Goal: Task Accomplishment & Management: Use online tool/utility

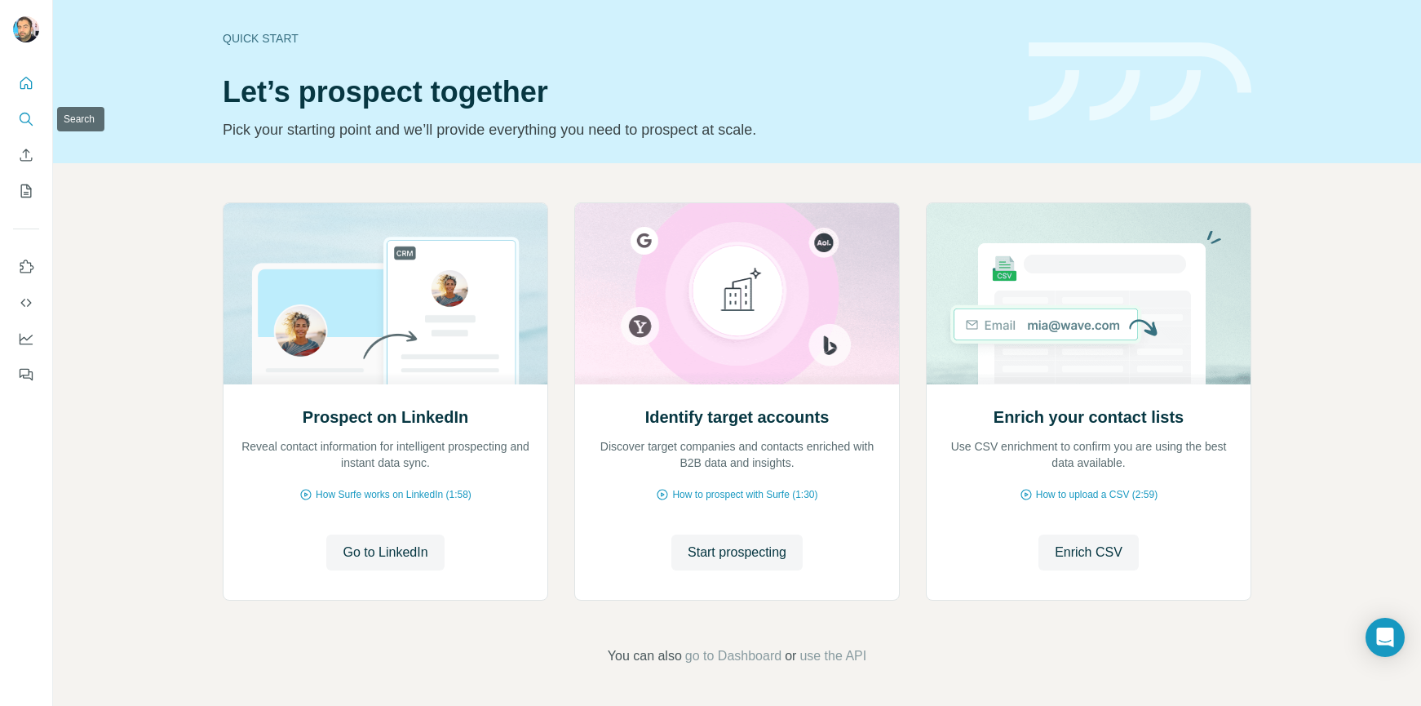
click at [24, 118] on icon "Search" at bounding box center [26, 119] width 16 height 16
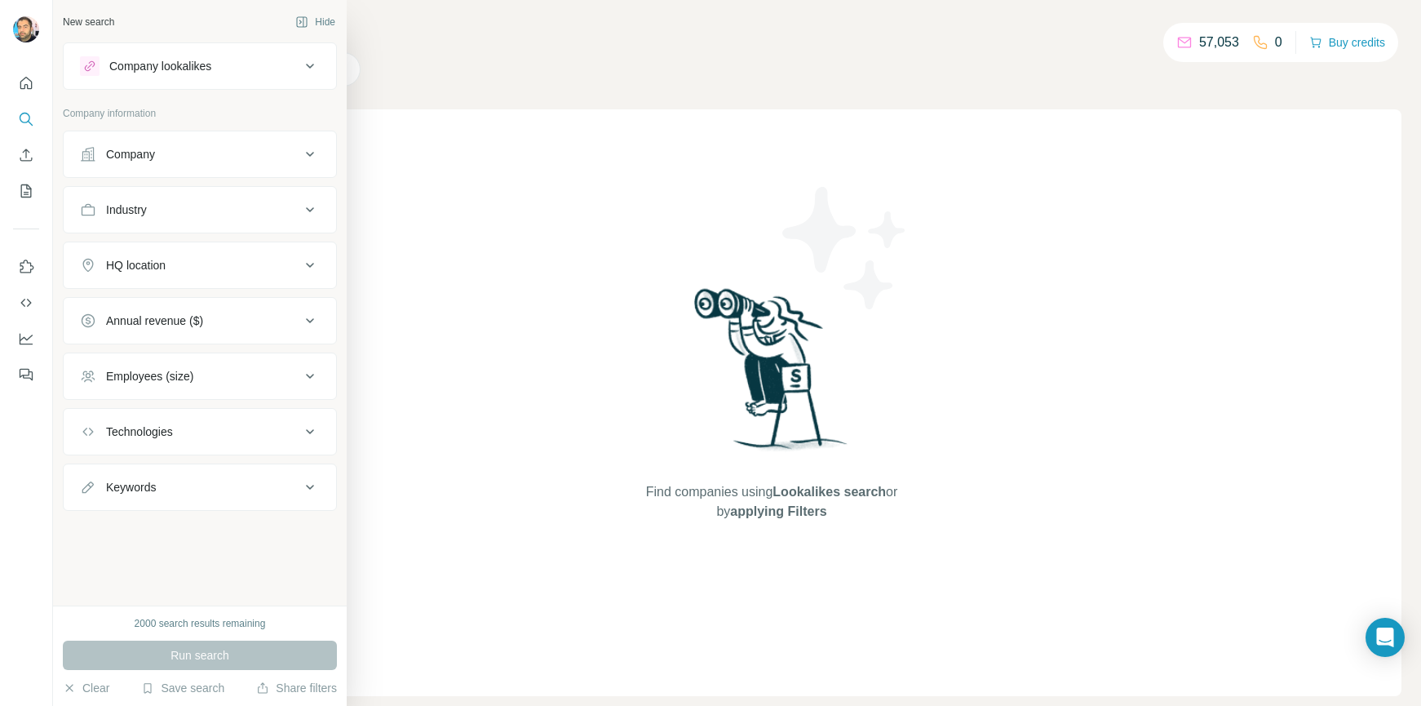
click at [309, 215] on icon at bounding box center [310, 210] width 20 height 20
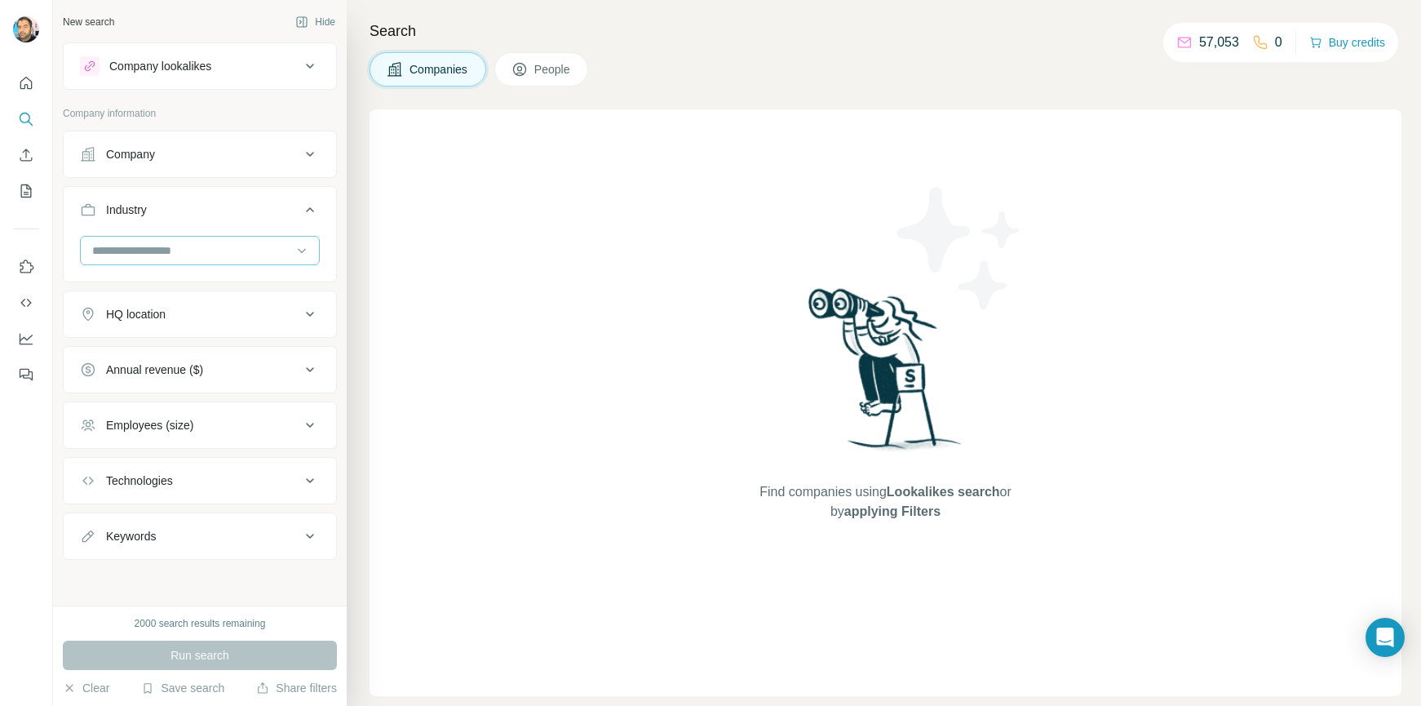
click at [256, 259] on input at bounding box center [192, 251] width 202 height 18
type input "******"
click at [166, 286] on div "Casino" at bounding box center [200, 287] width 212 height 16
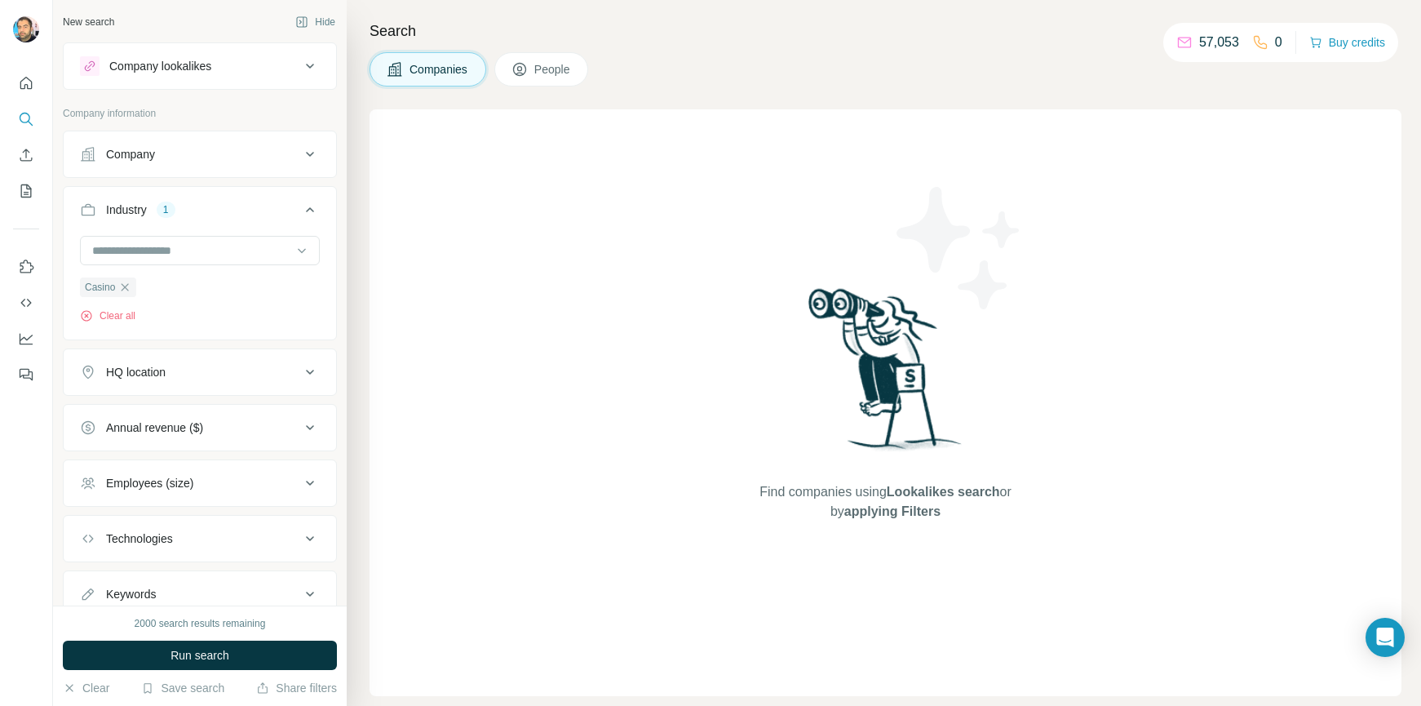
click at [200, 375] on div "HQ location" at bounding box center [190, 372] width 220 height 16
click at [210, 410] on input "text" at bounding box center [200, 412] width 240 height 29
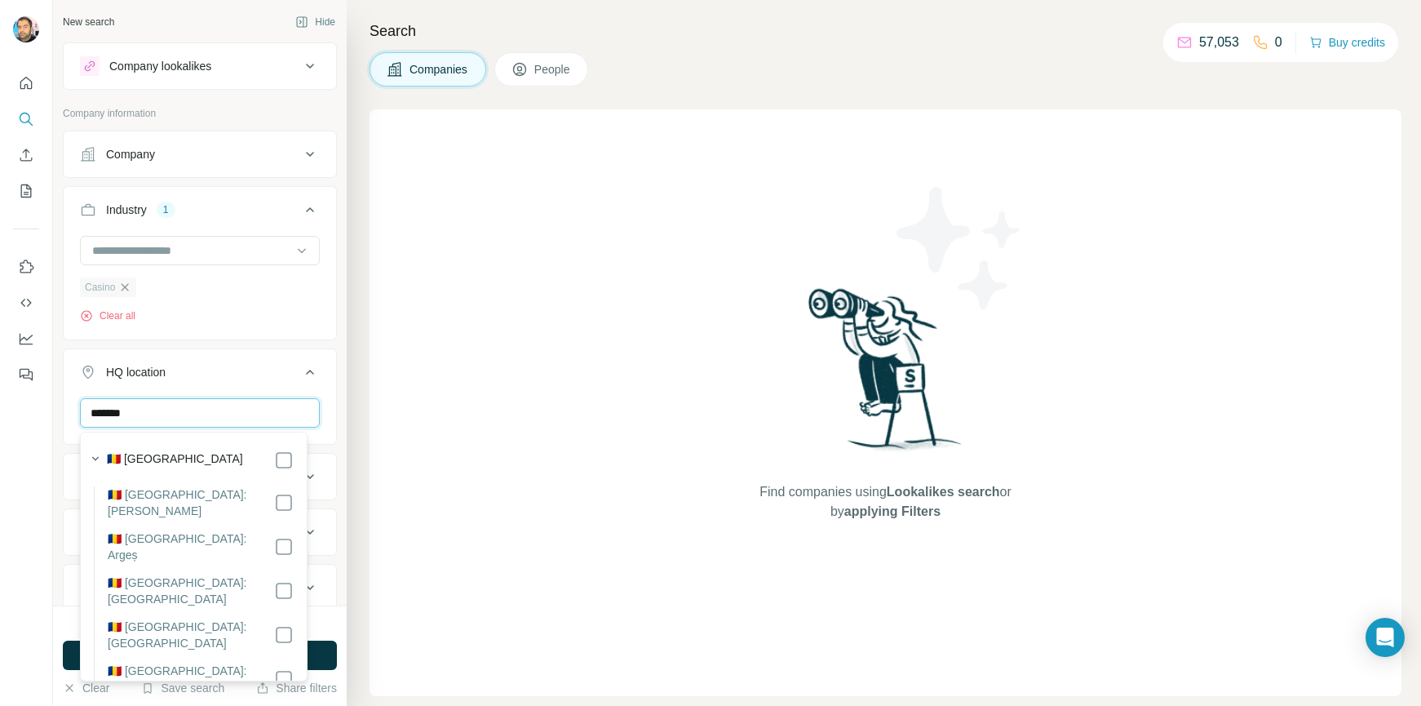
type input "*******"
click at [127, 286] on icon "button" at bounding box center [124, 287] width 13 height 13
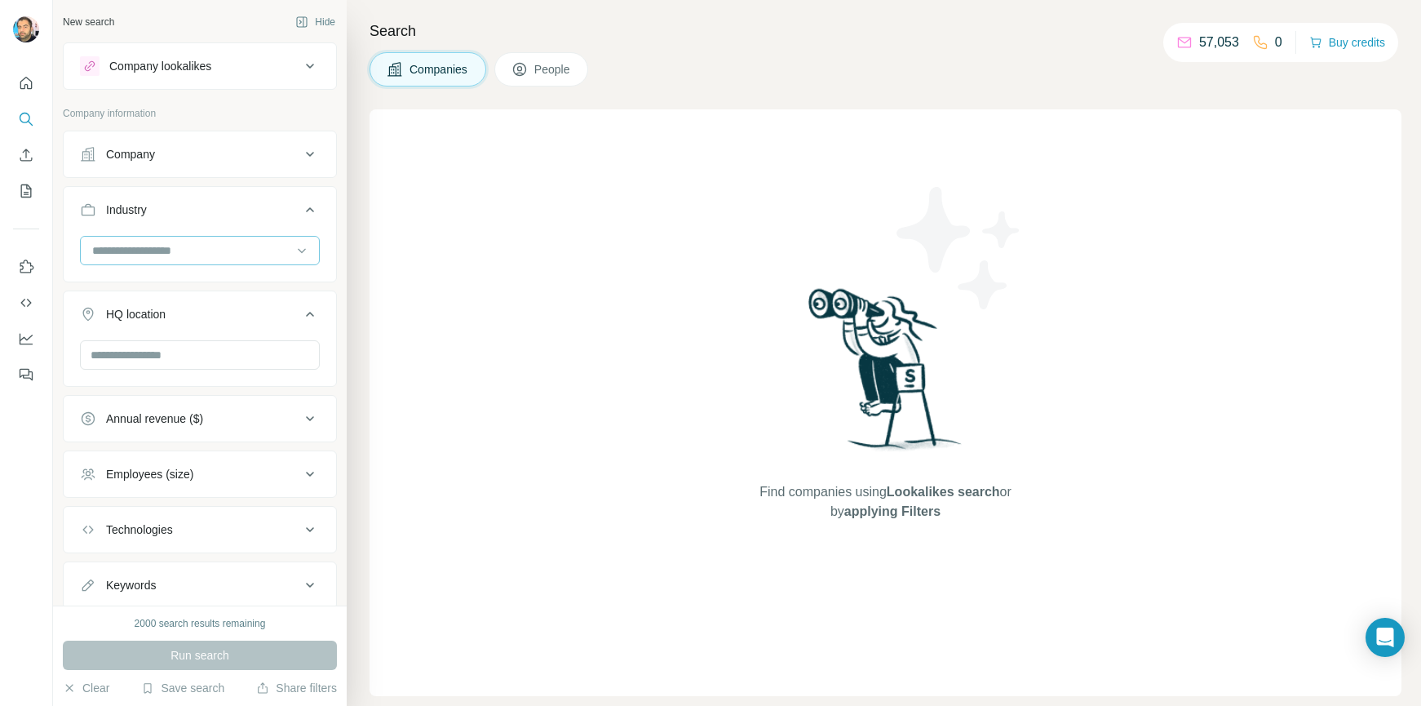
click at [144, 255] on input at bounding box center [192, 251] width 202 height 18
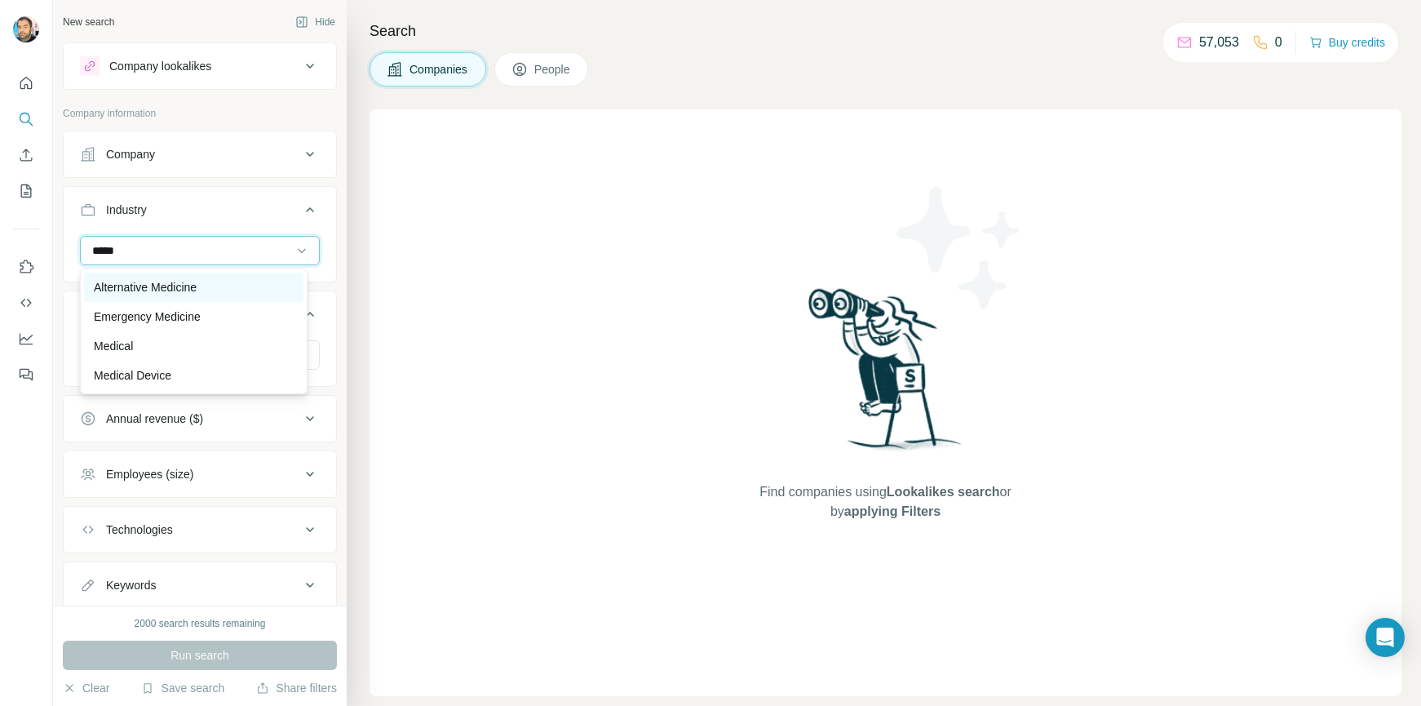
type input "*****"
click at [146, 286] on p "Alternative Medicine" at bounding box center [145, 287] width 103 height 16
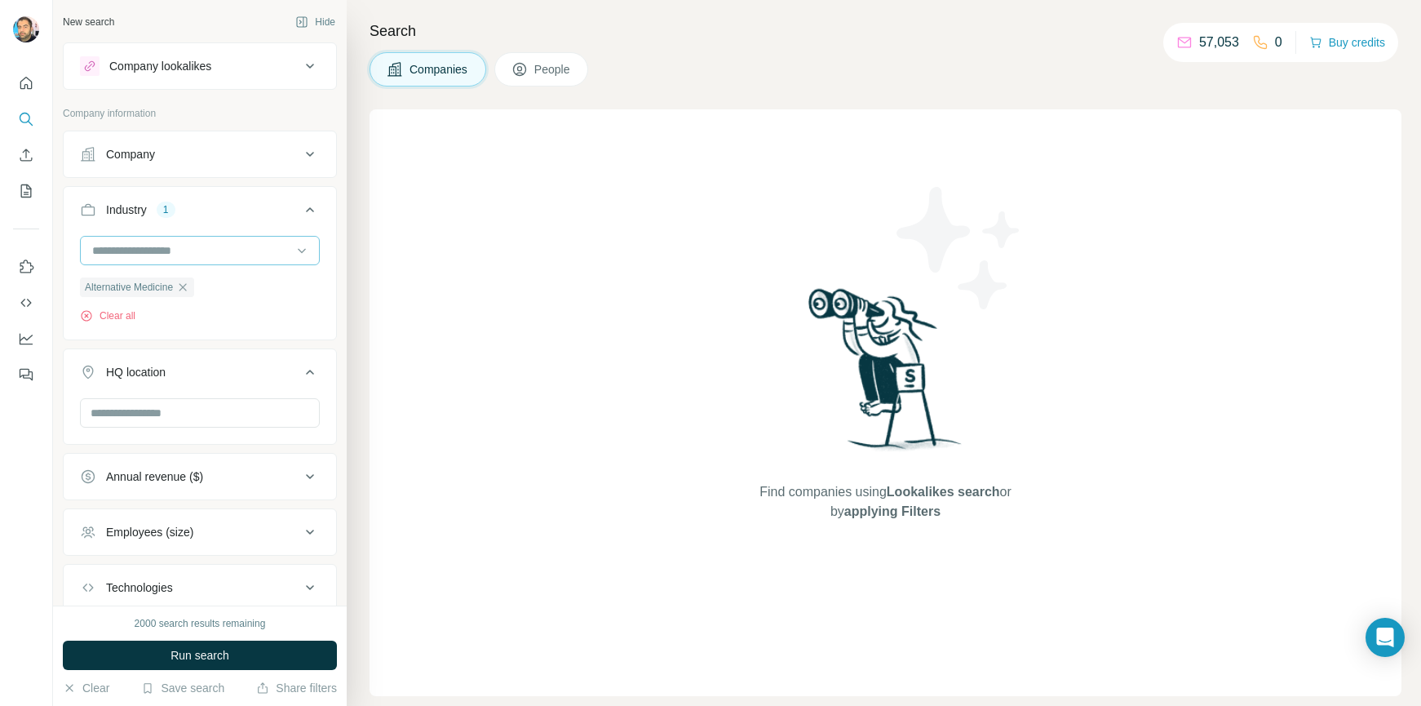
click at [196, 250] on input at bounding box center [192, 251] width 202 height 18
type input "******"
click at [159, 287] on div "Medical" at bounding box center [194, 287] width 200 height 16
click at [191, 250] on input at bounding box center [192, 251] width 202 height 18
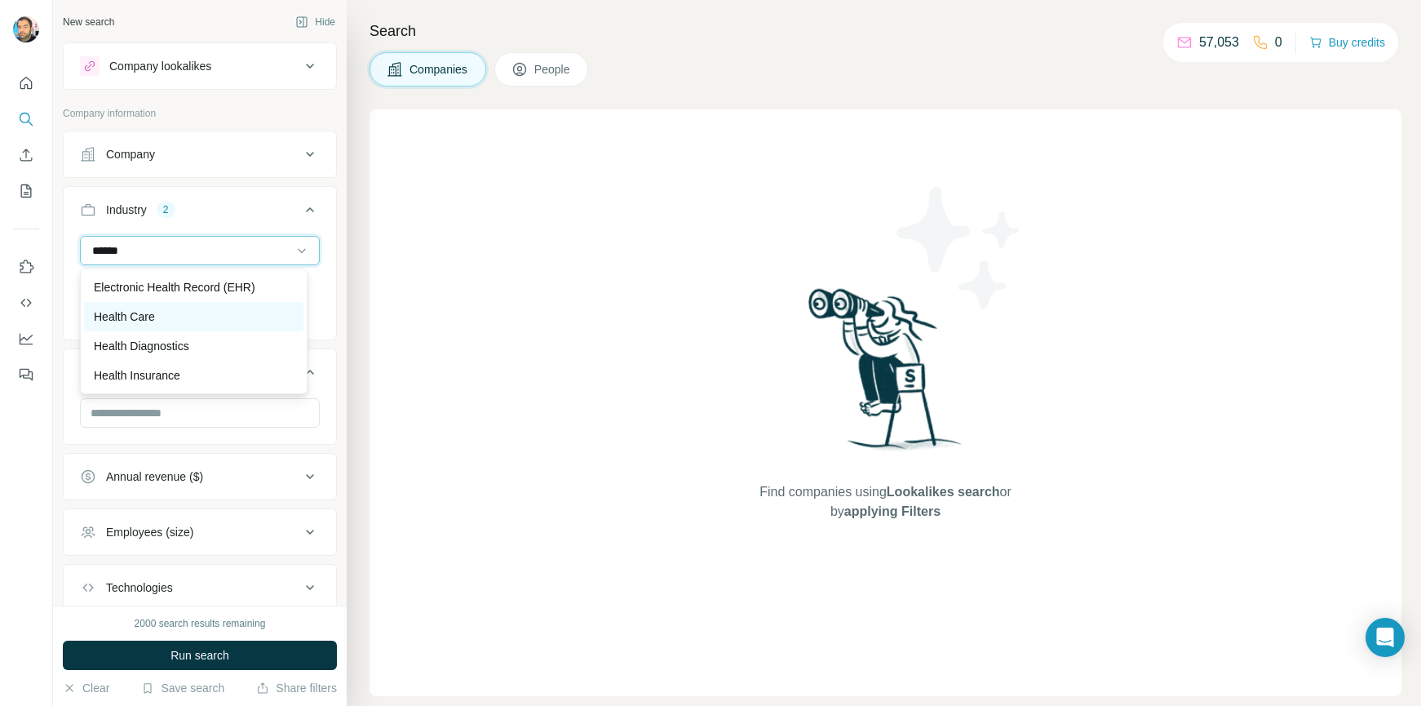
type input "******"
click at [161, 319] on div "Health Care" at bounding box center [194, 316] width 200 height 16
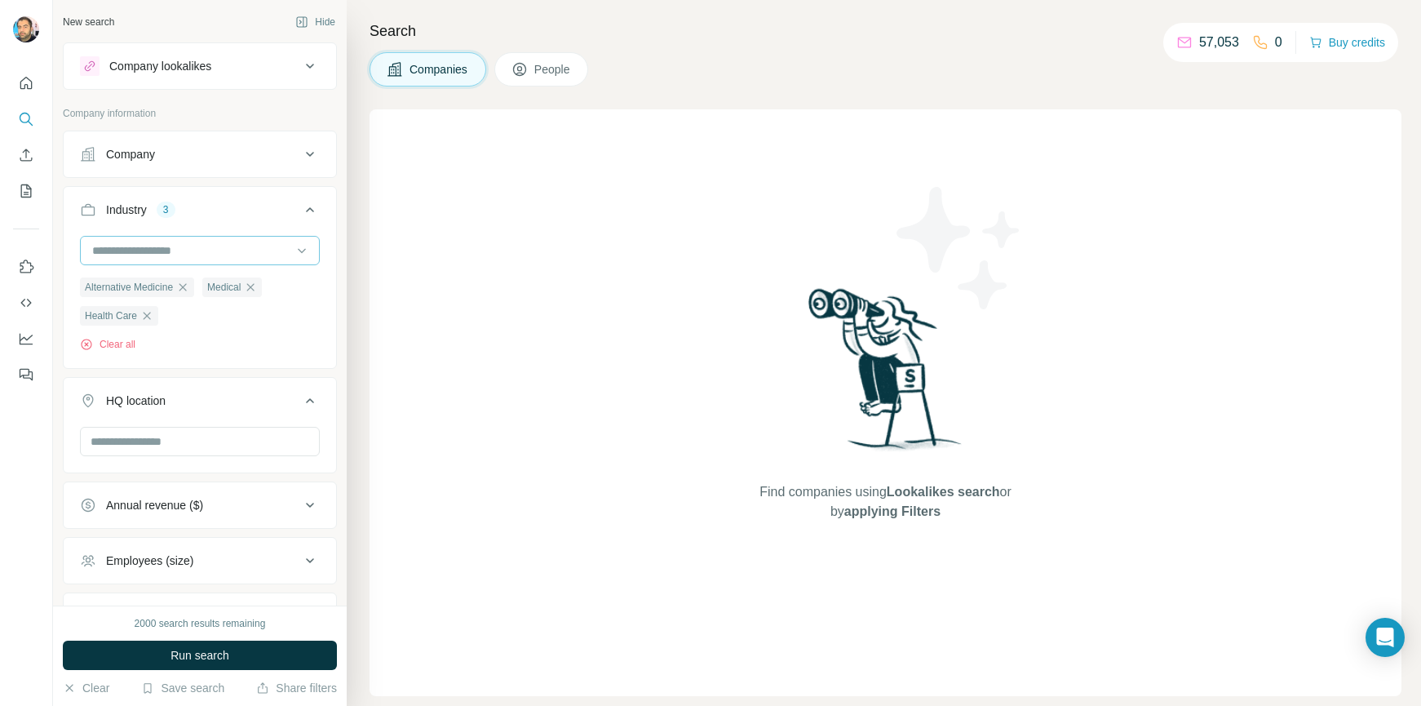
click at [167, 249] on input at bounding box center [192, 251] width 202 height 18
type input "******"
click at [176, 347] on p "Health Diagnostics" at bounding box center [141, 346] width 95 height 16
click at [157, 255] on input at bounding box center [192, 251] width 202 height 18
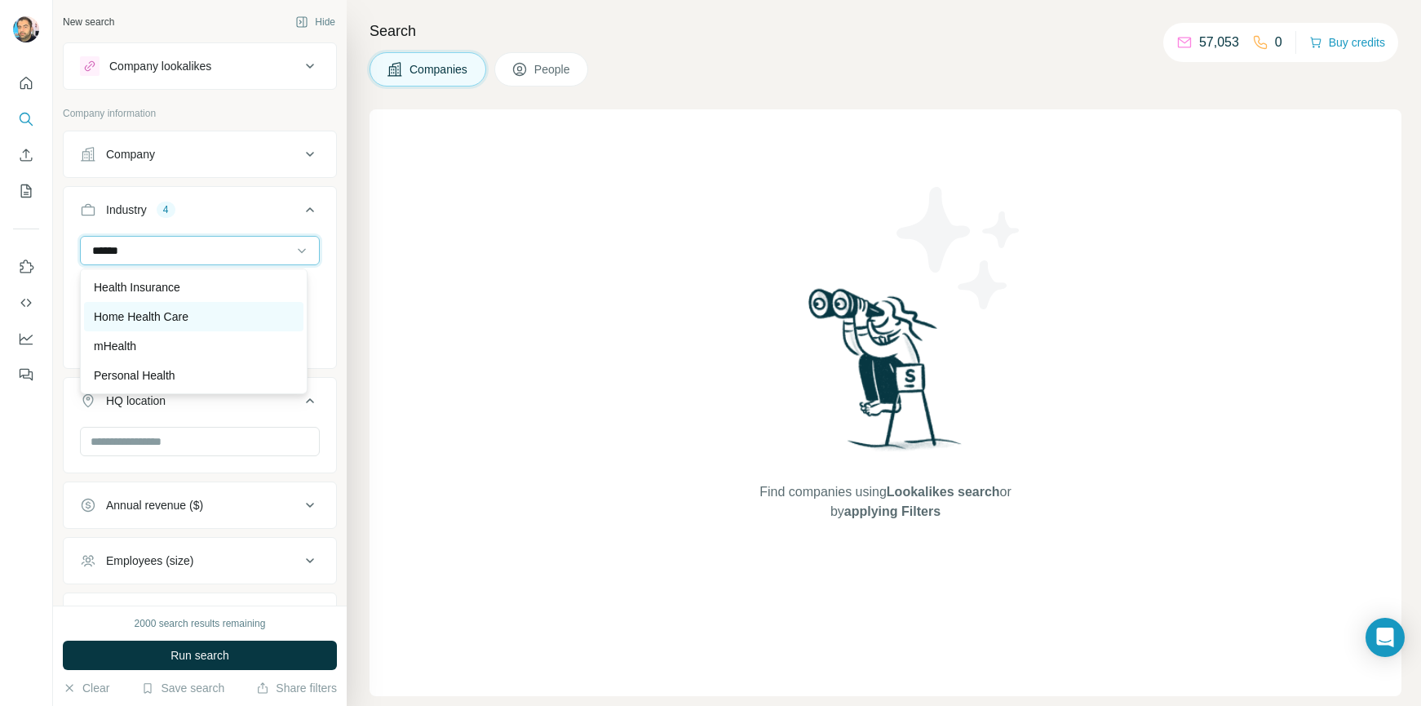
type input "******"
click at [131, 317] on p "Home Health Care" at bounding box center [141, 316] width 95 height 16
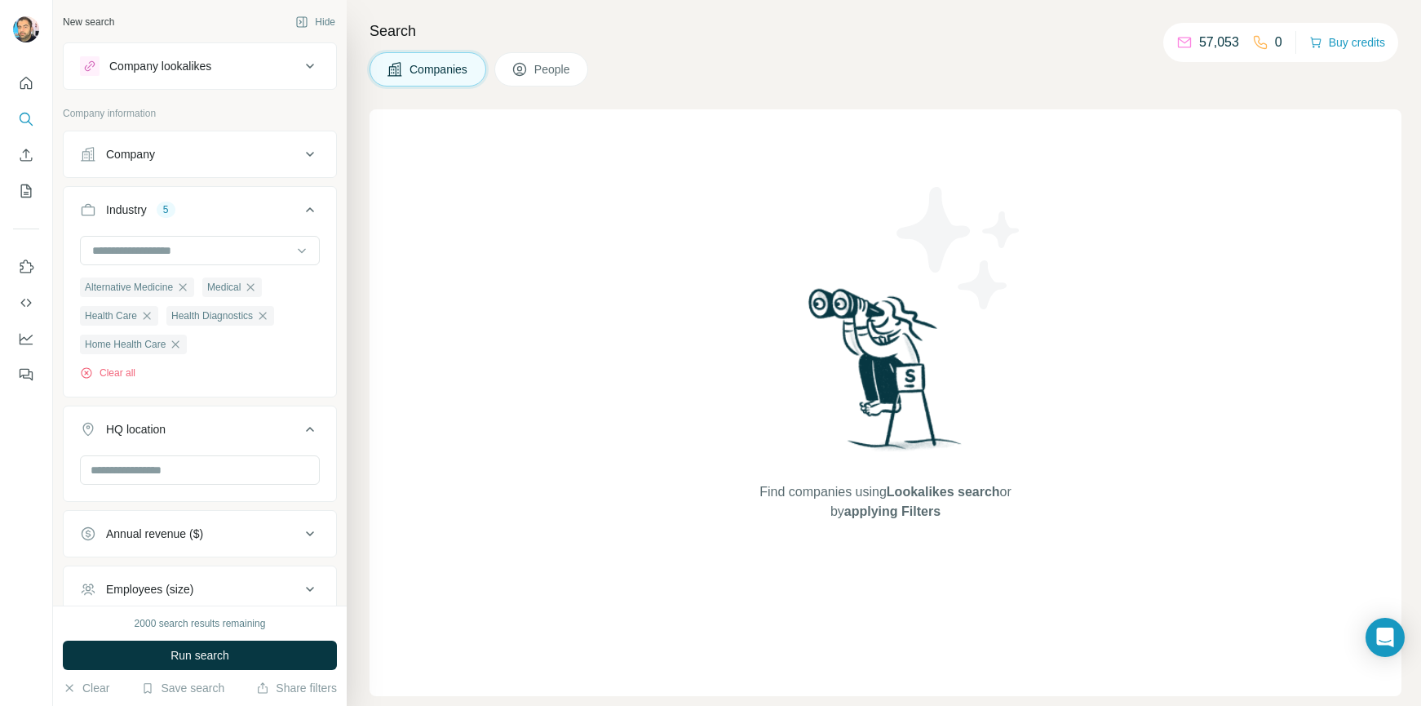
click at [827, 86] on div "Companies People" at bounding box center [886, 69] width 1032 height 34
click at [167, 476] on input "text" at bounding box center [200, 469] width 240 height 29
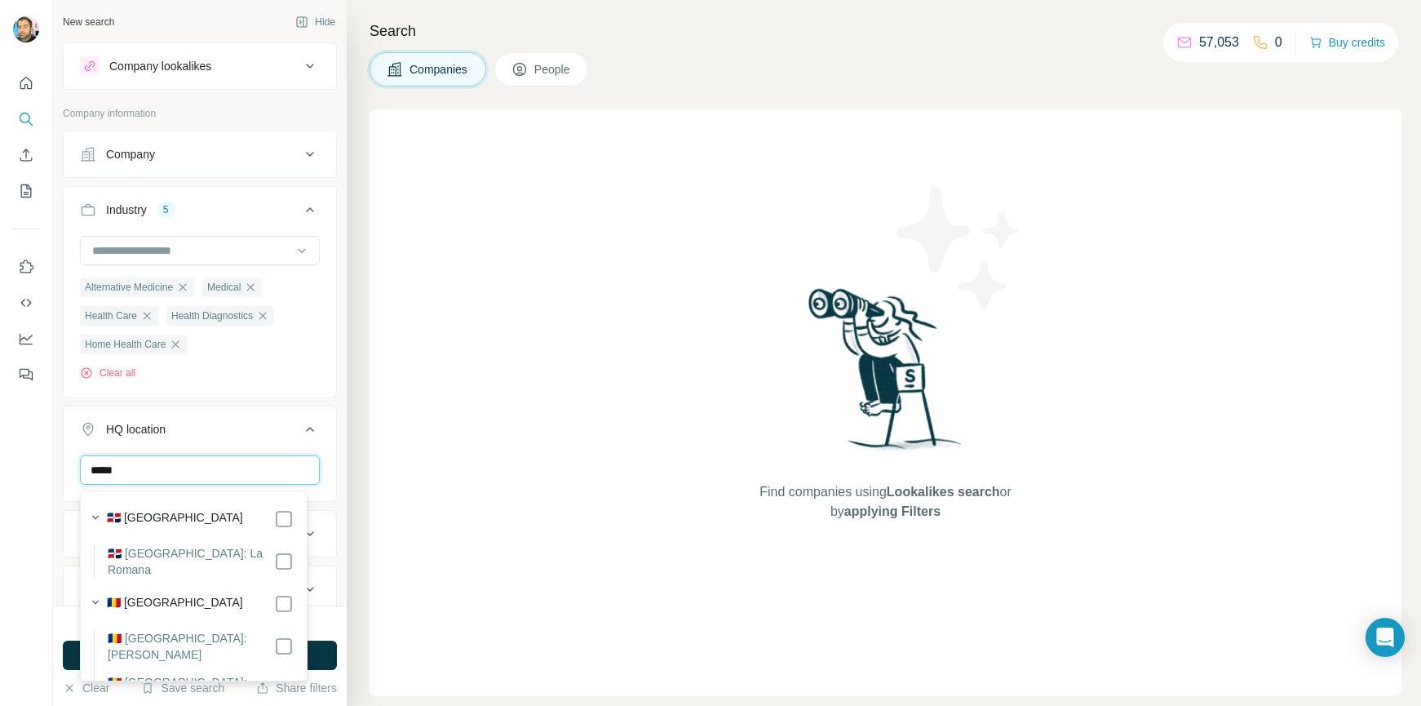
type input "*****"
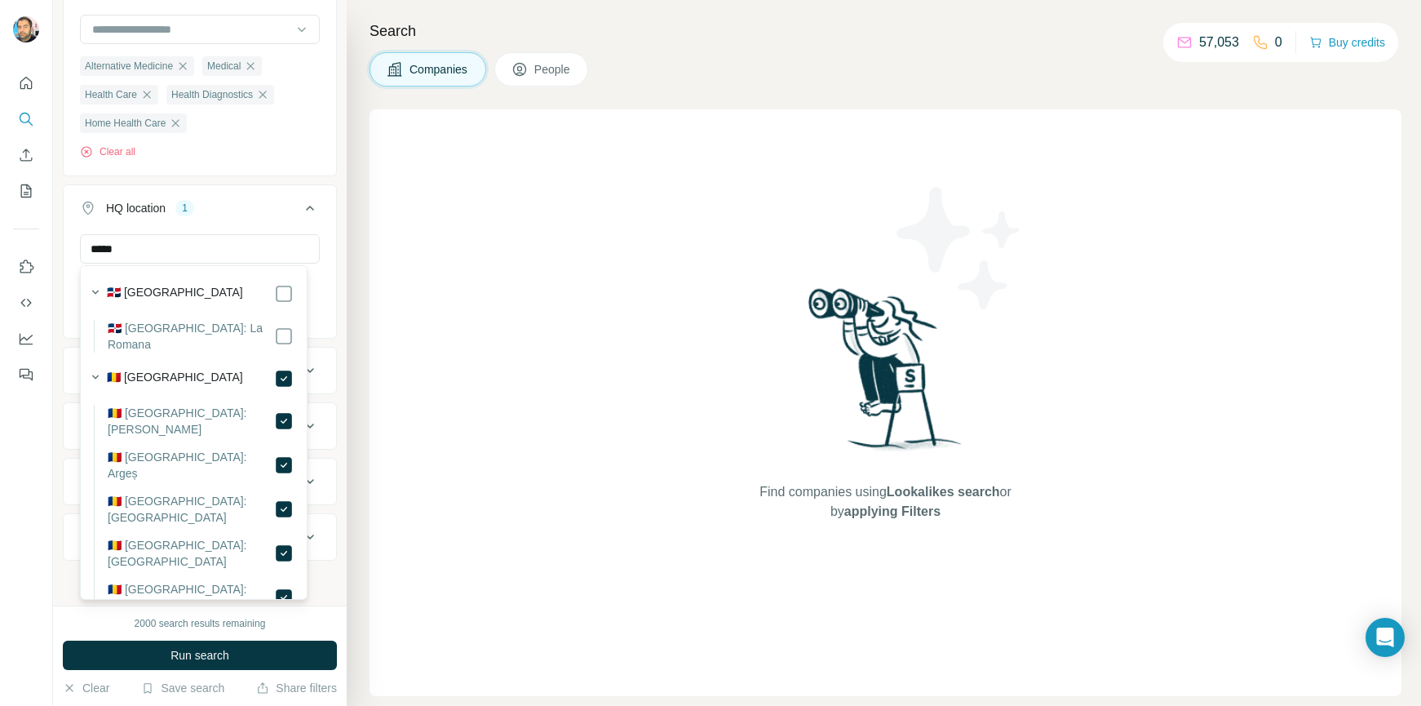
scroll to position [225, 0]
click at [329, 263] on div "New search Hide Company lookalikes Company information Company Industry 5 Alter…" at bounding box center [200, 302] width 294 height 605
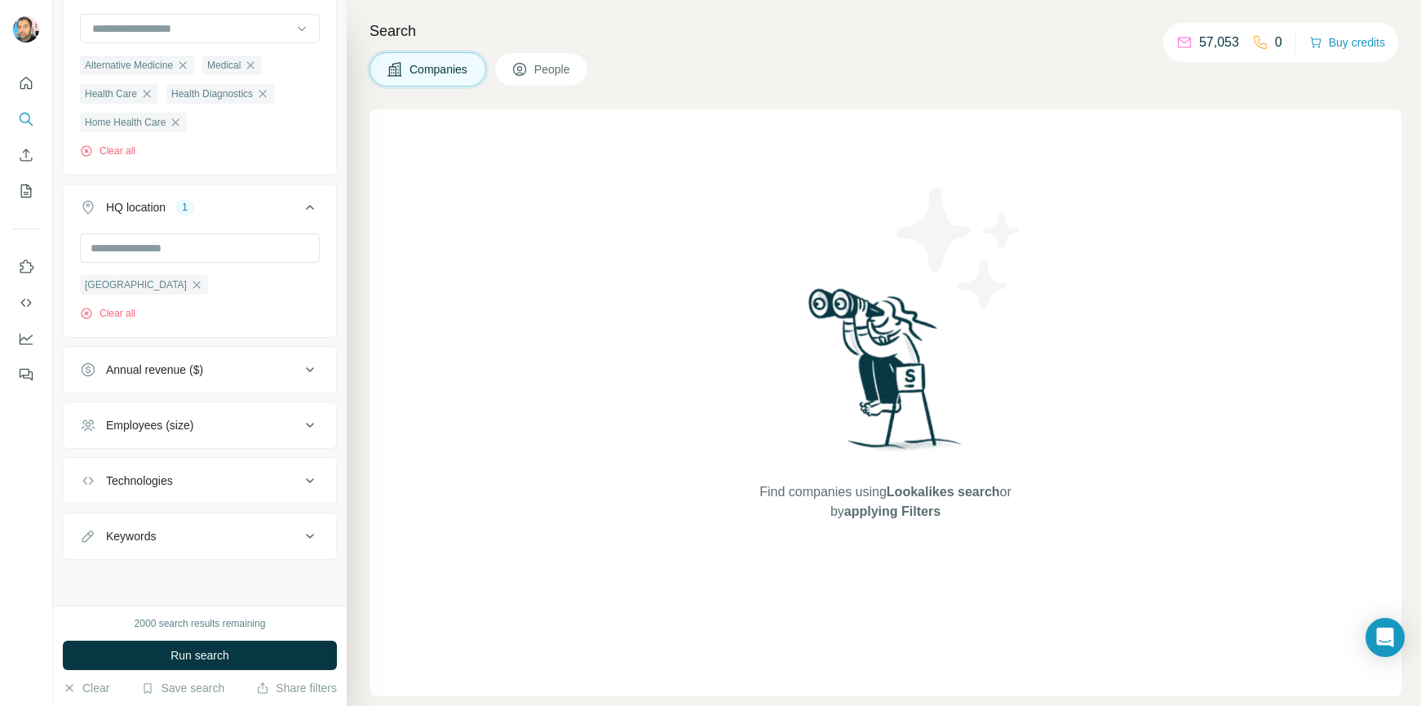
click at [548, 71] on span "People" at bounding box center [553, 69] width 38 height 16
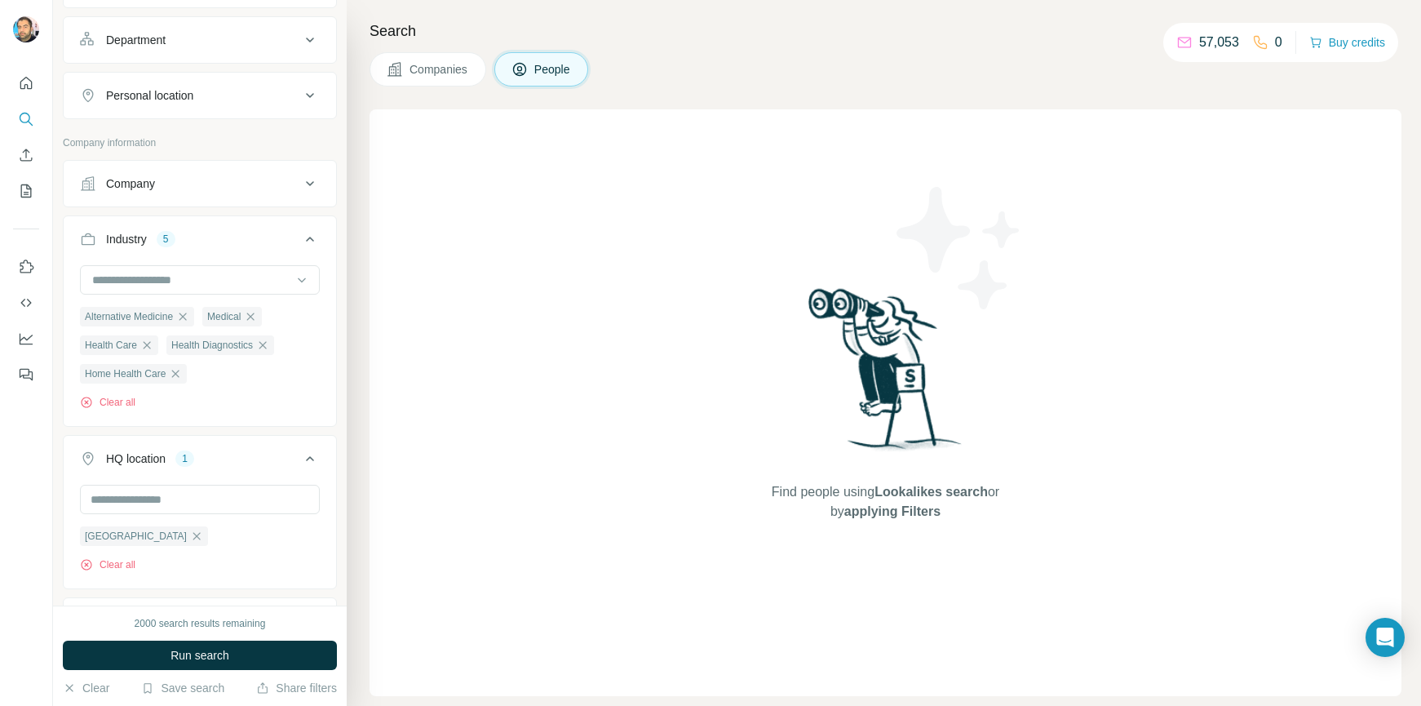
scroll to position [480, 0]
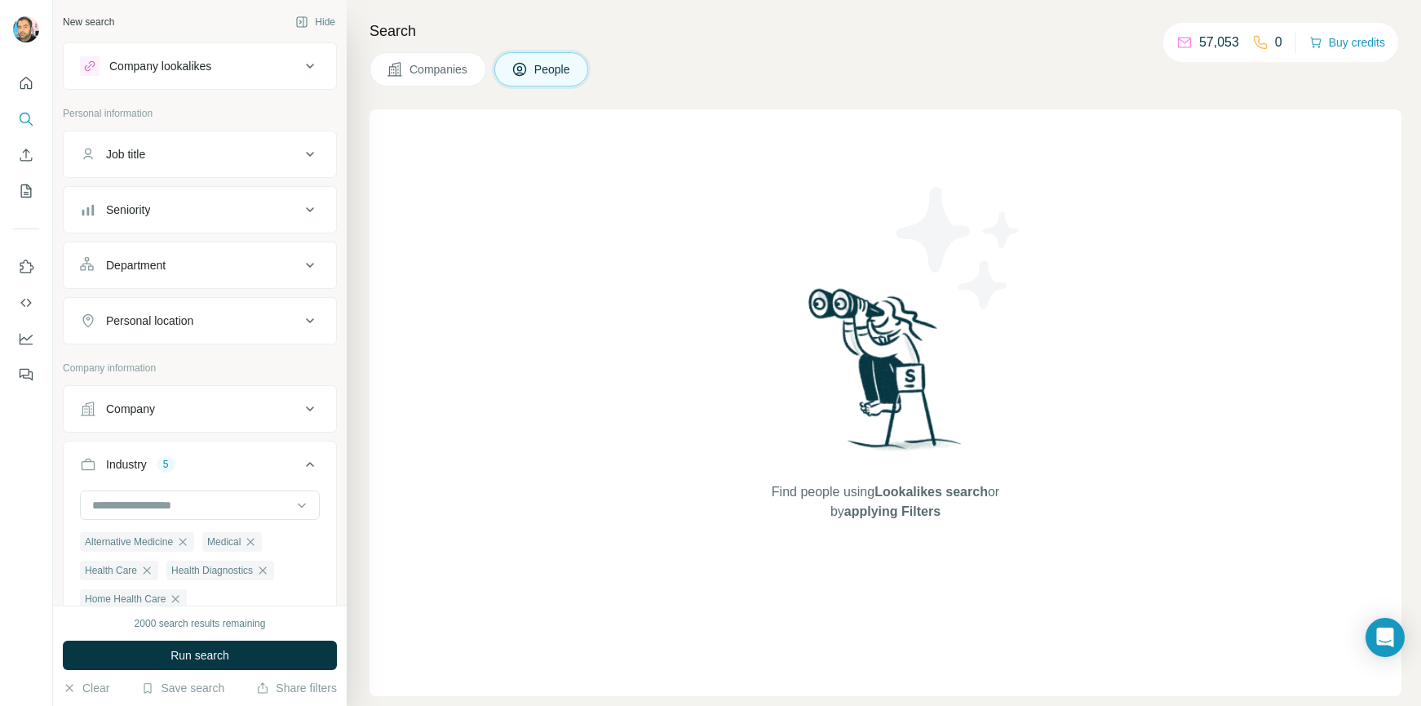
click at [197, 154] on div "Job title" at bounding box center [190, 154] width 220 height 16
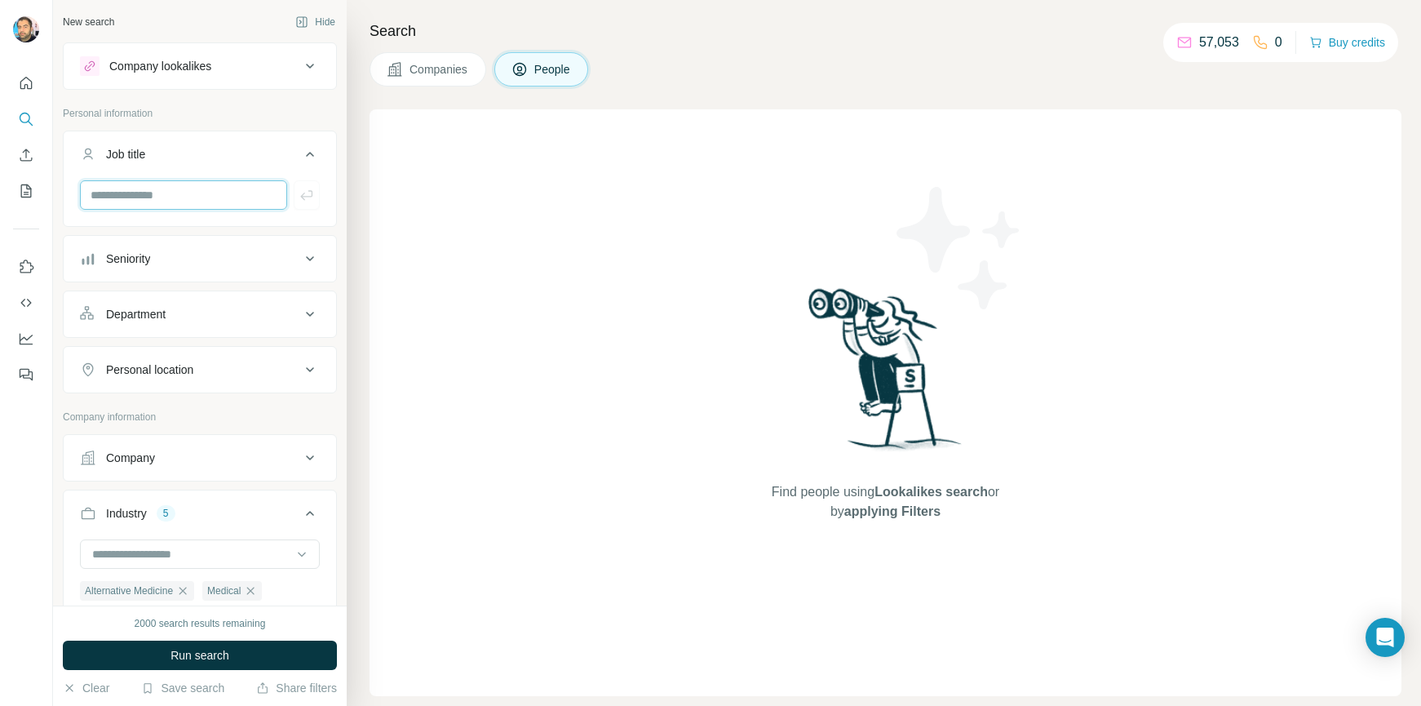
click at [157, 200] on input "text" at bounding box center [183, 194] width 207 height 29
click at [225, 155] on div "Job title" at bounding box center [190, 154] width 220 height 16
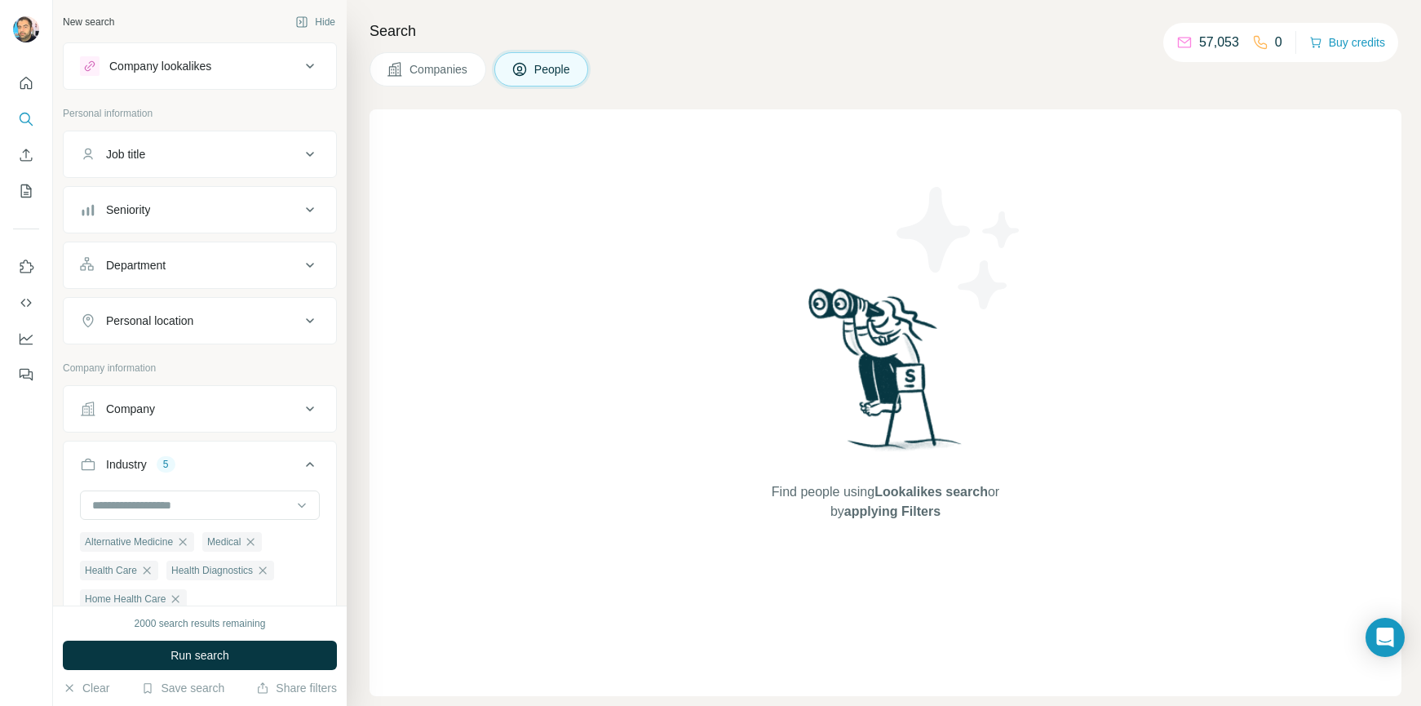
click at [169, 216] on div "Seniority" at bounding box center [190, 210] width 220 height 16
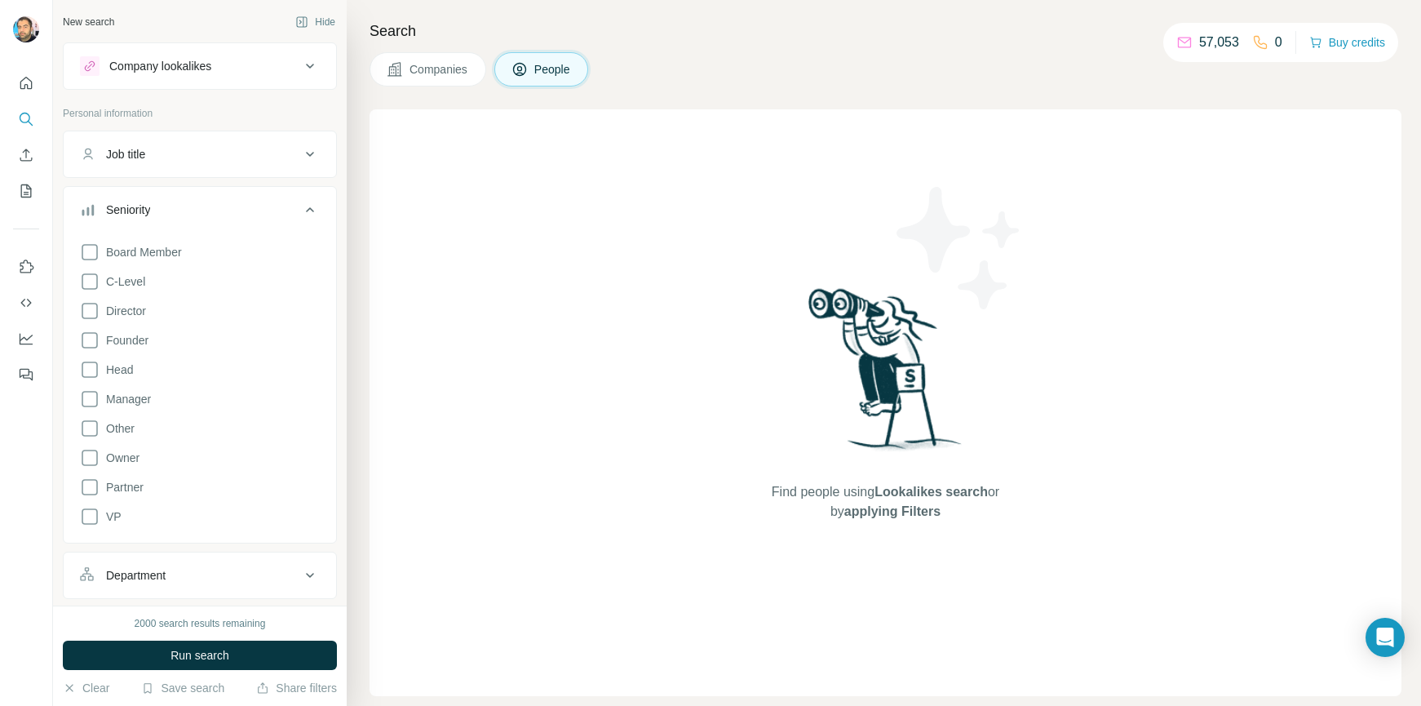
click at [190, 210] on div "Seniority" at bounding box center [190, 210] width 220 height 16
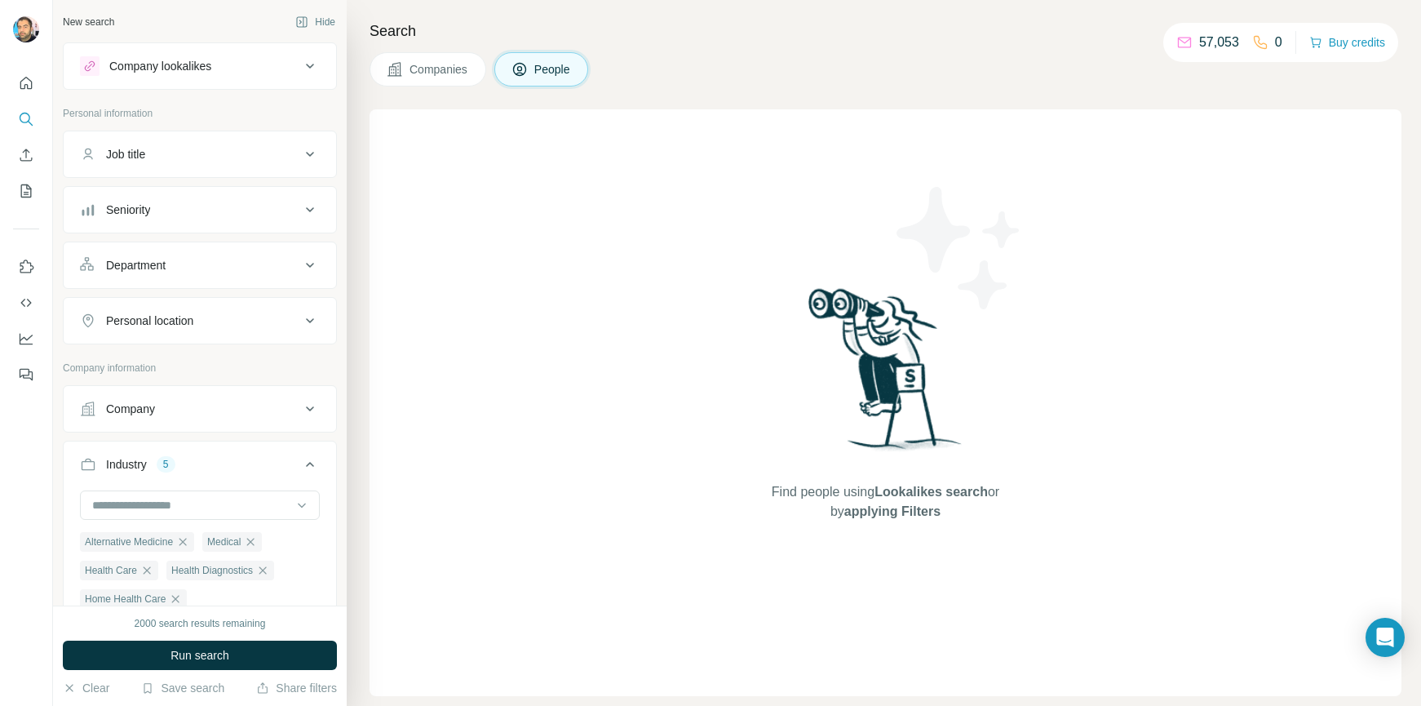
click at [143, 264] on div "Department" at bounding box center [136, 265] width 60 height 16
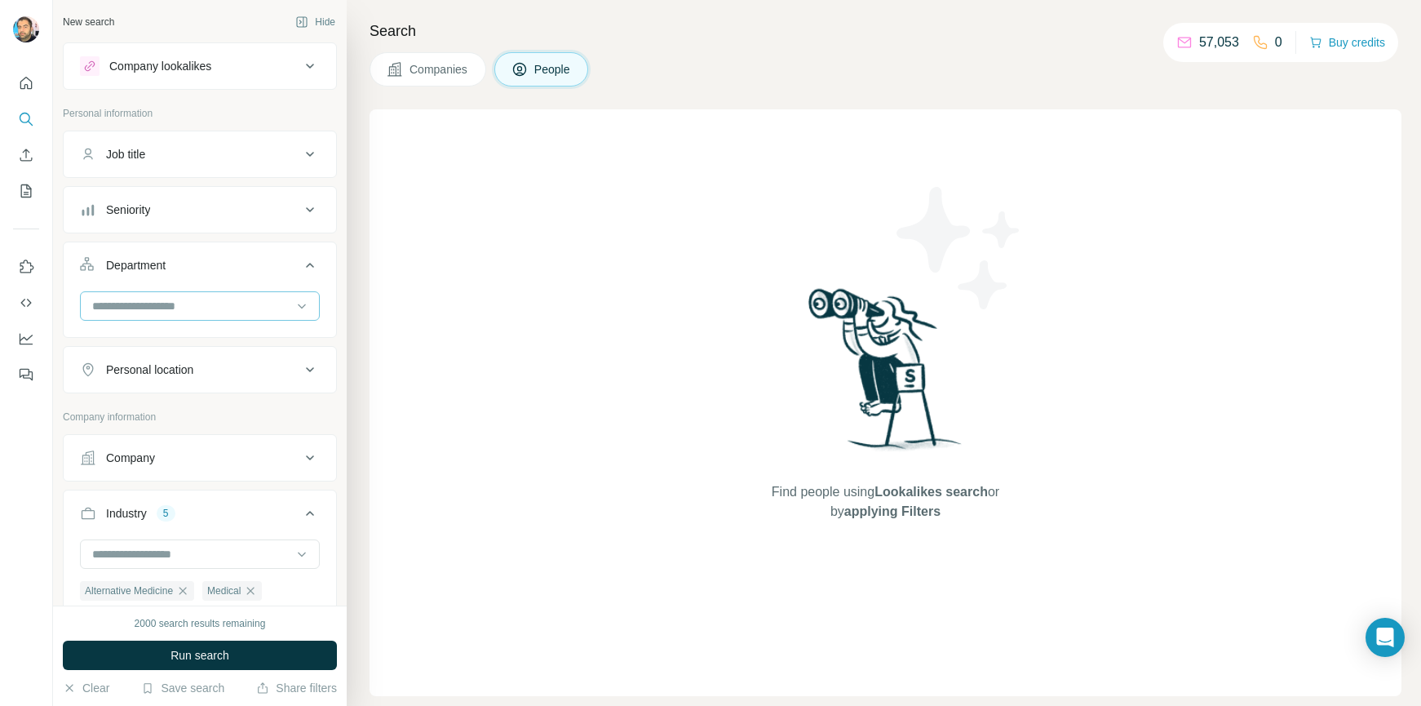
click at [136, 305] on input at bounding box center [192, 306] width 202 height 18
type input "**"
click at [161, 334] on div "Healthcare" at bounding box center [193, 342] width 219 height 29
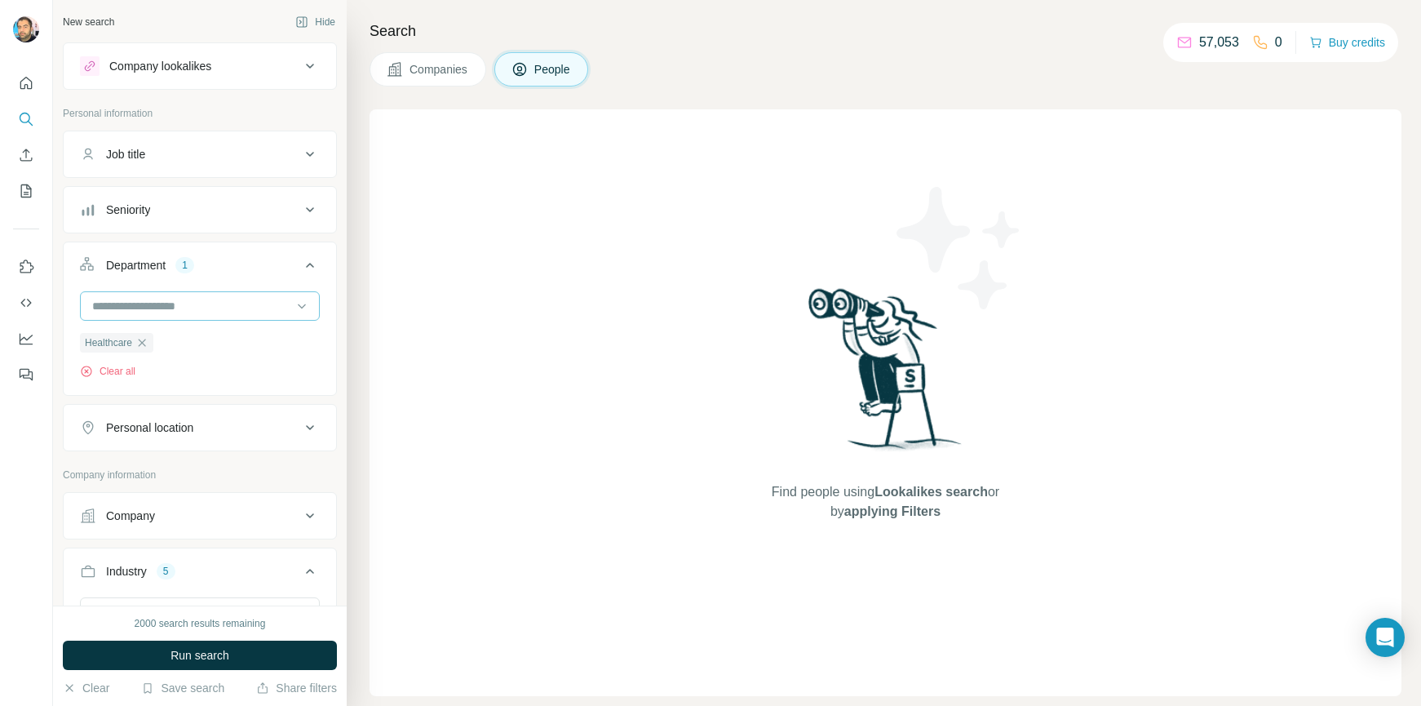
click at [166, 307] on input at bounding box center [192, 306] width 202 height 18
type input "***"
click at [219, 266] on div "Department 1" at bounding box center [190, 265] width 220 height 16
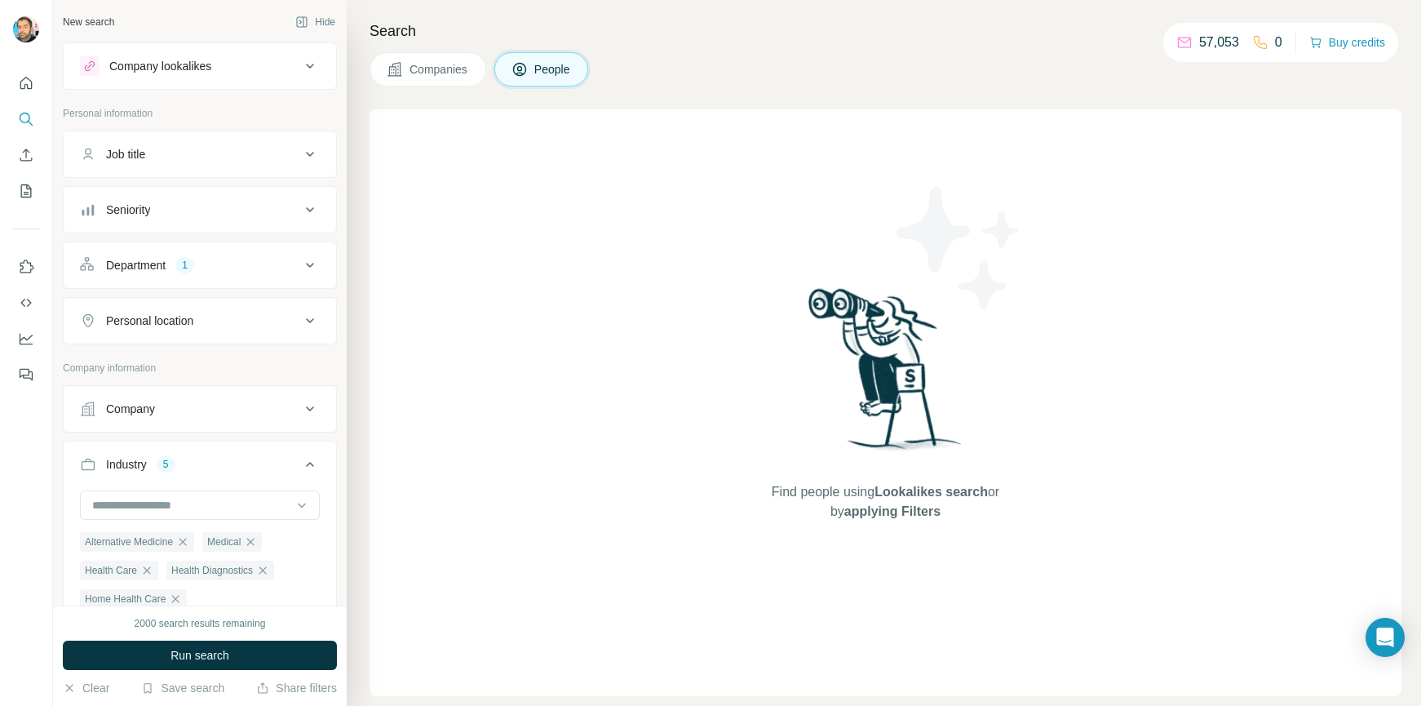
click at [204, 267] on div "Department 1" at bounding box center [190, 265] width 220 height 16
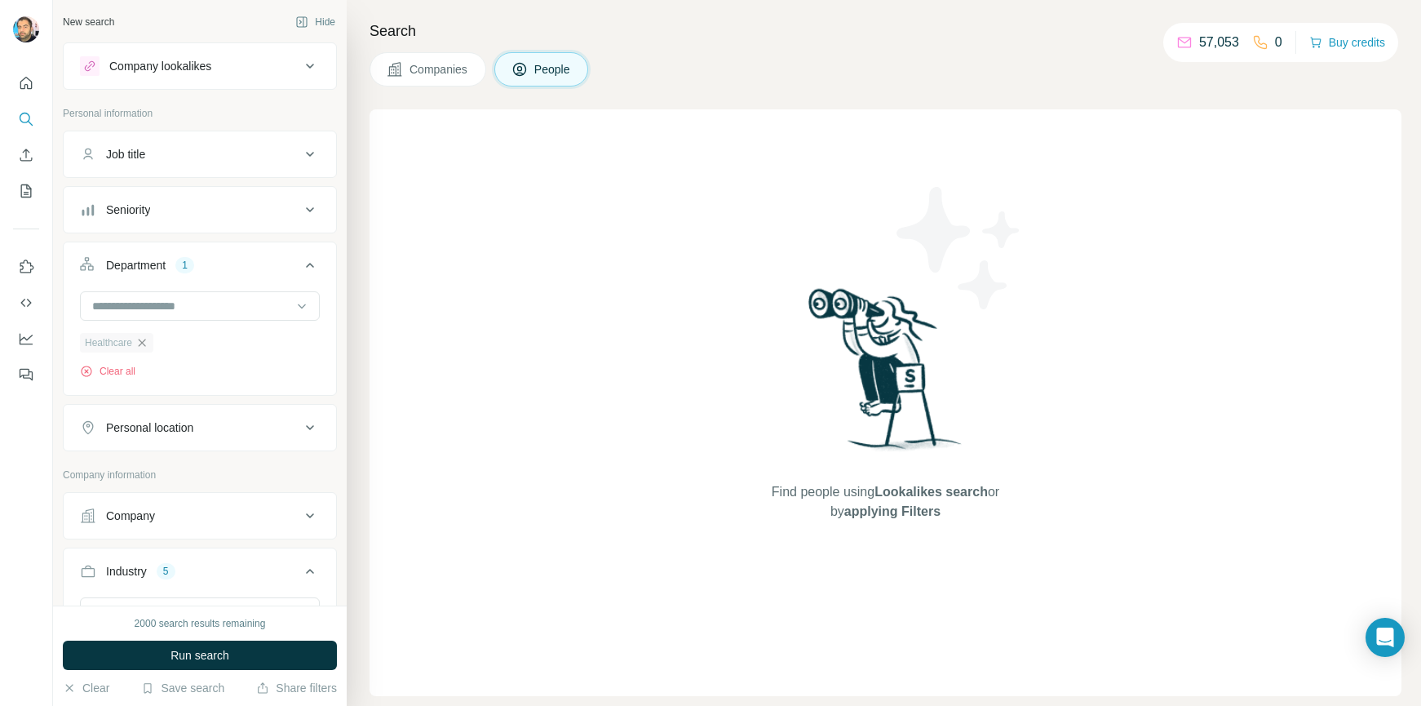
click at [142, 346] on icon "button" at bounding box center [141, 342] width 13 height 13
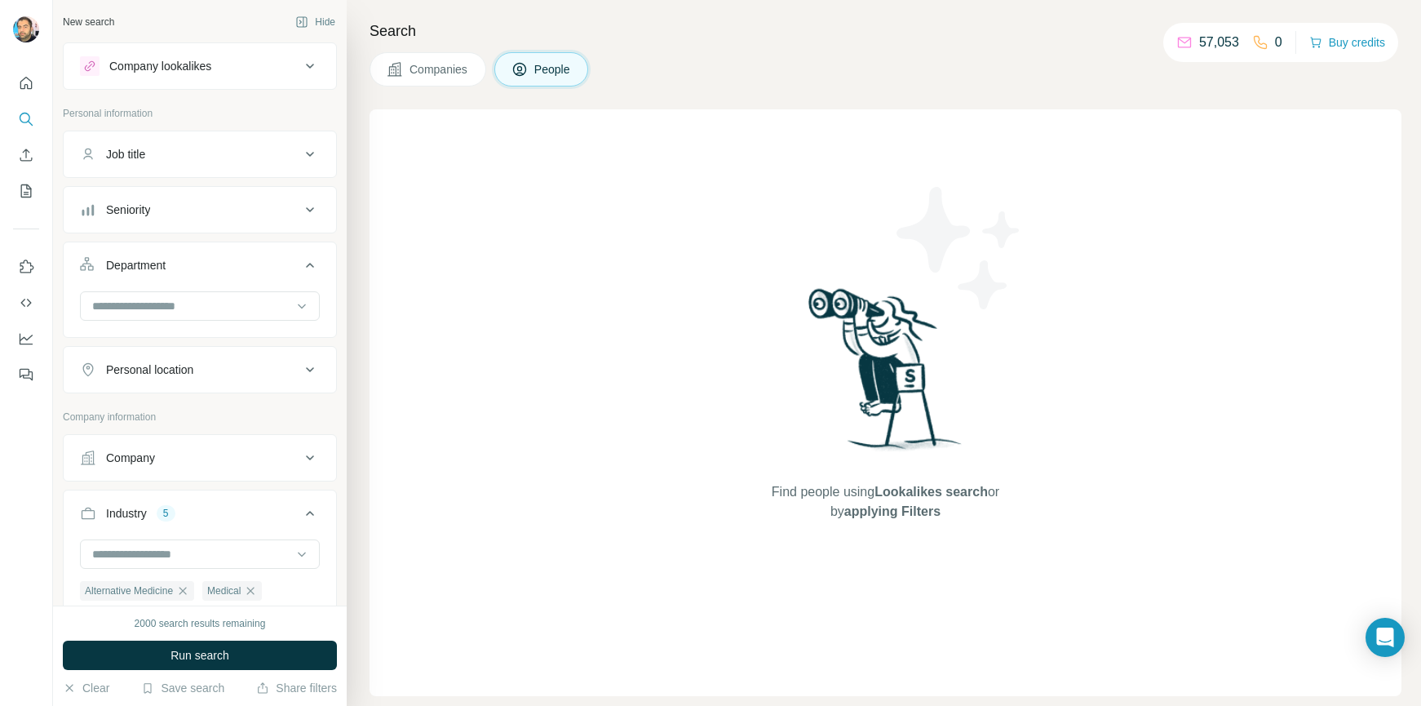
click at [185, 374] on div "Personal location" at bounding box center [149, 369] width 87 height 16
click at [153, 418] on input "text" at bounding box center [200, 410] width 240 height 29
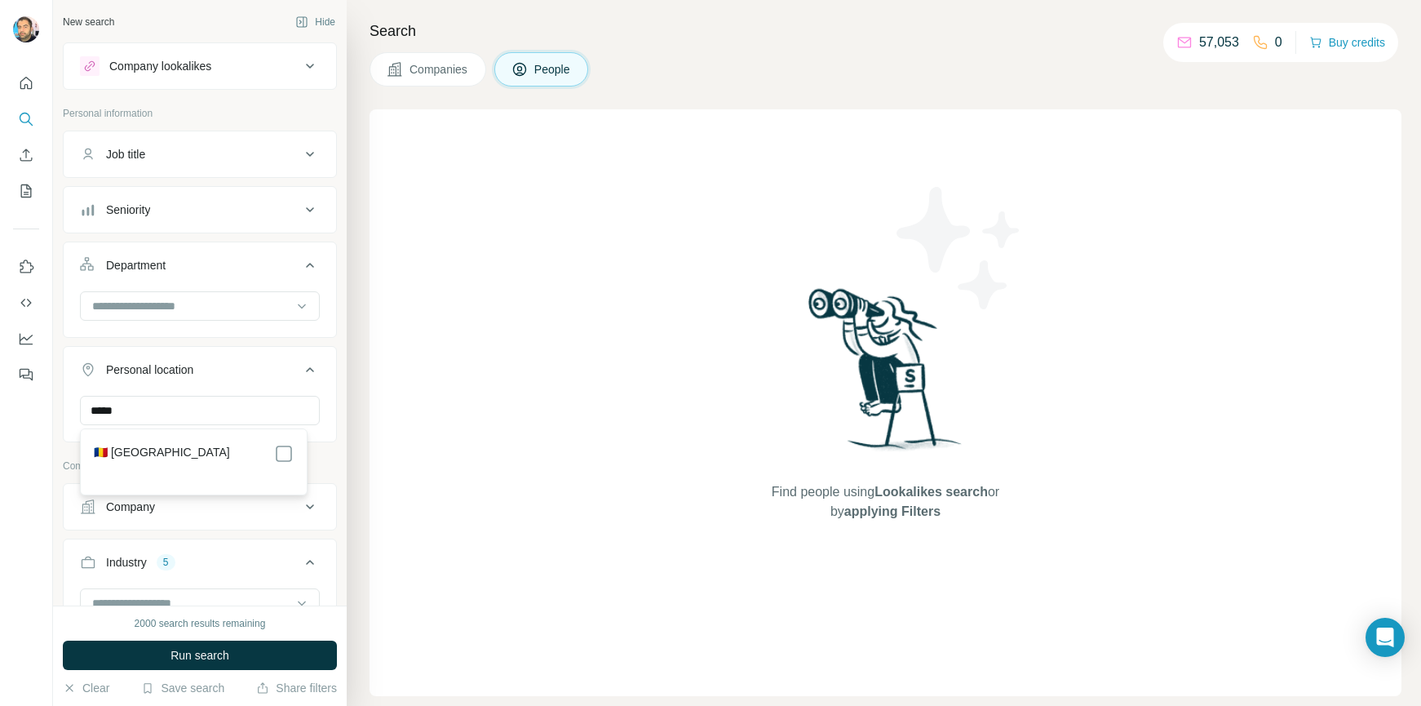
click at [162, 454] on div "🇷🇴 [GEOGRAPHIC_DATA]" at bounding box center [194, 454] width 200 height 20
click at [150, 414] on input "*****" at bounding box center [200, 410] width 240 height 29
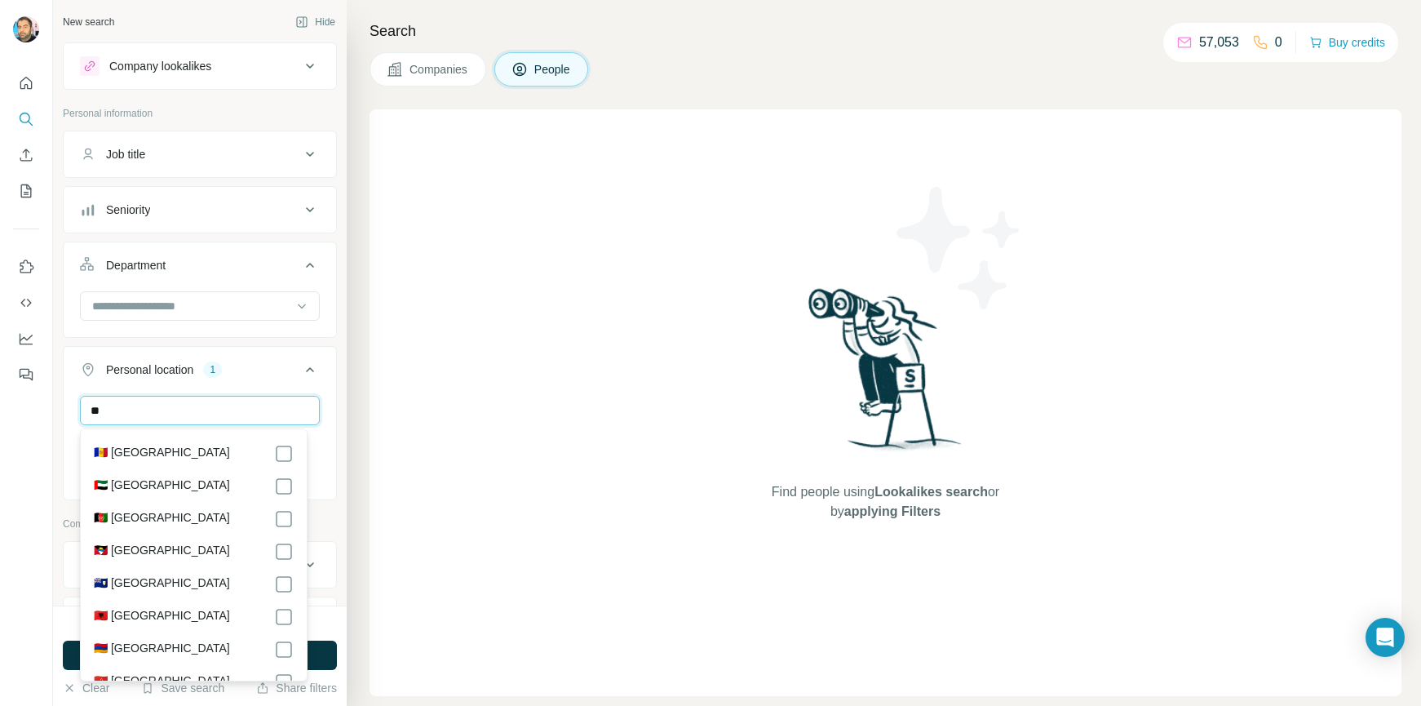
type input "*"
click at [315, 383] on button "Personal location 1" at bounding box center [200, 373] width 273 height 46
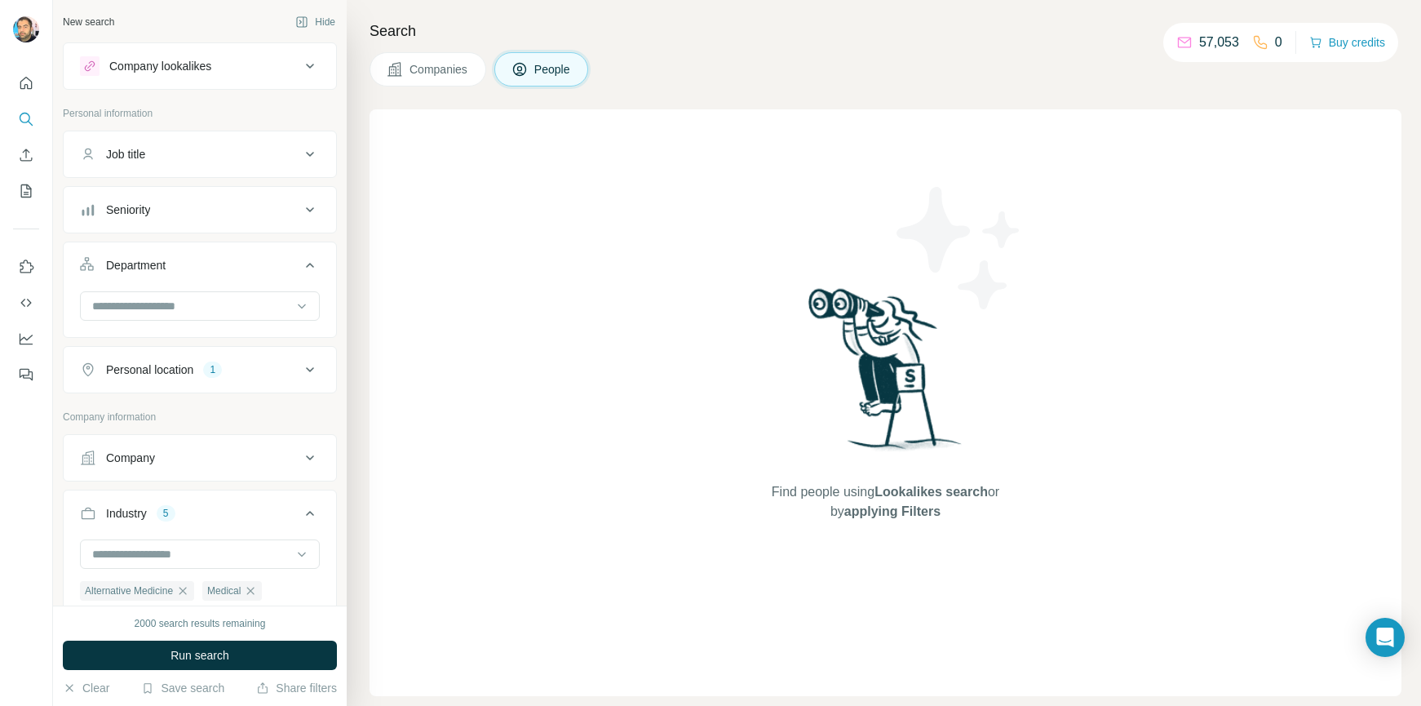
click at [304, 371] on icon at bounding box center [310, 370] width 20 height 20
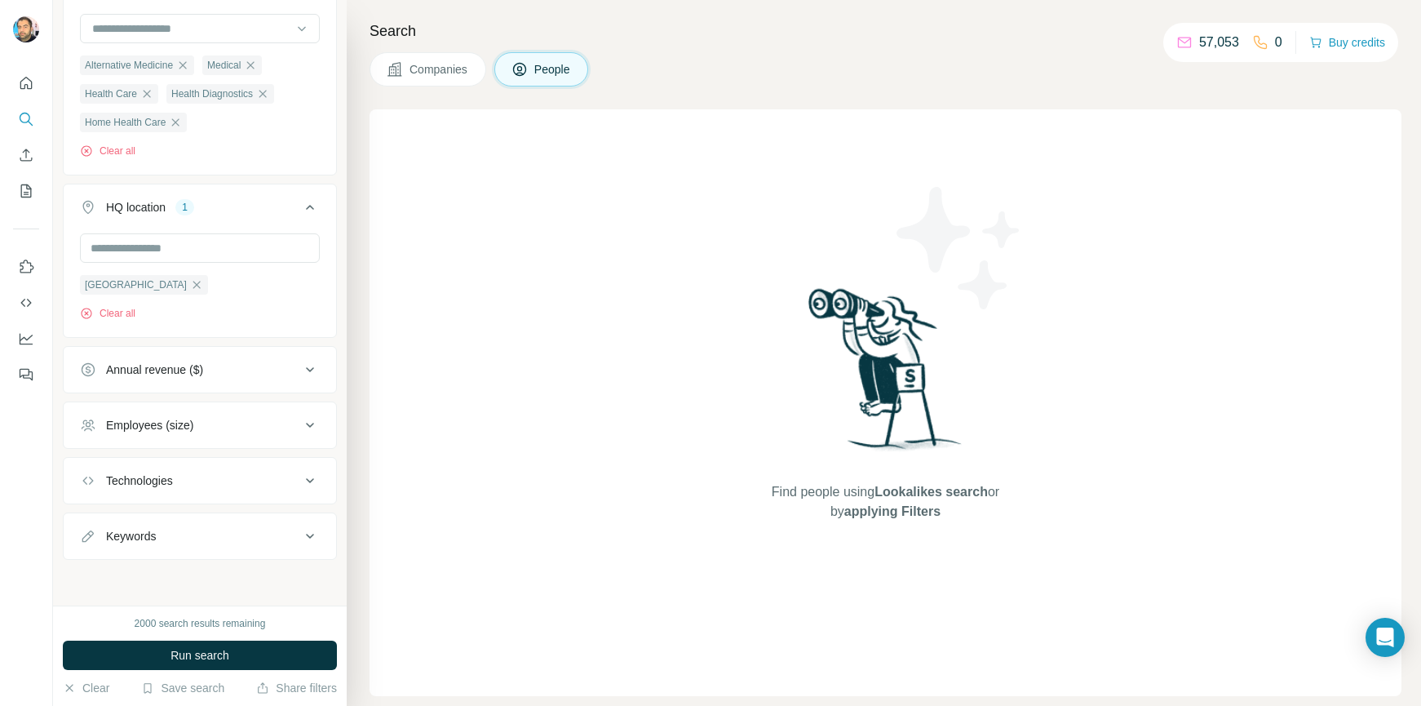
scroll to position [636, 0]
click at [195, 656] on span "Run search" at bounding box center [200, 655] width 59 height 16
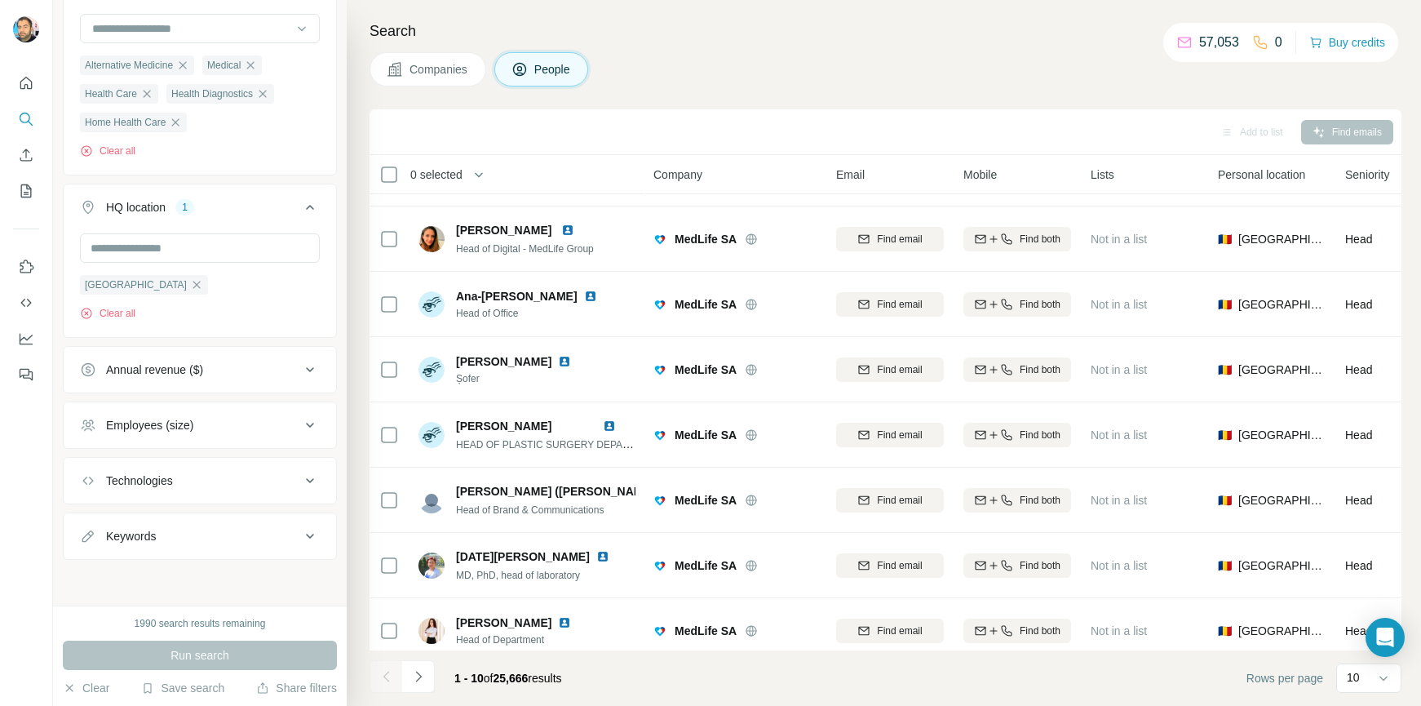
scroll to position [205, 0]
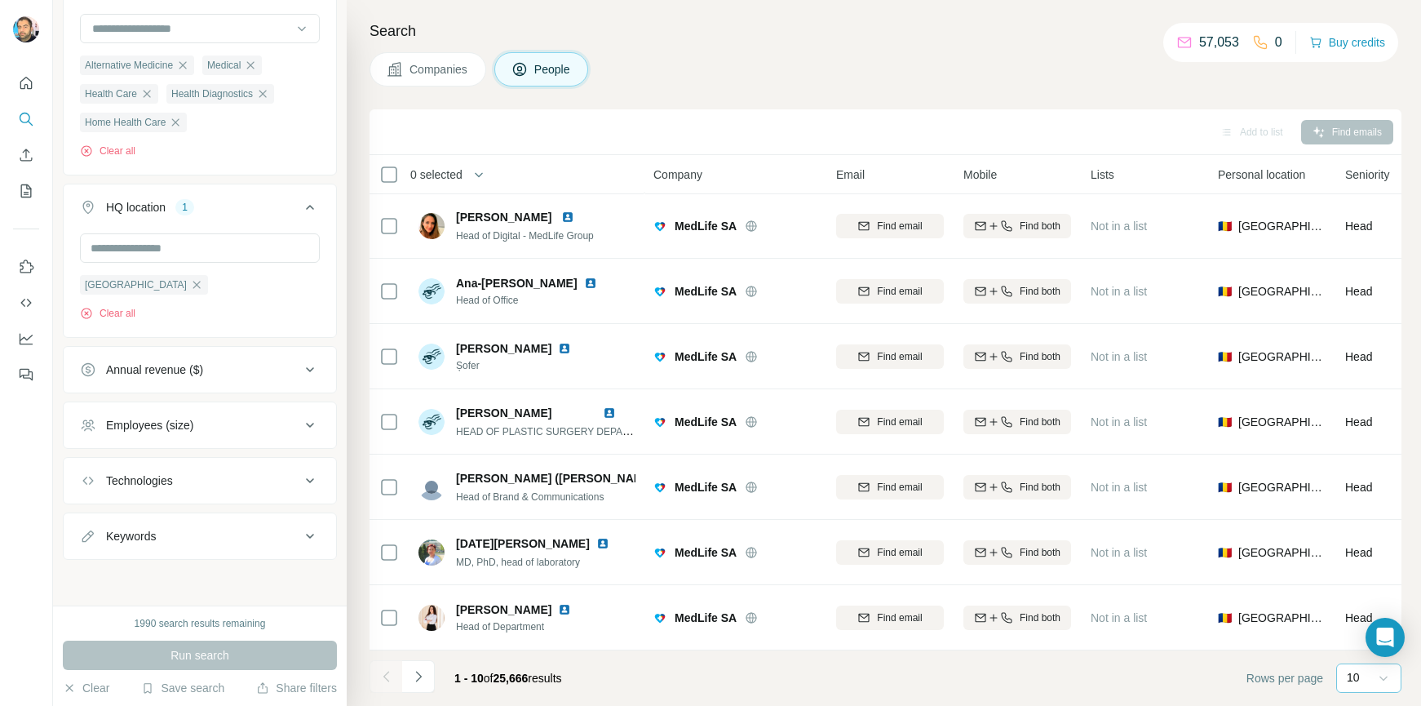
click at [1379, 680] on icon at bounding box center [1384, 678] width 16 height 16
click at [1248, 679] on span "Rows per page" at bounding box center [1285, 678] width 77 height 16
click at [1378, 679] on icon at bounding box center [1384, 678] width 16 height 16
click at [1358, 552] on p "60" at bounding box center [1356, 553] width 13 height 16
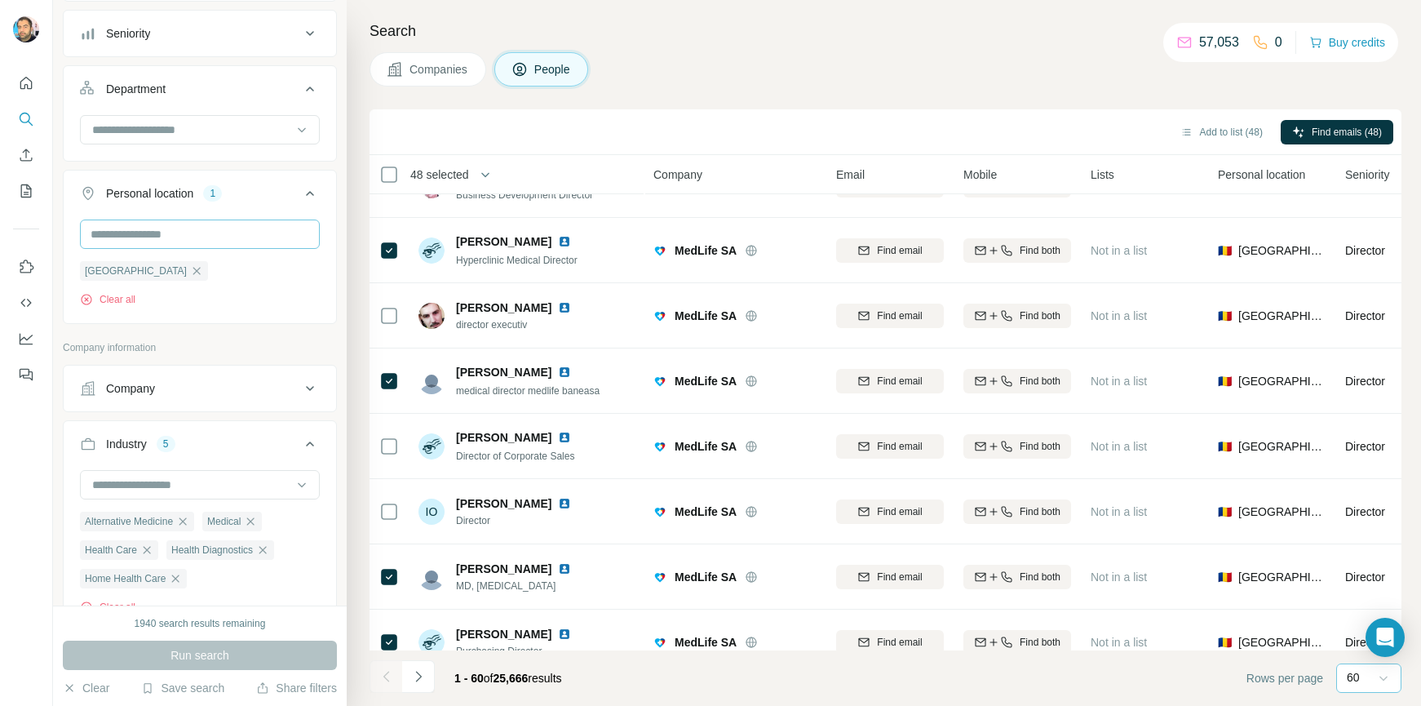
scroll to position [65, 0]
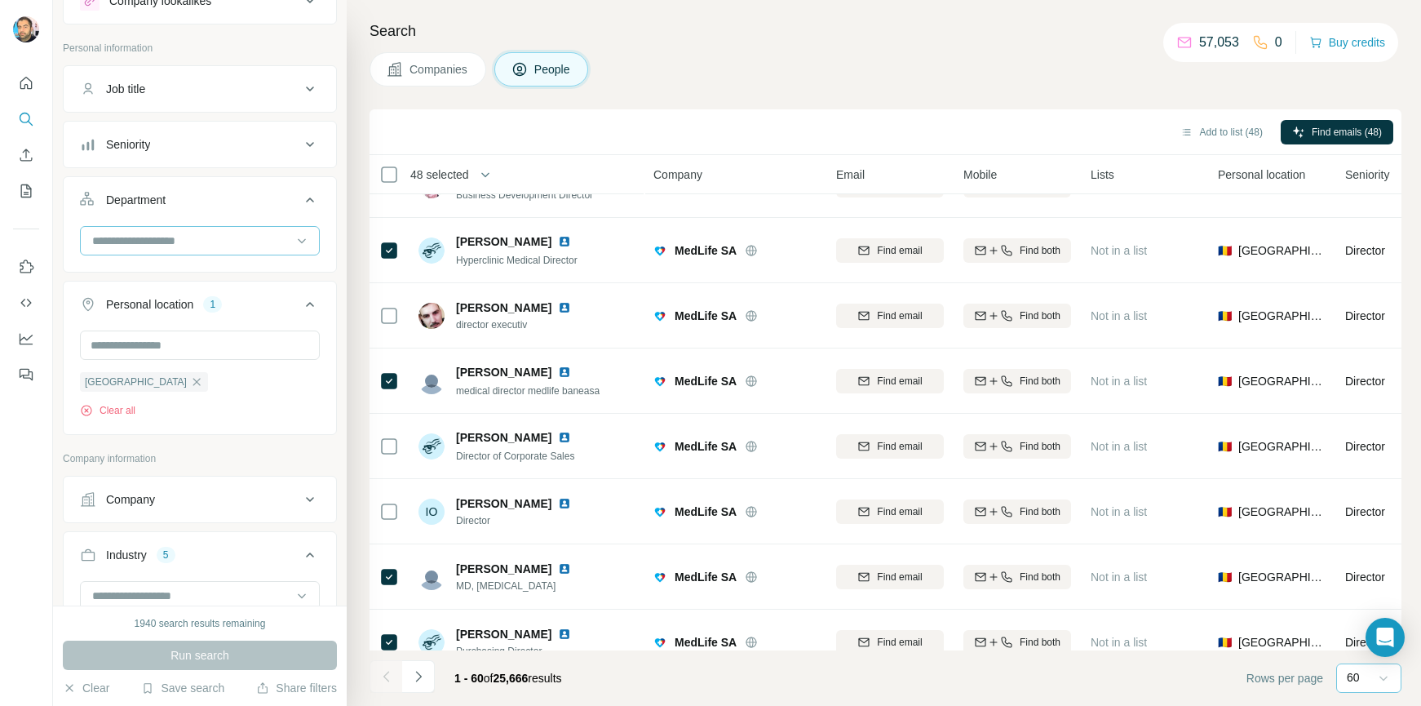
click at [161, 238] on input at bounding box center [192, 241] width 202 height 18
click at [666, 82] on div "Companies People" at bounding box center [886, 69] width 1032 height 34
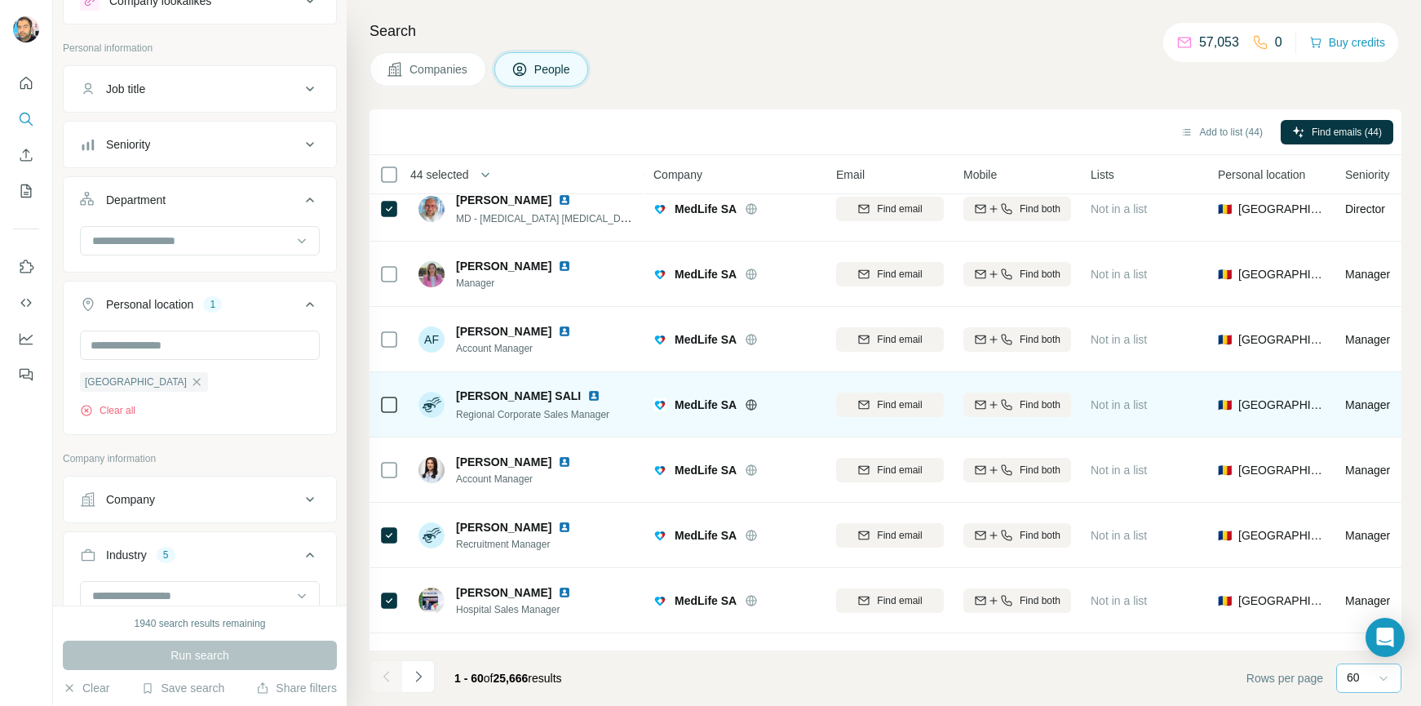
scroll to position [3224, 0]
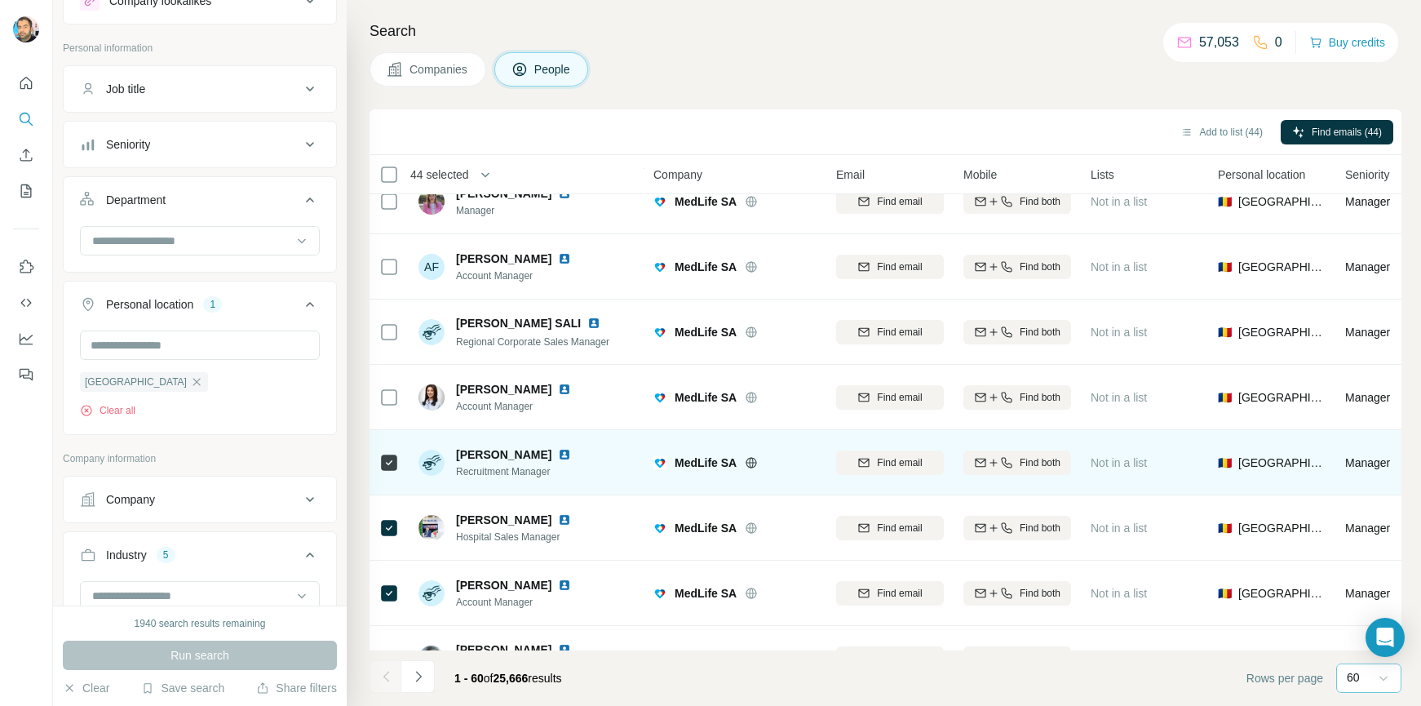
click at [379, 468] on icon at bounding box center [389, 463] width 20 height 20
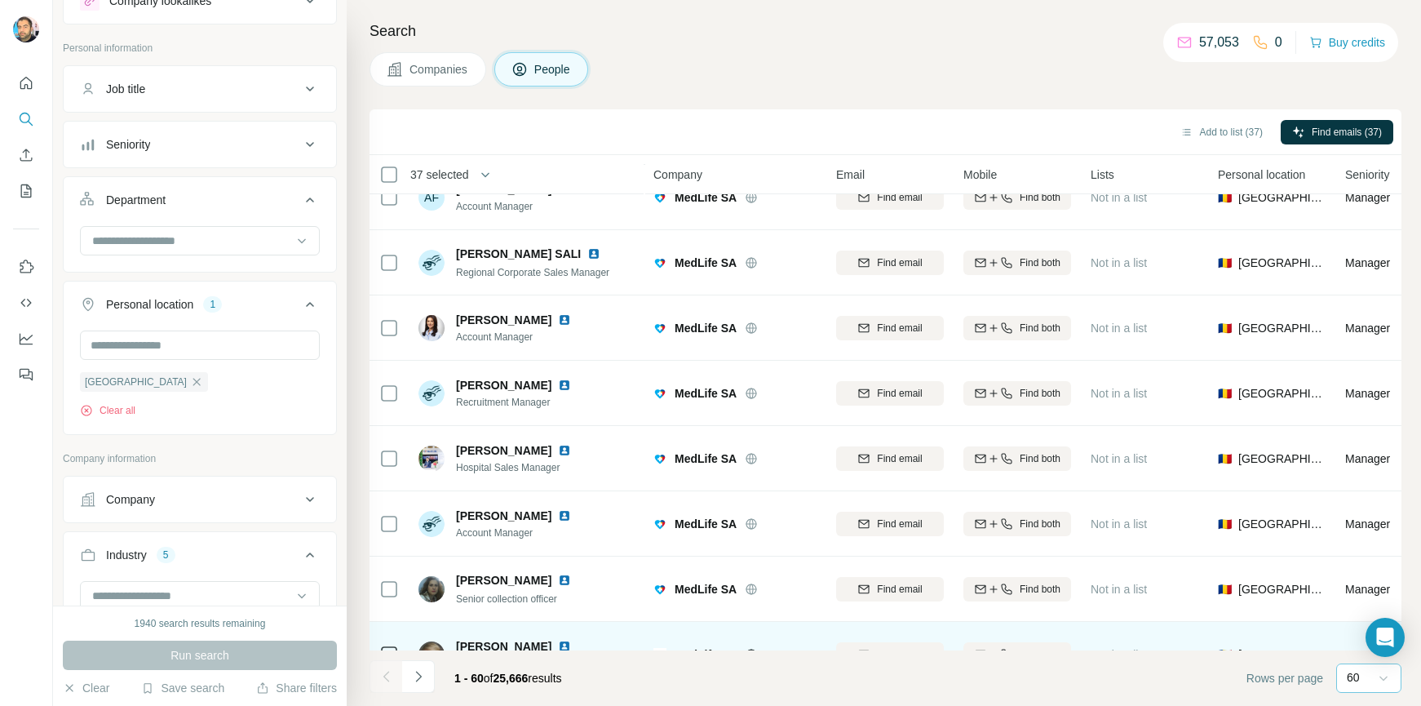
scroll to position [3061, 0]
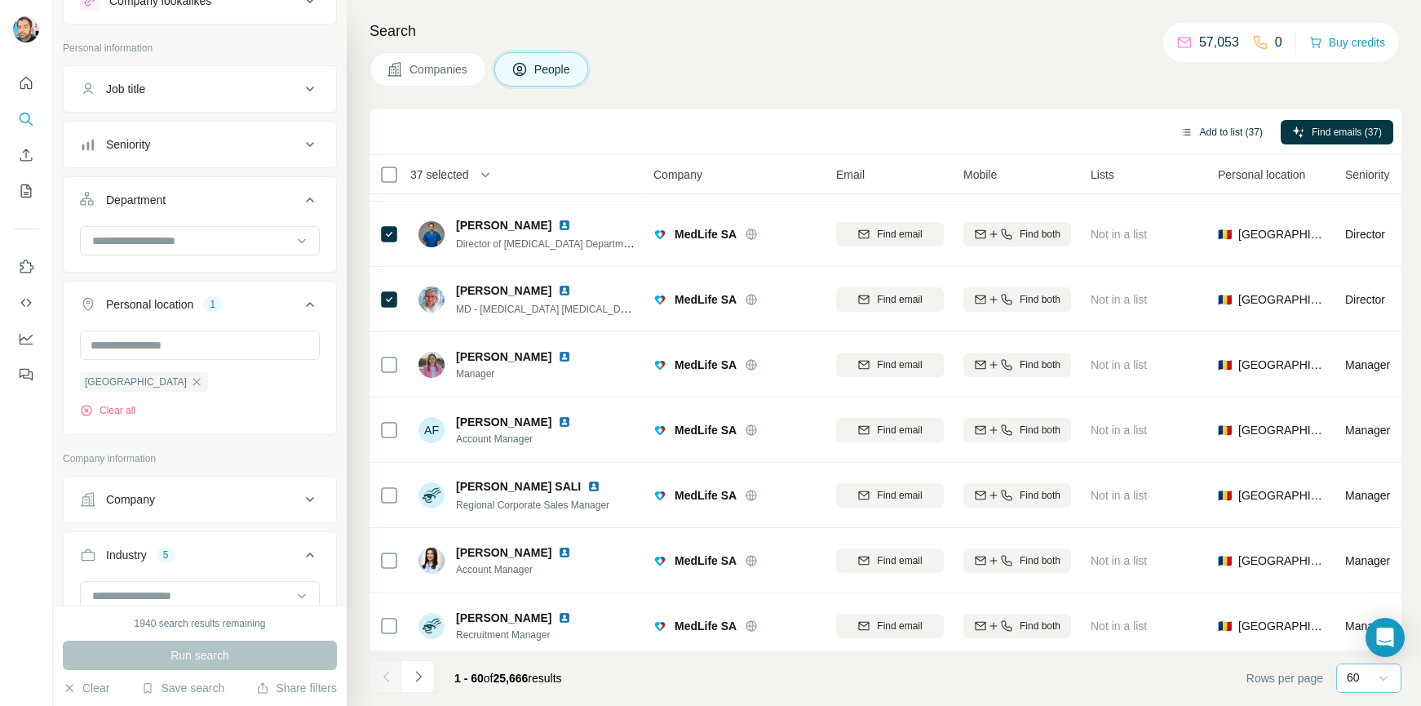
click at [1234, 131] on button "Add to list (37)" at bounding box center [1221, 132] width 105 height 24
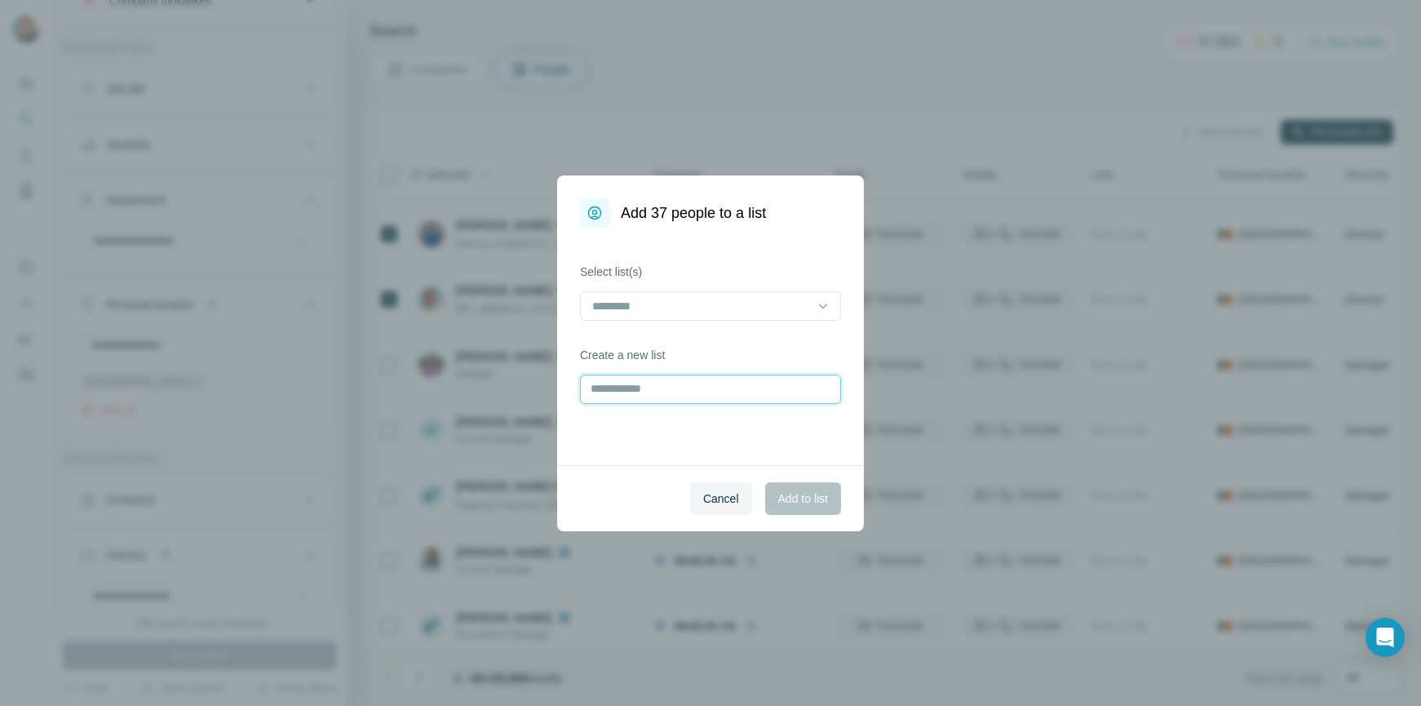
click at [645, 393] on input "text" at bounding box center [710, 389] width 261 height 29
click at [666, 390] on input "****" at bounding box center [710, 389] width 261 height 29
type input "****"
click at [796, 500] on span "Add to list" at bounding box center [803, 498] width 50 height 16
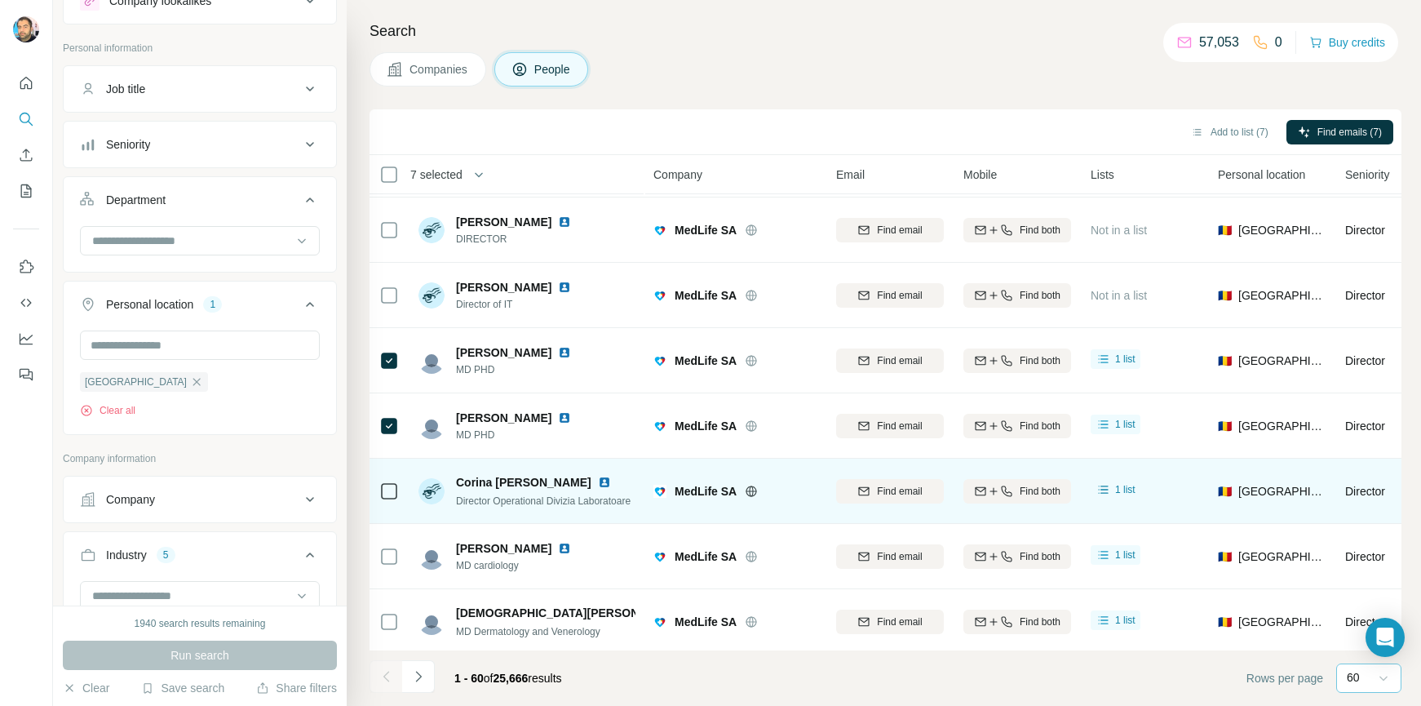
scroll to position [1224, 0]
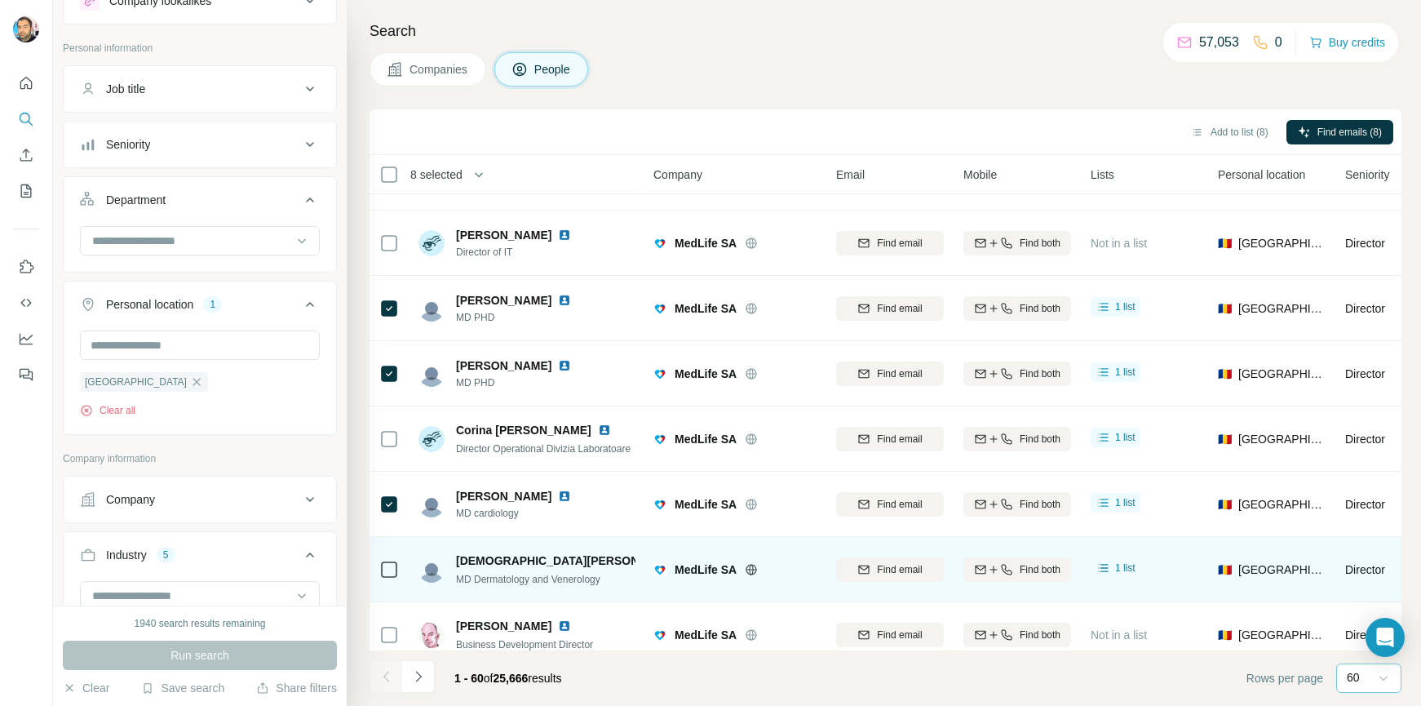
click at [385, 578] on icon at bounding box center [389, 570] width 20 height 20
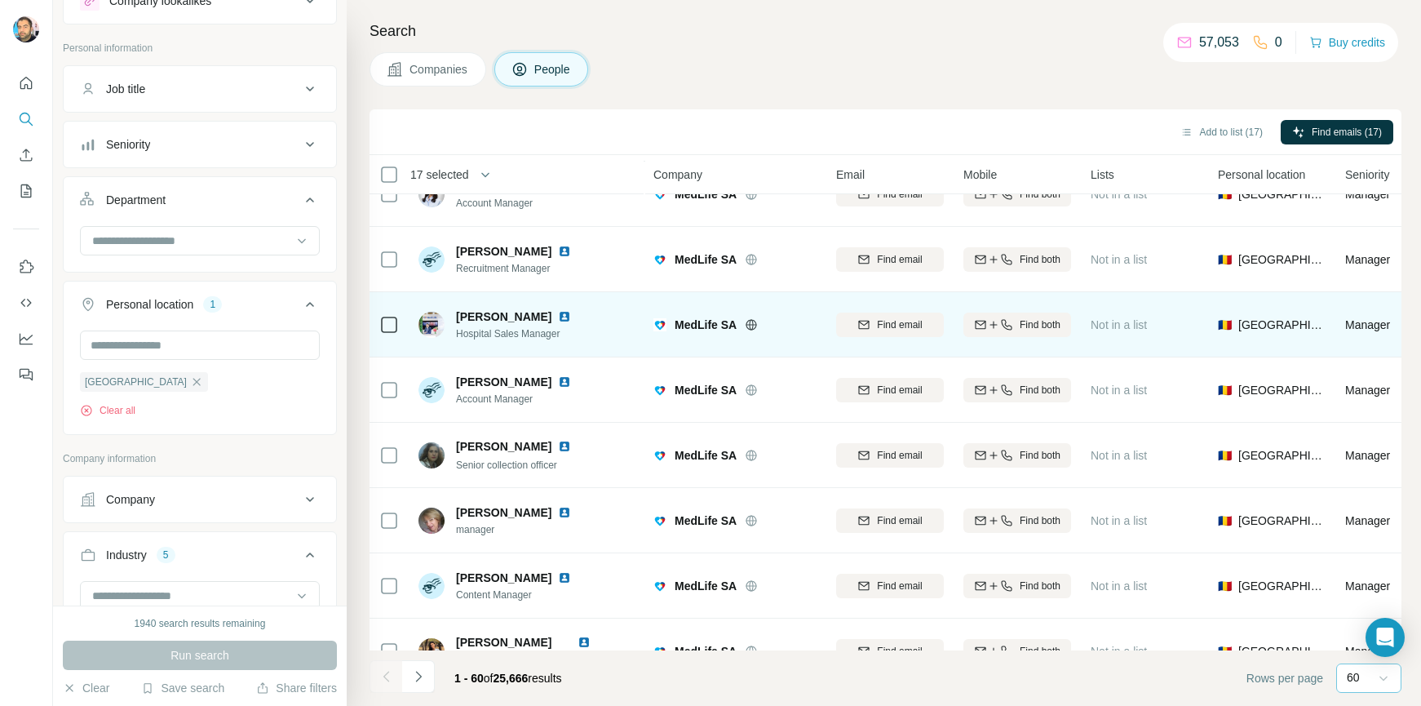
scroll to position [3468, 0]
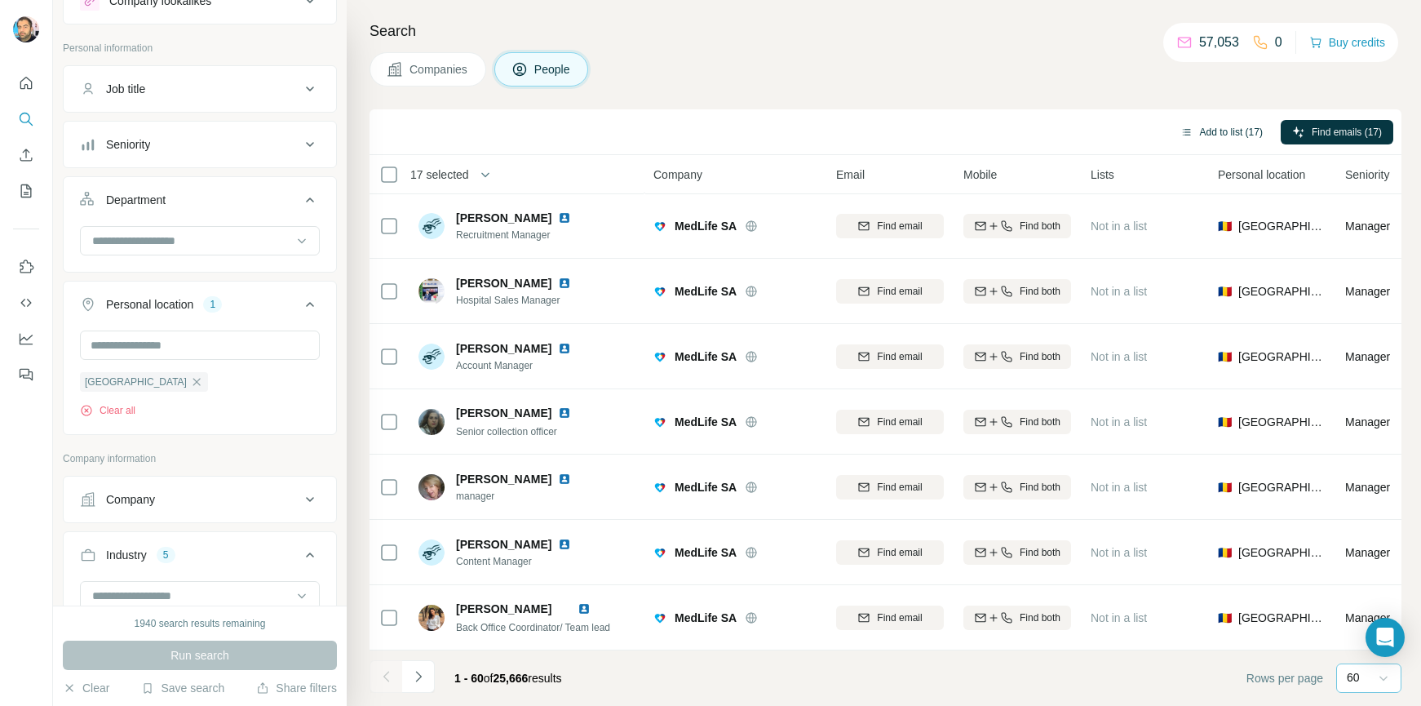
click at [1227, 133] on button "Add to list (17)" at bounding box center [1221, 132] width 105 height 24
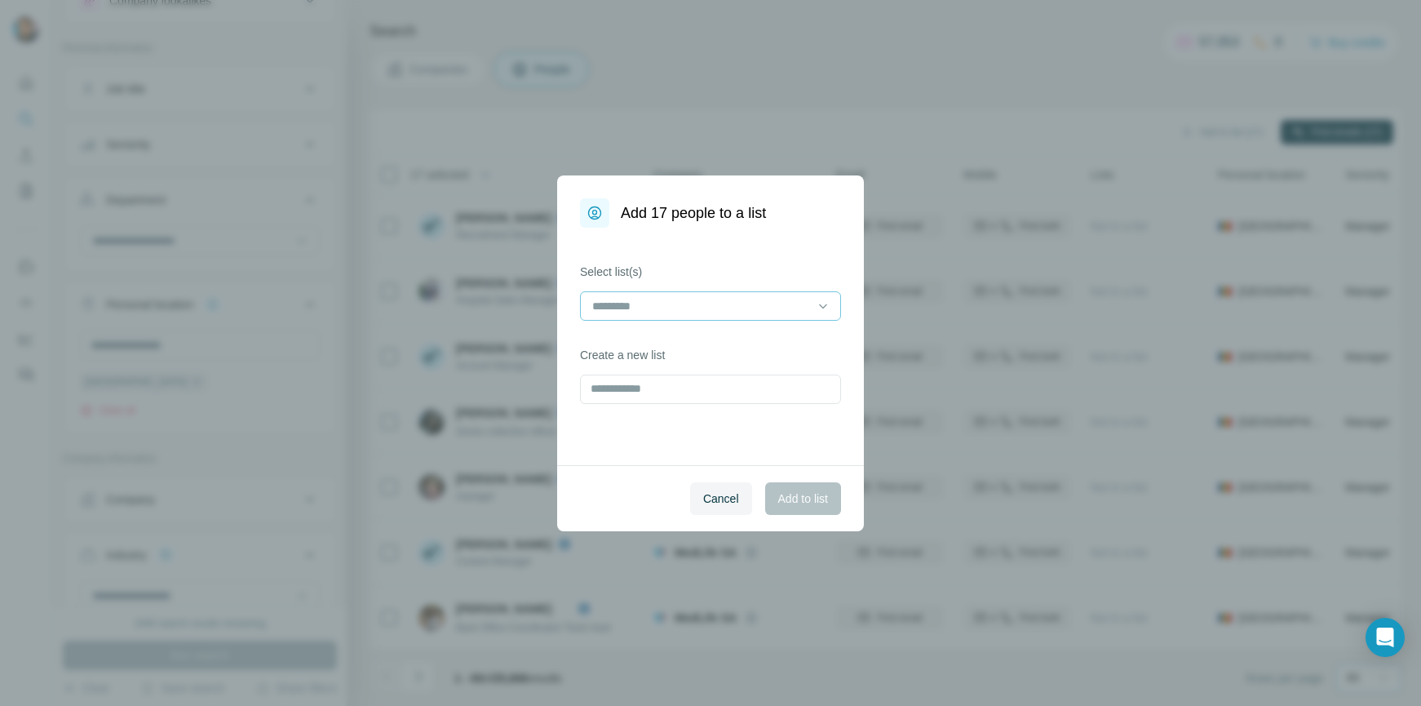
click at [655, 312] on input at bounding box center [701, 306] width 220 height 18
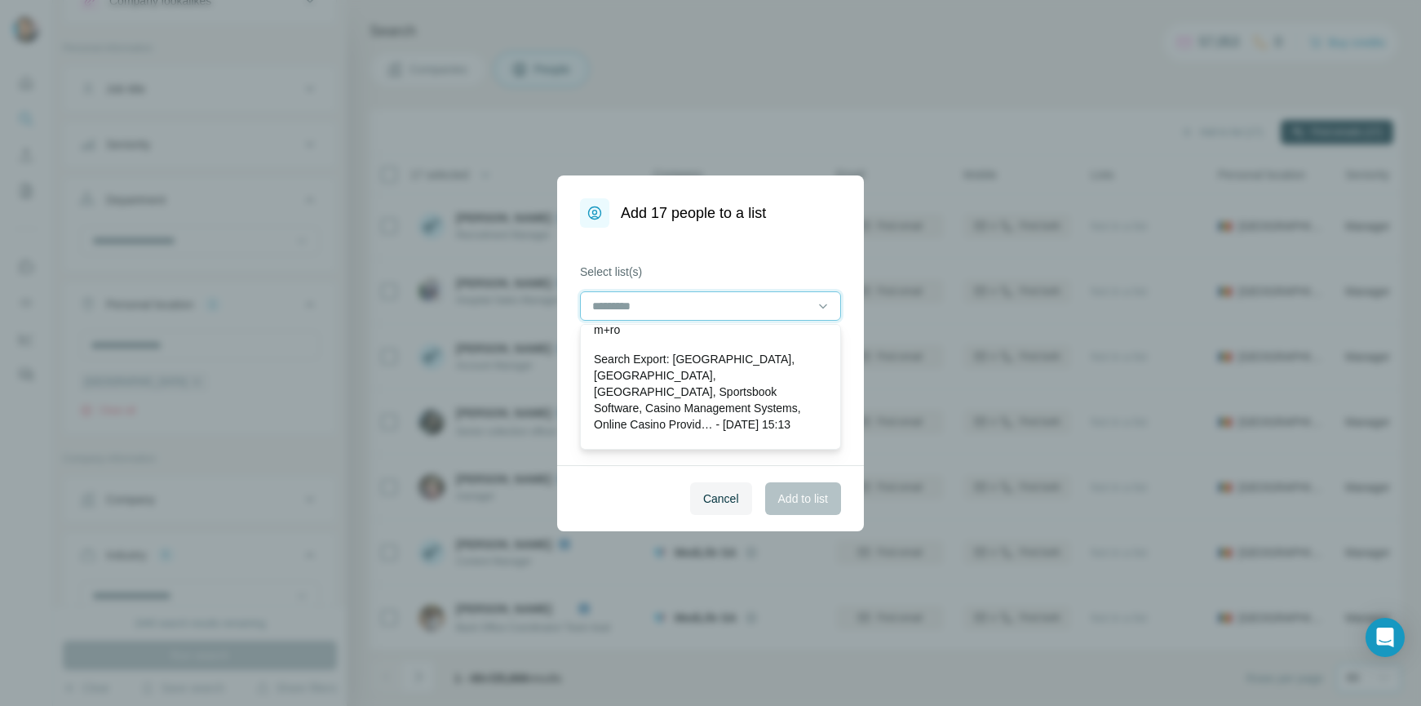
scroll to position [0, 0]
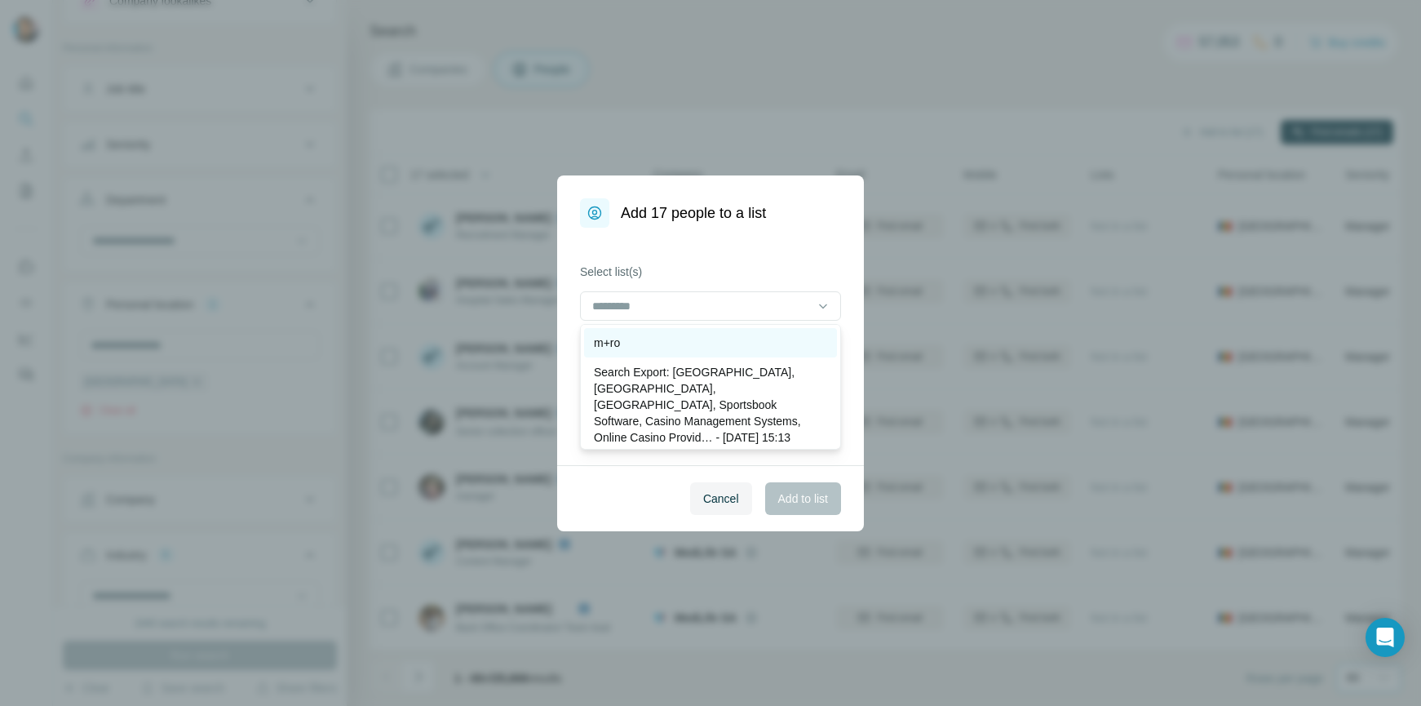
click at [623, 338] on div "m+ro" at bounding box center [710, 343] width 233 height 16
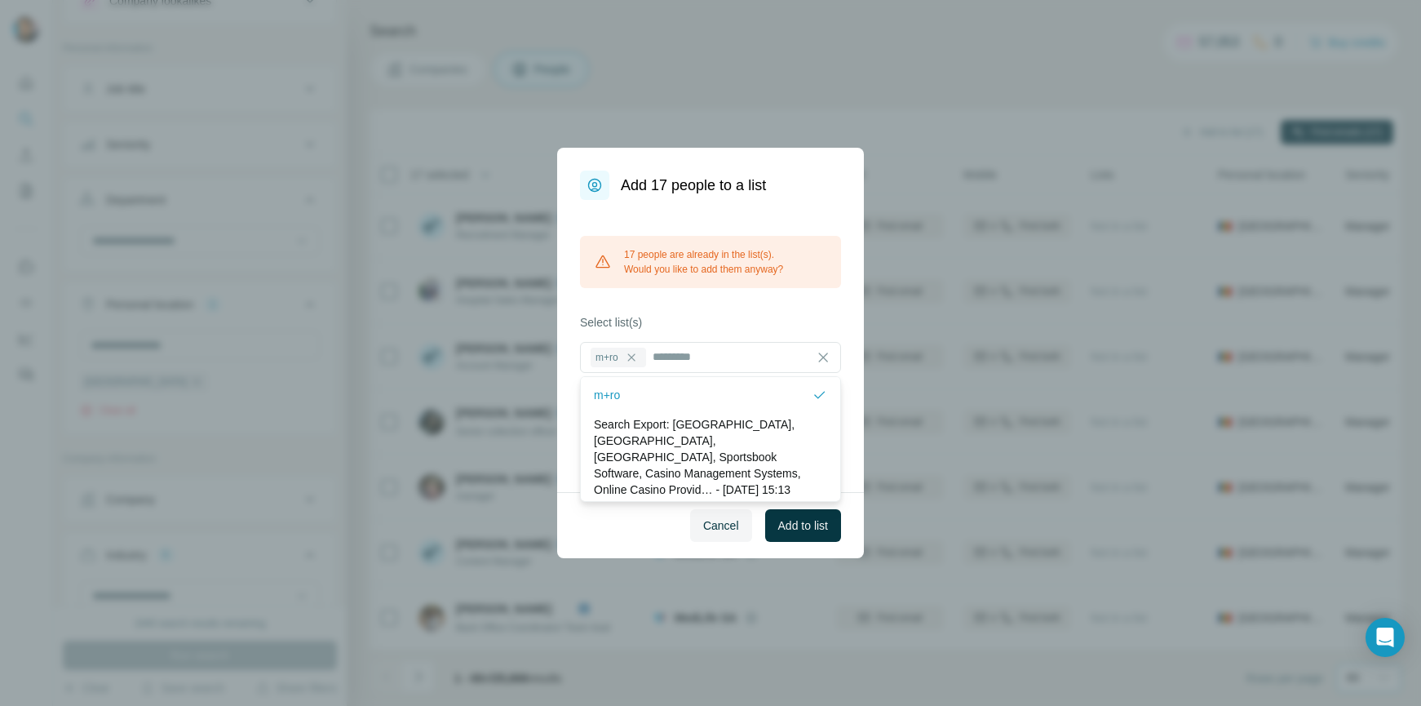
click at [704, 311] on div "17 people are already in the list(s). Would you like to add them anyway? Select…" at bounding box center [710, 346] width 307 height 292
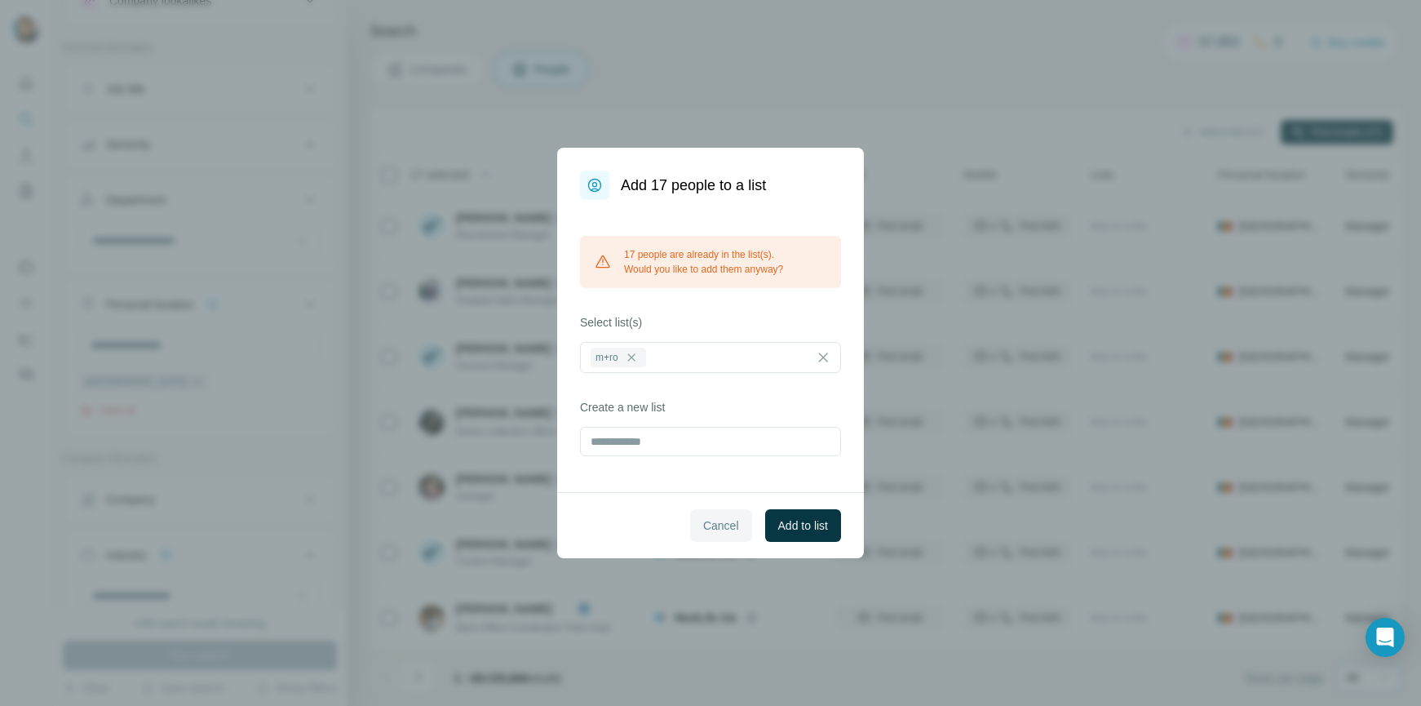
click at [725, 524] on span "Cancel" at bounding box center [721, 525] width 36 height 16
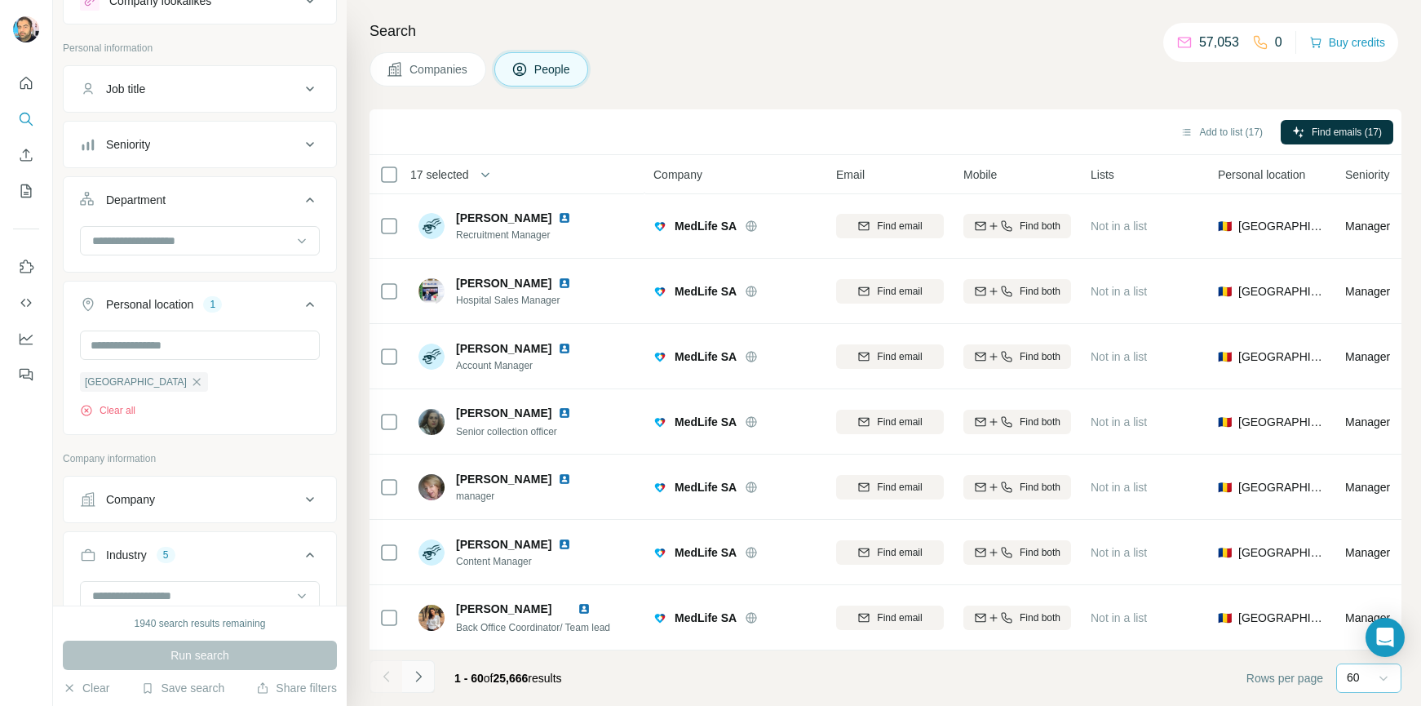
click at [419, 677] on icon "Navigate to next page" at bounding box center [418, 676] width 16 height 16
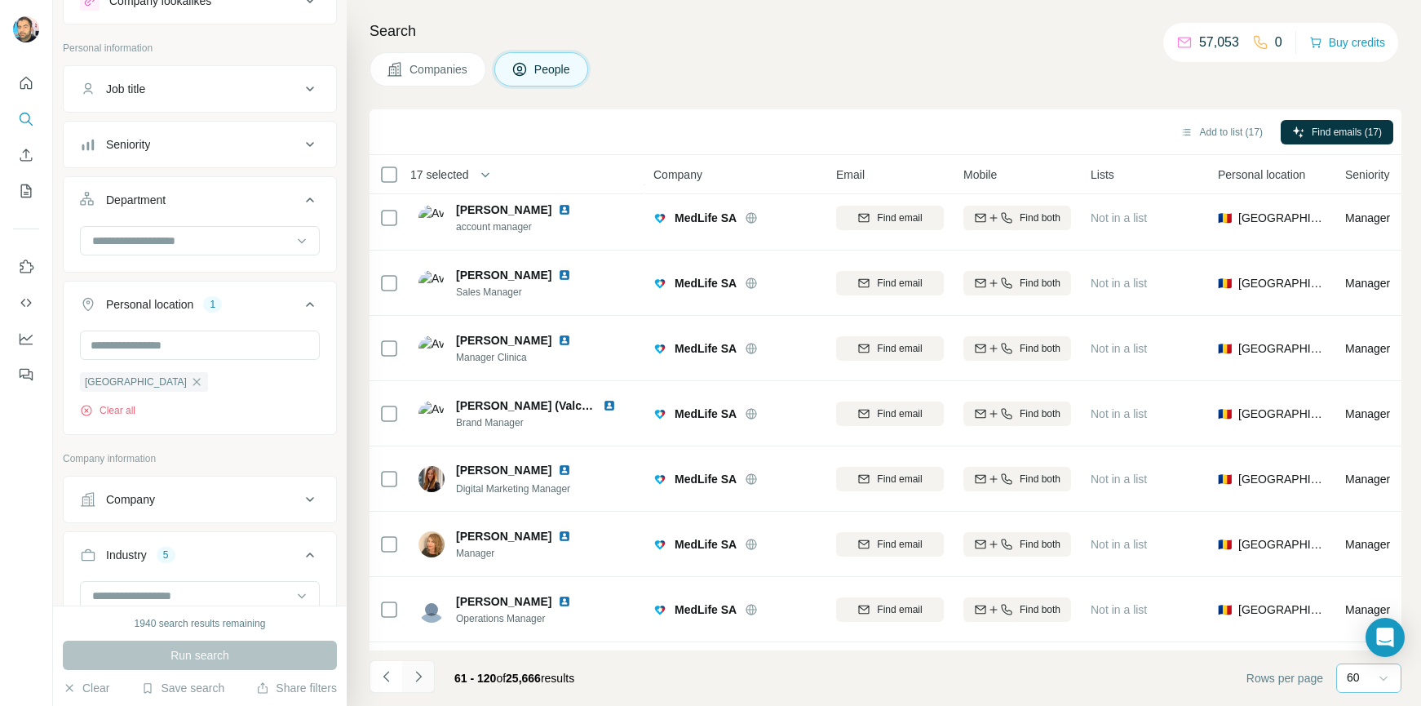
scroll to position [3468, 0]
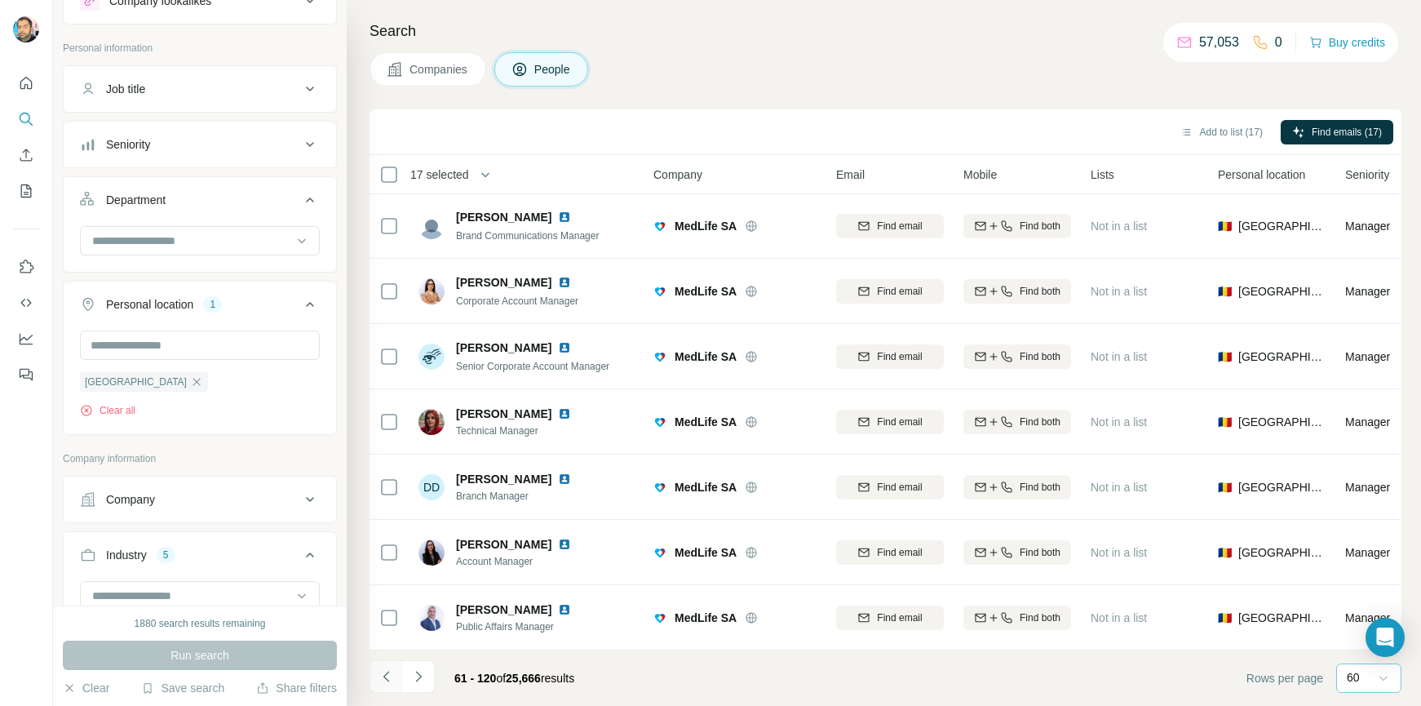
click at [379, 676] on icon "Navigate to previous page" at bounding box center [387, 676] width 16 height 16
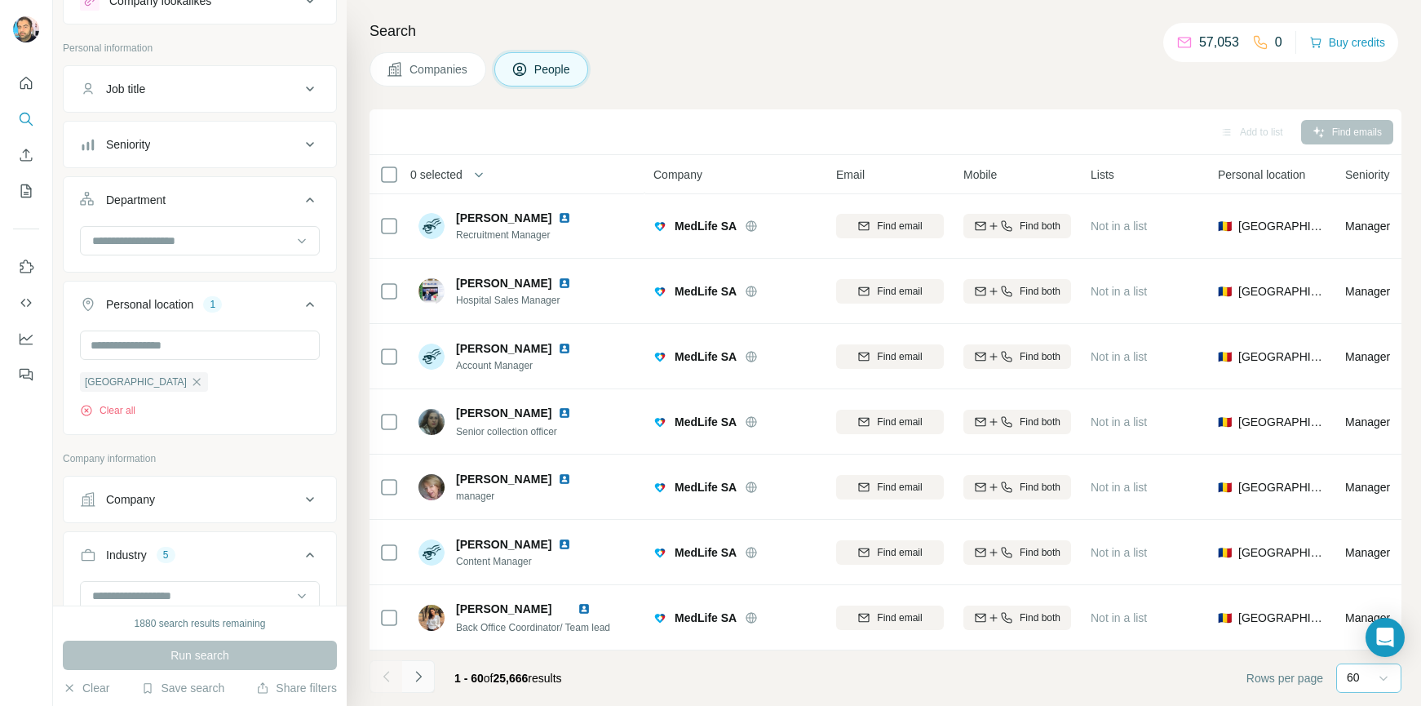
click at [422, 676] on icon "Navigate to next page" at bounding box center [418, 676] width 16 height 16
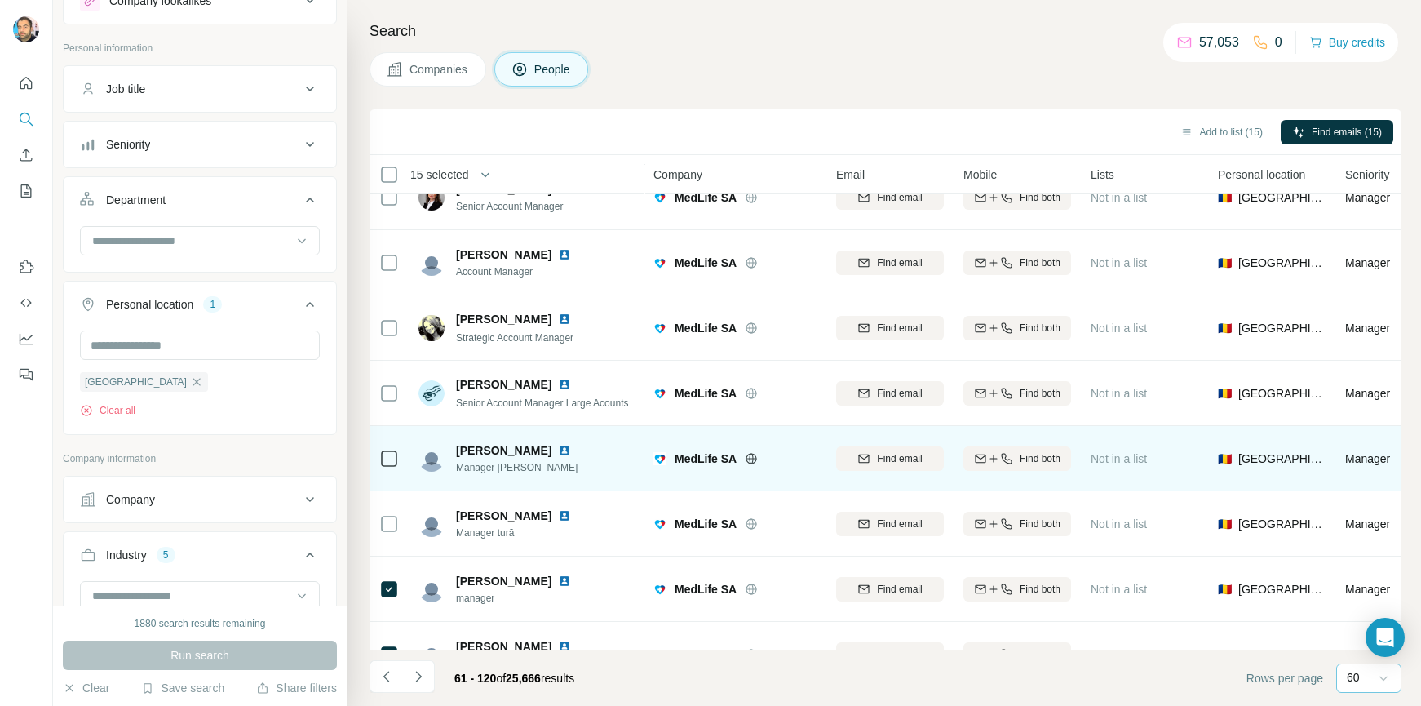
scroll to position [2774, 0]
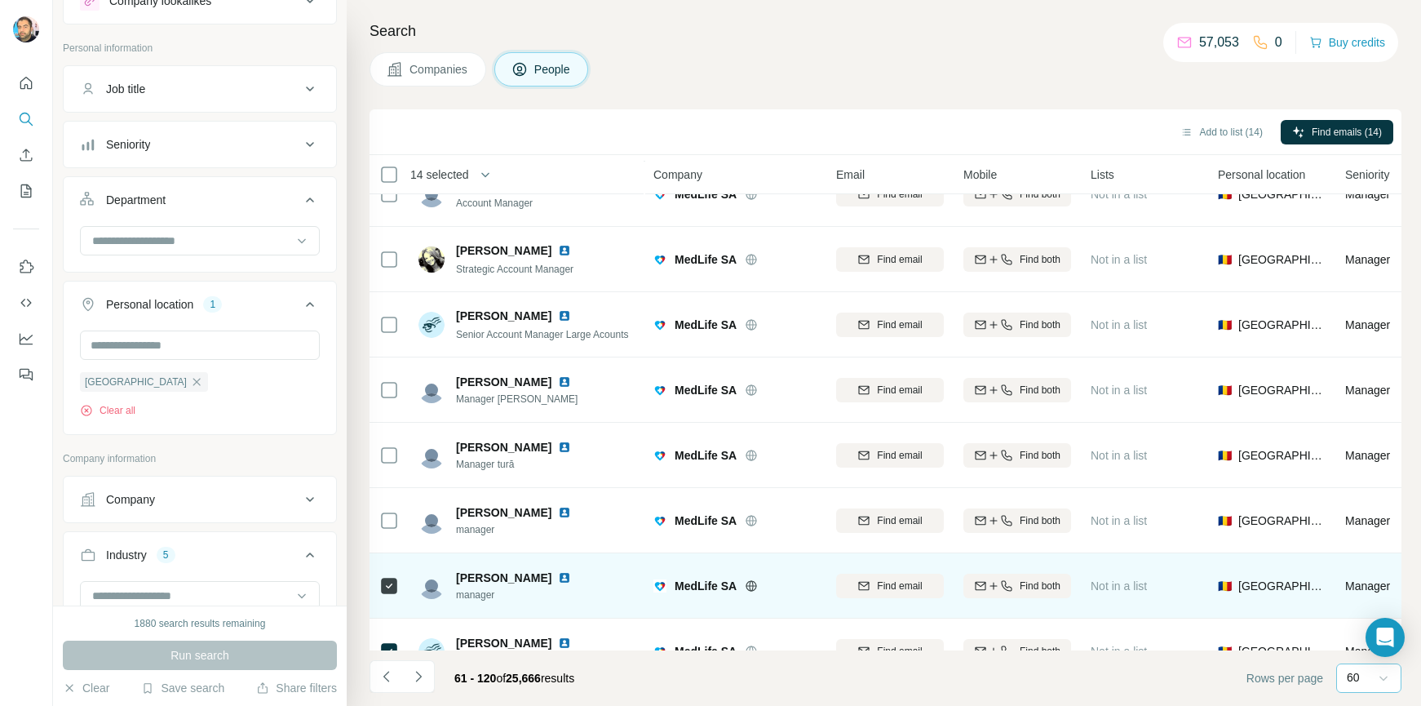
click at [386, 601] on div at bounding box center [389, 585] width 20 height 45
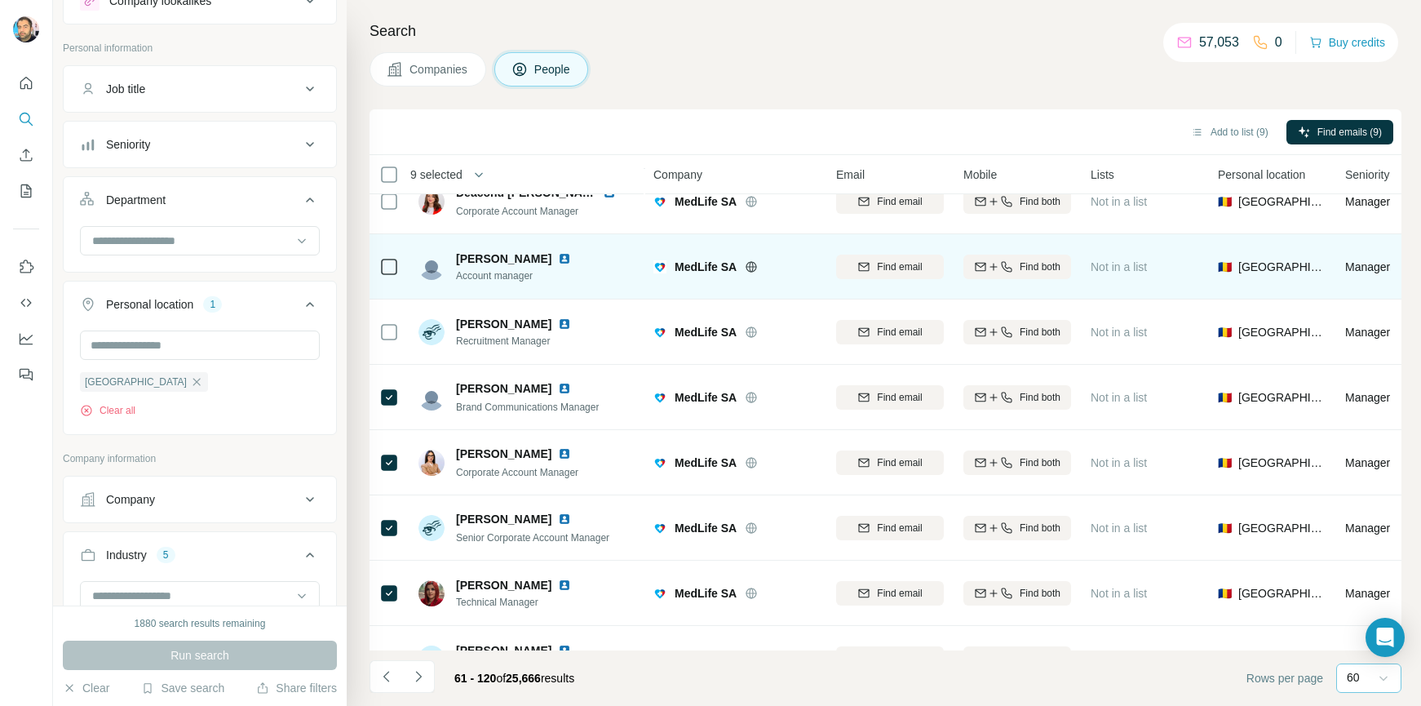
scroll to position [3345, 0]
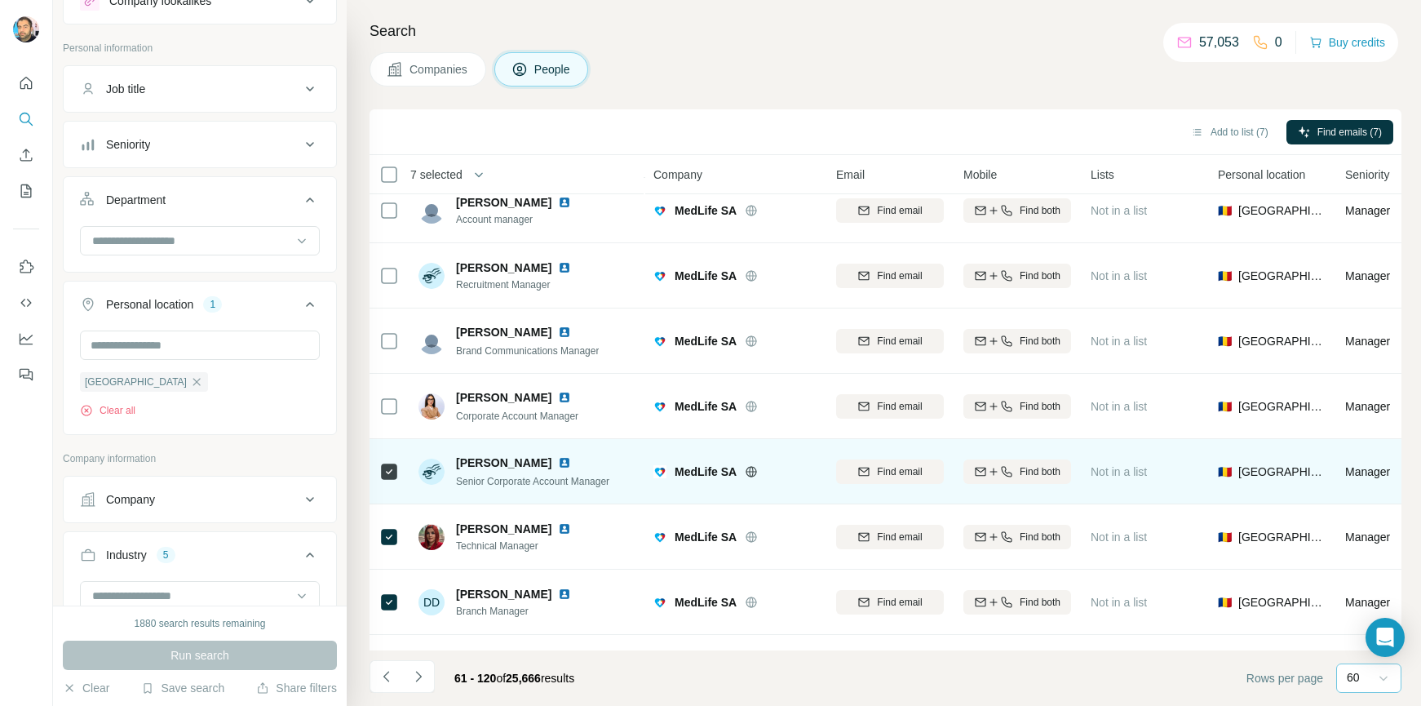
click at [389, 481] on icon at bounding box center [389, 472] width 20 height 20
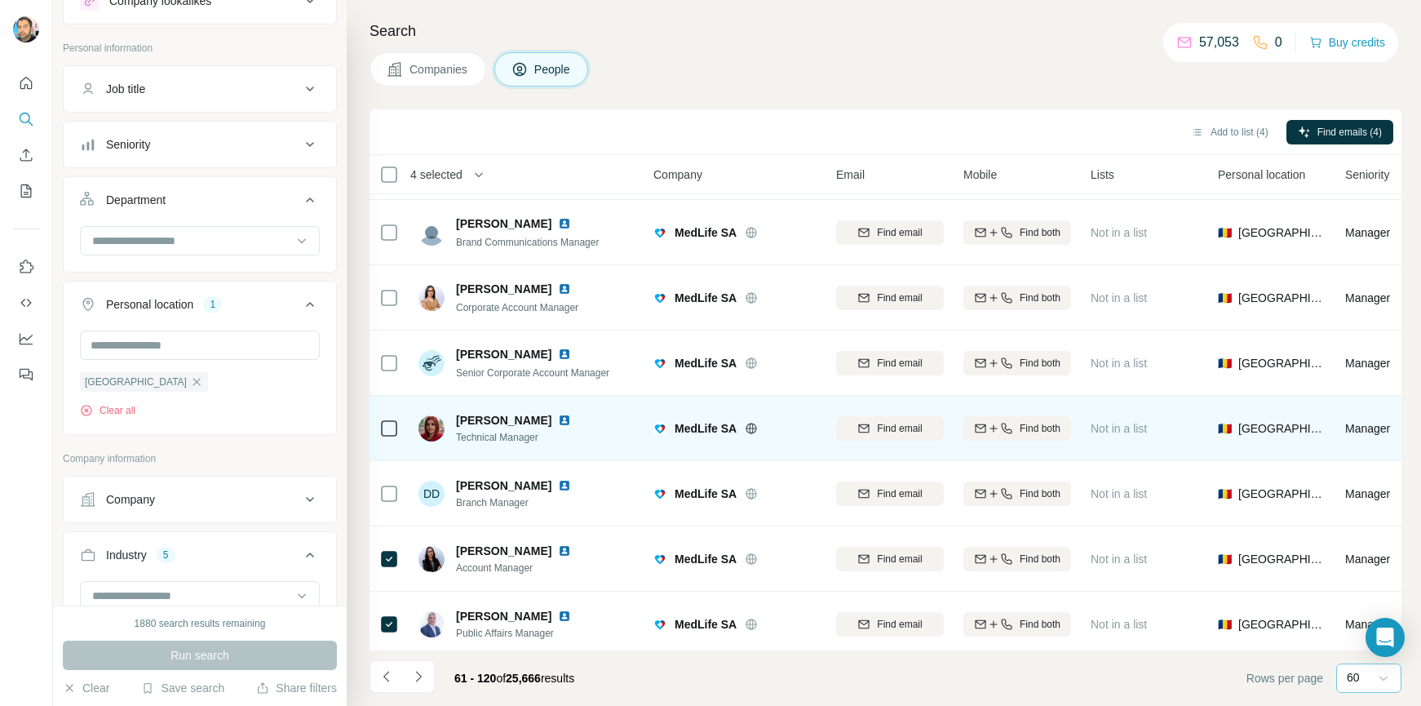
scroll to position [3468, 0]
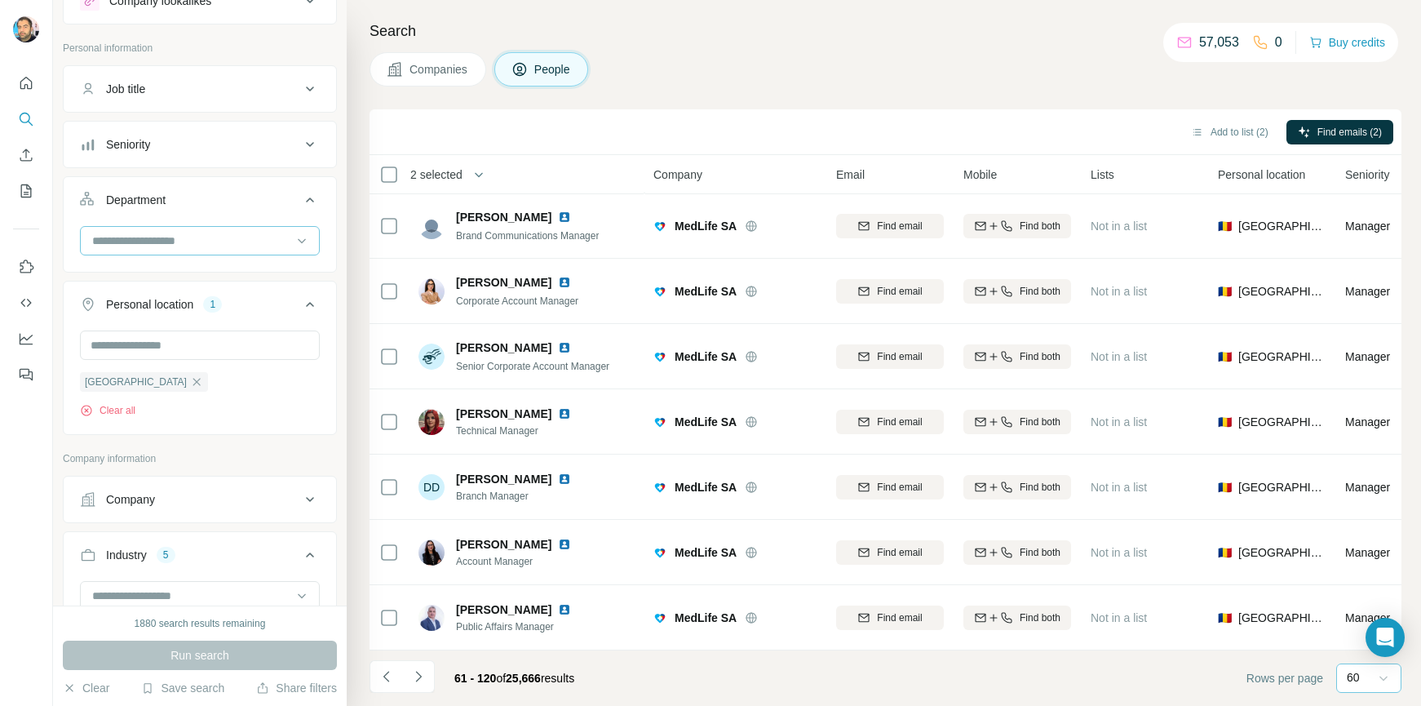
click at [150, 244] on input at bounding box center [192, 241] width 202 height 18
click at [133, 333] on p "Healthcare" at bounding box center [121, 333] width 55 height 16
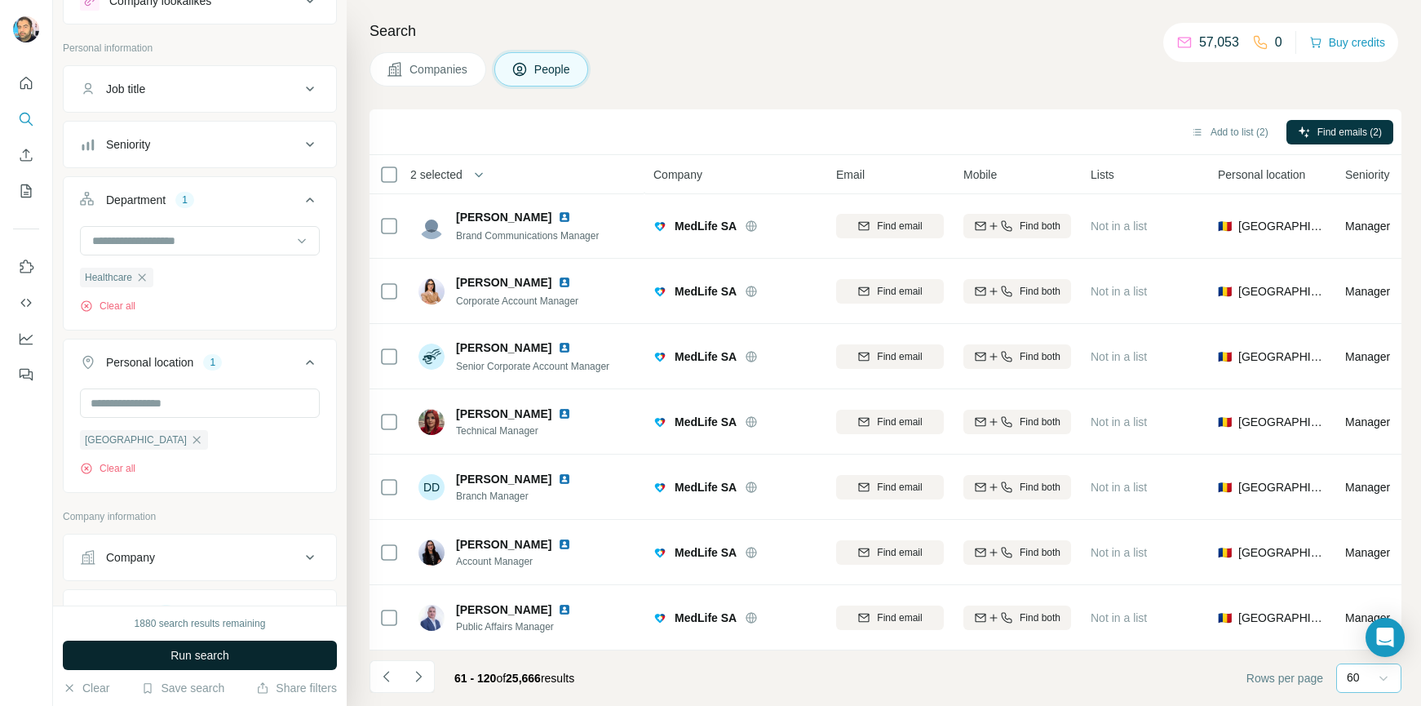
click at [197, 658] on span "Run search" at bounding box center [200, 655] width 59 height 16
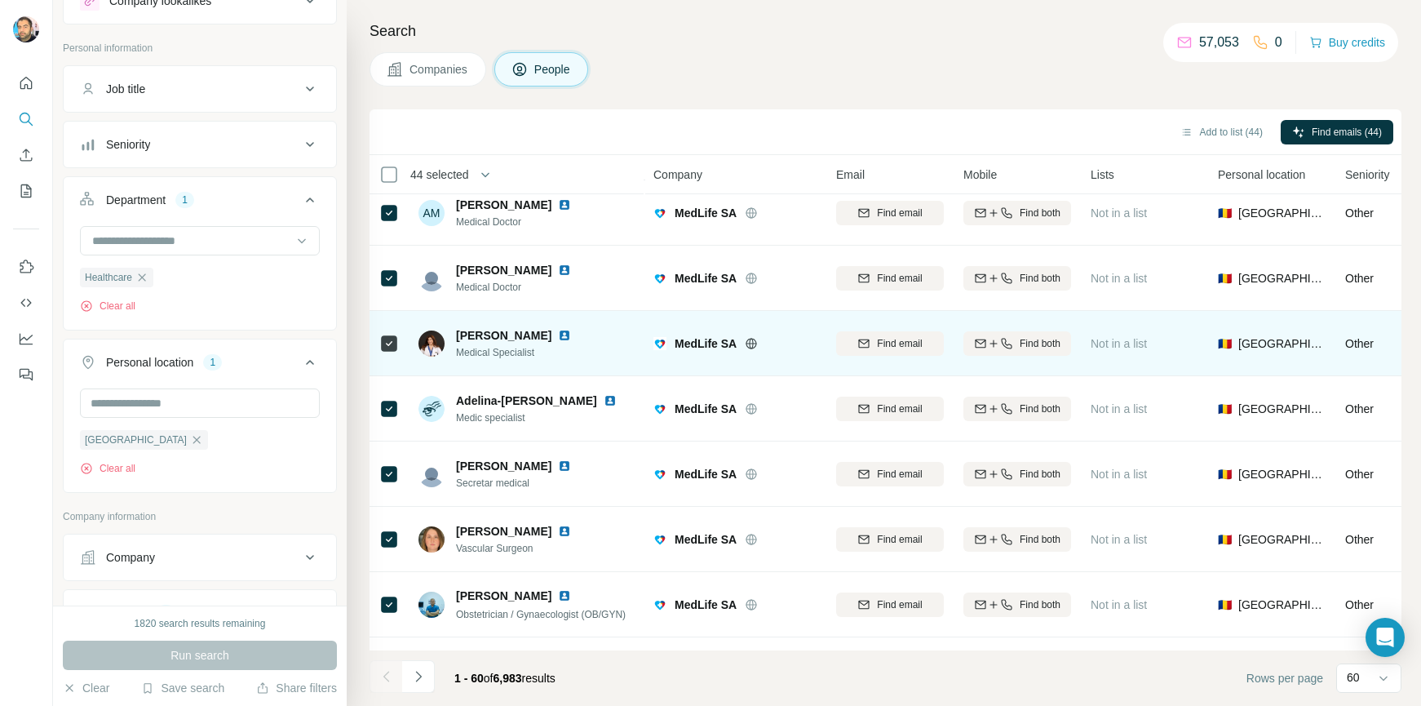
scroll to position [1142, 0]
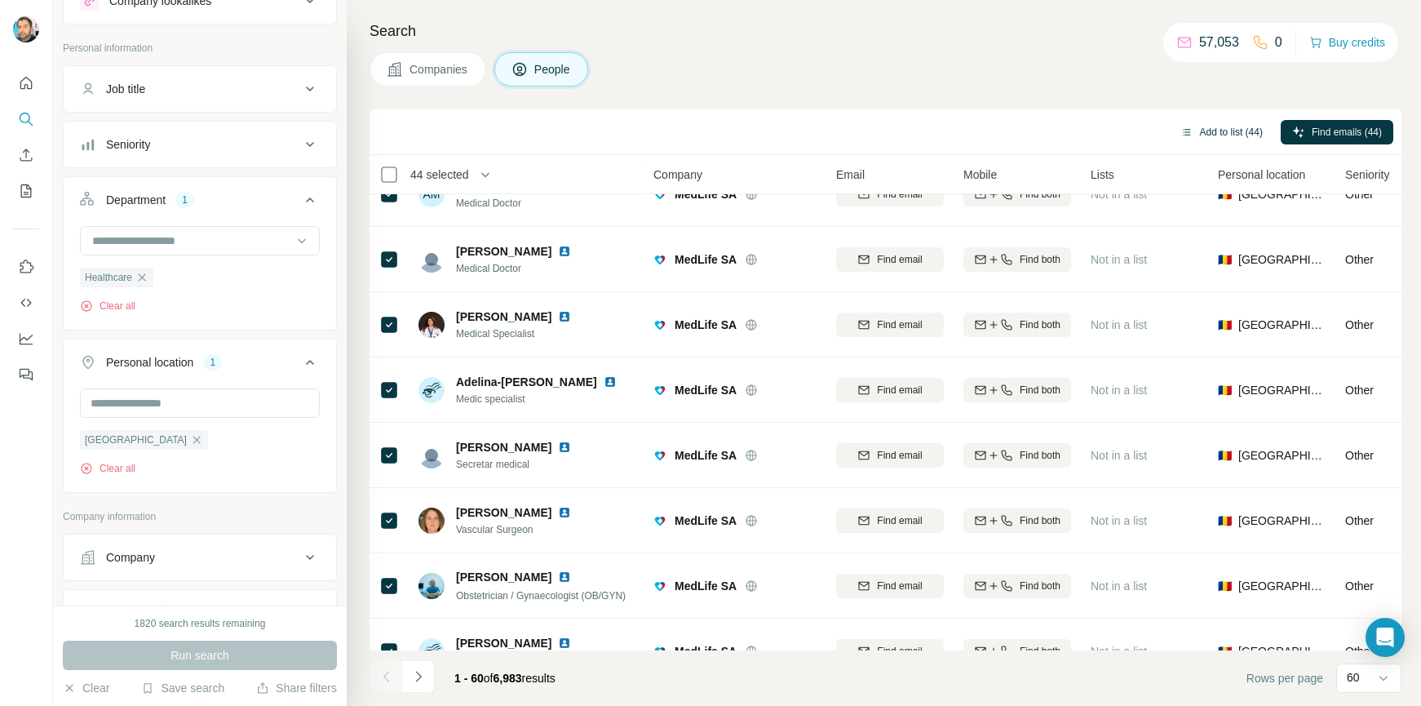
click at [1208, 129] on button "Add to list (44)" at bounding box center [1221, 132] width 105 height 24
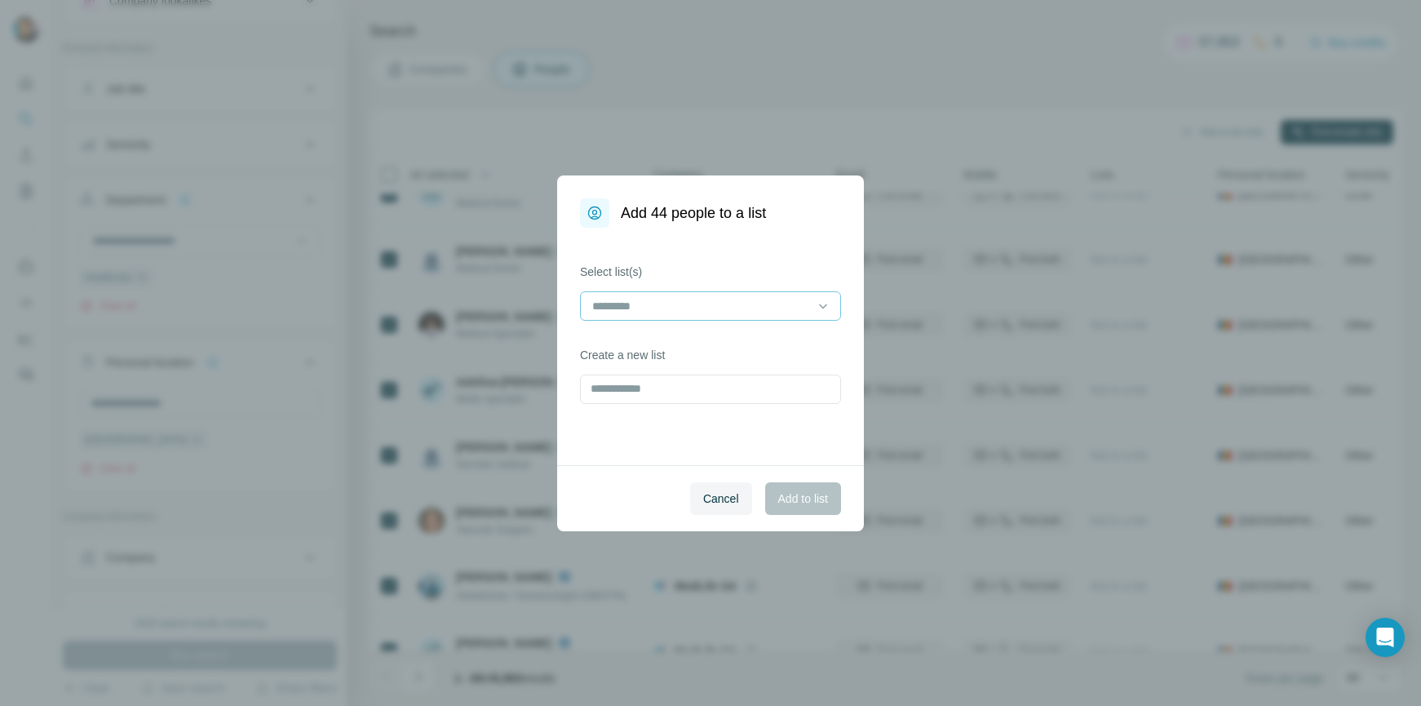
click at [641, 300] on input at bounding box center [701, 306] width 220 height 18
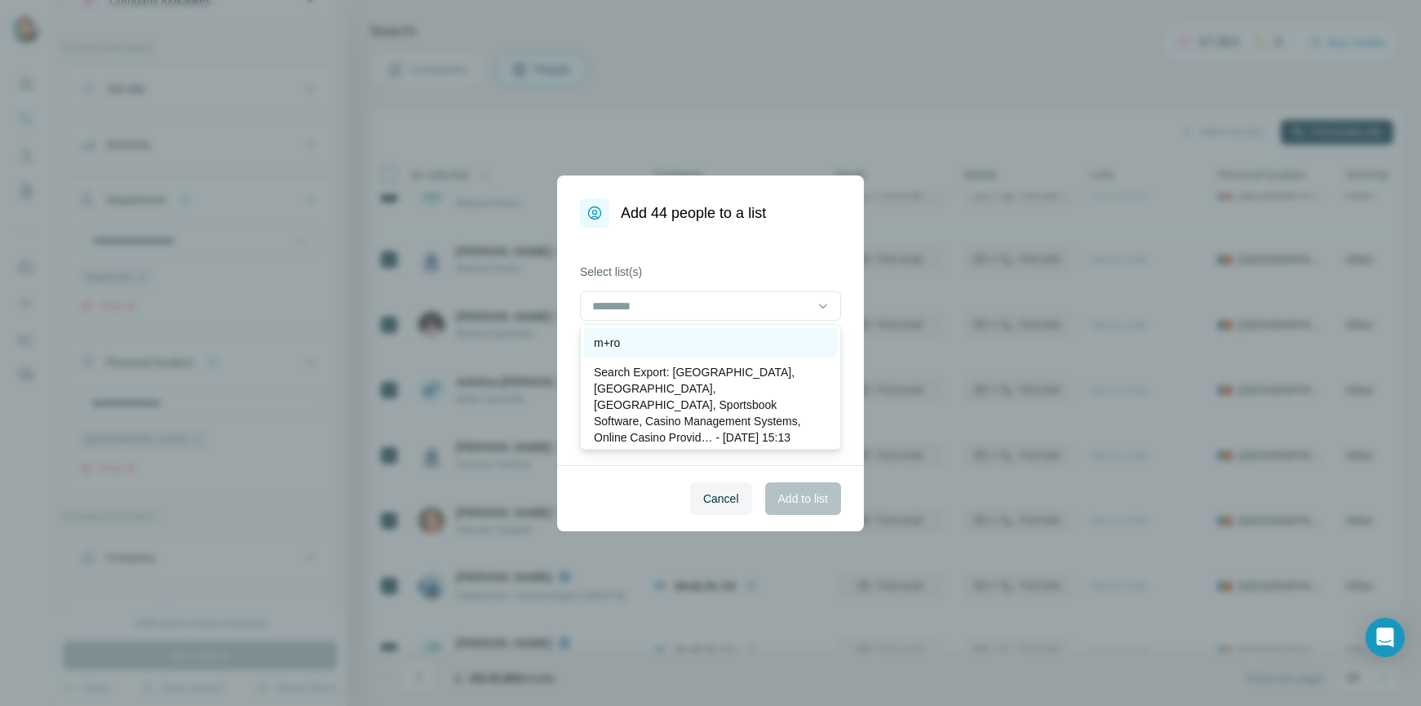
click at [630, 339] on div "m+ro" at bounding box center [710, 343] width 233 height 16
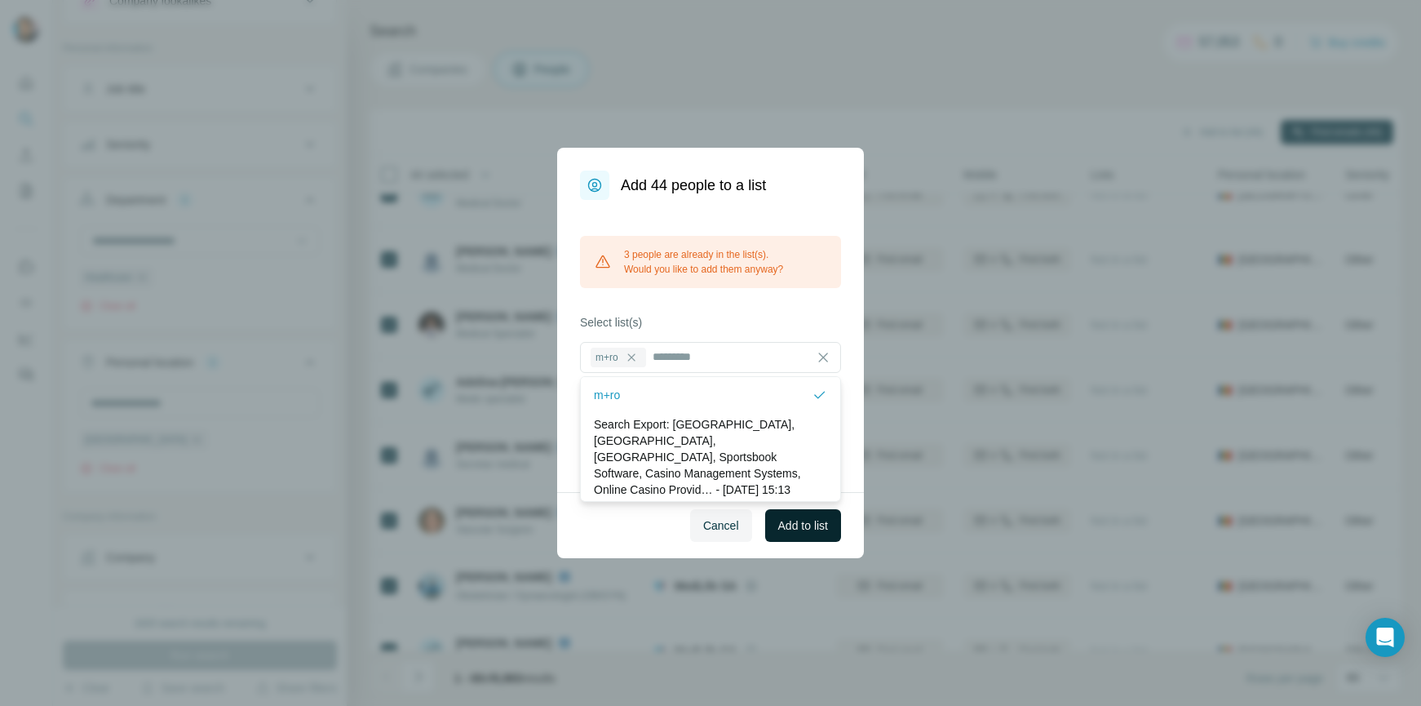
click at [800, 526] on span "Add to list" at bounding box center [803, 525] width 50 height 16
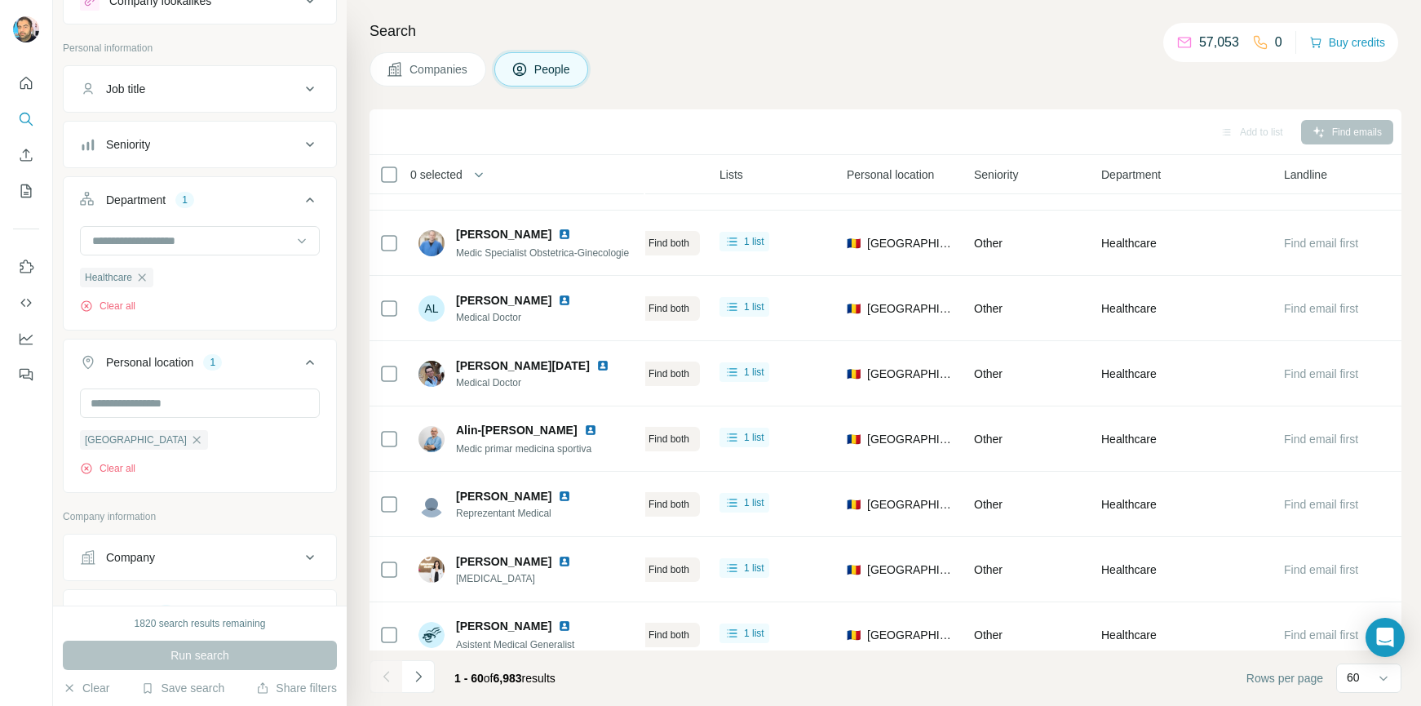
scroll to position [3468, 379]
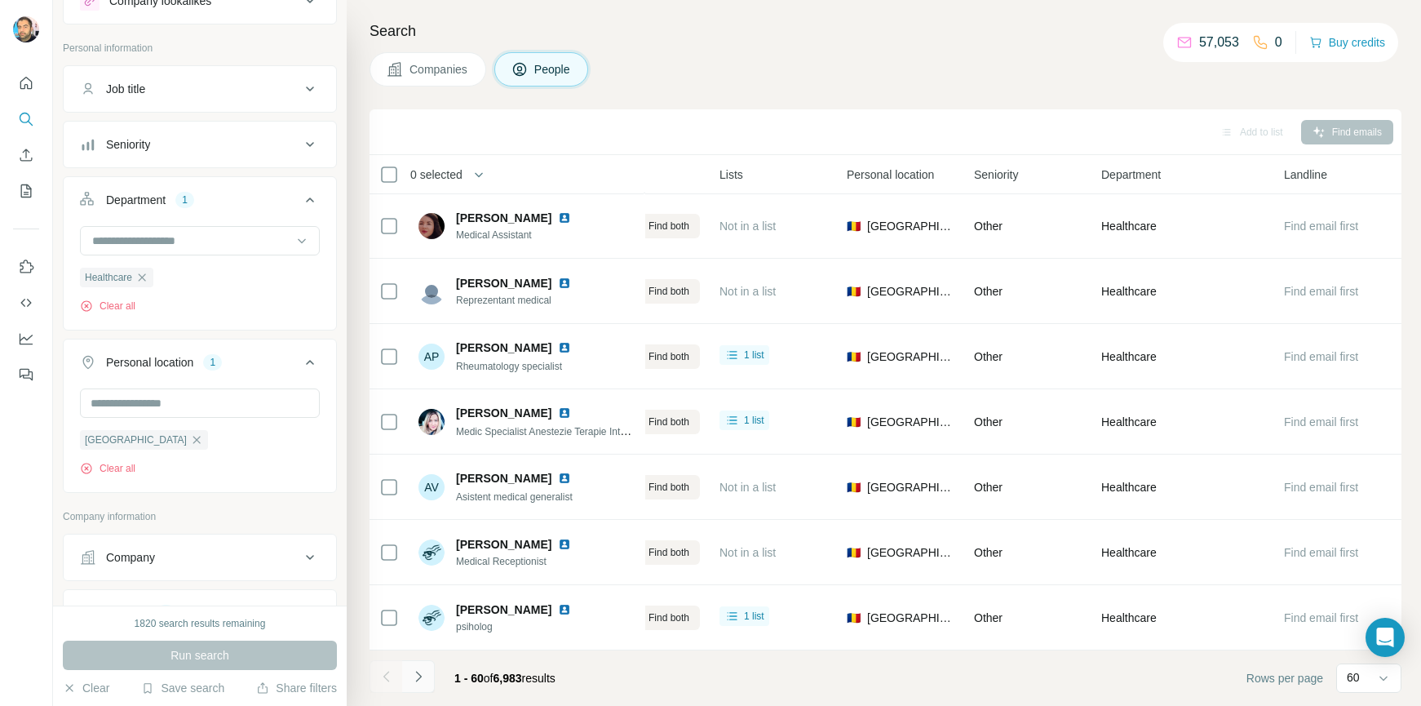
click at [419, 677] on icon "Navigate to next page" at bounding box center [418, 676] width 6 height 11
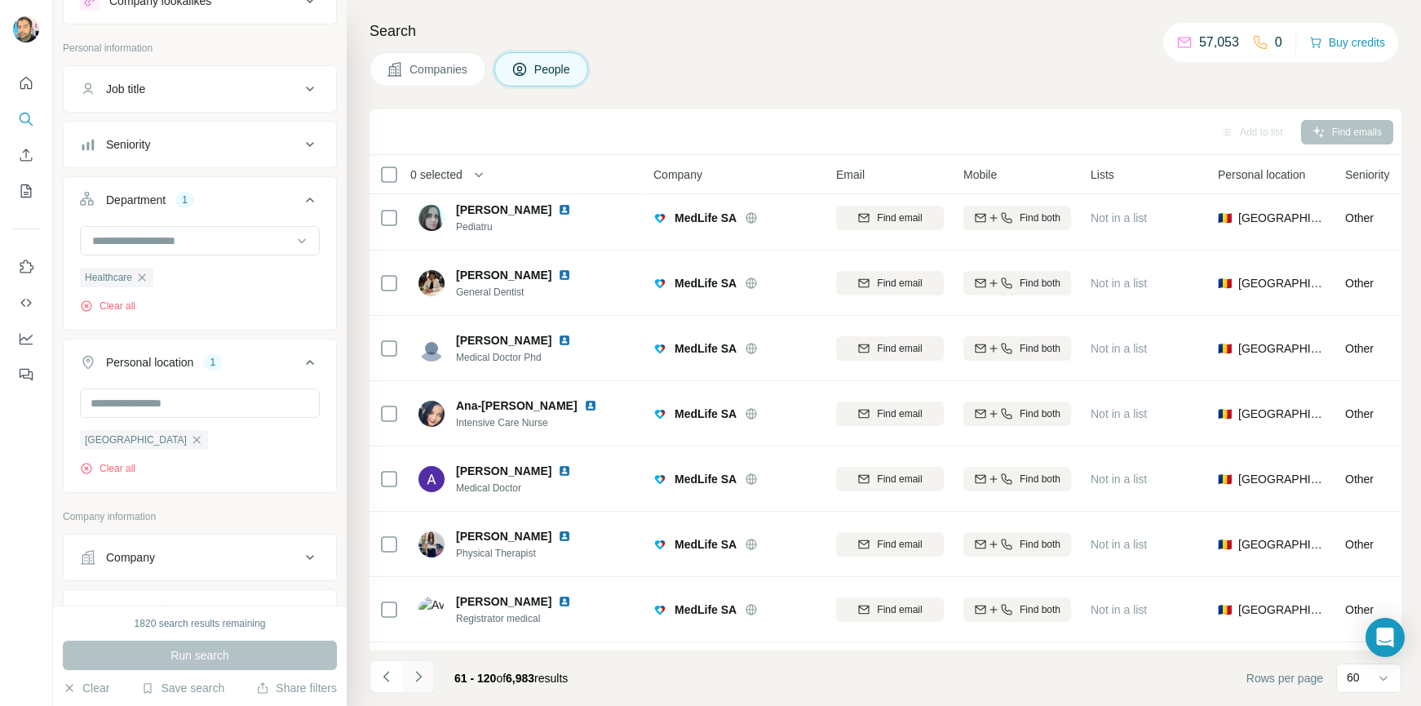
scroll to position [3468, 0]
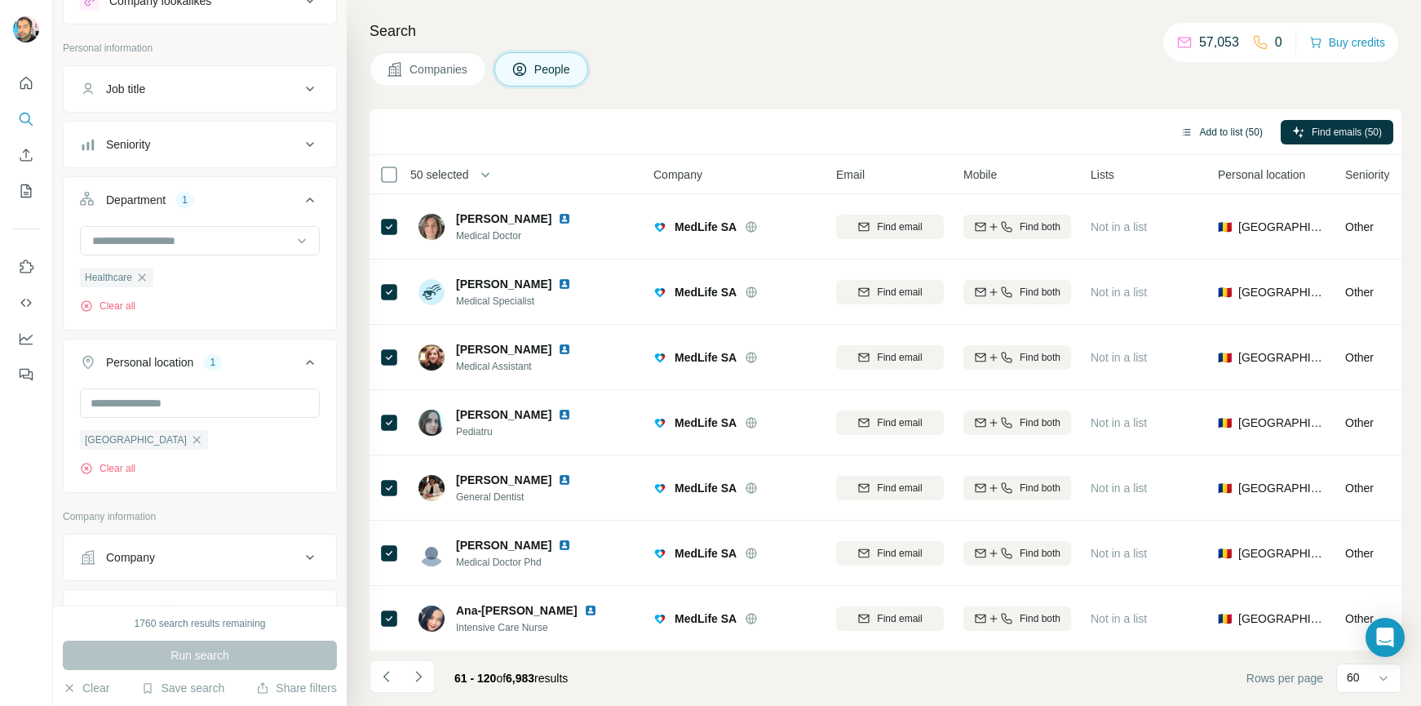
click at [1203, 135] on button "Add to list (50)" at bounding box center [1221, 132] width 105 height 24
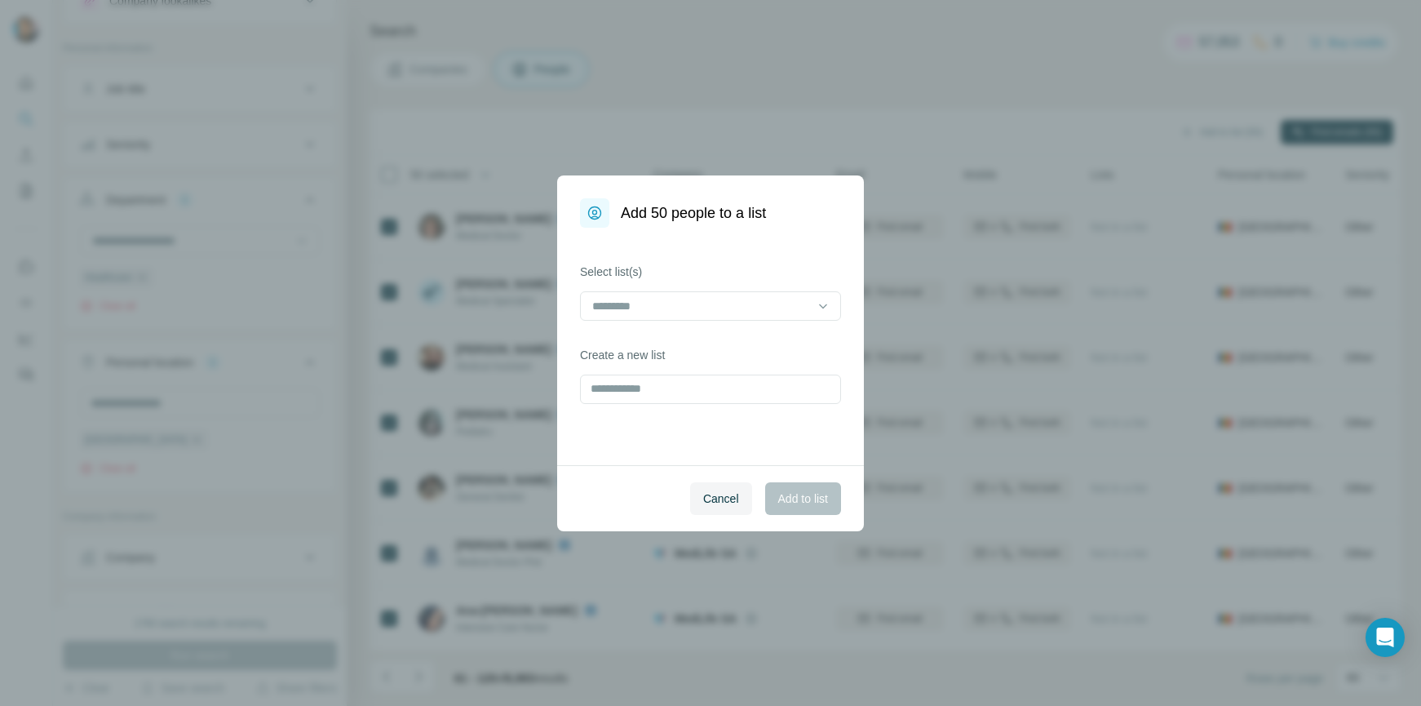
click at [647, 297] on input at bounding box center [701, 306] width 220 height 18
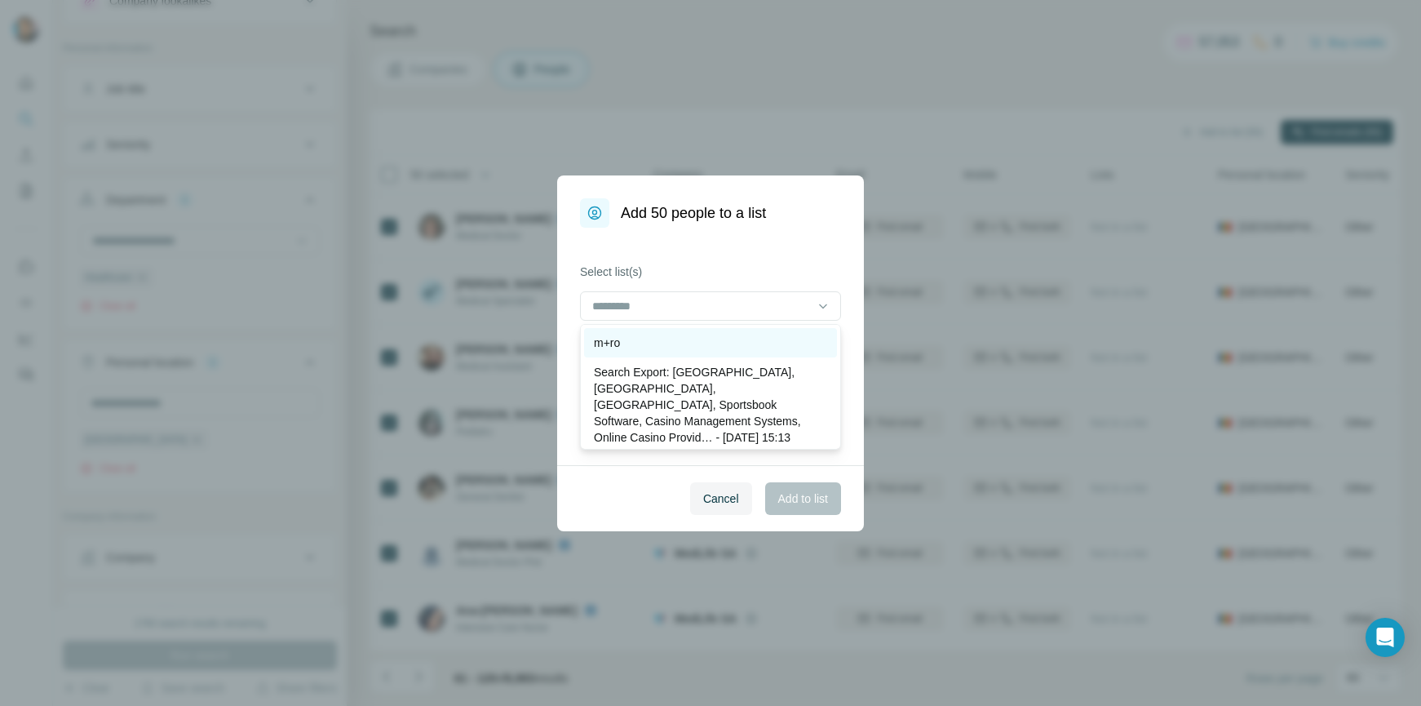
click at [620, 345] on p "m+ro" at bounding box center [607, 343] width 26 height 16
click at [609, 497] on div "Cancel Add to list" at bounding box center [710, 498] width 307 height 66
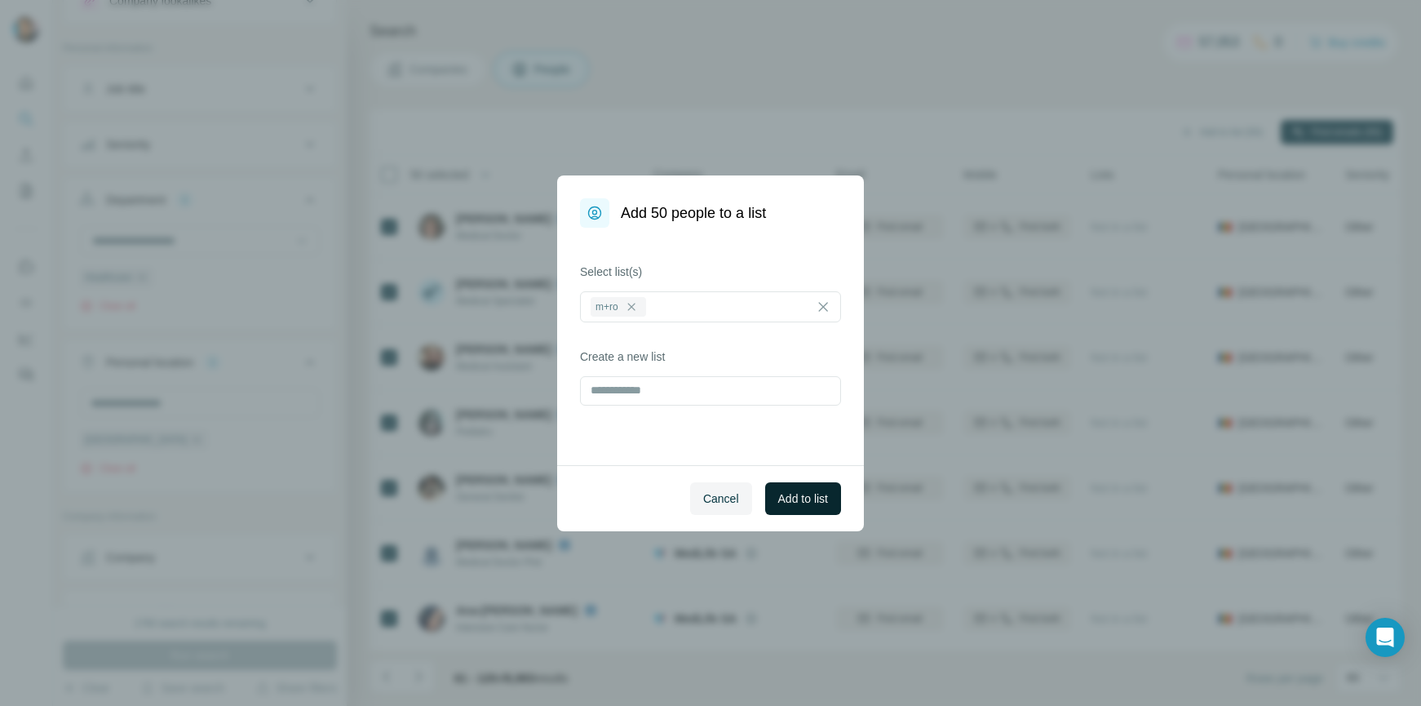
click at [817, 501] on span "Add to list" at bounding box center [803, 498] width 50 height 16
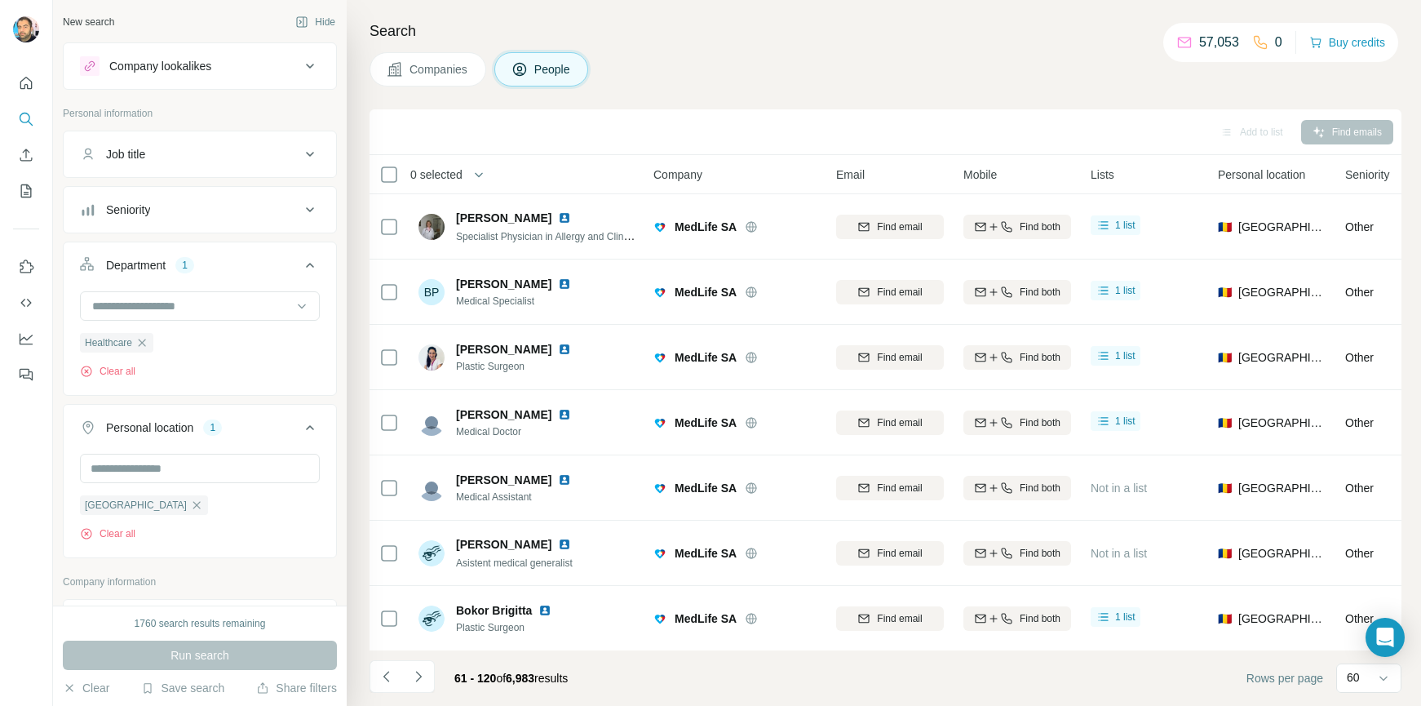
scroll to position [3468, 0]
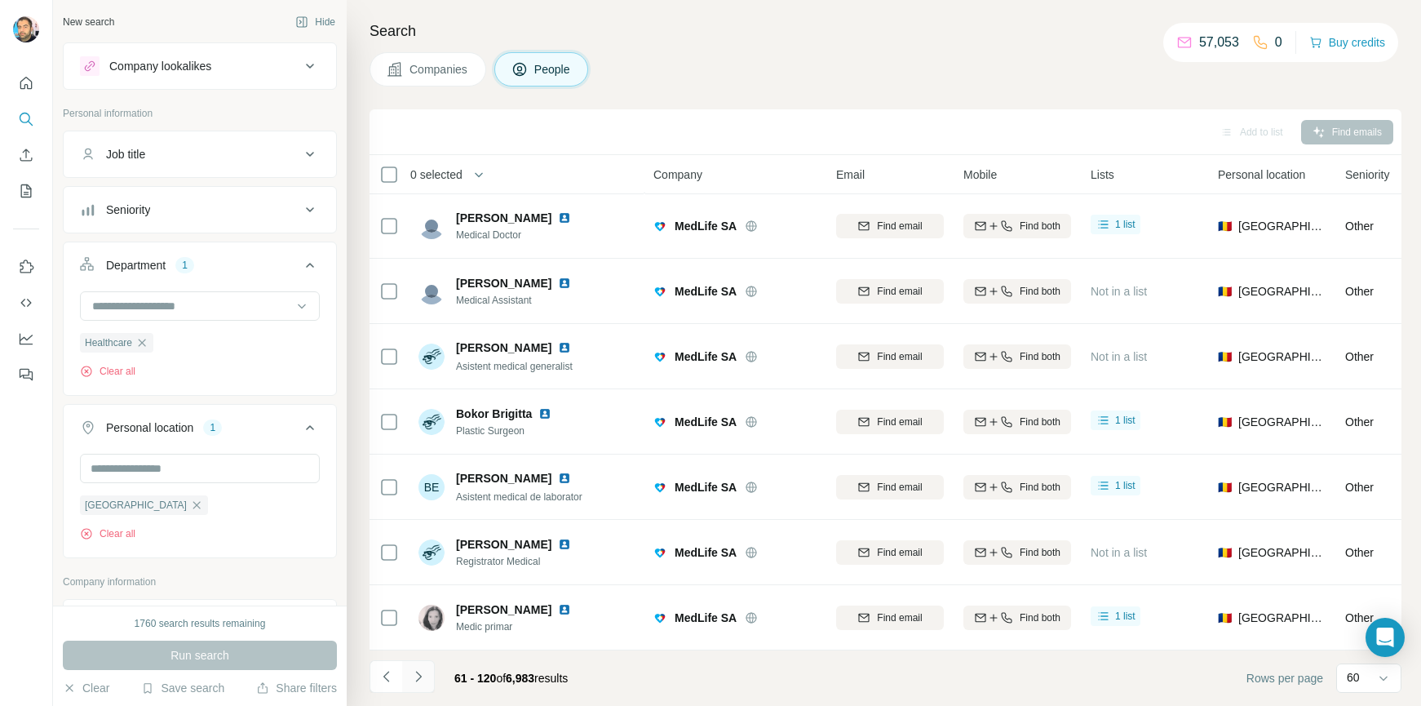
click at [419, 676] on icon "Navigate to next page" at bounding box center [418, 676] width 16 height 16
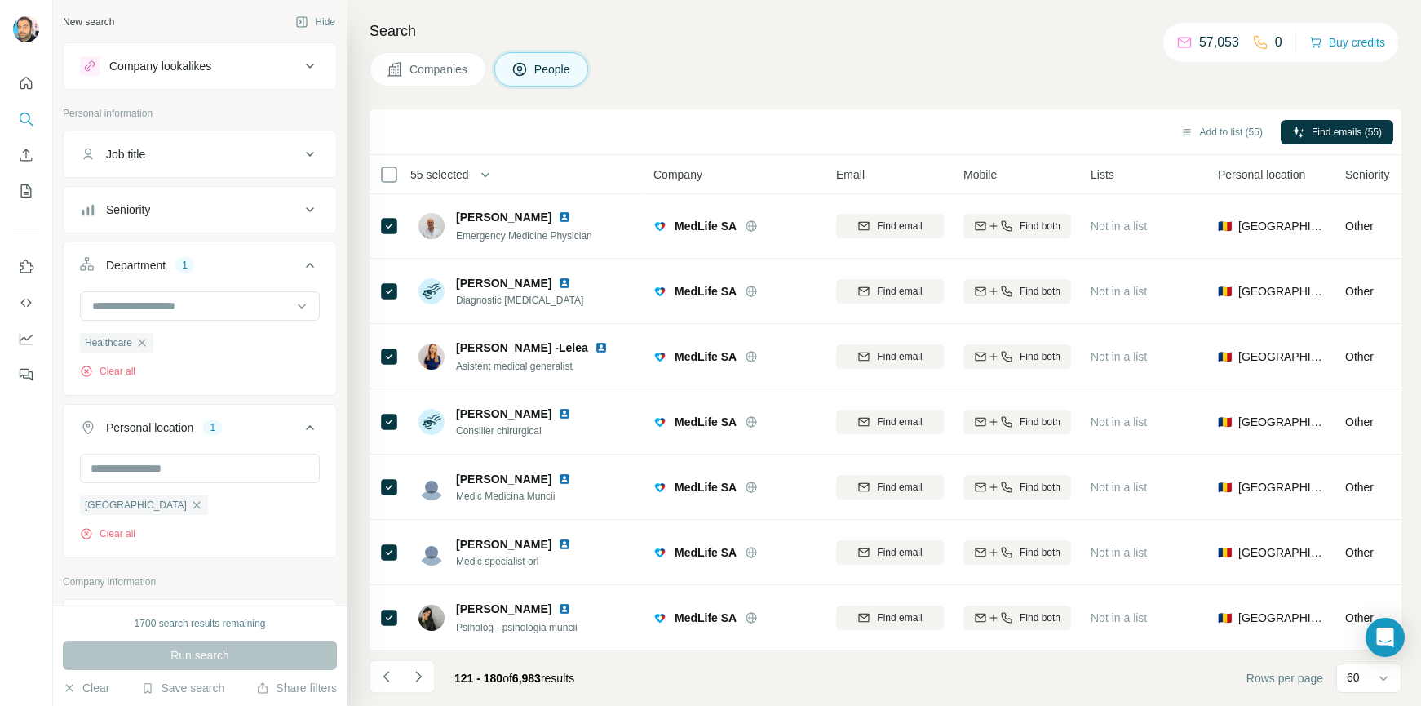
click at [417, 676] on icon "Navigate to next page" at bounding box center [418, 676] width 16 height 16
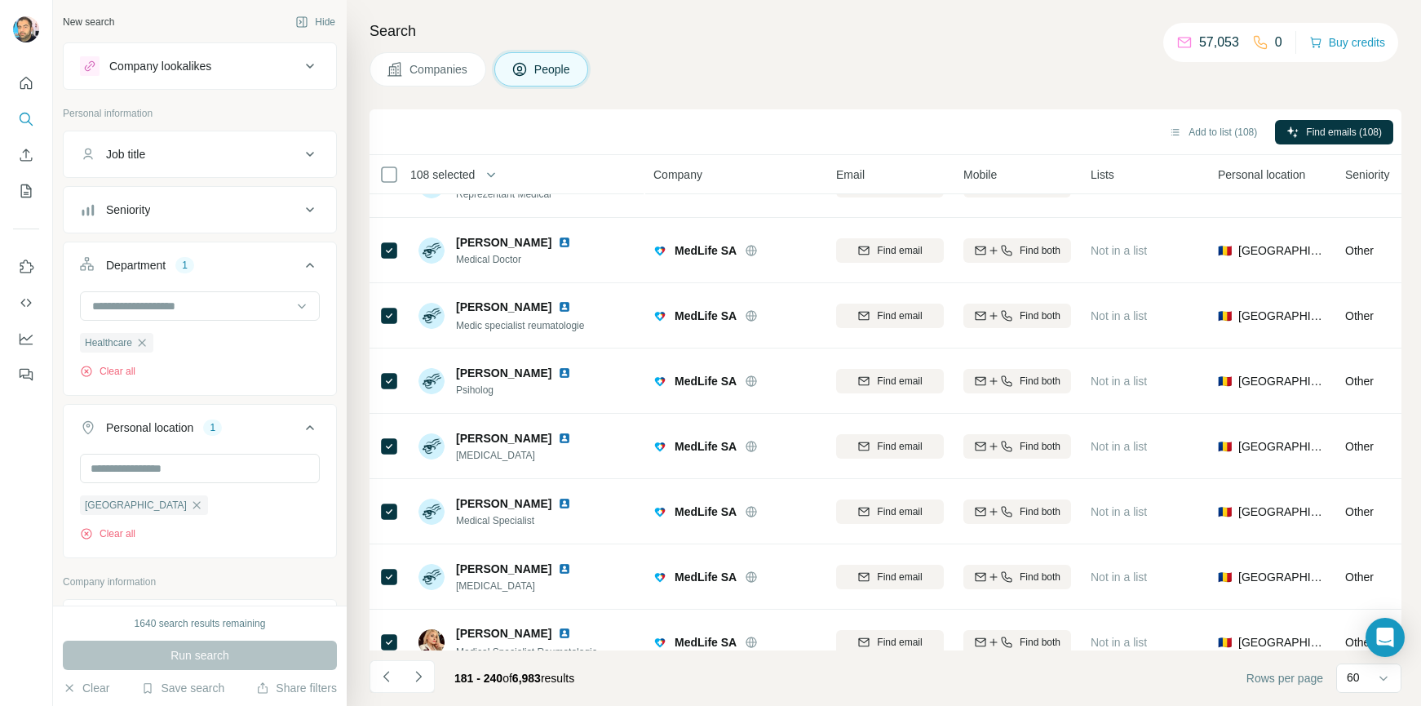
scroll to position [0, 0]
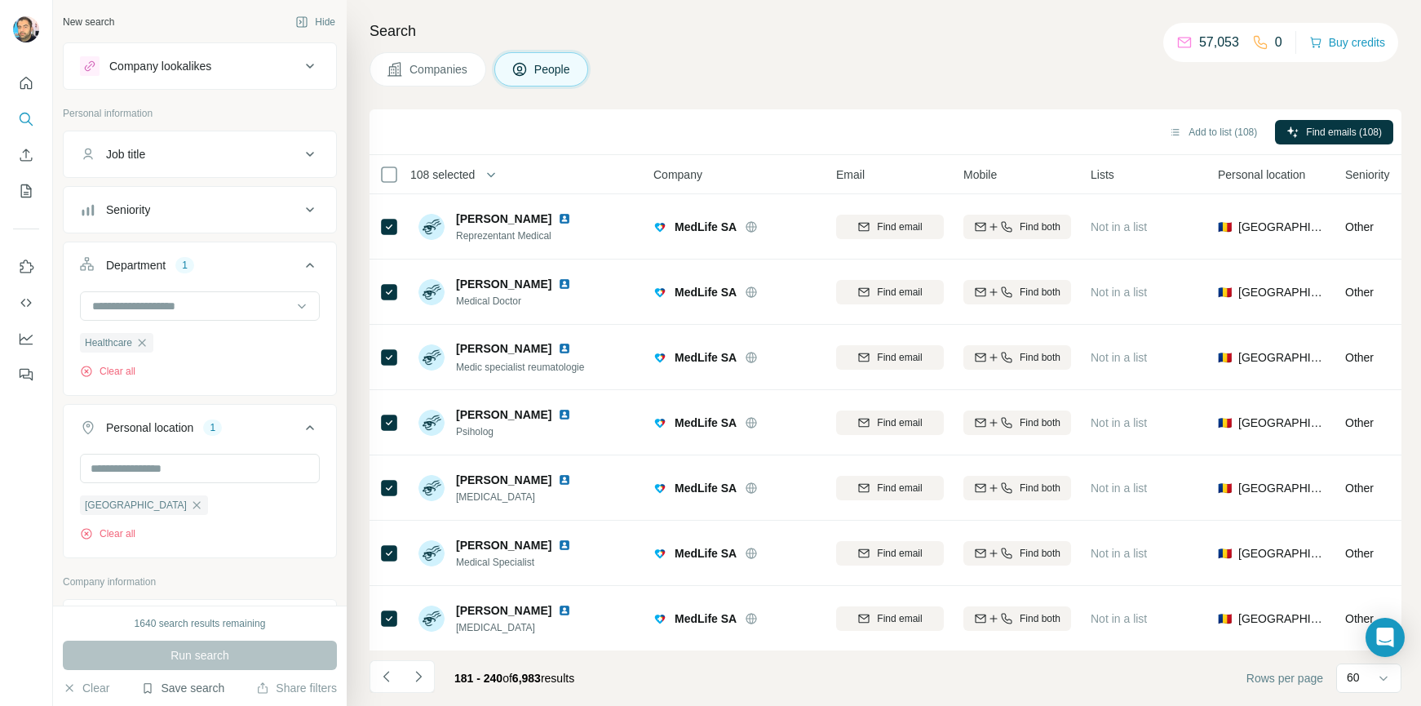
click at [193, 694] on button "Save search" at bounding box center [182, 688] width 83 height 16
click at [202, 627] on div "Save search" at bounding box center [229, 626] width 172 height 33
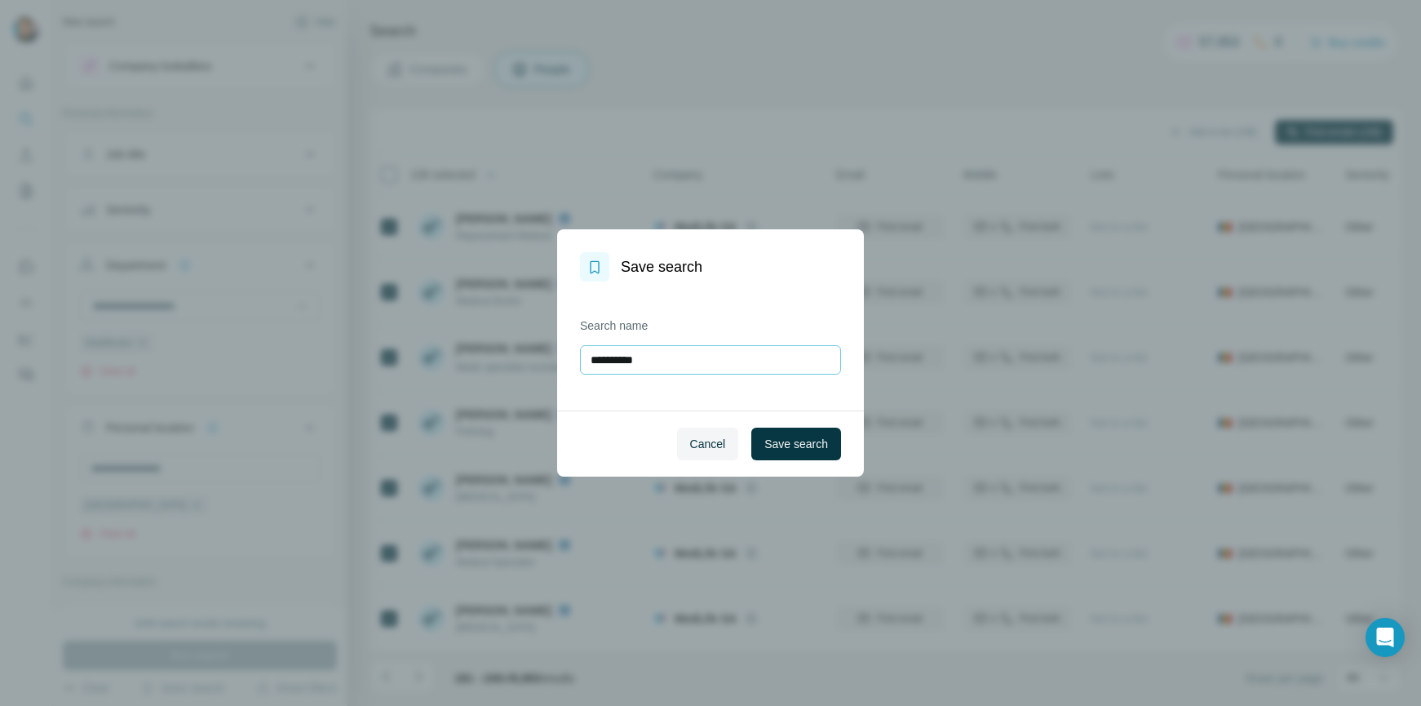
click at [640, 362] on input "**********" at bounding box center [710, 359] width 261 height 29
type input "**********"
click at [805, 441] on span "Save search" at bounding box center [797, 444] width 64 height 16
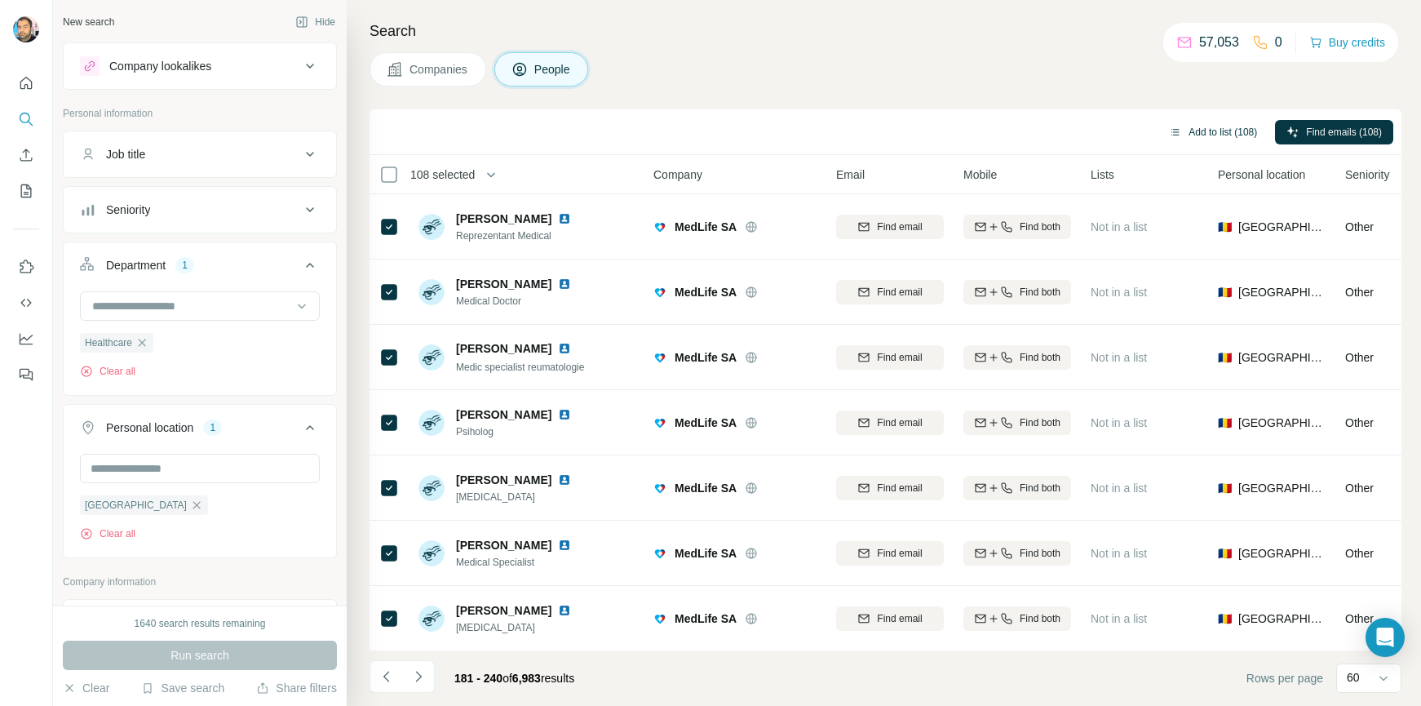
click at [1200, 132] on button "Add to list (108)" at bounding box center [1213, 132] width 111 height 24
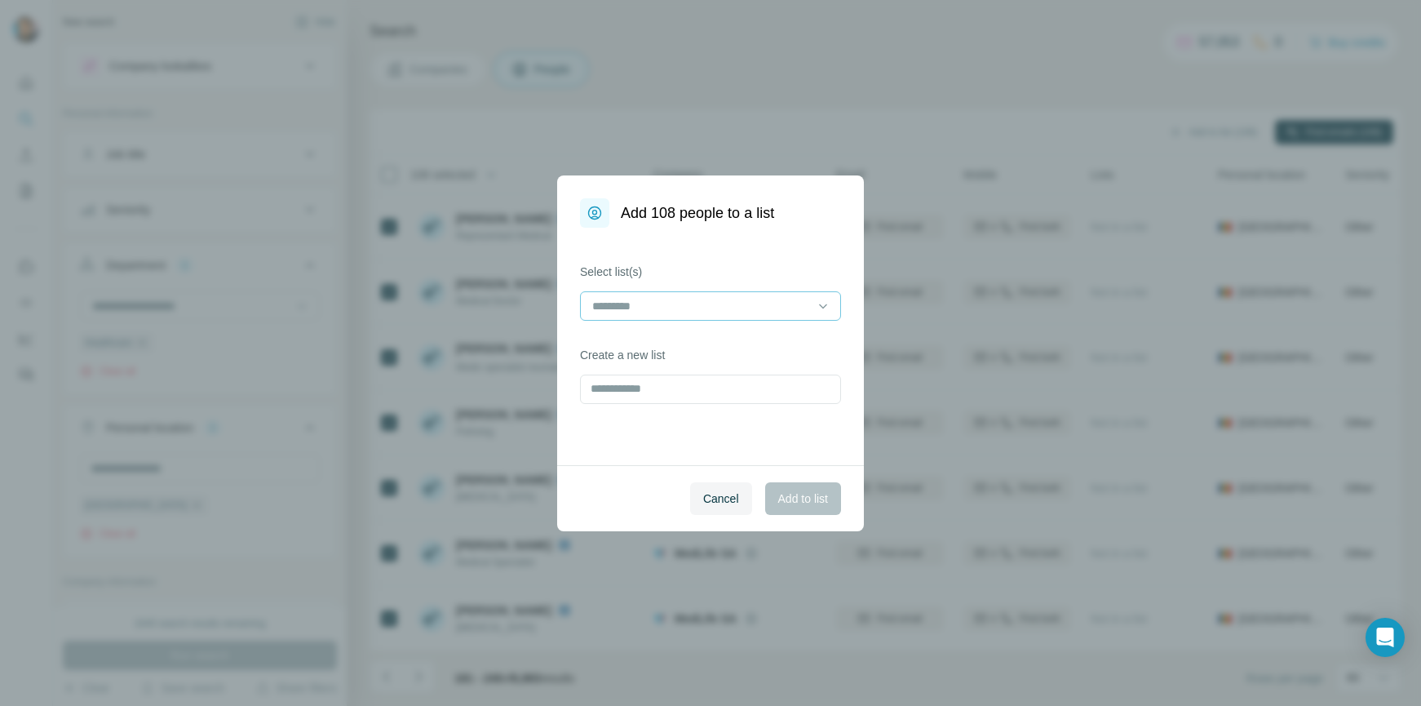
click at [669, 308] on input at bounding box center [701, 306] width 220 height 18
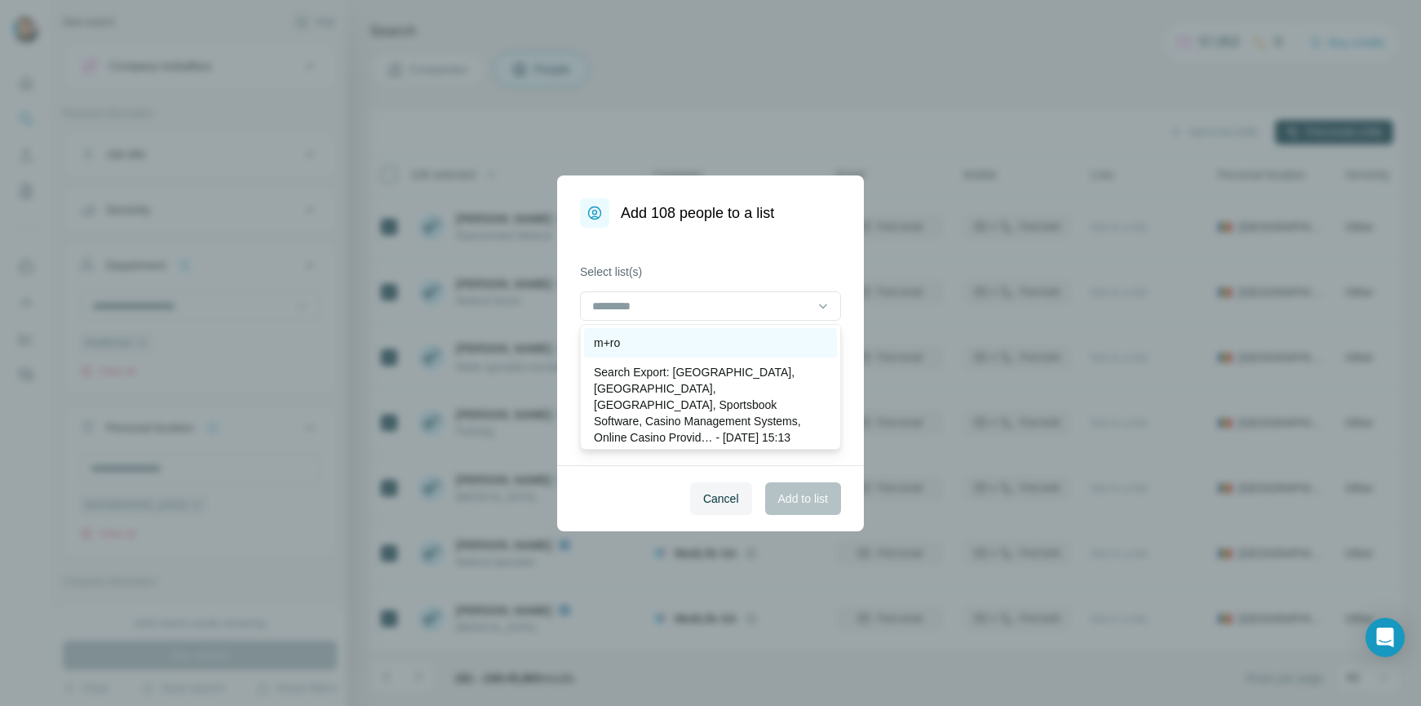
click at [626, 347] on div "m+ro" at bounding box center [710, 343] width 233 height 16
click at [799, 500] on span "Add to list" at bounding box center [803, 498] width 50 height 16
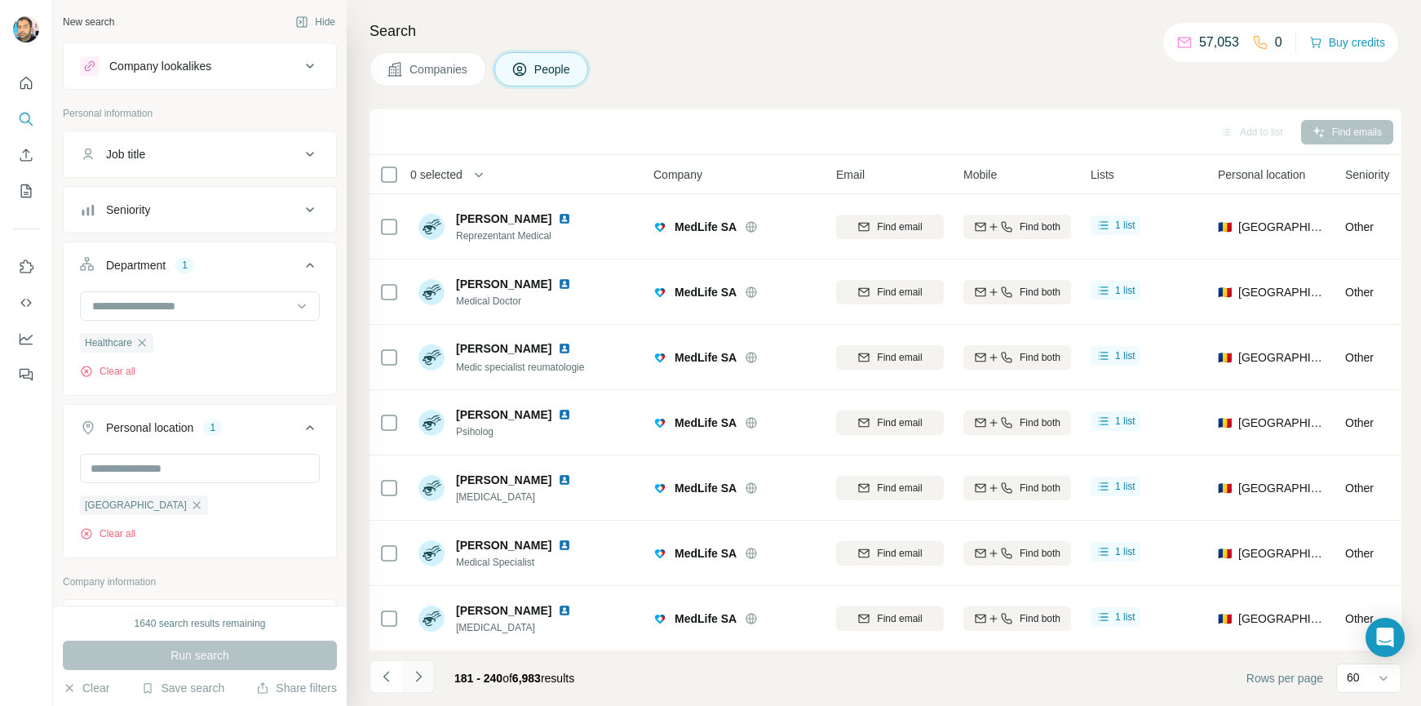
click at [421, 680] on icon "Navigate to next page" at bounding box center [418, 676] width 16 height 16
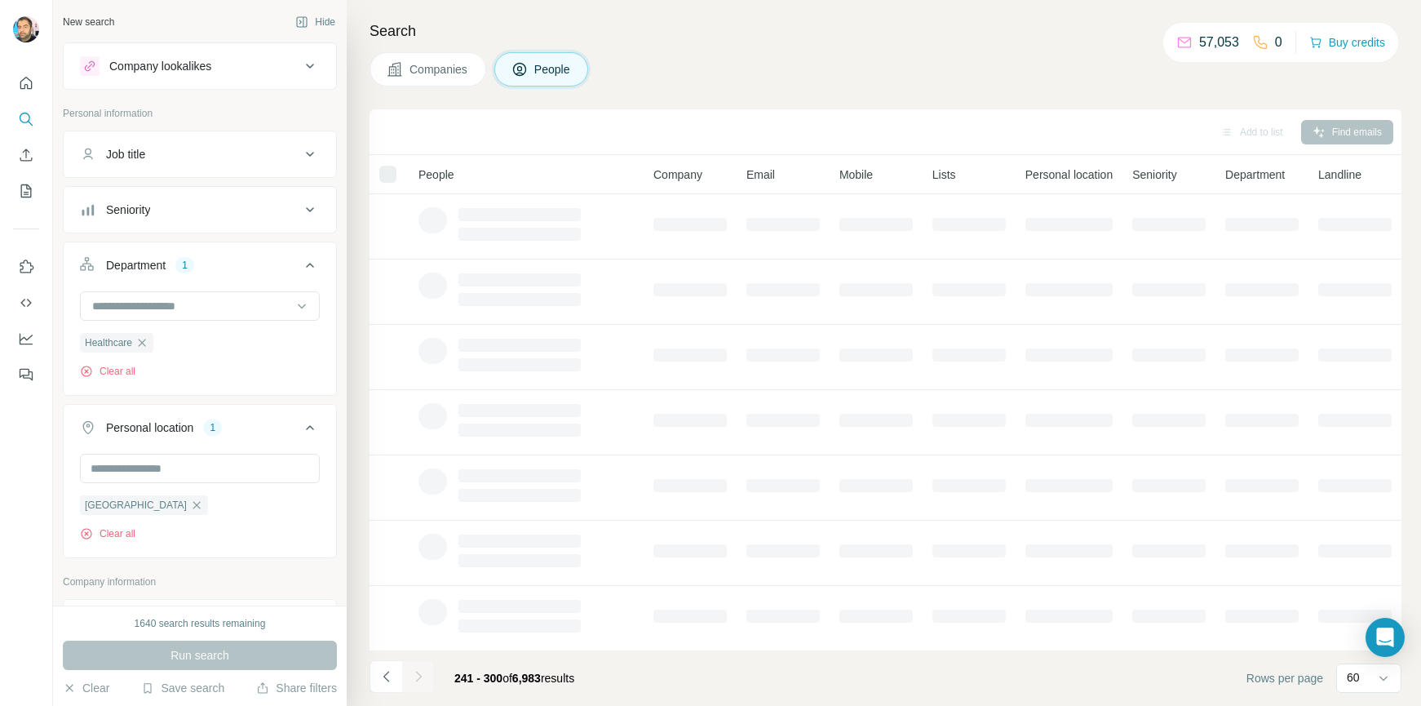
click at [362, 250] on div "Search Companies People Add to list Find emails People Company Email Mobile Lis…" at bounding box center [884, 353] width 1075 height 706
click at [574, 675] on span "241 - 300 of 6,983 results" at bounding box center [514, 678] width 120 height 13
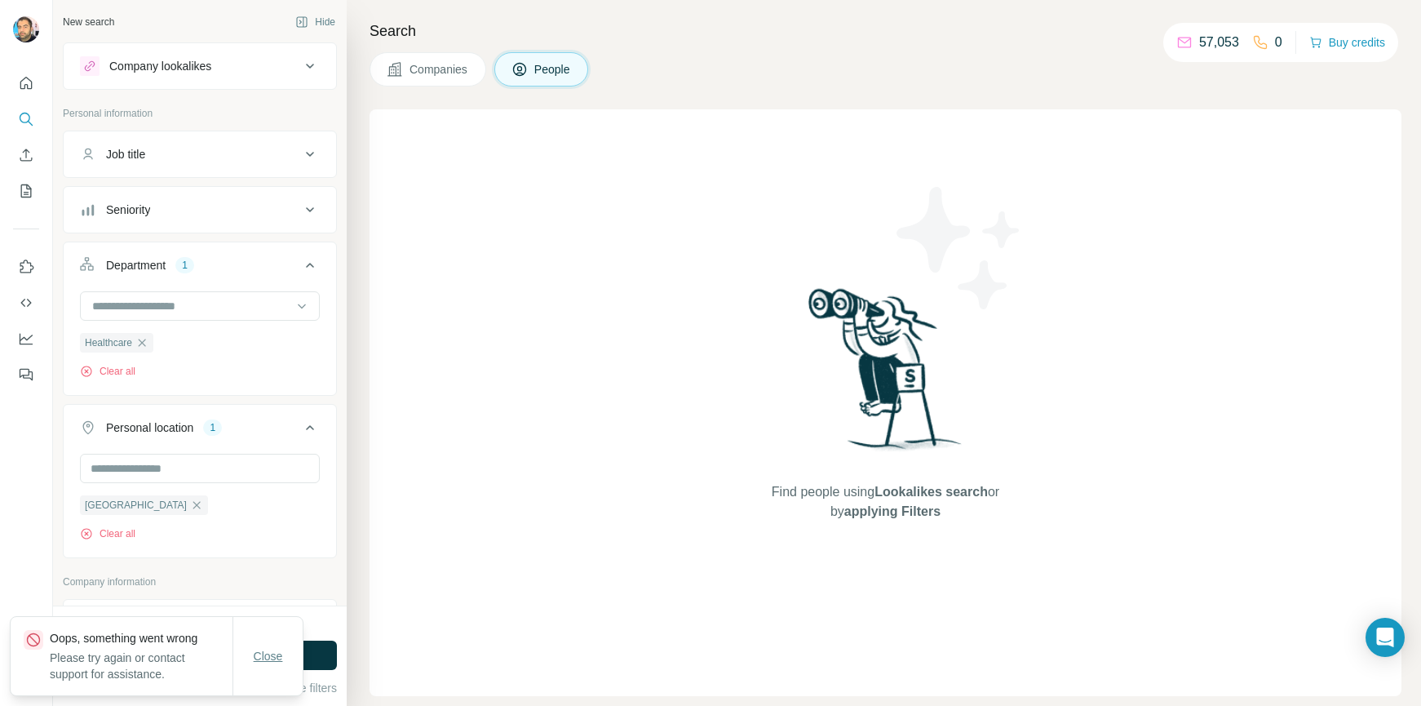
click at [268, 660] on span "Close" at bounding box center [268, 656] width 29 height 16
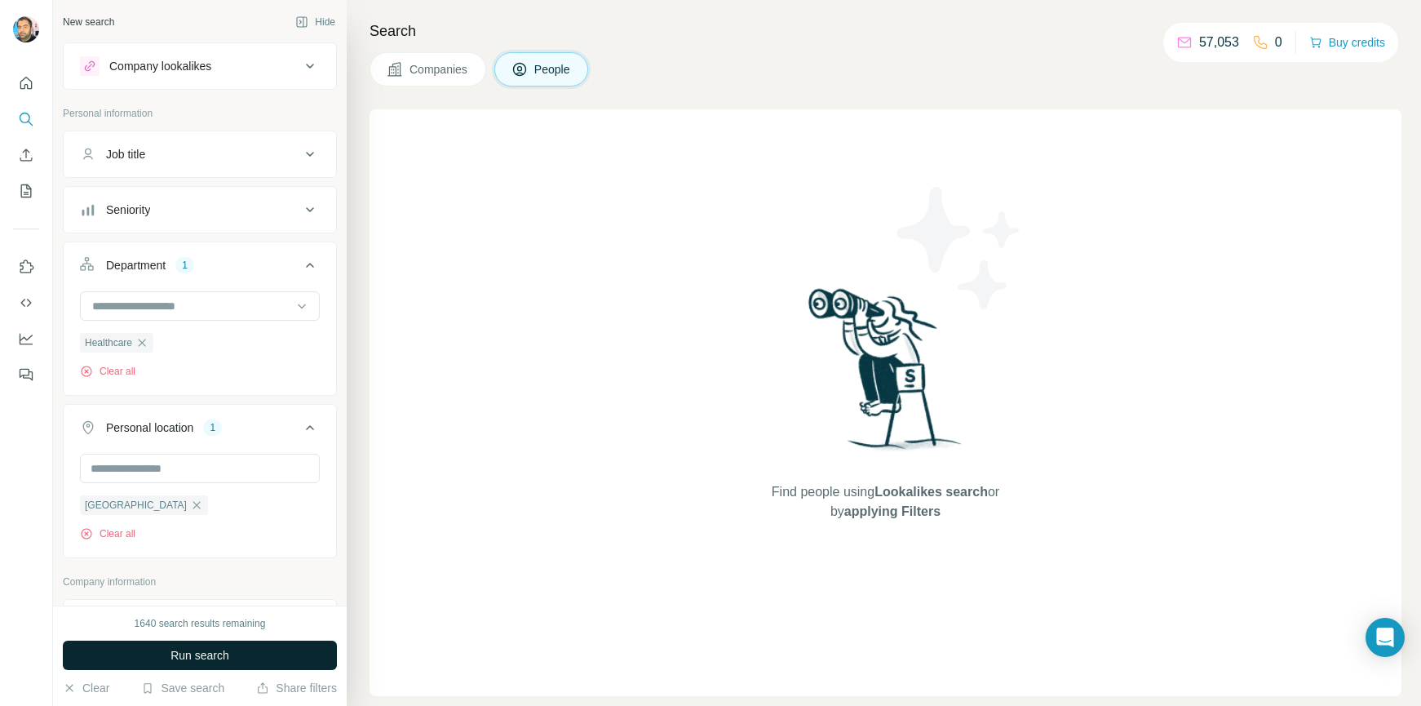
click at [218, 659] on span "Run search" at bounding box center [200, 655] width 59 height 16
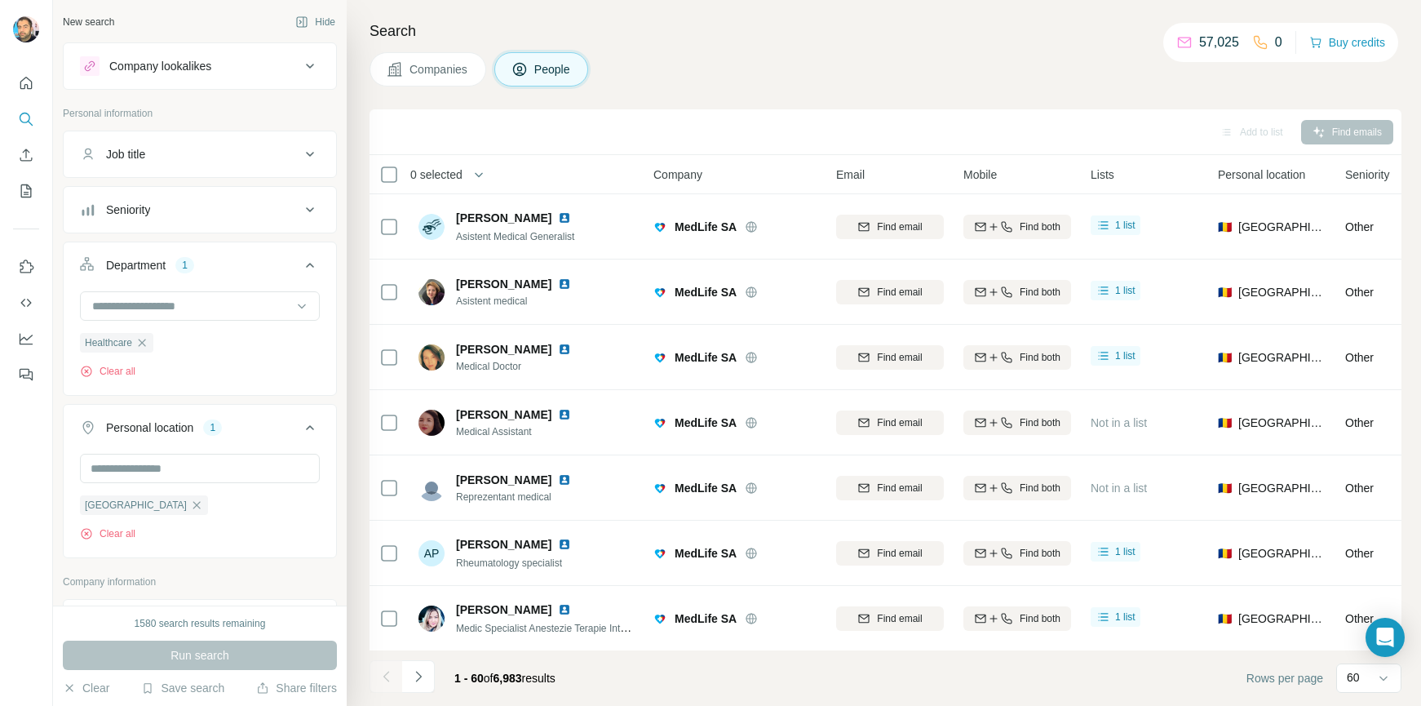
scroll to position [3468, 0]
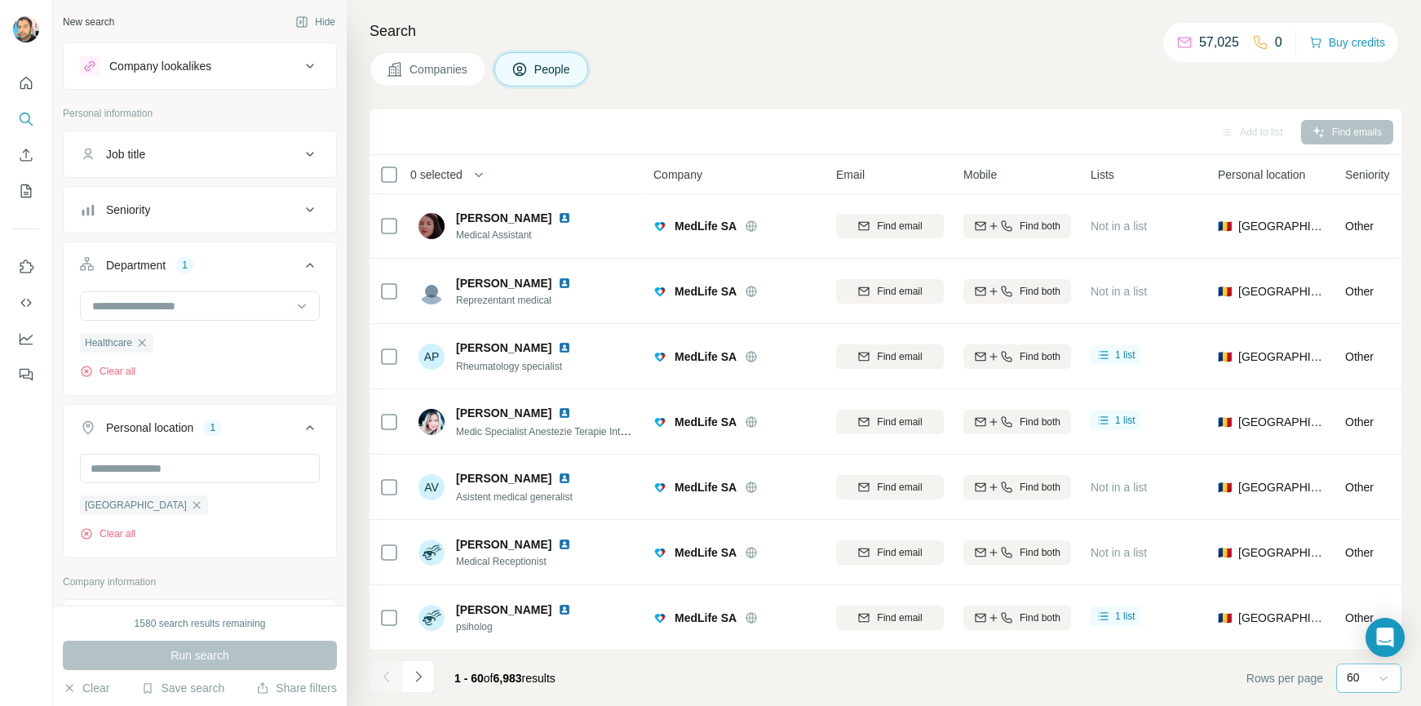
click at [1381, 673] on icon at bounding box center [1384, 678] width 16 height 16
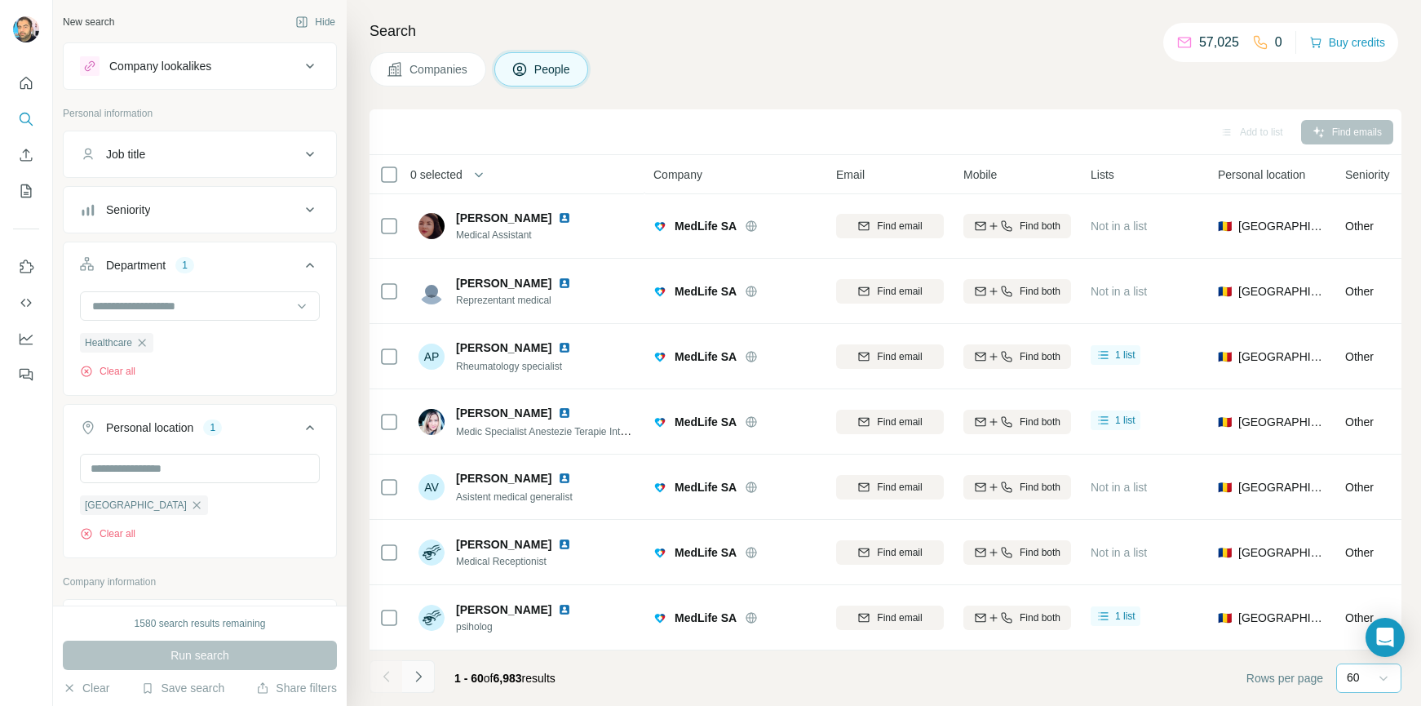
click at [423, 673] on icon "Navigate to next page" at bounding box center [418, 676] width 16 height 16
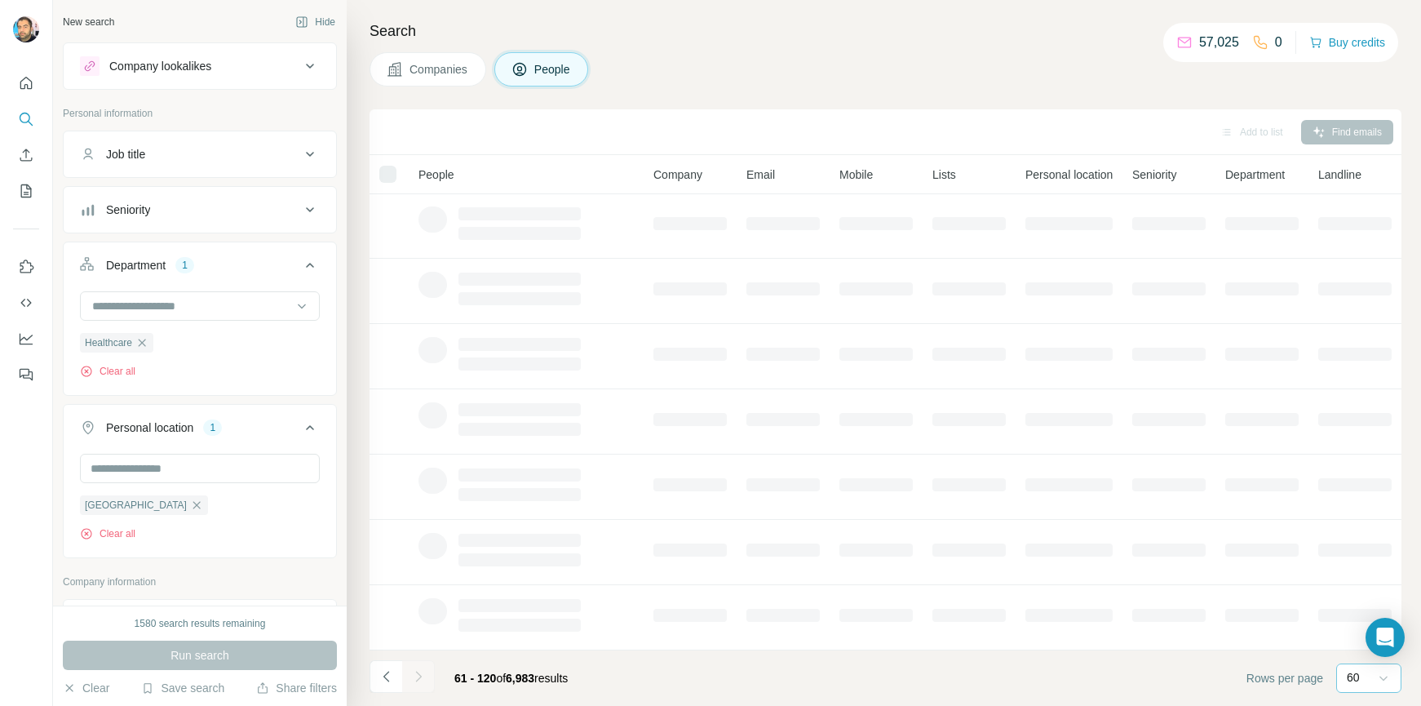
scroll to position [205, 0]
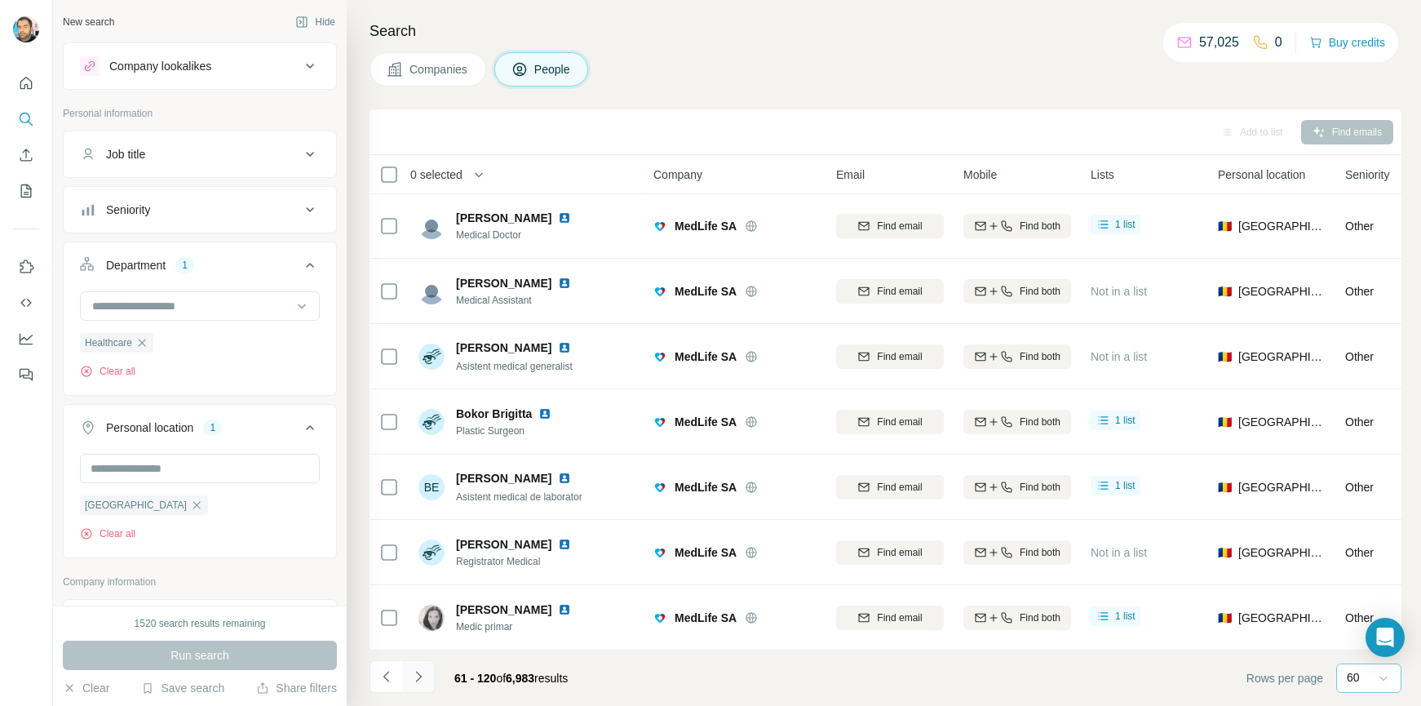
click at [423, 673] on icon "Navigate to next page" at bounding box center [418, 676] width 16 height 16
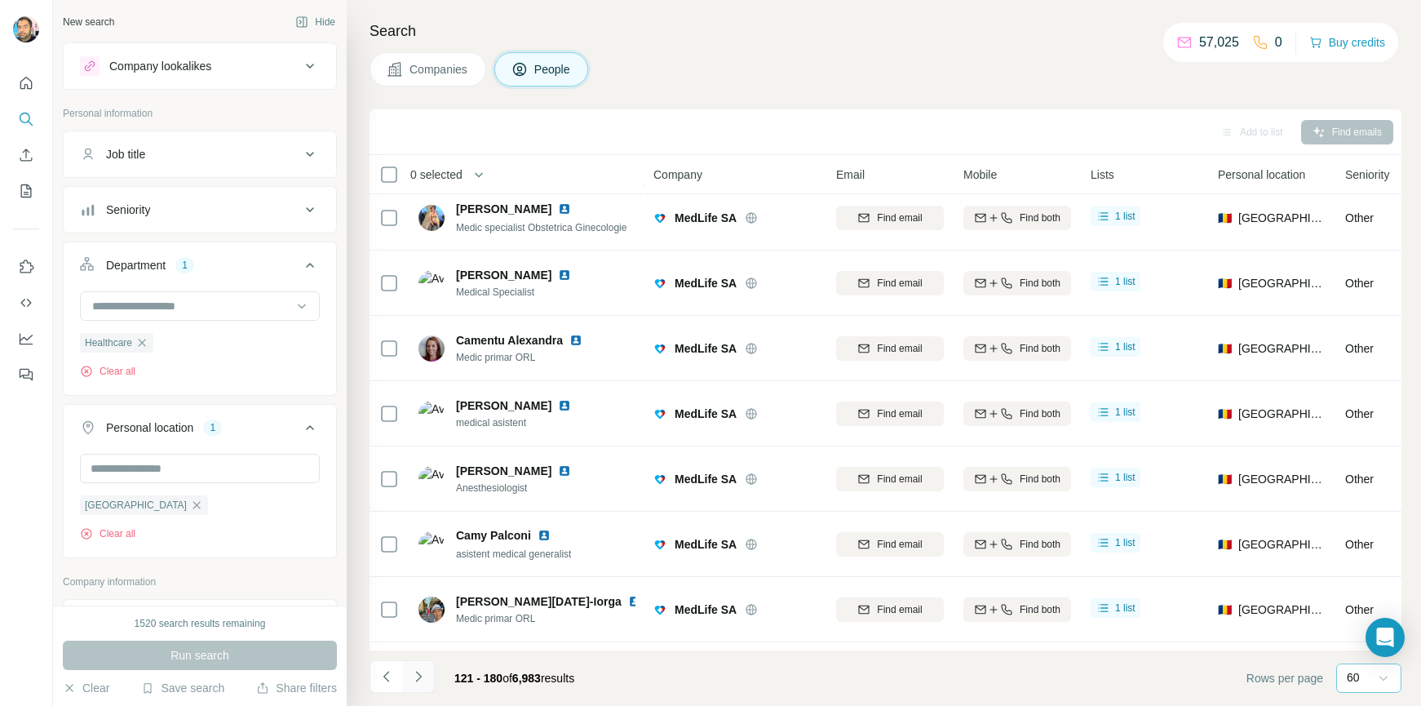
click at [423, 673] on icon "Navigate to next page" at bounding box center [418, 676] width 16 height 16
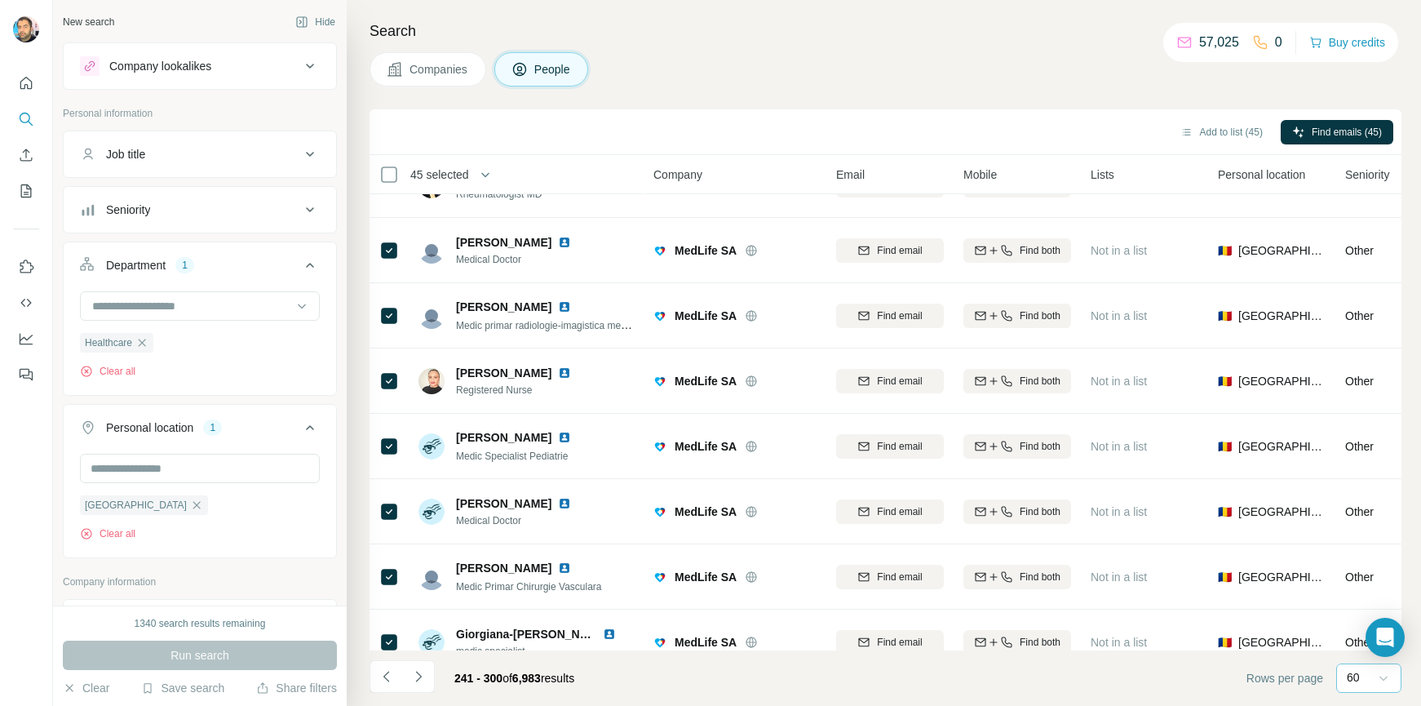
scroll to position [0, 0]
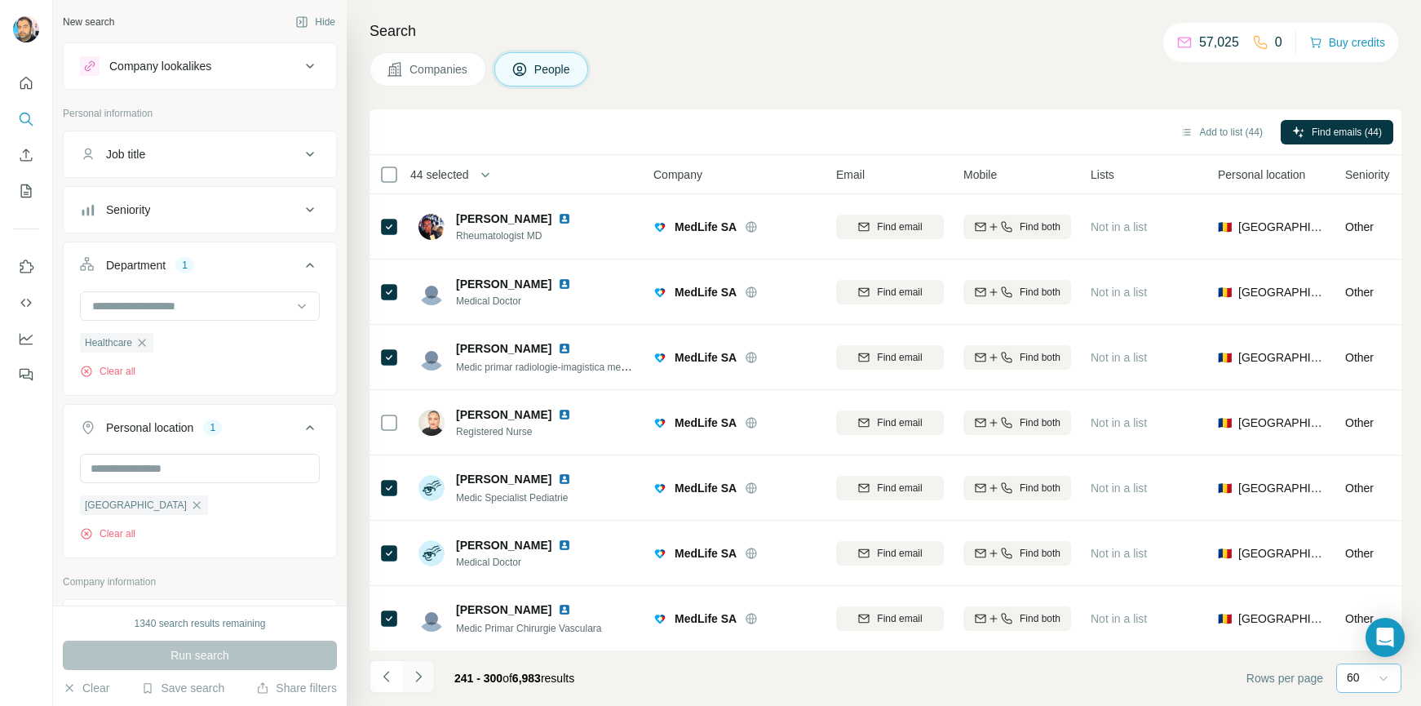
click at [423, 673] on icon "Navigate to next page" at bounding box center [418, 676] width 16 height 16
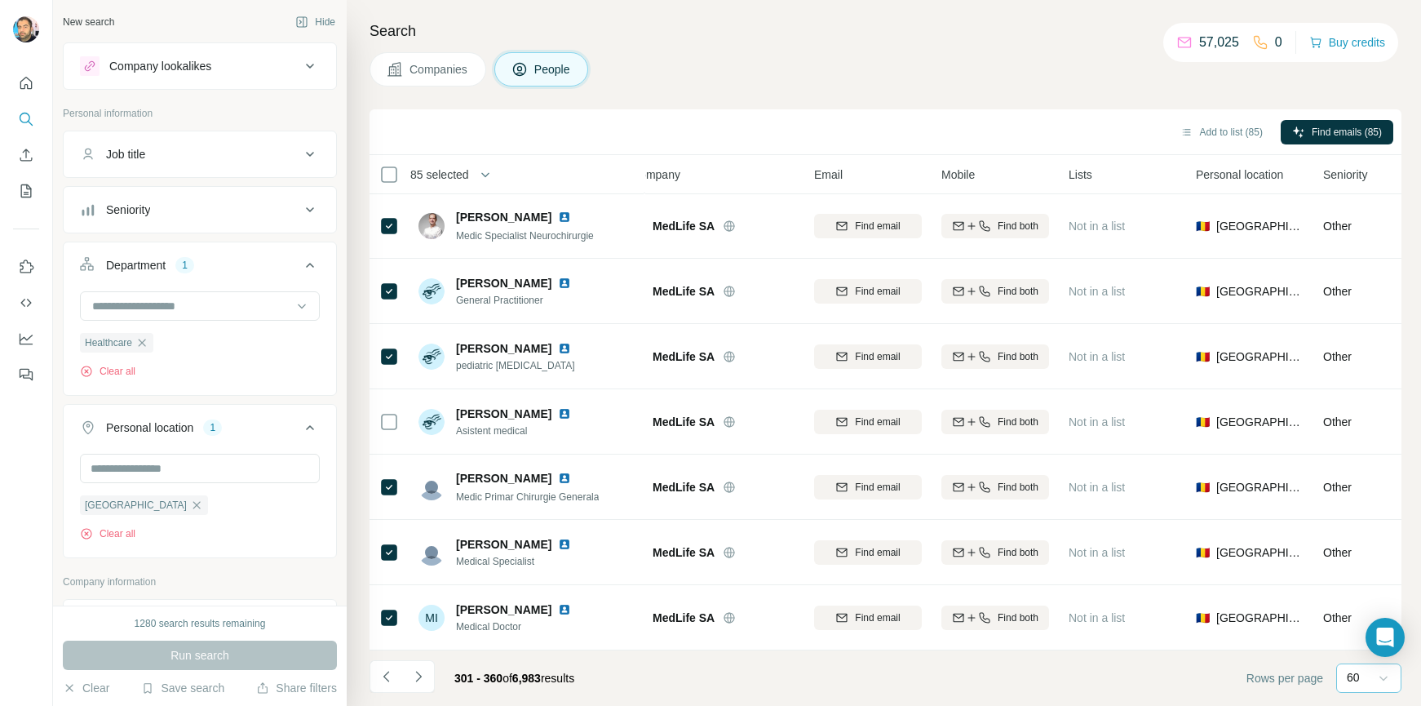
scroll to position [3468, 0]
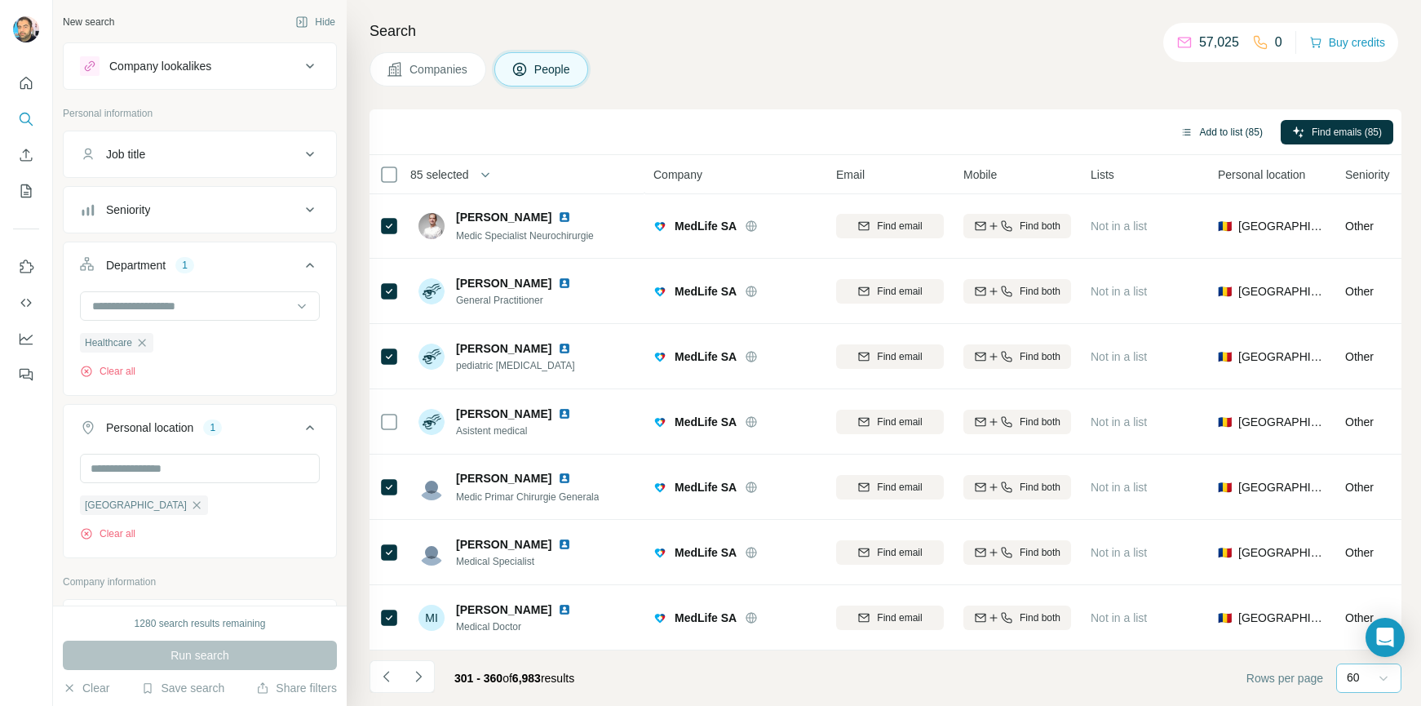
click at [1214, 133] on button "Add to list (85)" at bounding box center [1221, 132] width 105 height 24
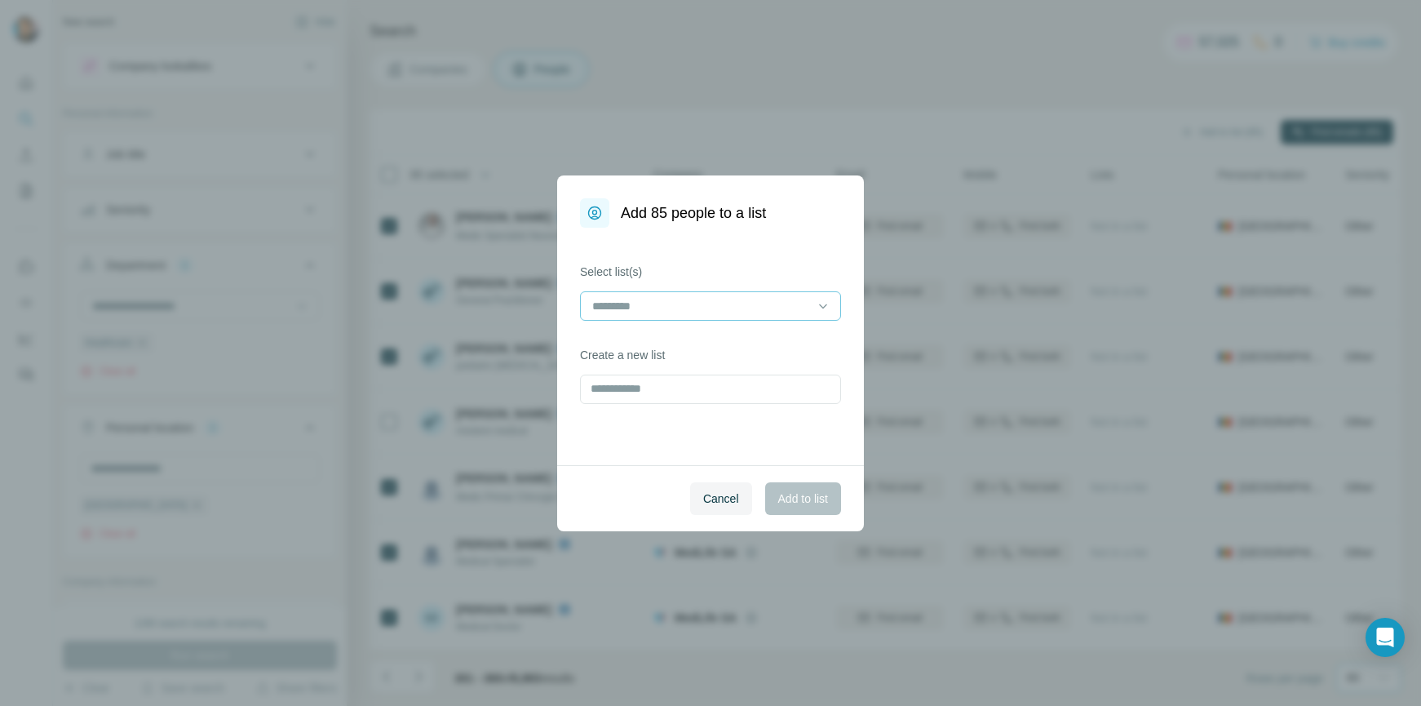
click at [646, 318] on div at bounding box center [701, 306] width 220 height 28
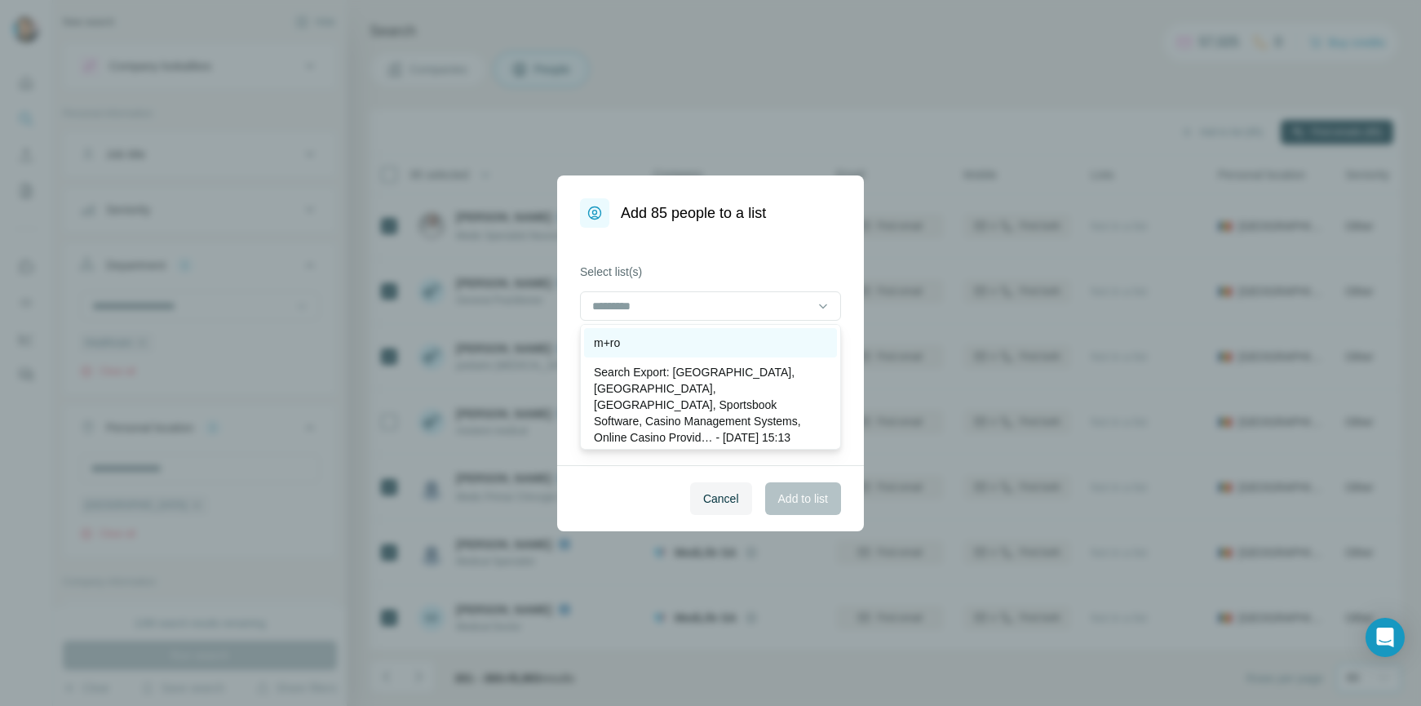
click at [620, 339] on p "m+ro" at bounding box center [607, 343] width 26 height 16
click at [798, 504] on span "Add to list" at bounding box center [803, 498] width 50 height 16
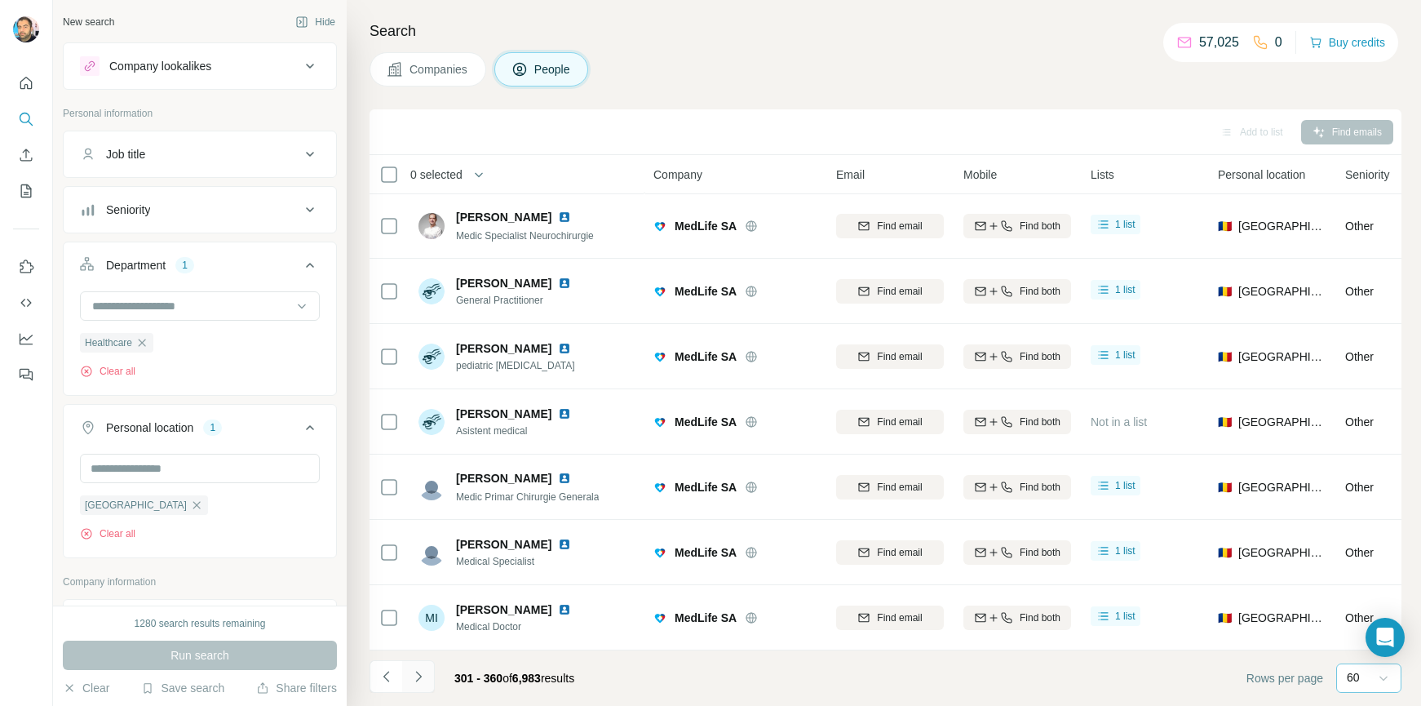
click at [417, 672] on icon "Navigate to next page" at bounding box center [418, 676] width 6 height 11
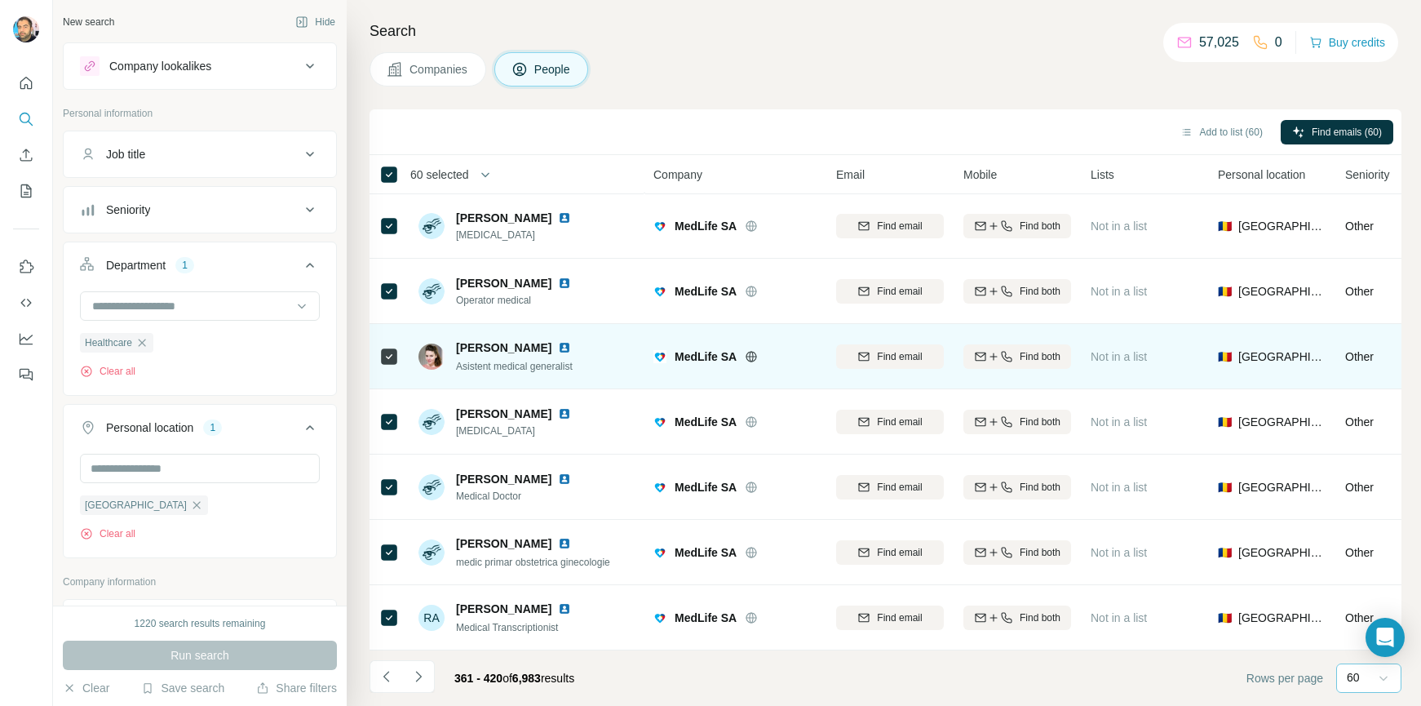
click at [377, 340] on td at bounding box center [389, 356] width 39 height 65
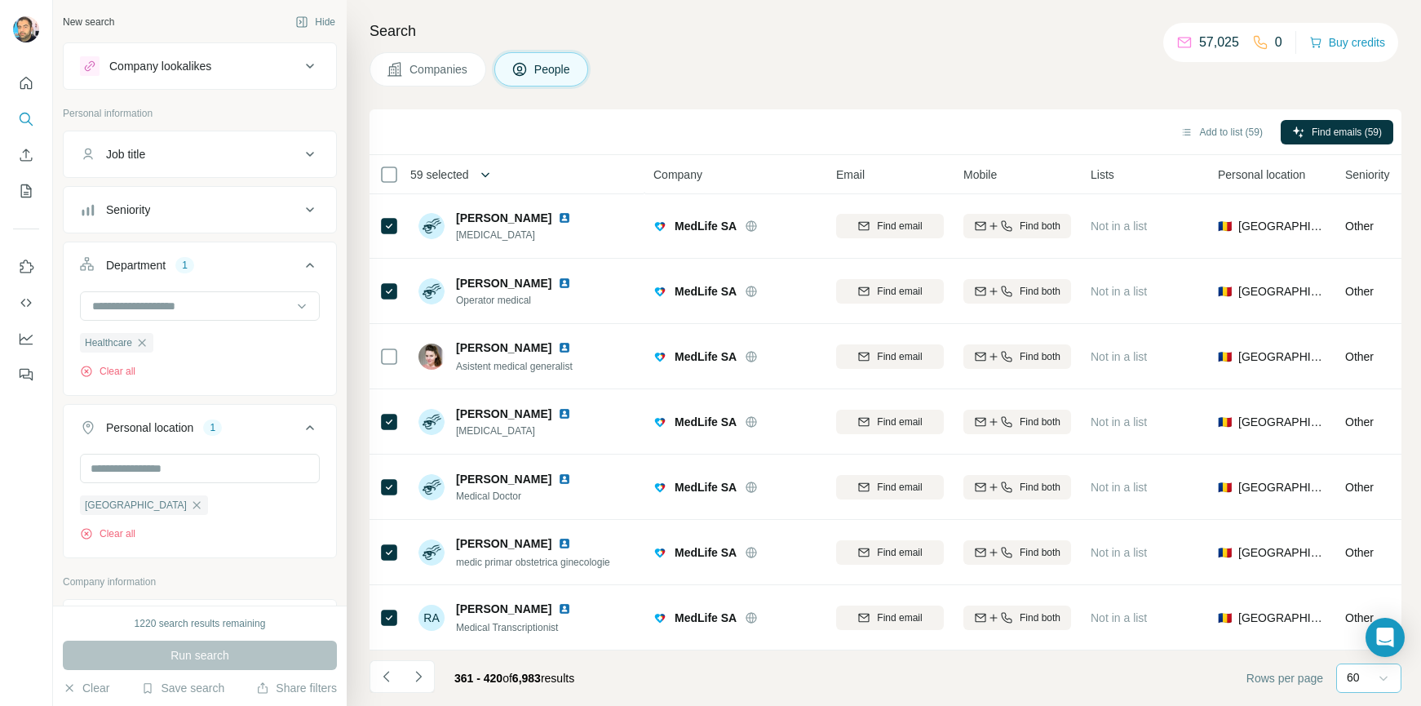
click at [494, 170] on icon "button" at bounding box center [485, 174] width 16 height 16
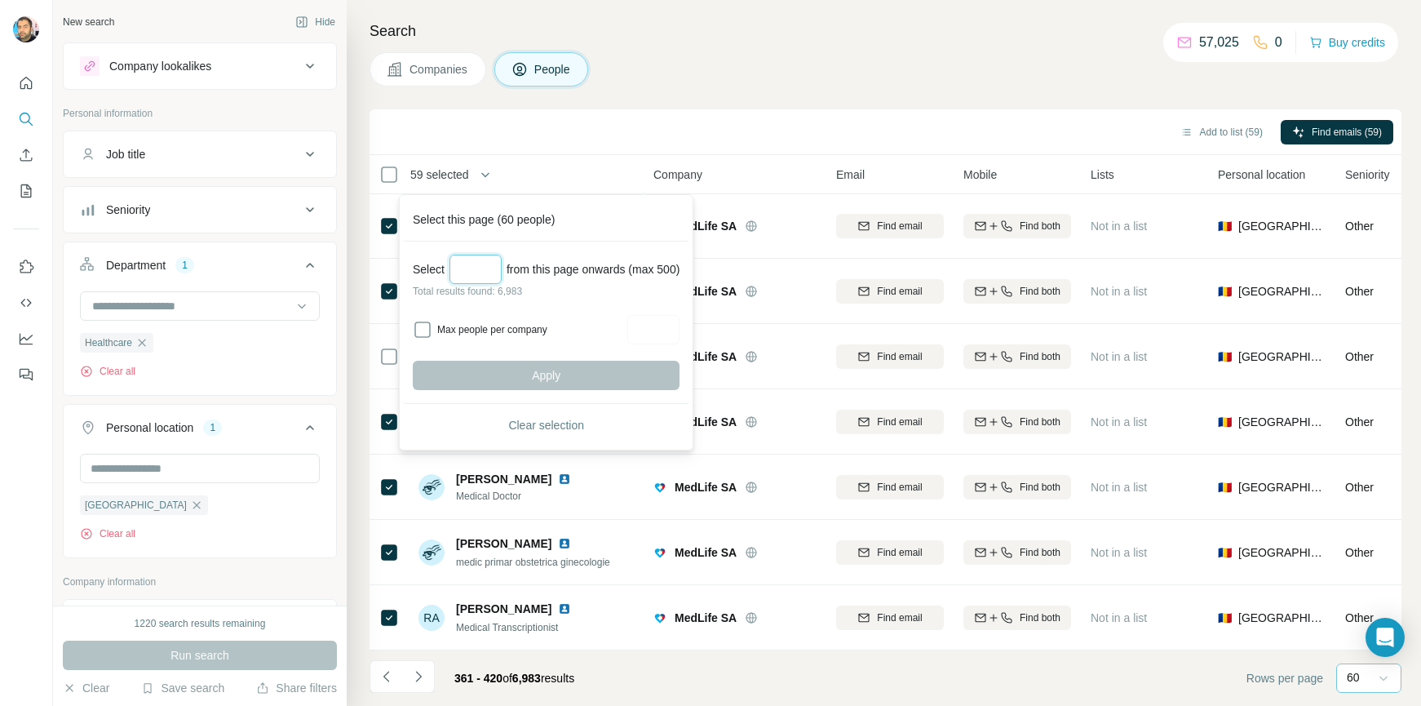
click at [461, 267] on input "Select a number (up to 500)" at bounding box center [476, 269] width 52 height 29
click at [587, 117] on div "Add to list (59) Find emails (59)" at bounding box center [886, 131] width 1016 height 29
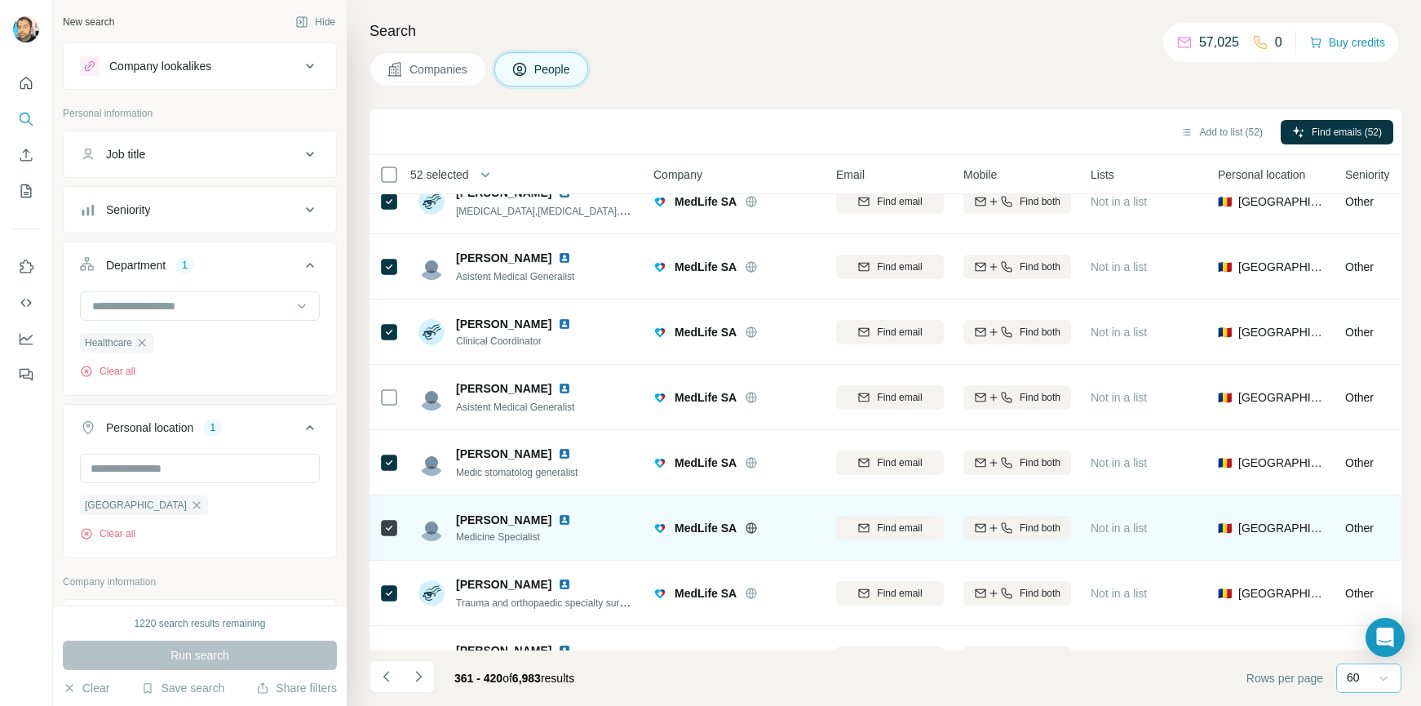
scroll to position [2163, 0]
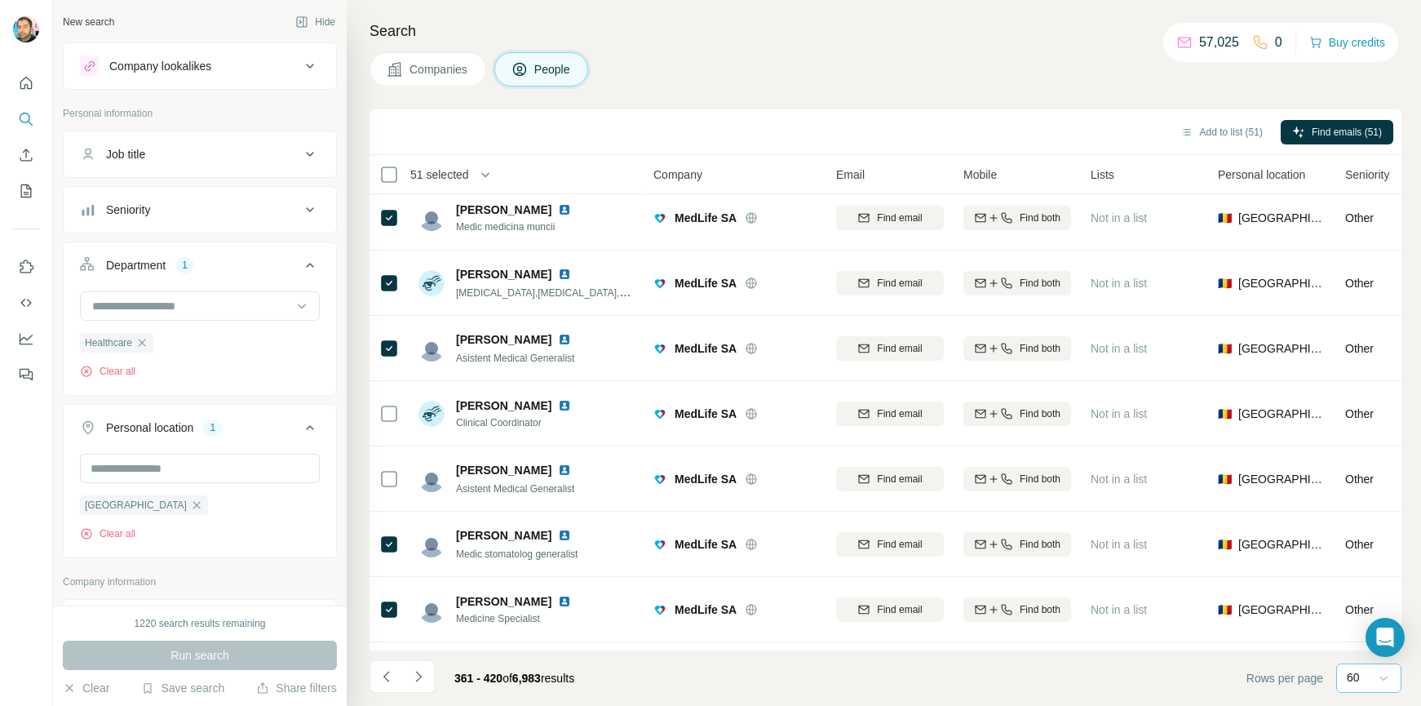
click at [746, 73] on div "Companies People" at bounding box center [886, 69] width 1032 height 34
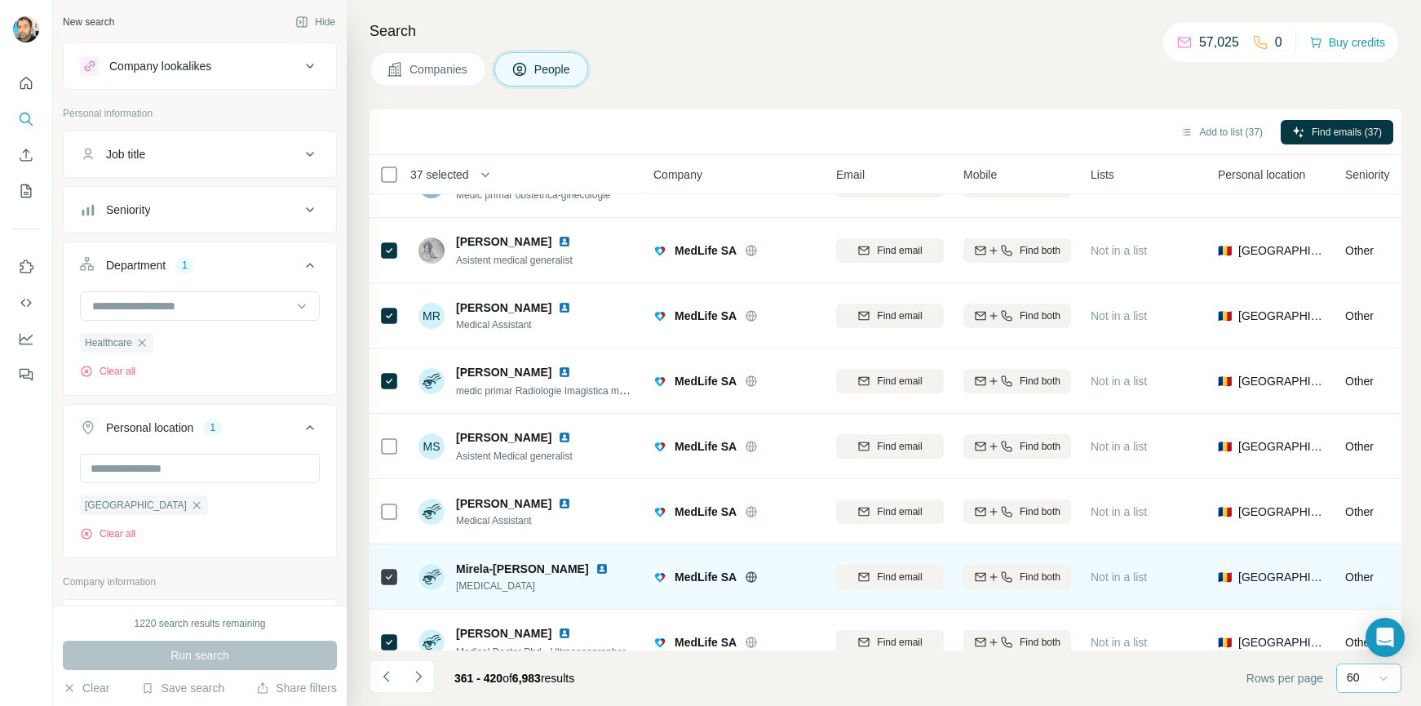
scroll to position [0, 0]
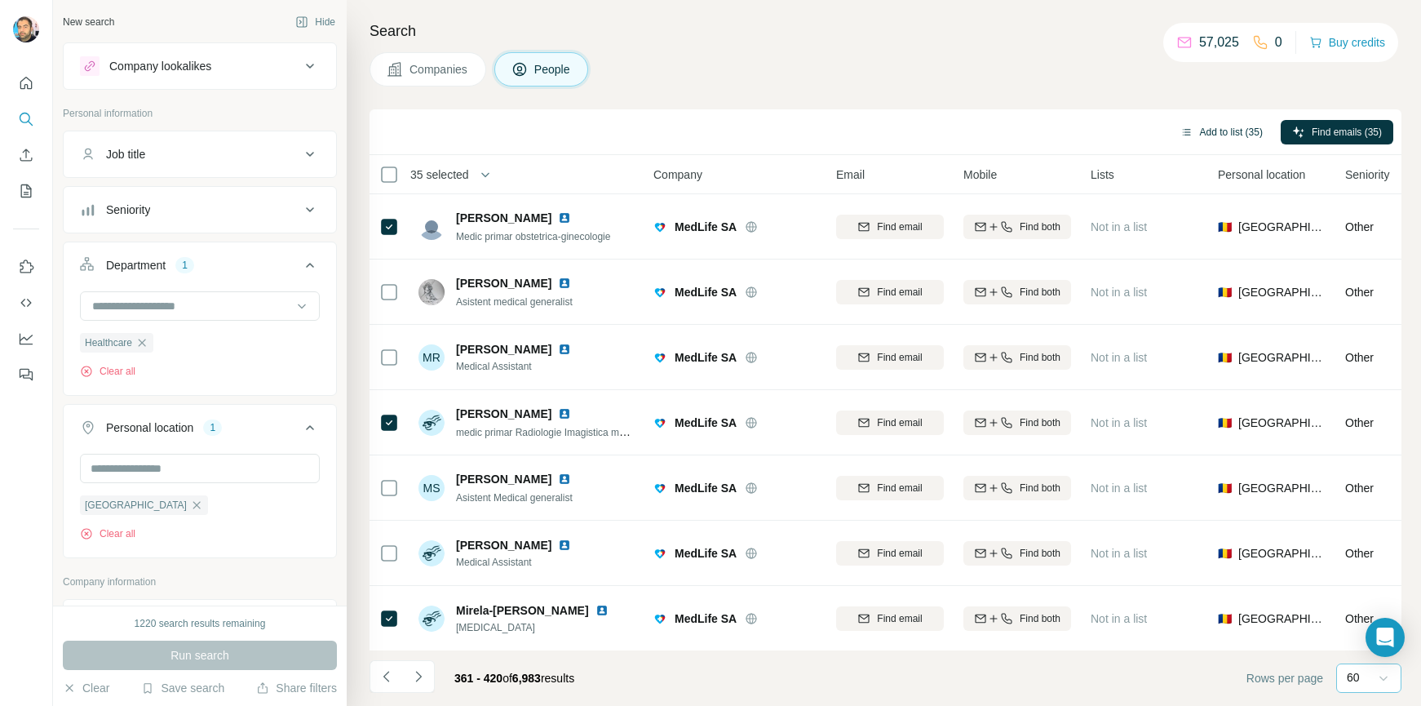
click at [1225, 131] on button "Add to list (35)" at bounding box center [1221, 132] width 105 height 24
click at [1057, 129] on div "Add to list (35) Find emails (35)" at bounding box center [886, 131] width 1016 height 29
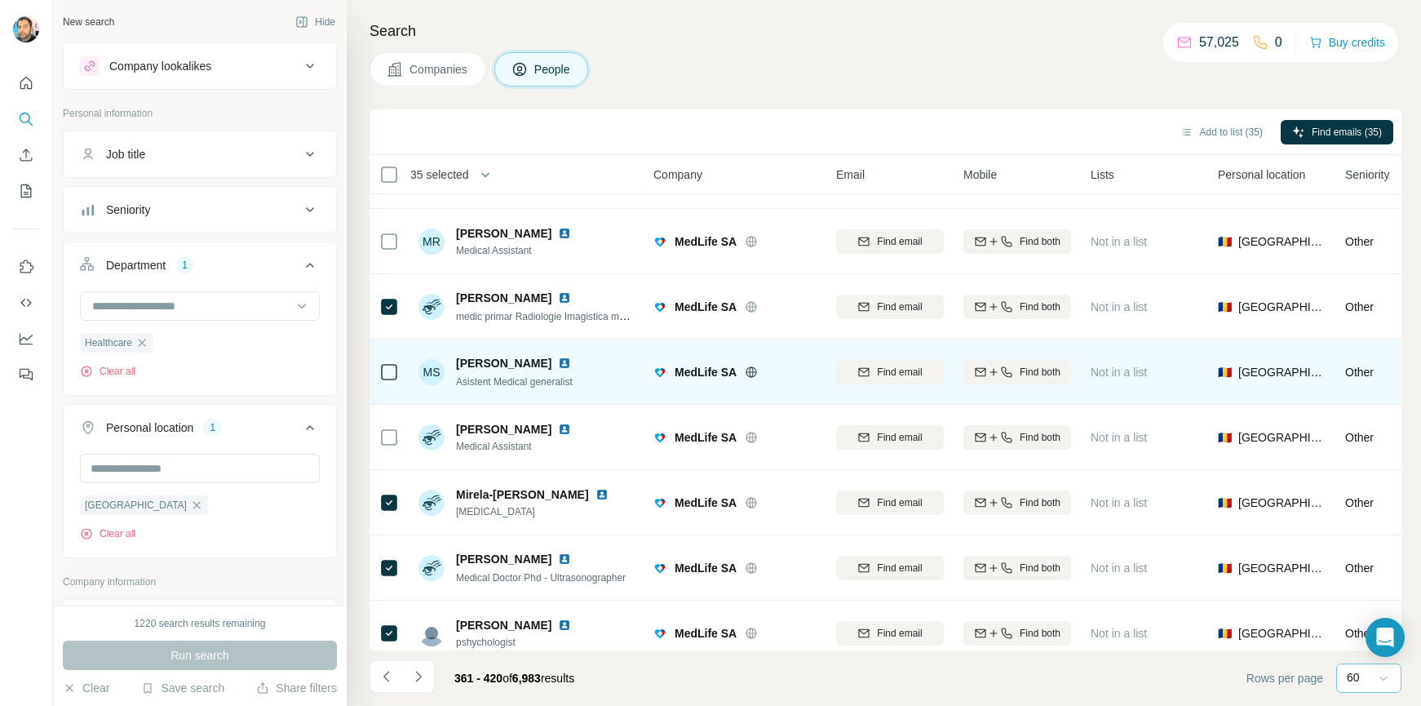
scroll to position [163, 0]
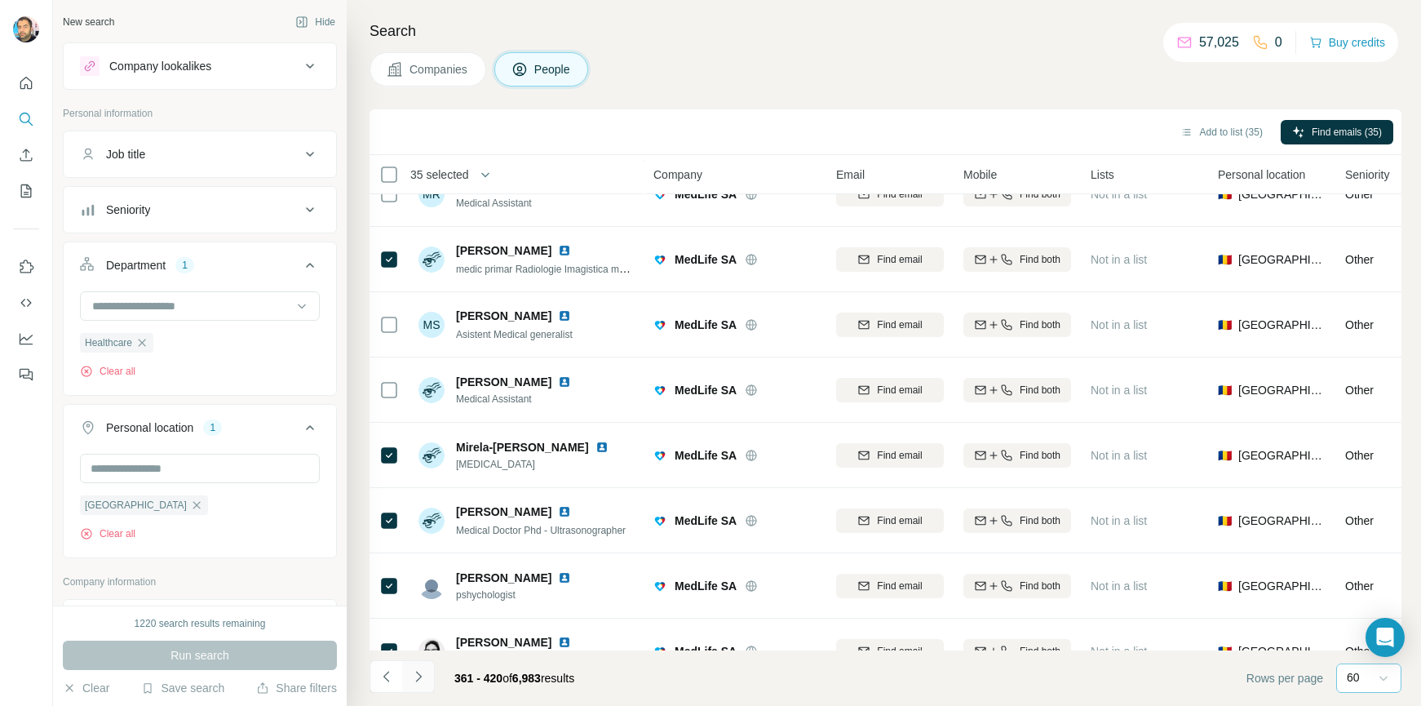
click at [422, 676] on icon "Navigate to next page" at bounding box center [418, 676] width 16 height 16
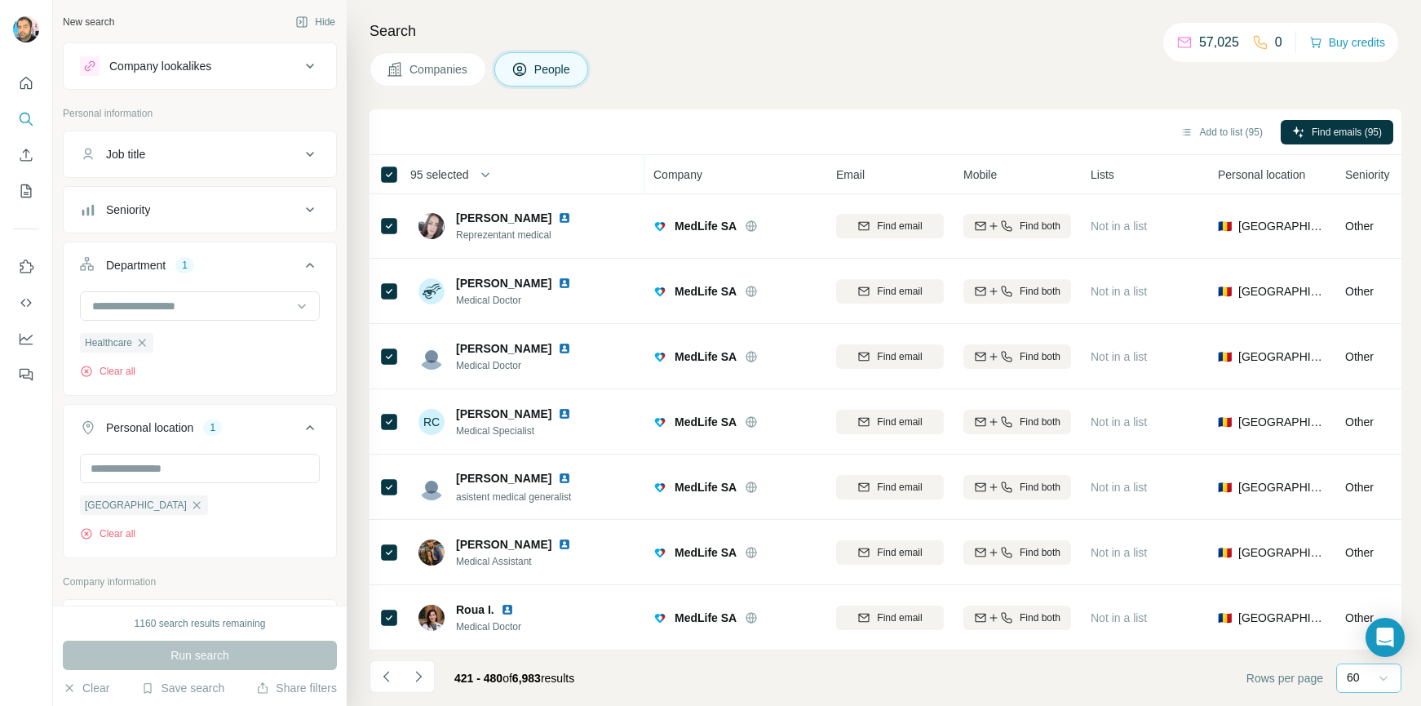
scroll to position [82, 0]
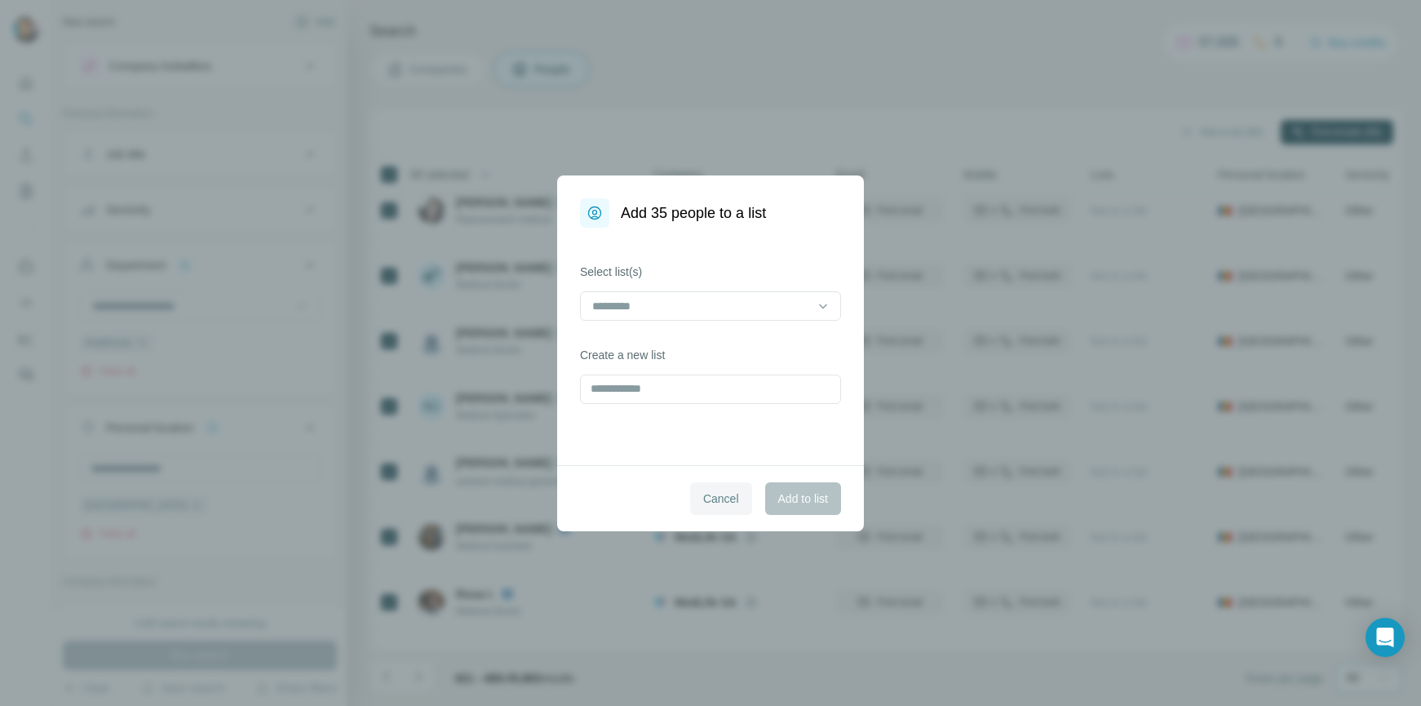
click at [719, 501] on span "Cancel" at bounding box center [721, 498] width 36 height 16
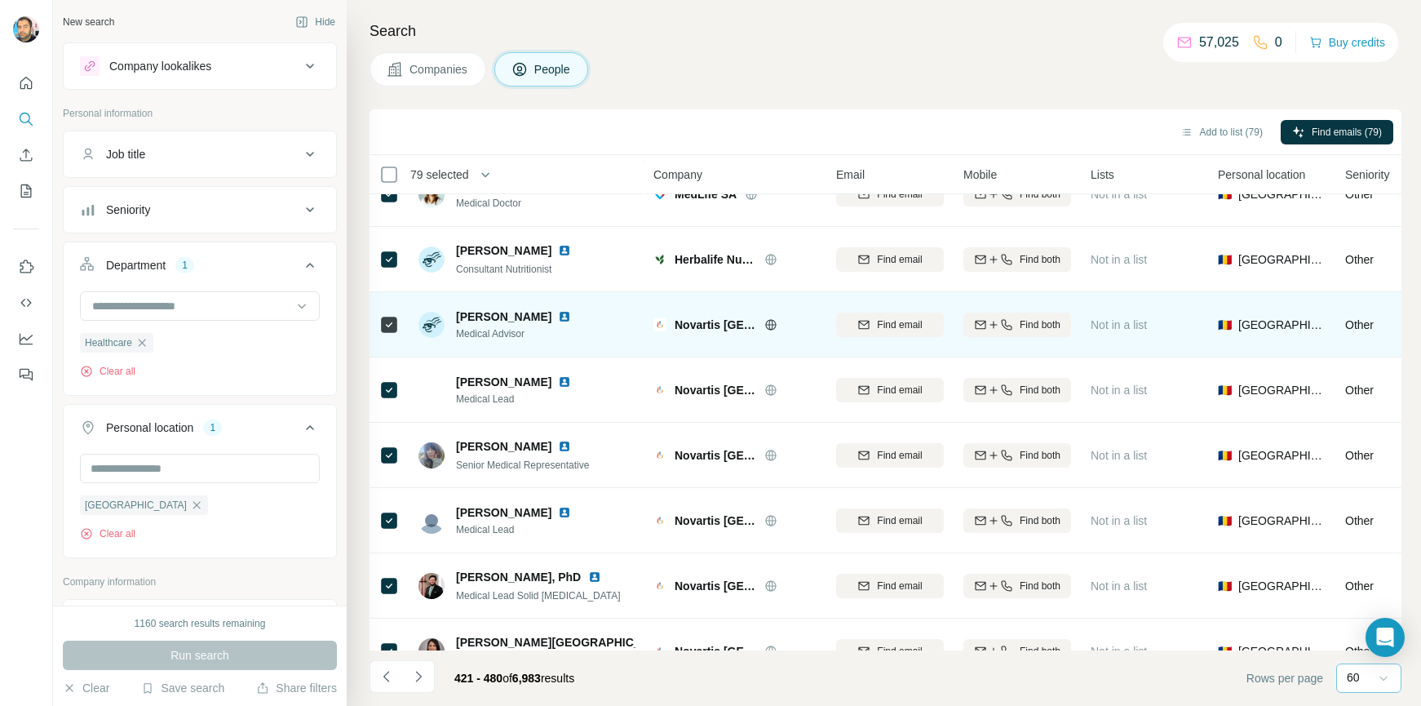
scroll to position [3468, 0]
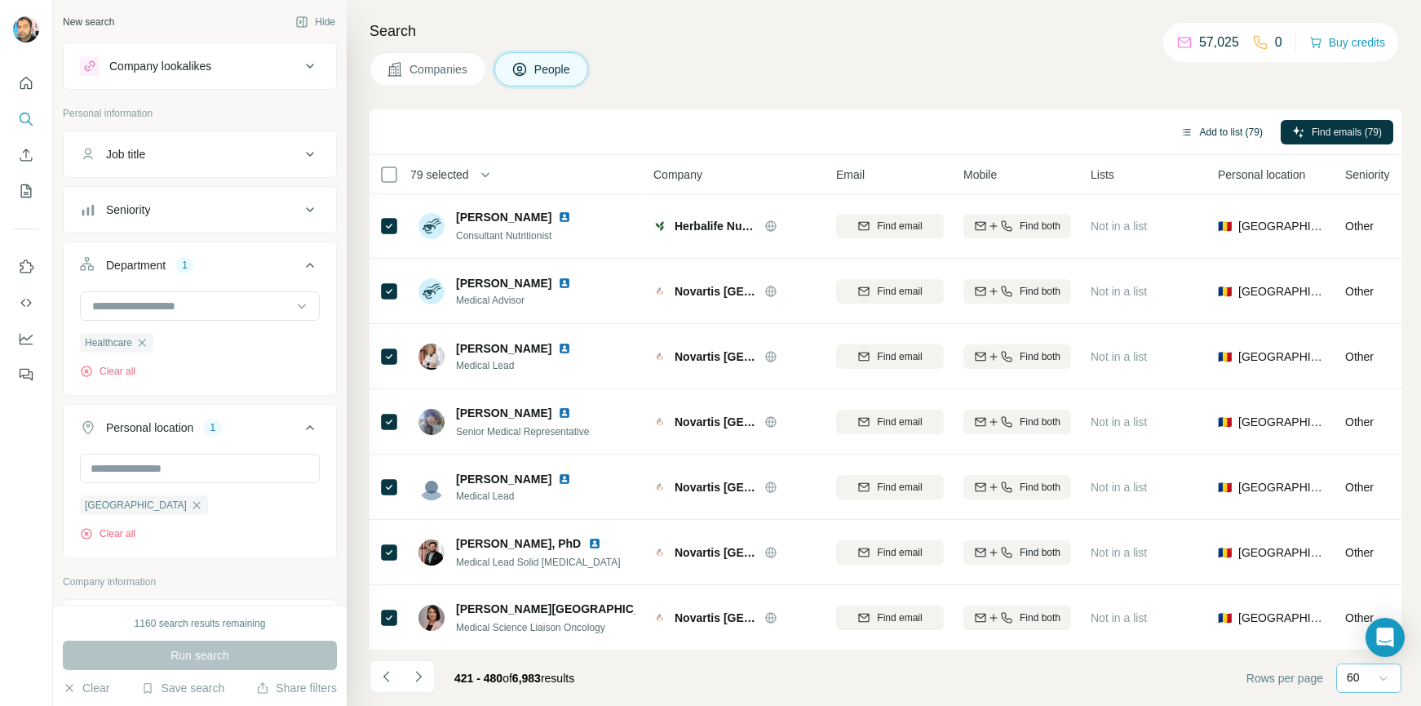
click at [1239, 126] on button "Add to list (79)" at bounding box center [1221, 132] width 105 height 24
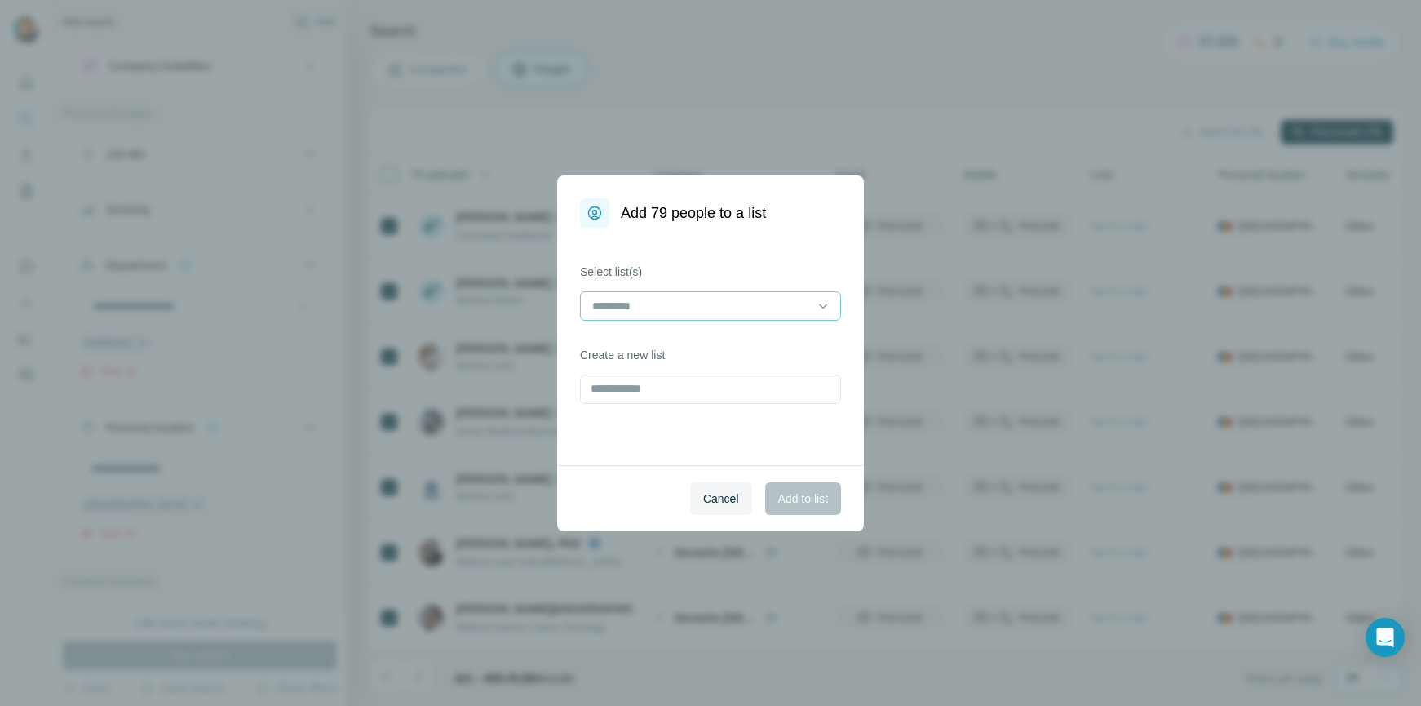
click at [716, 299] on input at bounding box center [701, 306] width 220 height 18
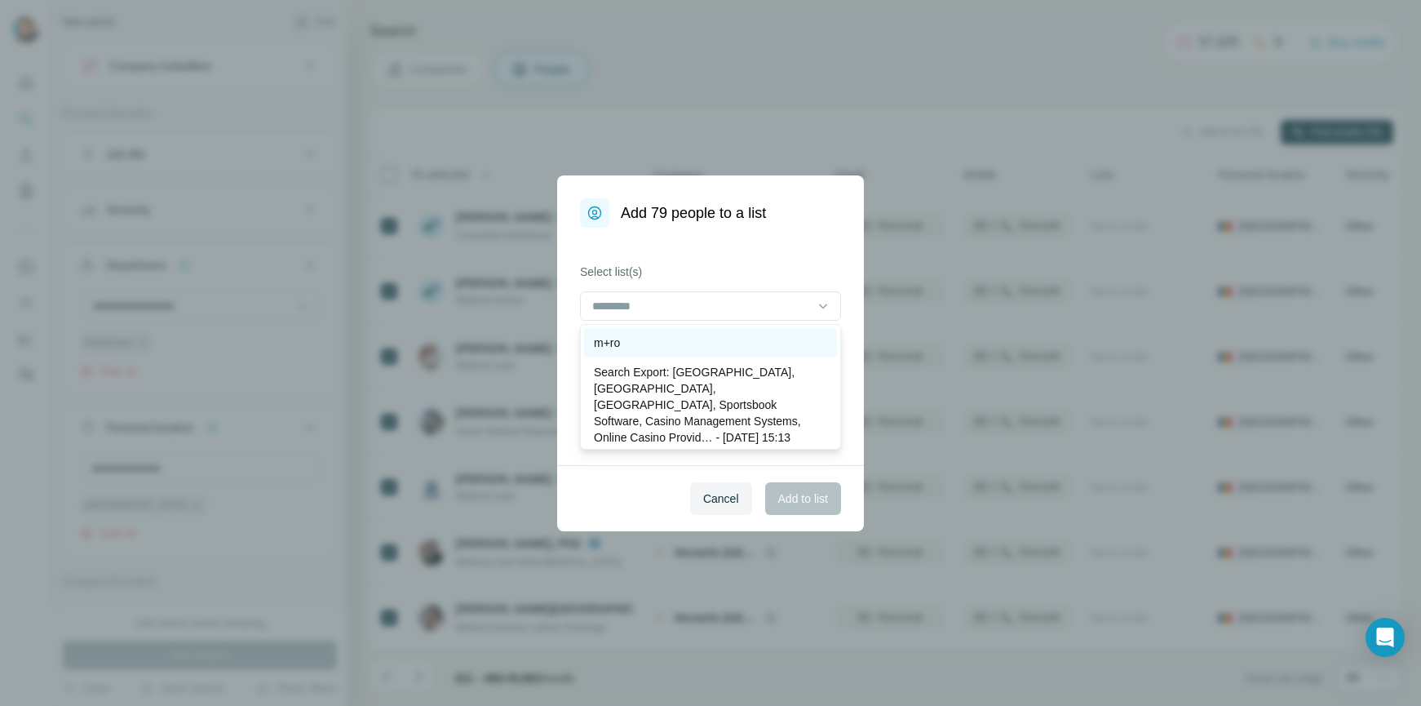
click at [667, 345] on div "m+ro" at bounding box center [710, 343] width 233 height 16
click at [801, 504] on span "Add to list" at bounding box center [803, 498] width 50 height 16
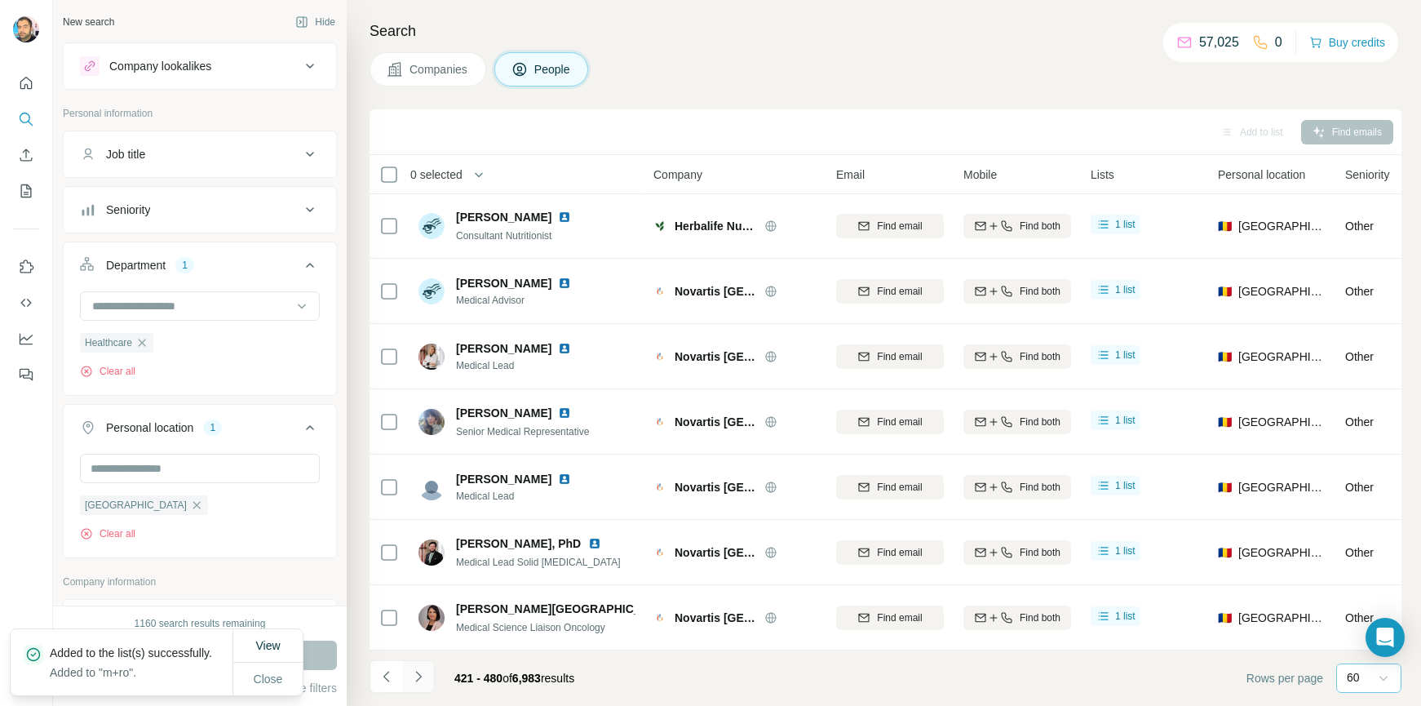
click at [416, 678] on icon "Navigate to next page" at bounding box center [418, 676] width 16 height 16
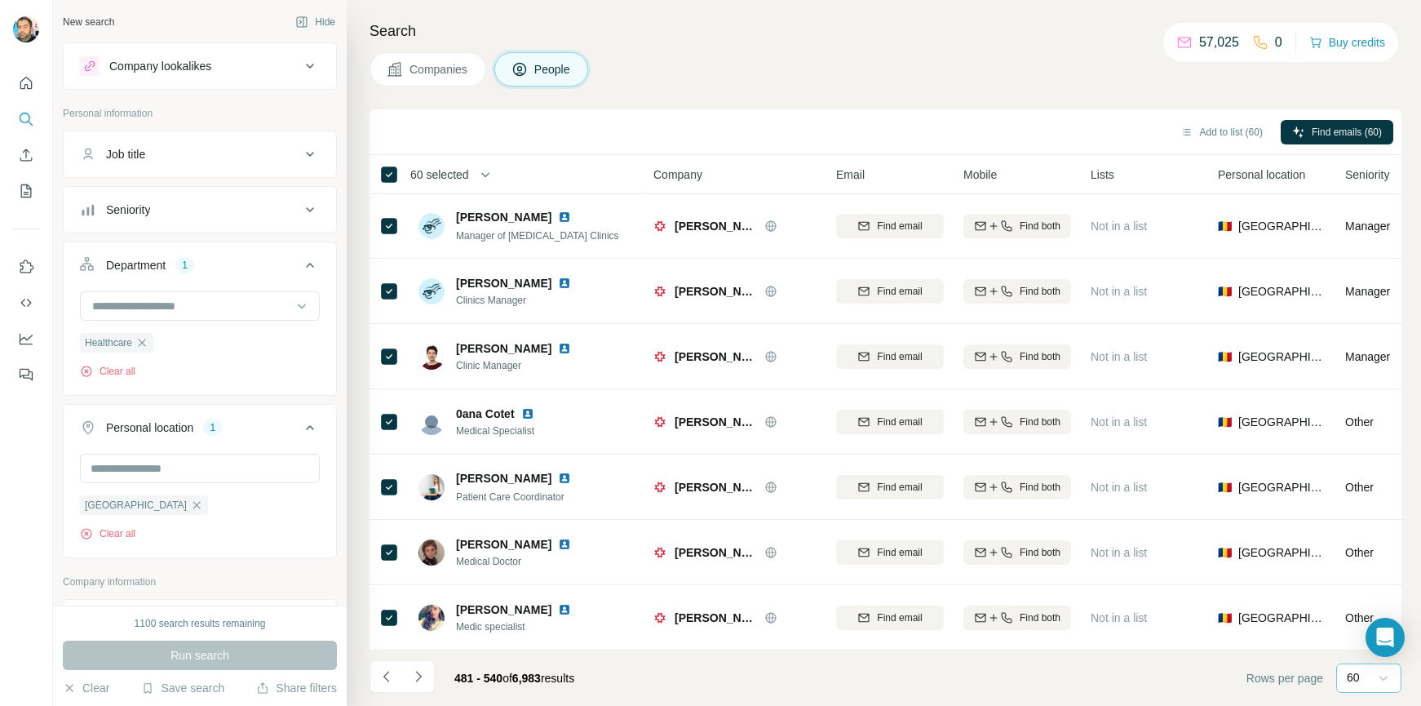
click at [853, 66] on div "Companies People" at bounding box center [886, 69] width 1032 height 34
click at [714, 112] on div "Add to list (60) Find emails (60)" at bounding box center [886, 132] width 1032 height 46
click at [893, 117] on div "Add to list (60) Find emails (60)" at bounding box center [886, 131] width 1016 height 29
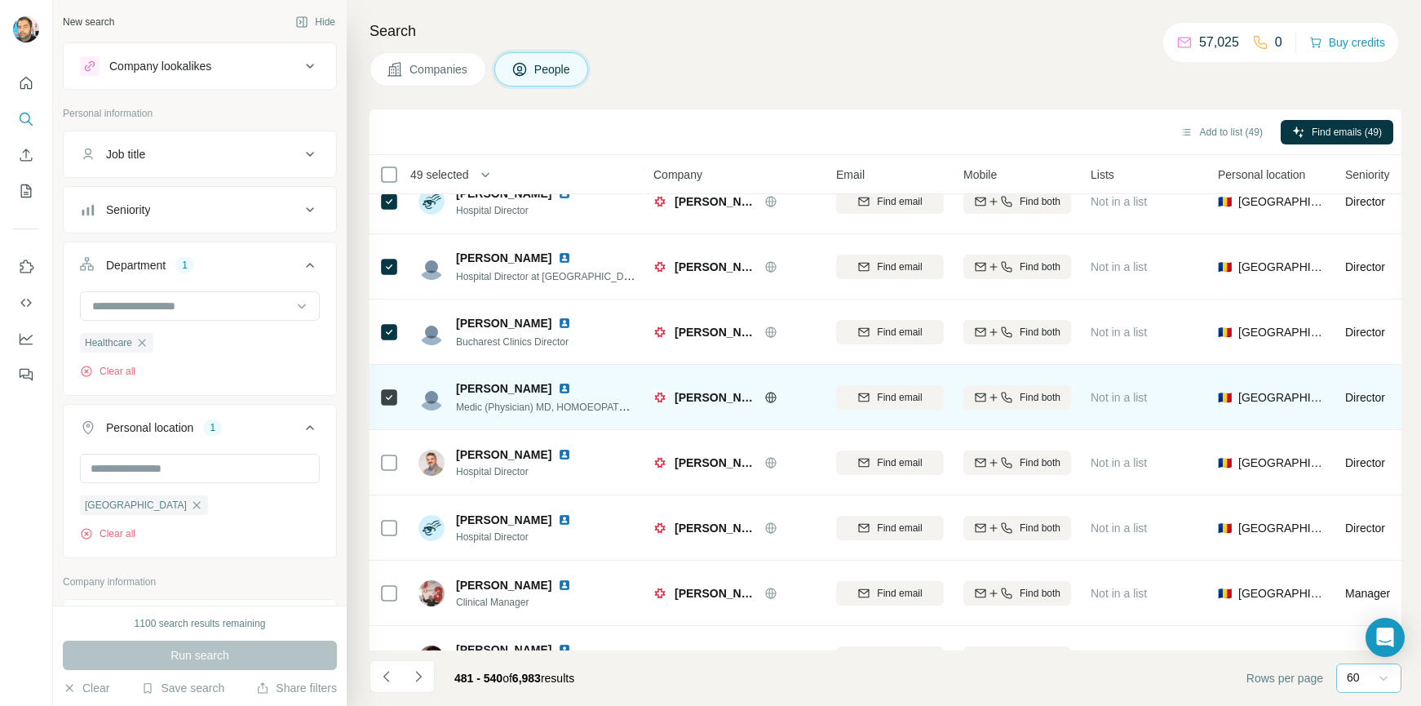
scroll to position [2489, 0]
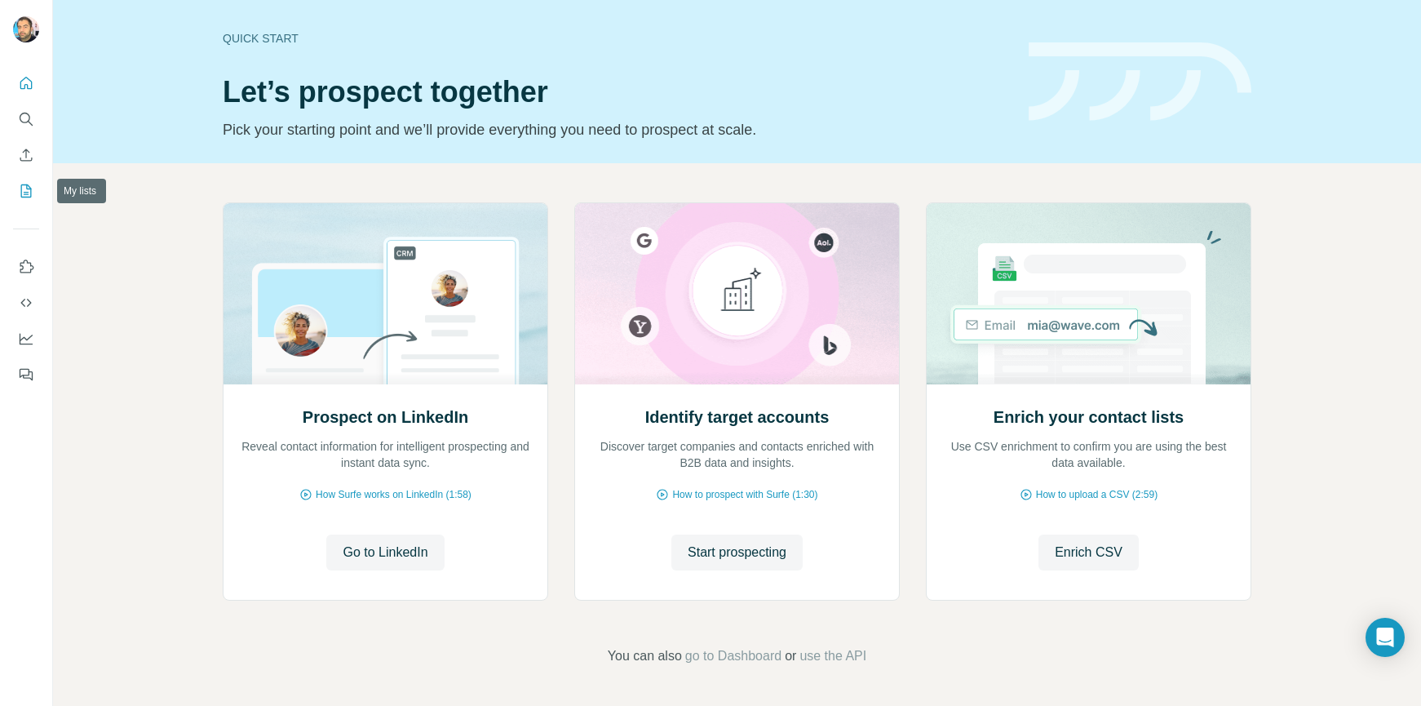
click at [27, 190] on icon "My lists" at bounding box center [26, 191] width 16 height 16
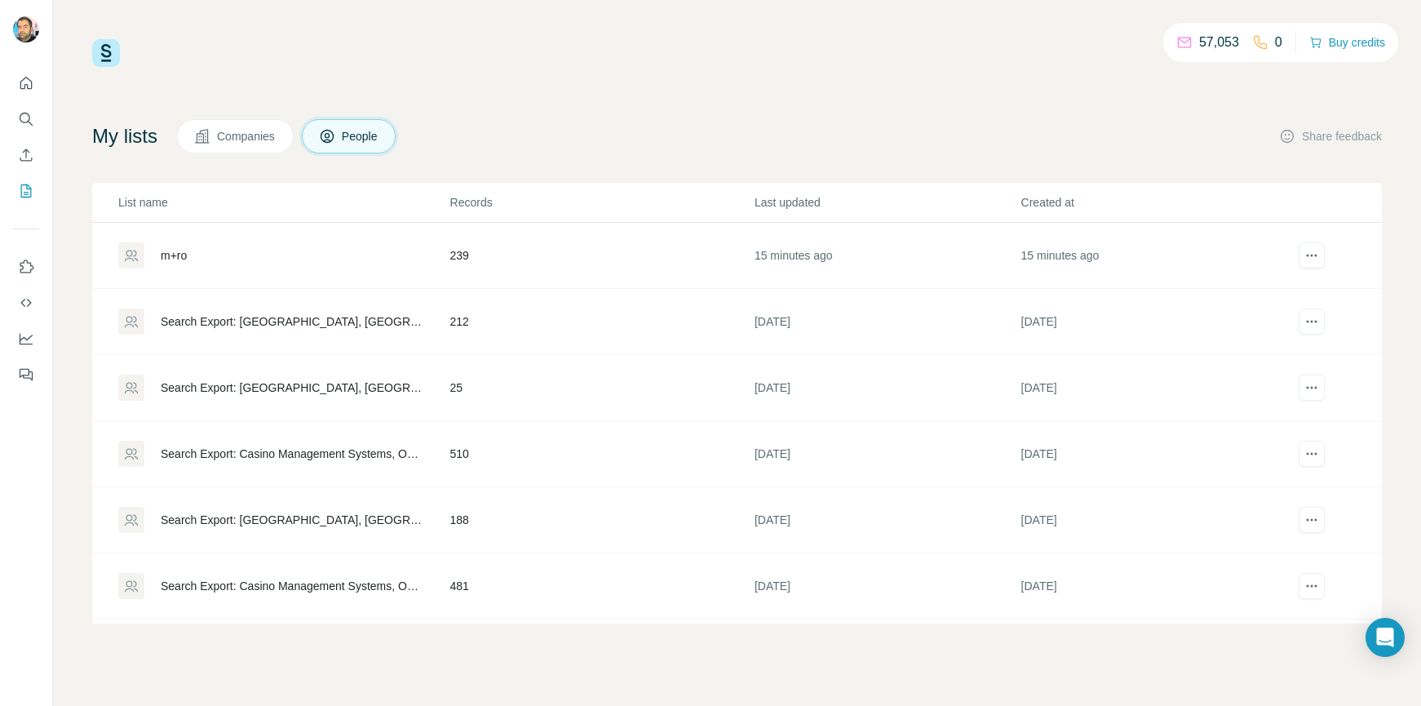
click at [187, 259] on div "m+ro" at bounding box center [174, 255] width 26 height 16
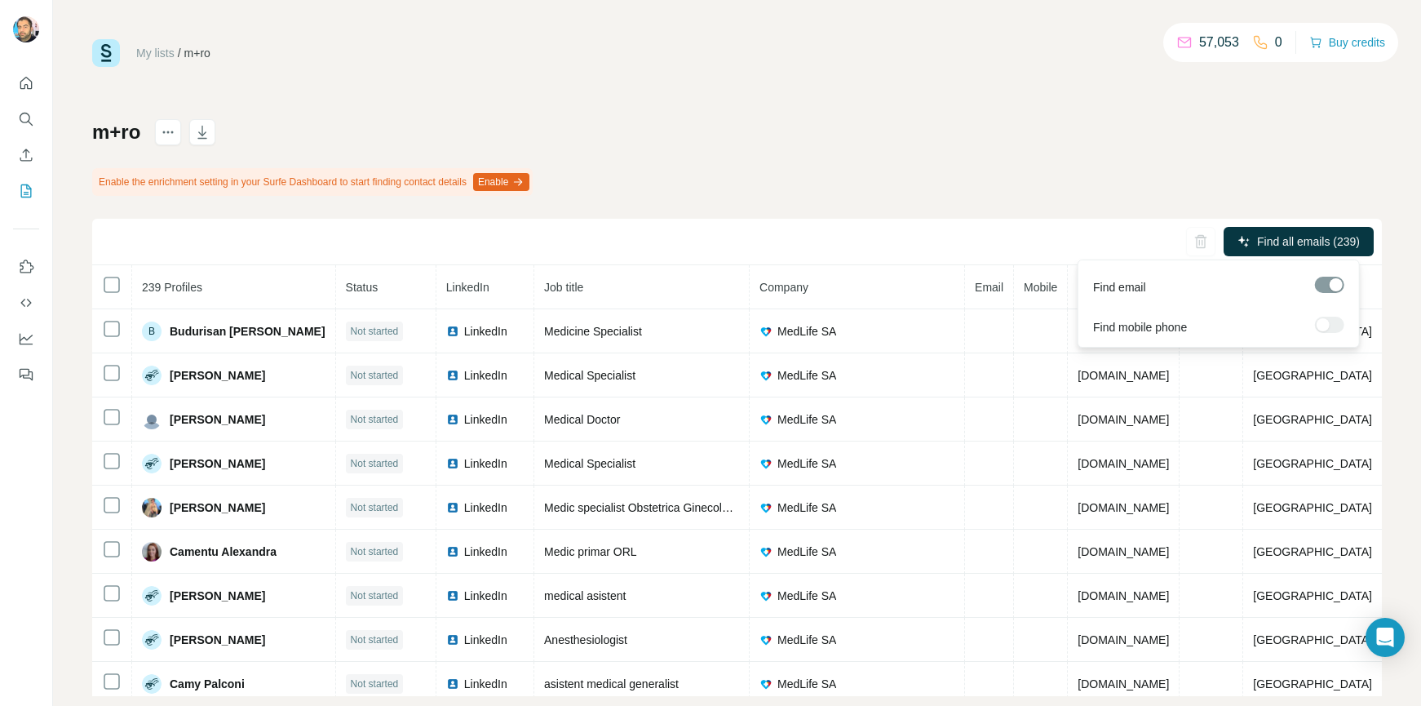
click at [1261, 241] on span "Find all emails (239)" at bounding box center [1308, 241] width 103 height 16
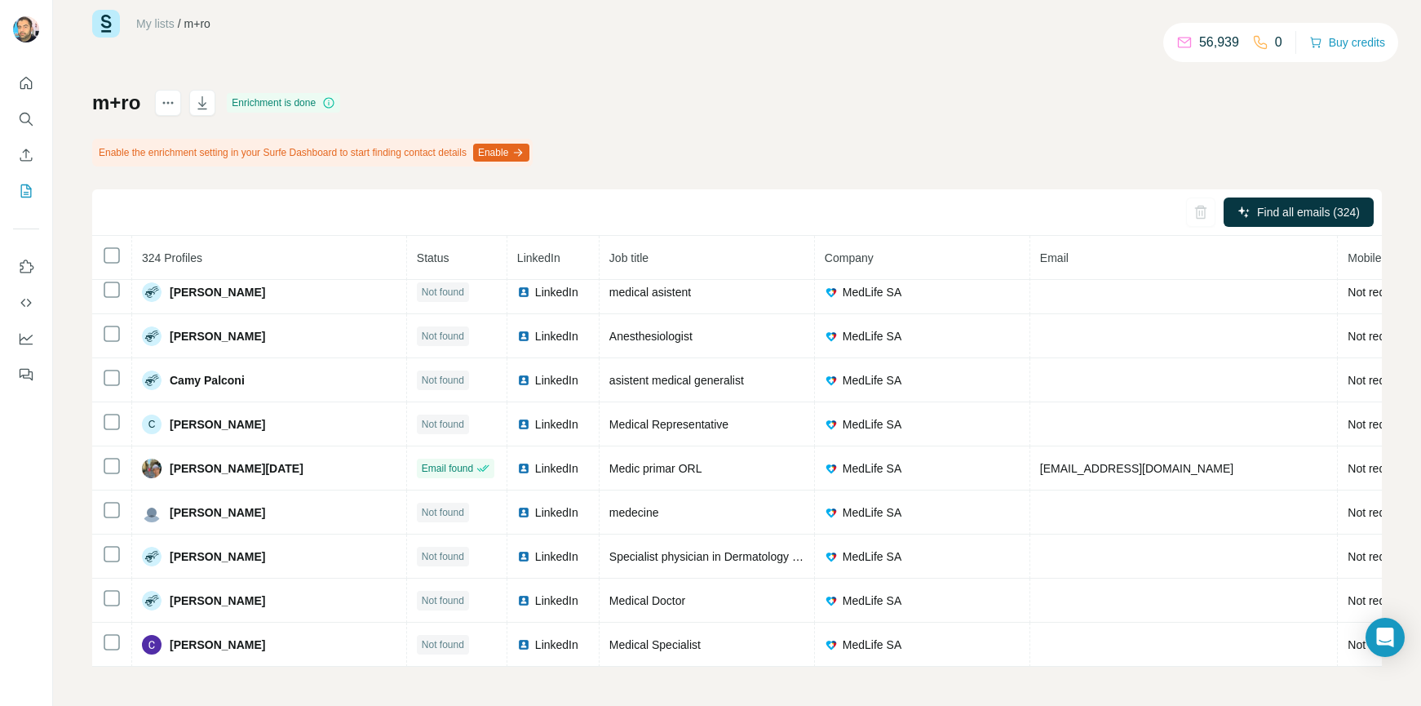
scroll to position [4027, 0]
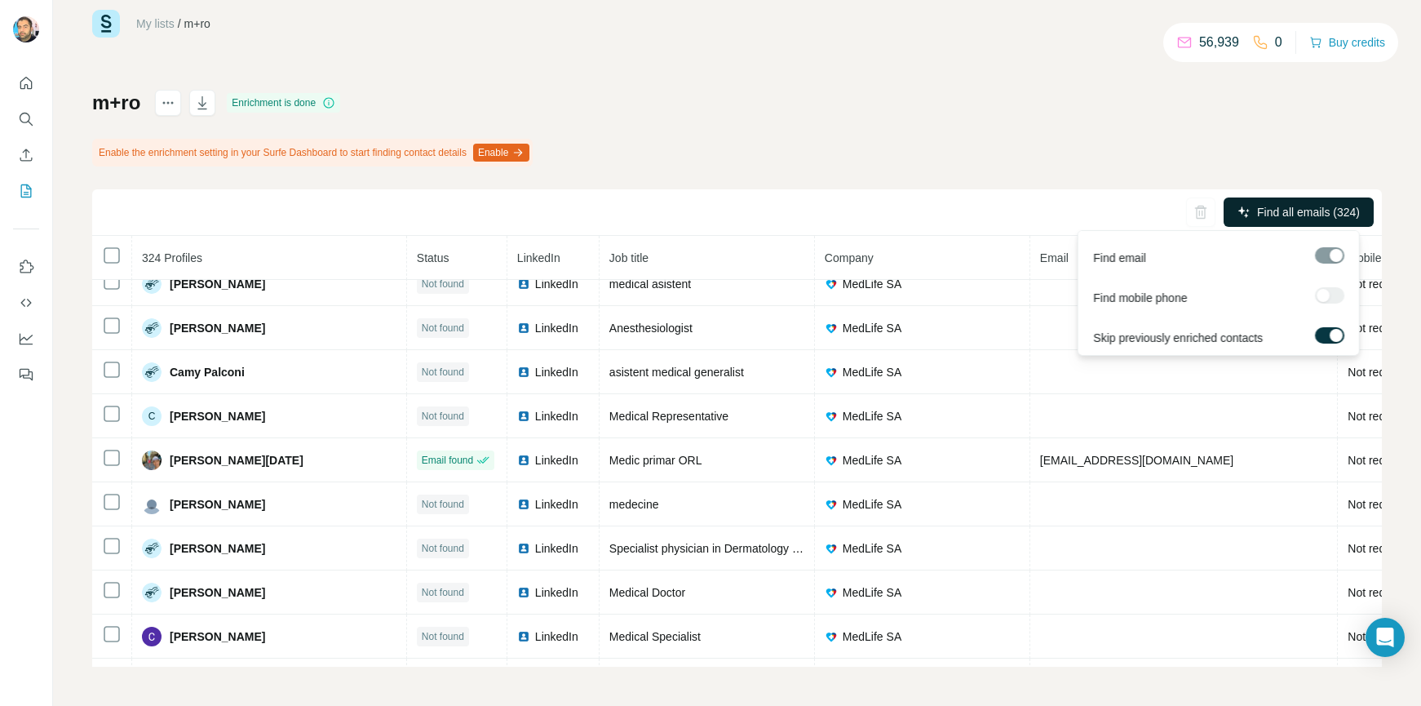
click at [1257, 208] on span "Find all emails (324)" at bounding box center [1308, 212] width 103 height 16
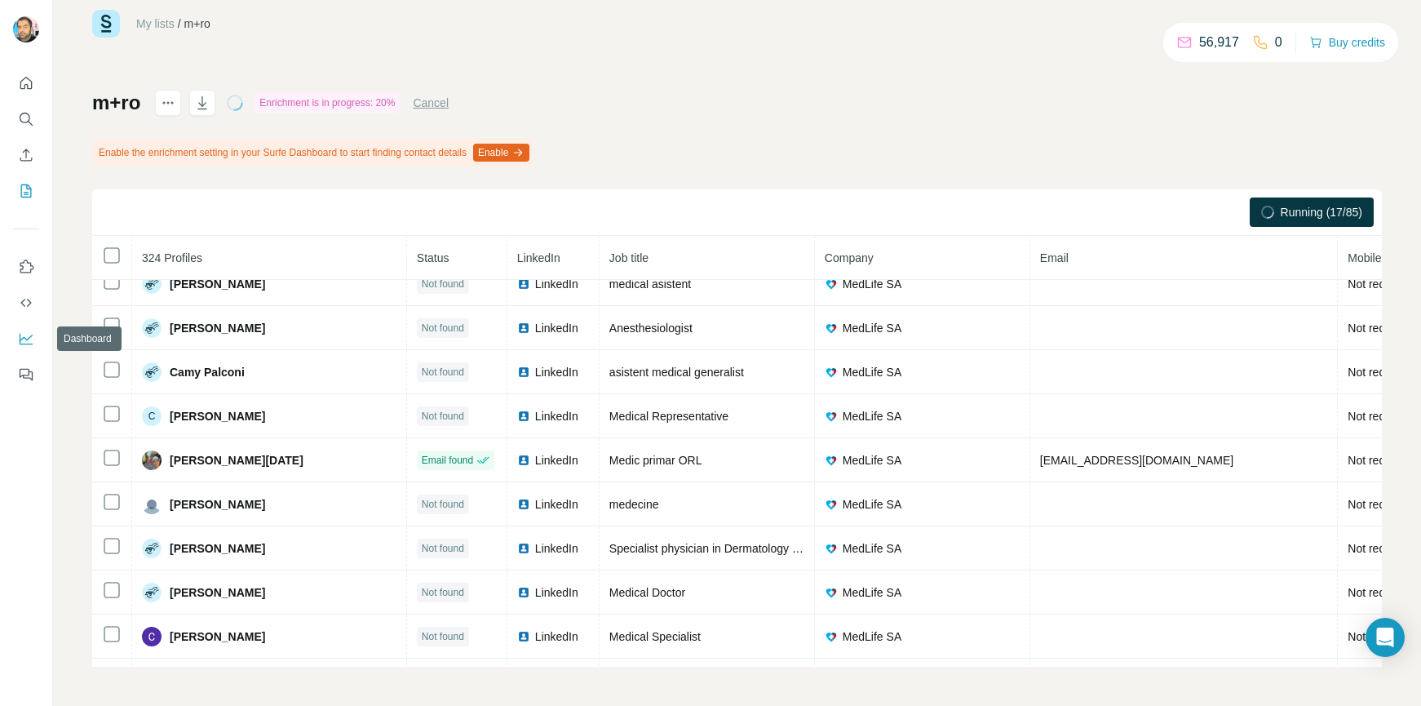
click at [24, 330] on icon "Dashboard" at bounding box center [26, 338] width 16 height 16
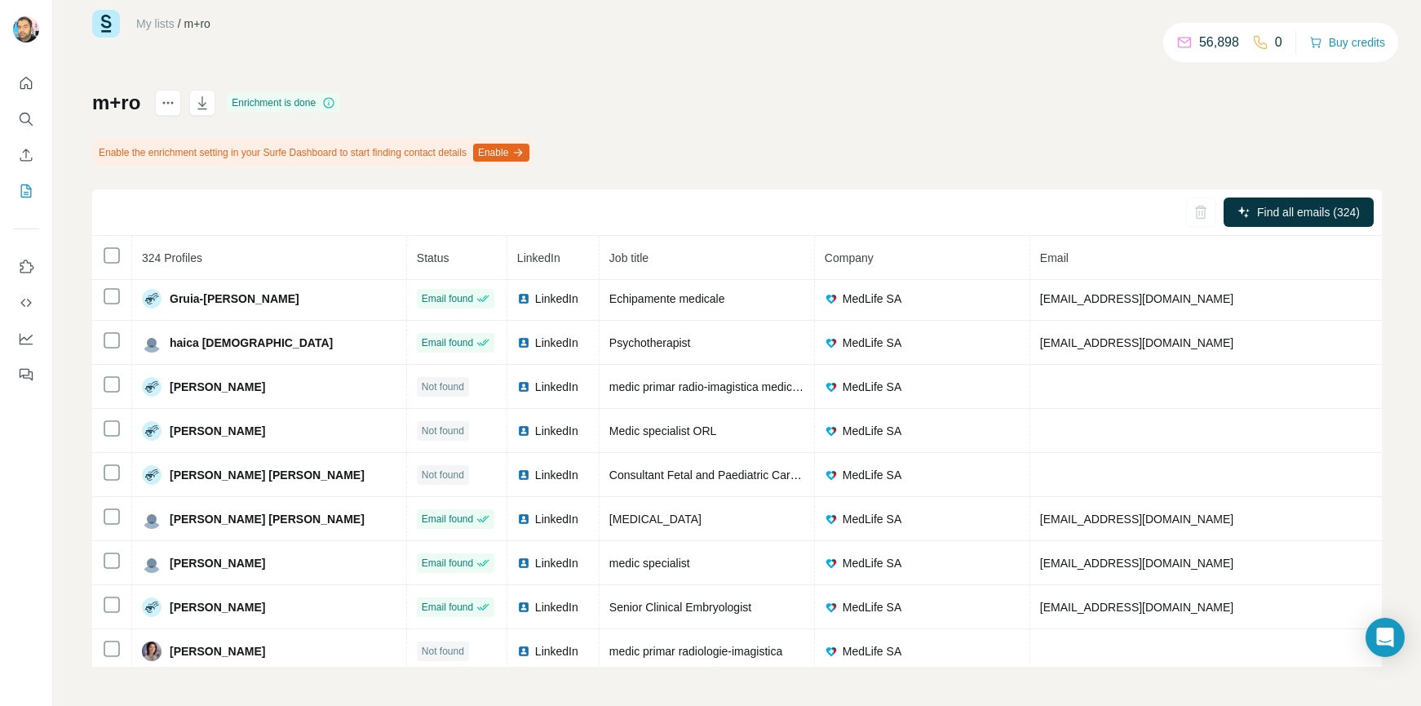
scroll to position [0, 0]
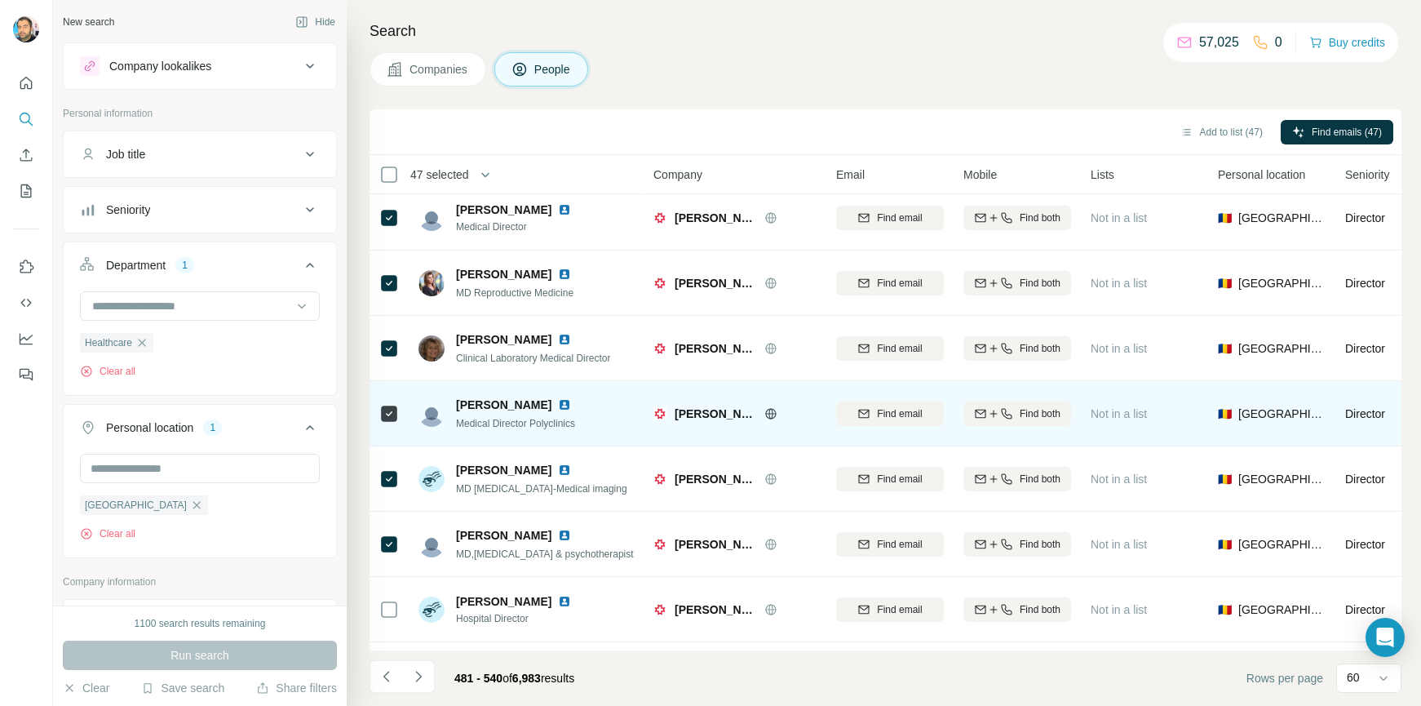
scroll to position [2081, 0]
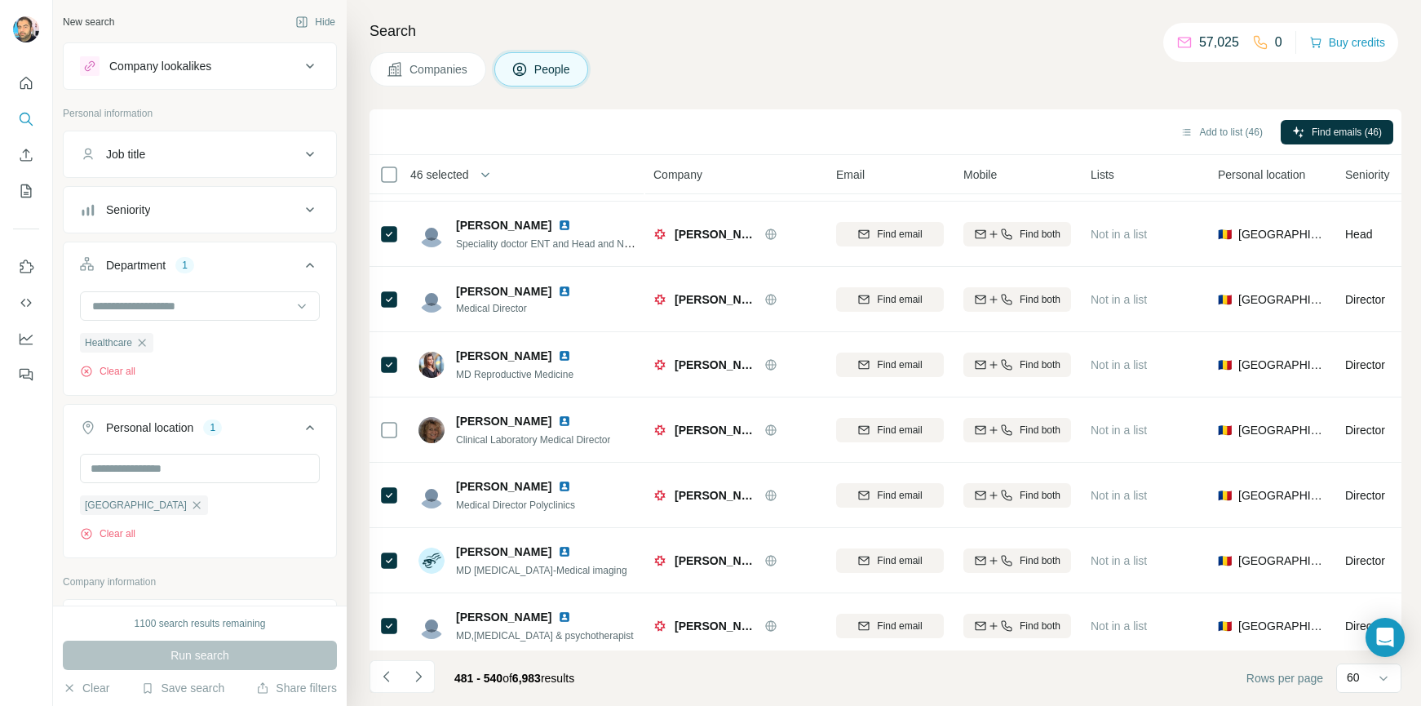
click at [1053, 86] on div "Companies People" at bounding box center [886, 69] width 1032 height 34
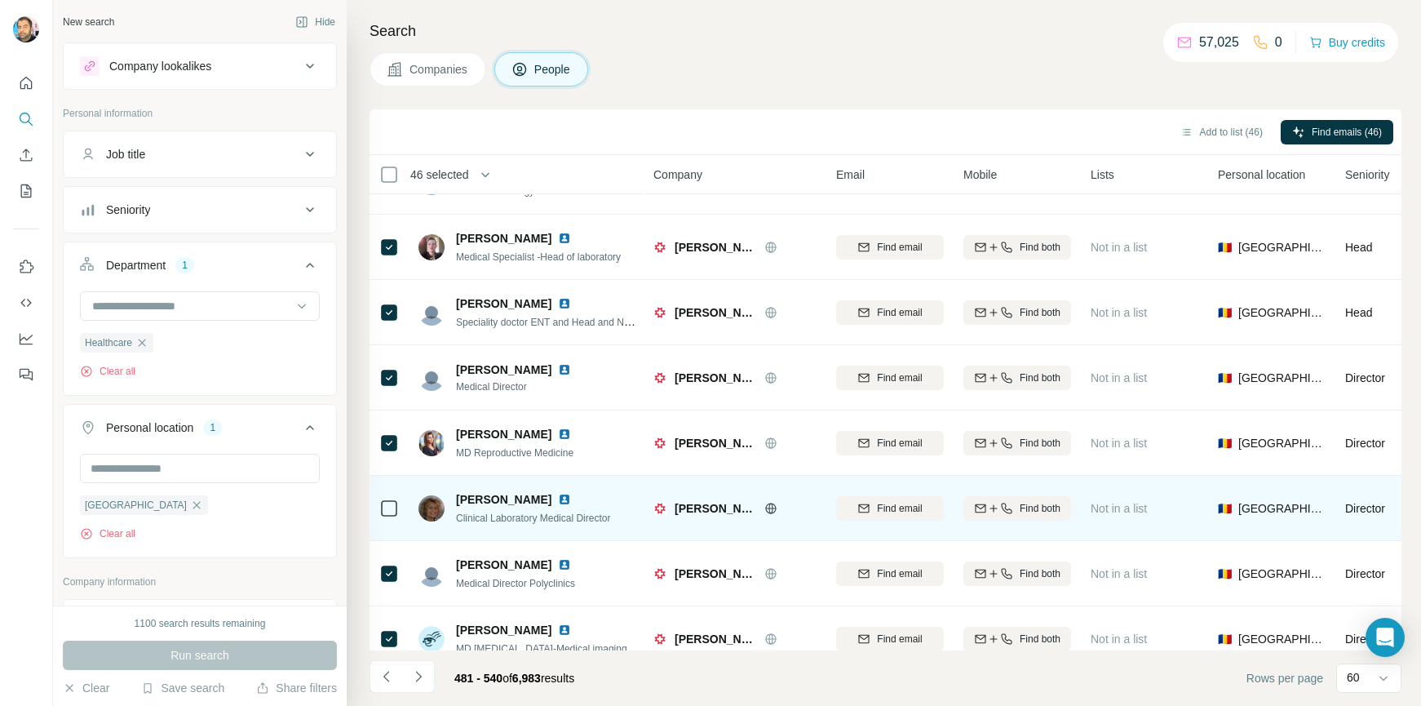
scroll to position [2000, 0]
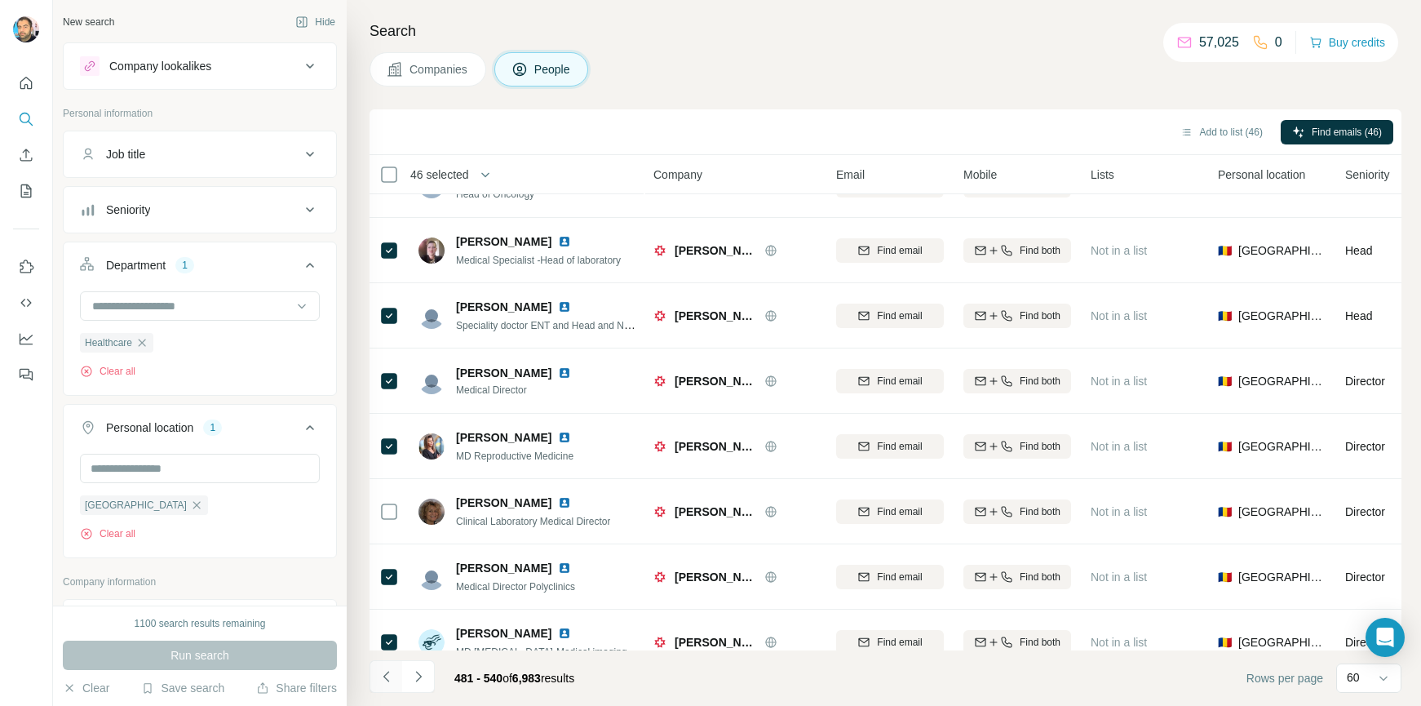
click at [386, 676] on icon "Navigate to previous page" at bounding box center [387, 676] width 16 height 16
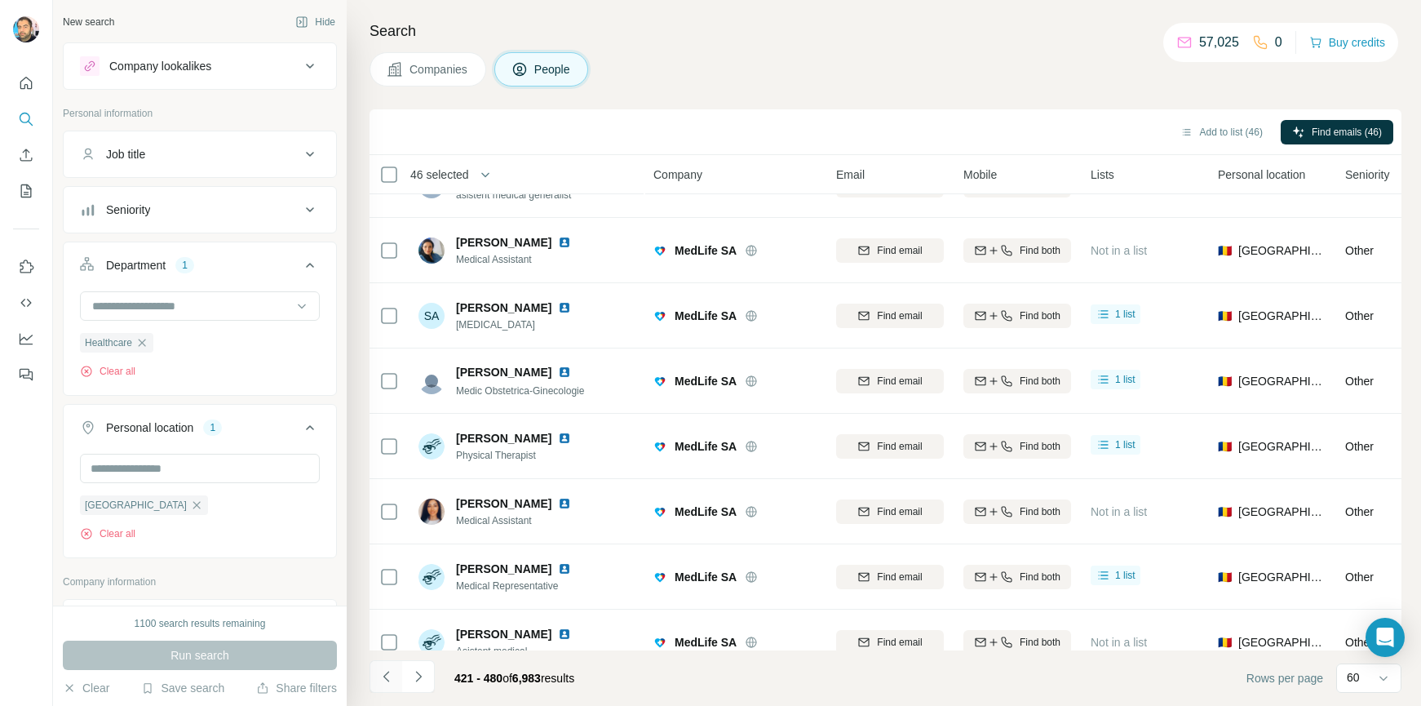
click at [390, 677] on icon "Navigate to previous page" at bounding box center [387, 676] width 16 height 16
click at [387, 678] on icon "Navigate to previous page" at bounding box center [387, 676] width 16 height 16
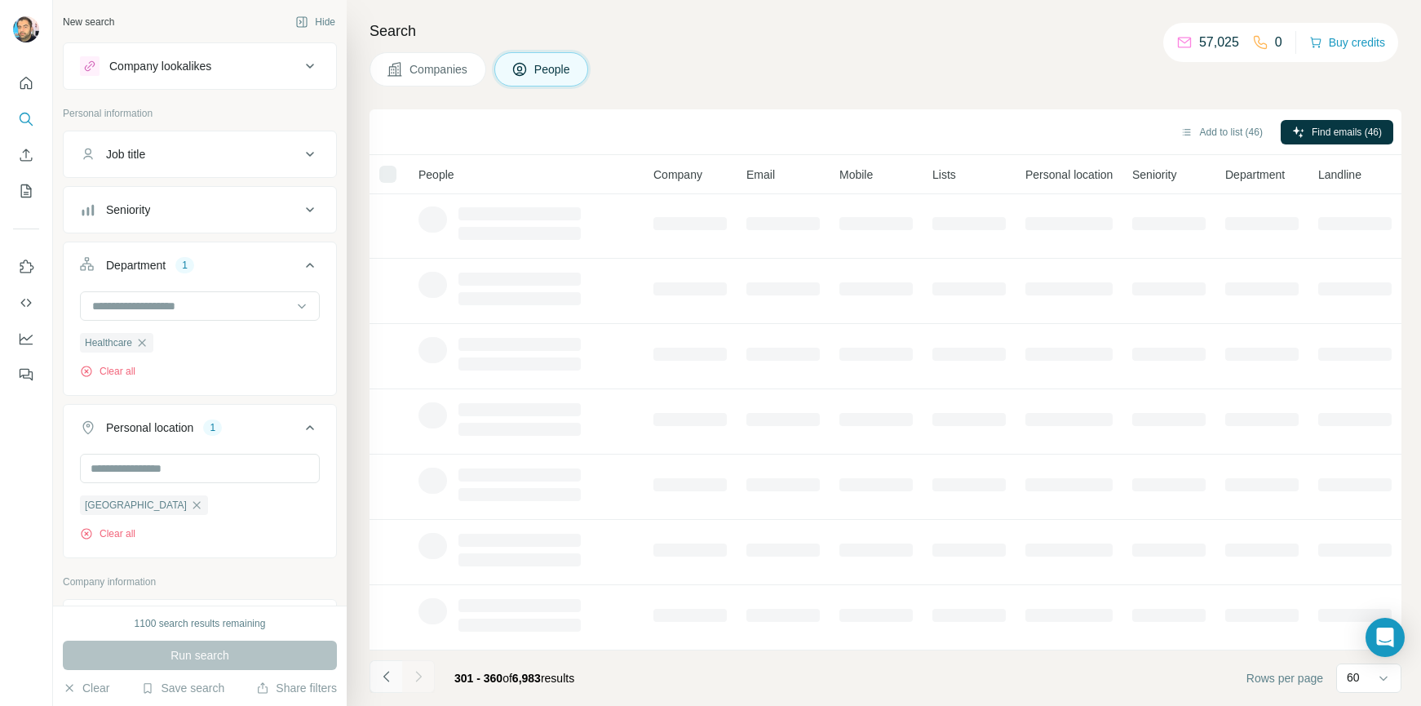
scroll to position [205, 0]
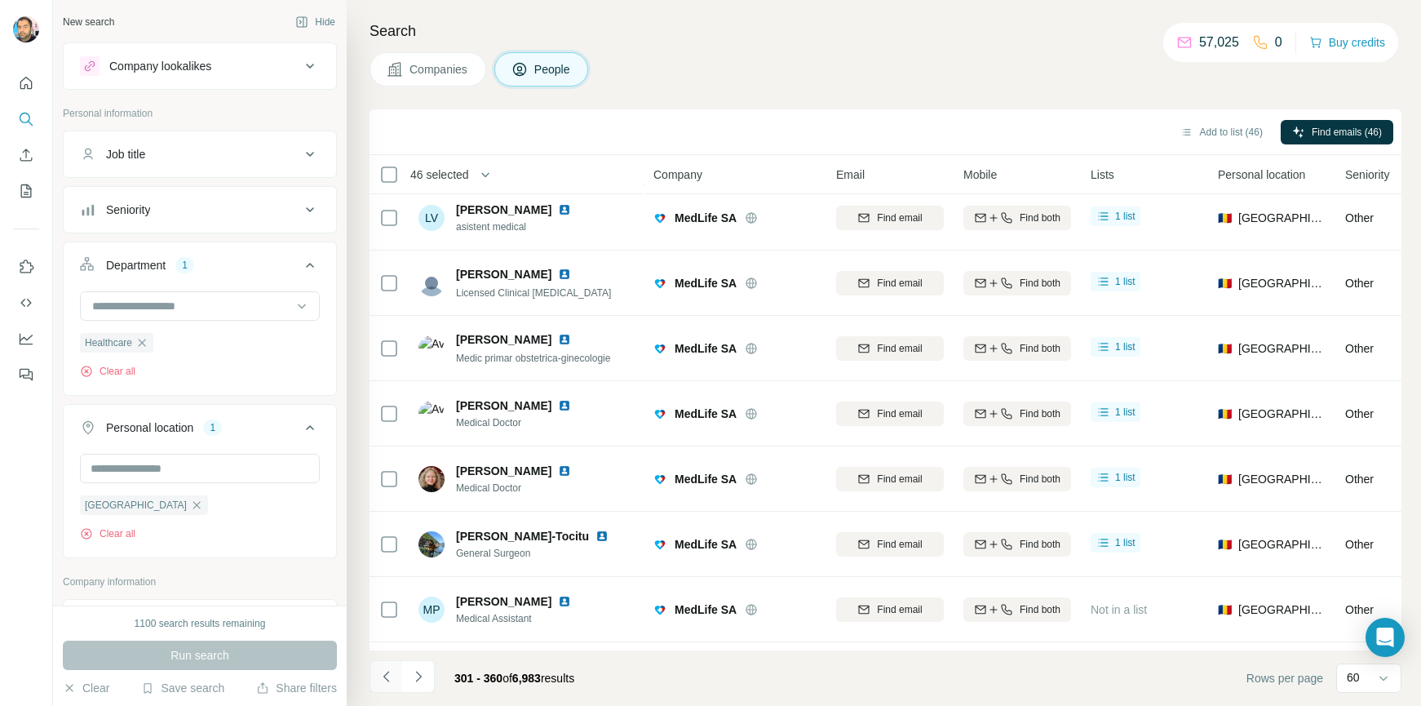
click at [387, 678] on icon "Navigate to previous page" at bounding box center [387, 676] width 16 height 16
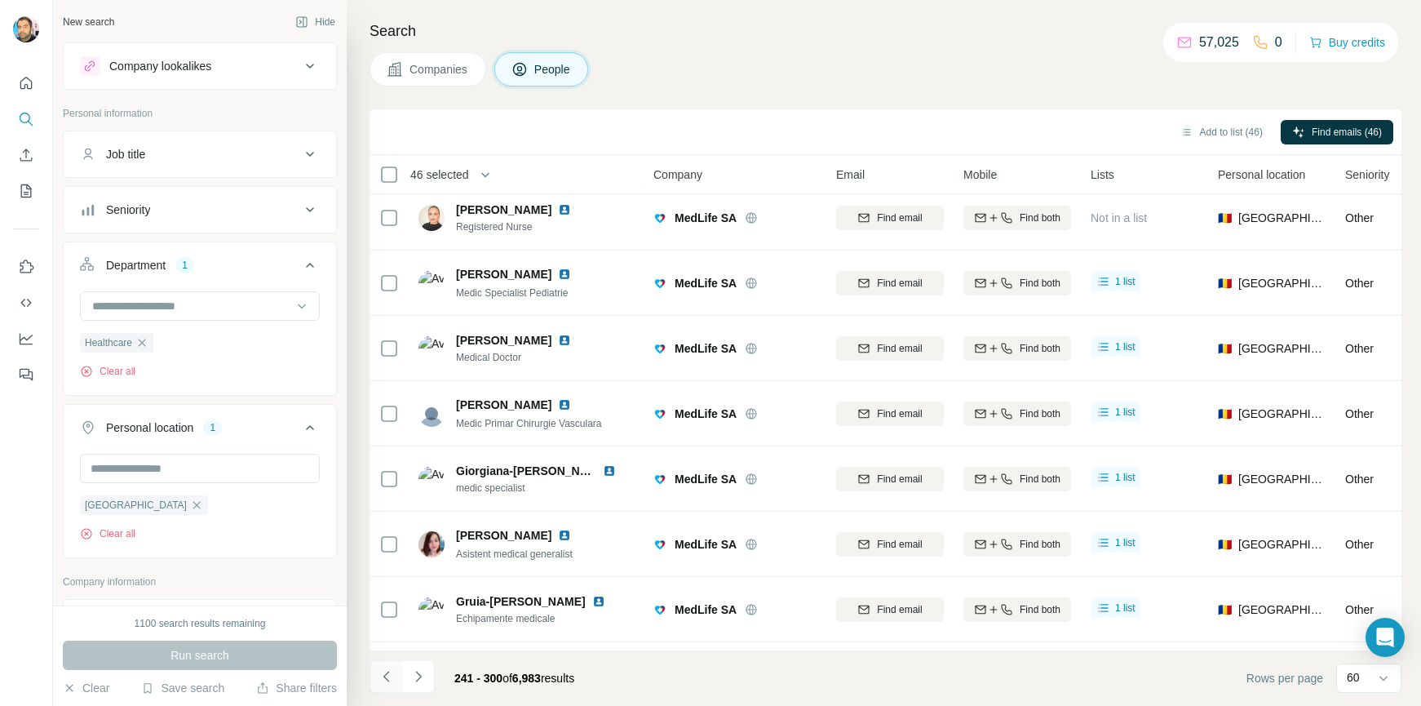
click at [387, 678] on icon "Navigate to previous page" at bounding box center [387, 676] width 16 height 16
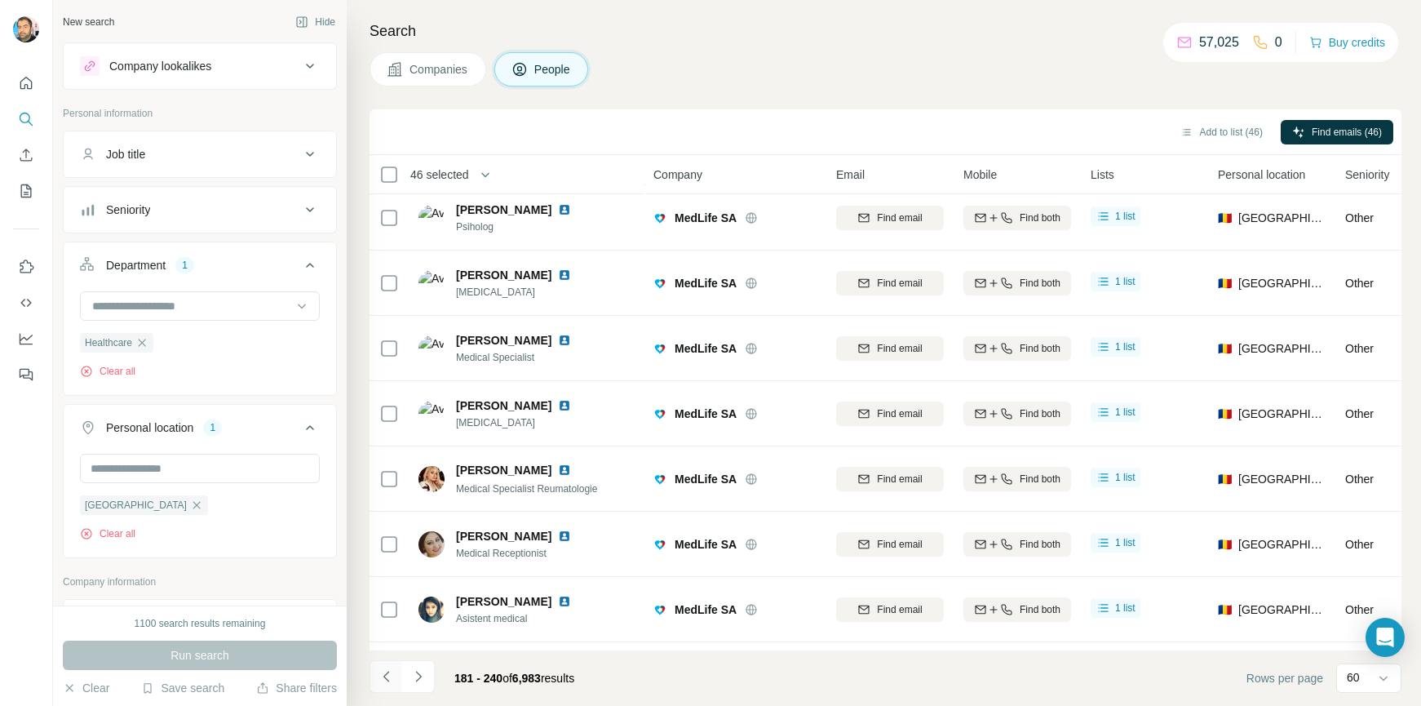
click at [387, 678] on icon "Navigate to previous page" at bounding box center [387, 676] width 16 height 16
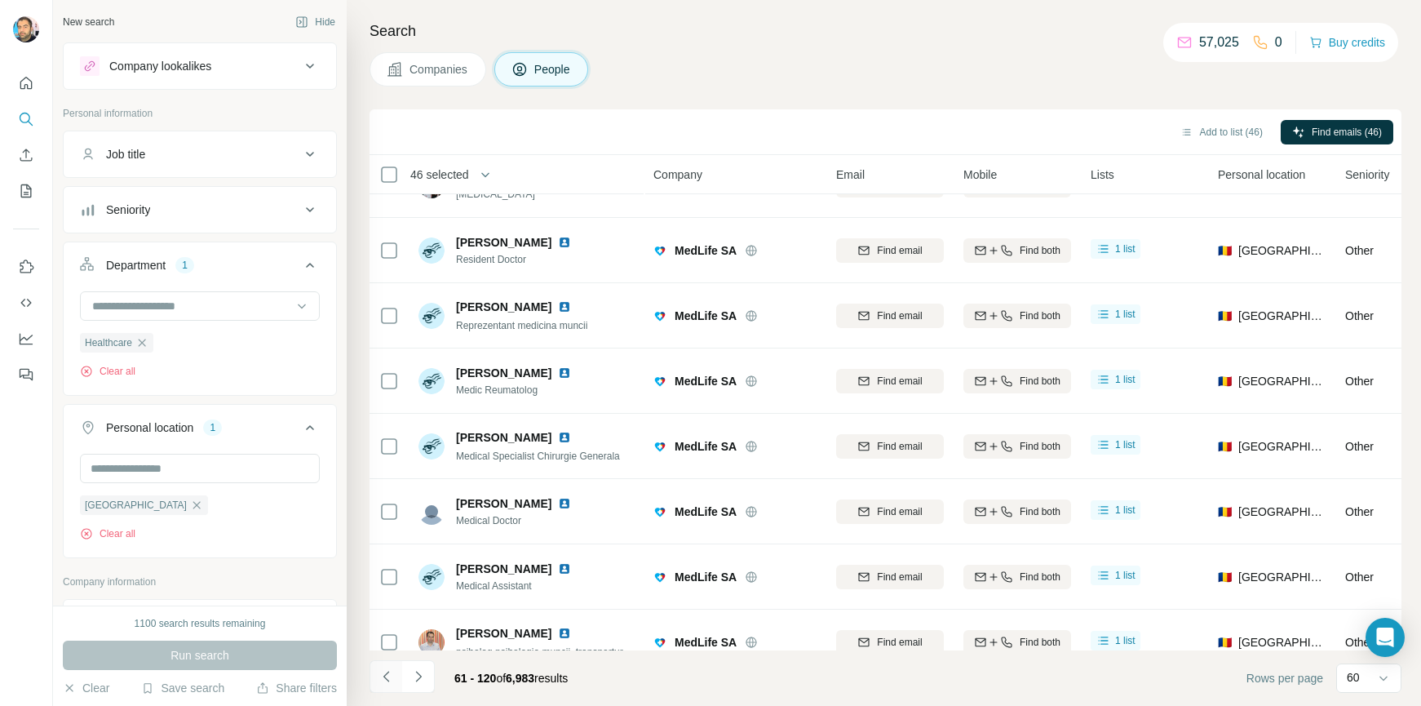
click at [387, 678] on icon "Navigate to previous page" at bounding box center [387, 676] width 16 height 16
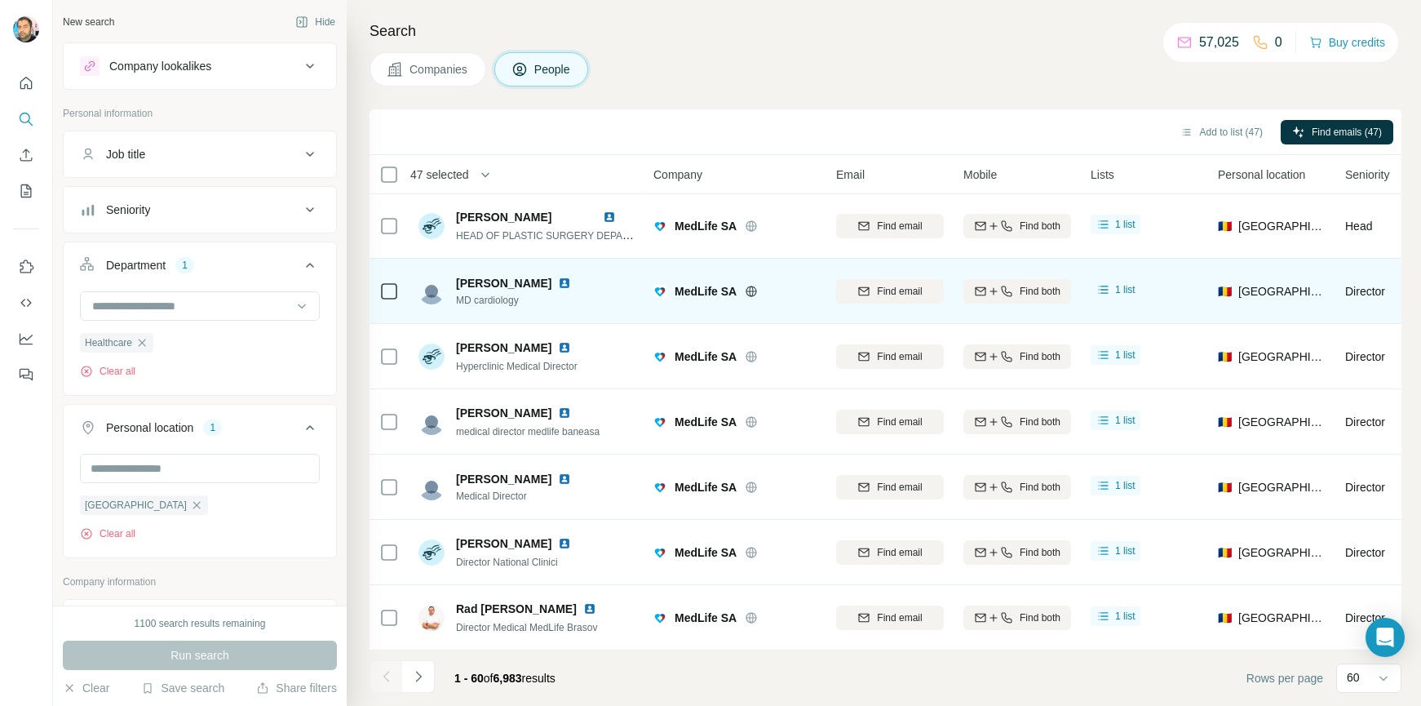
scroll to position [82, 0]
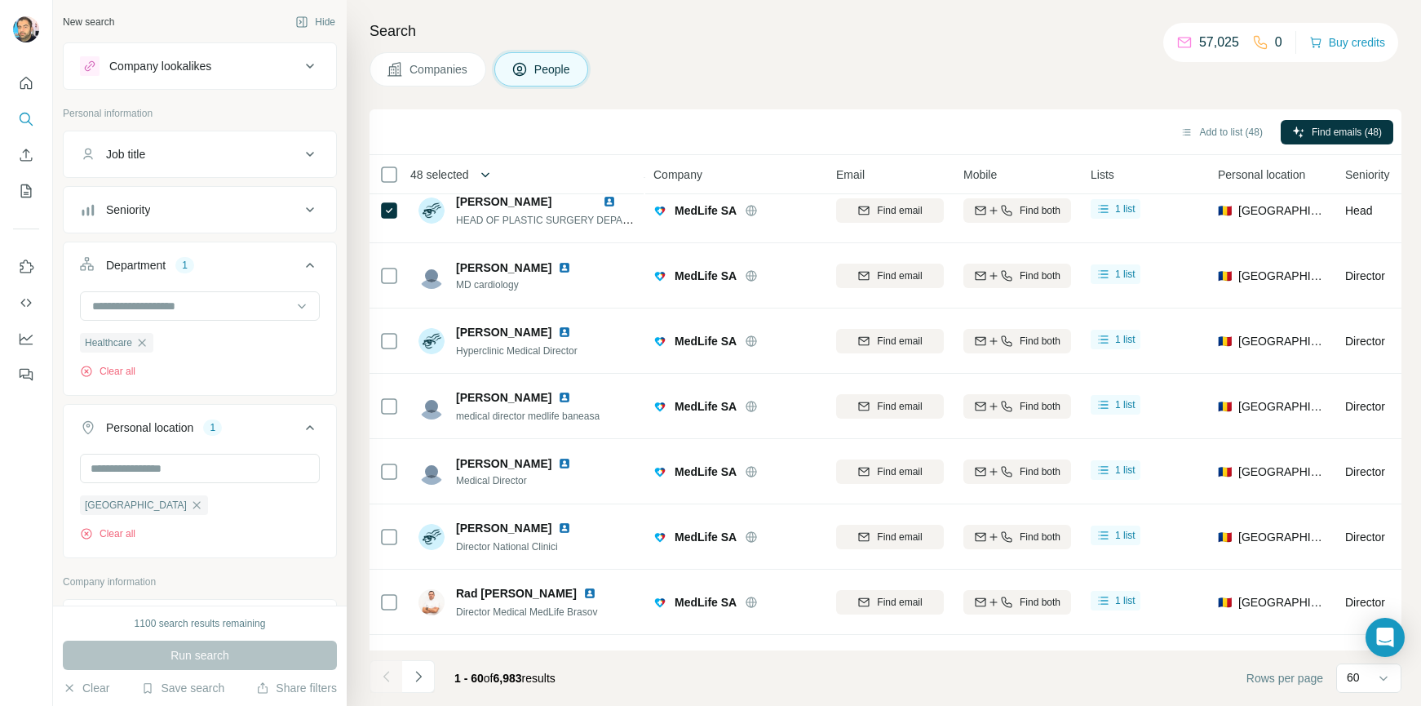
click at [490, 175] on icon "button" at bounding box center [485, 174] width 8 height 5
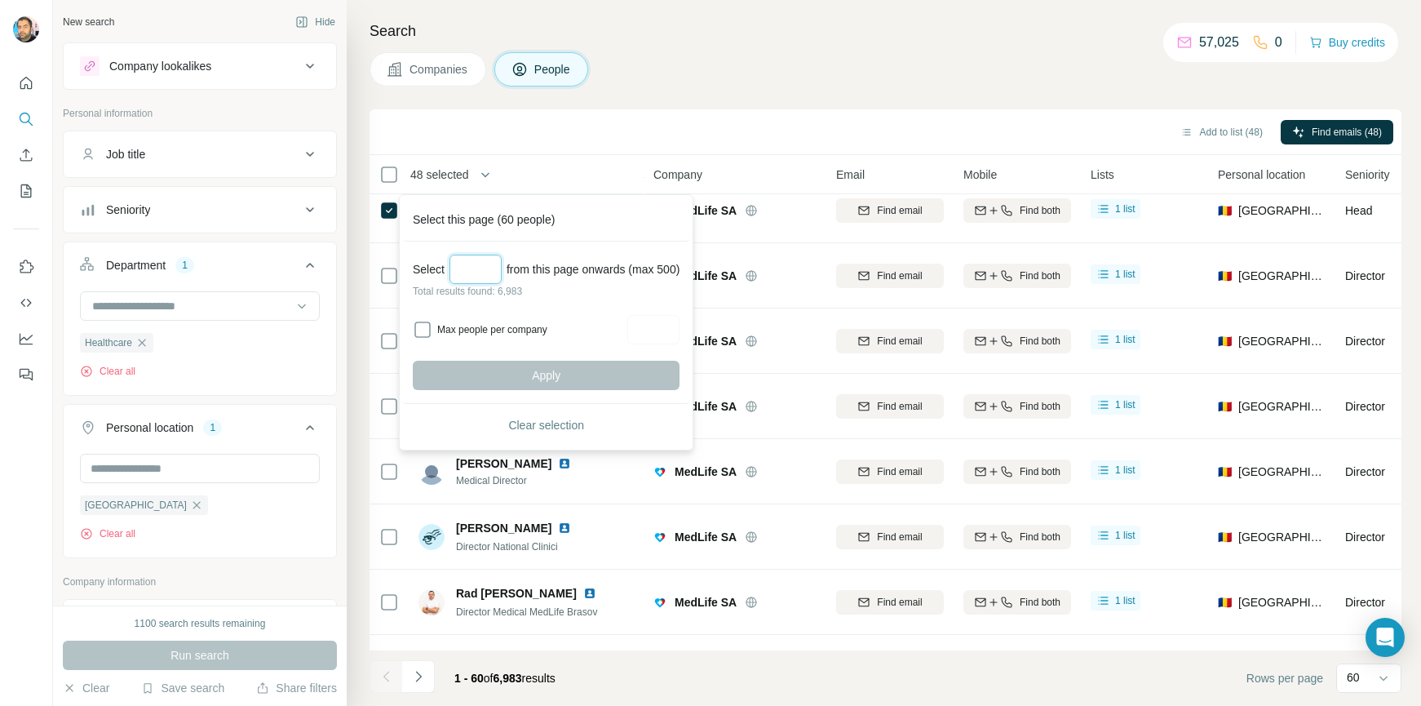
click at [458, 271] on input "Select a number (up to 500)" at bounding box center [476, 269] width 52 height 29
type input "***"
click at [574, 375] on button "Apply" at bounding box center [546, 375] width 267 height 29
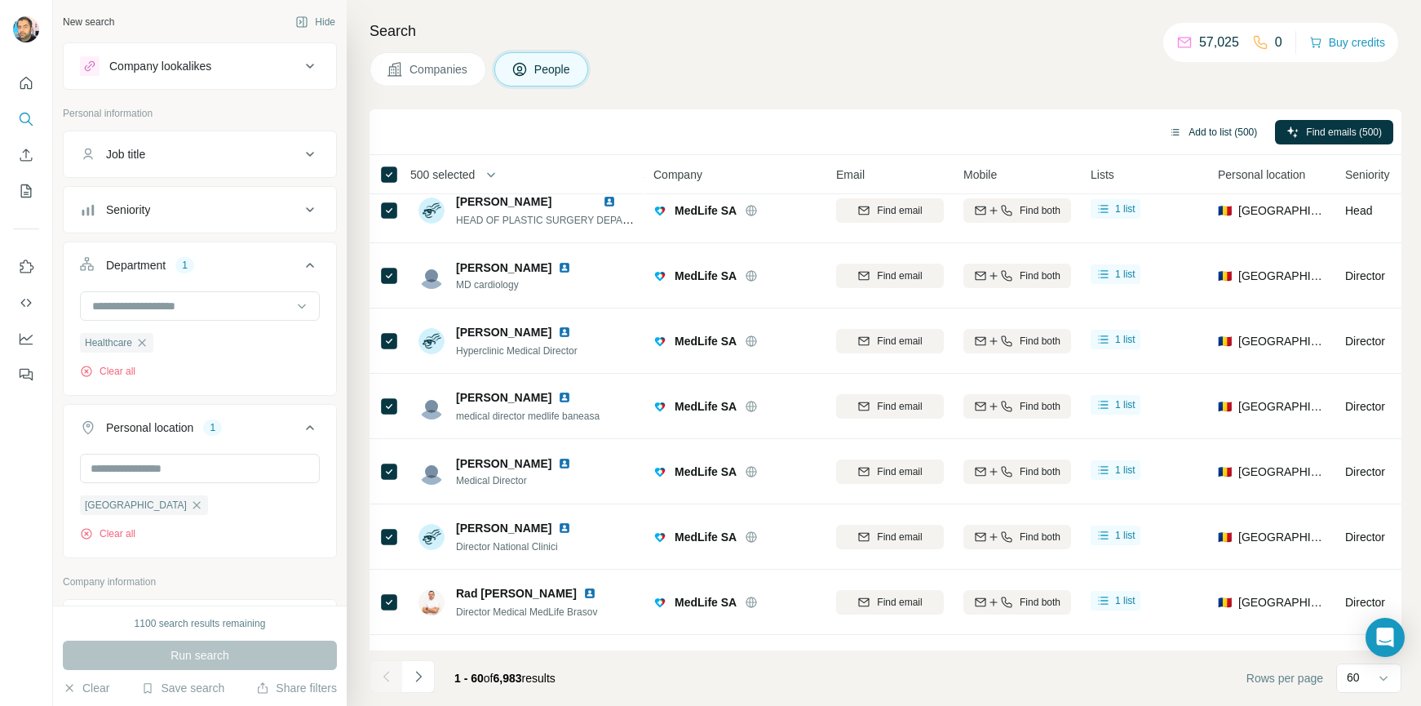
click at [1202, 135] on button "Add to list (500)" at bounding box center [1213, 132] width 111 height 24
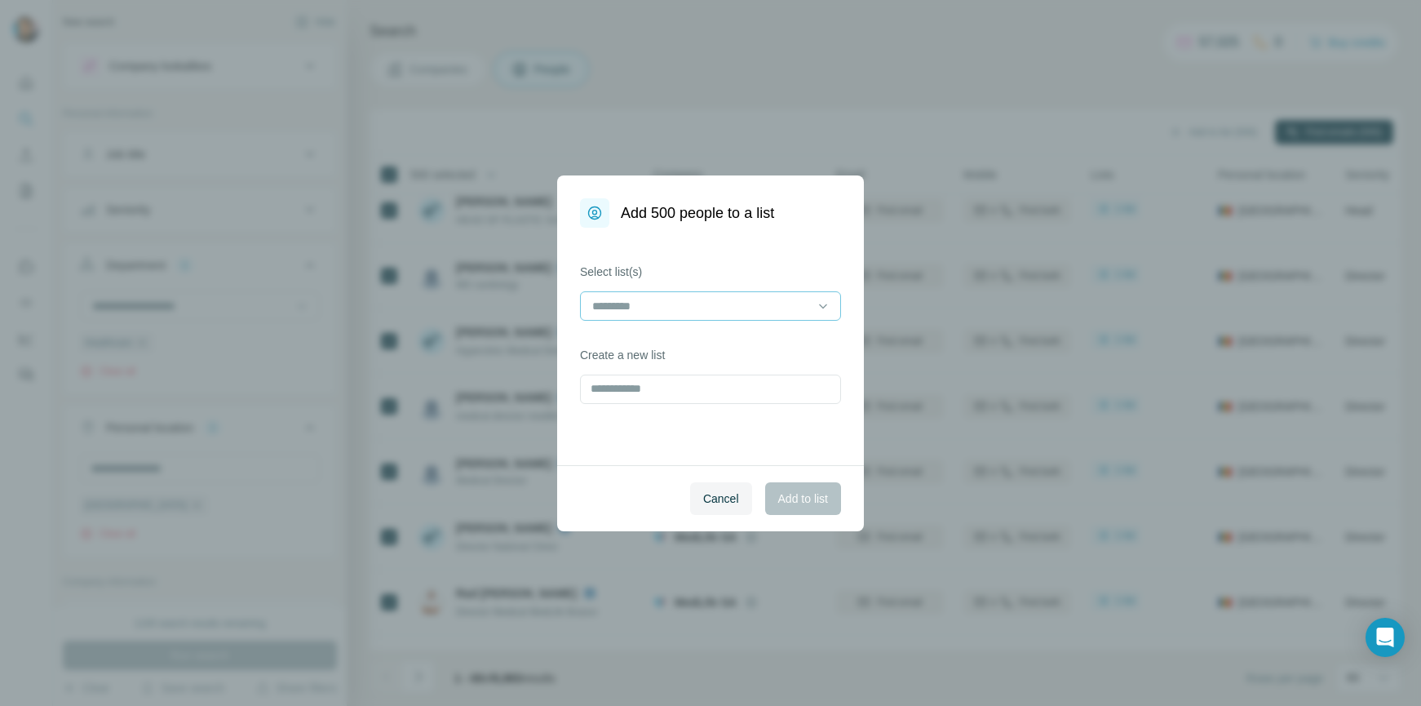
click at [661, 298] on input at bounding box center [701, 306] width 220 height 18
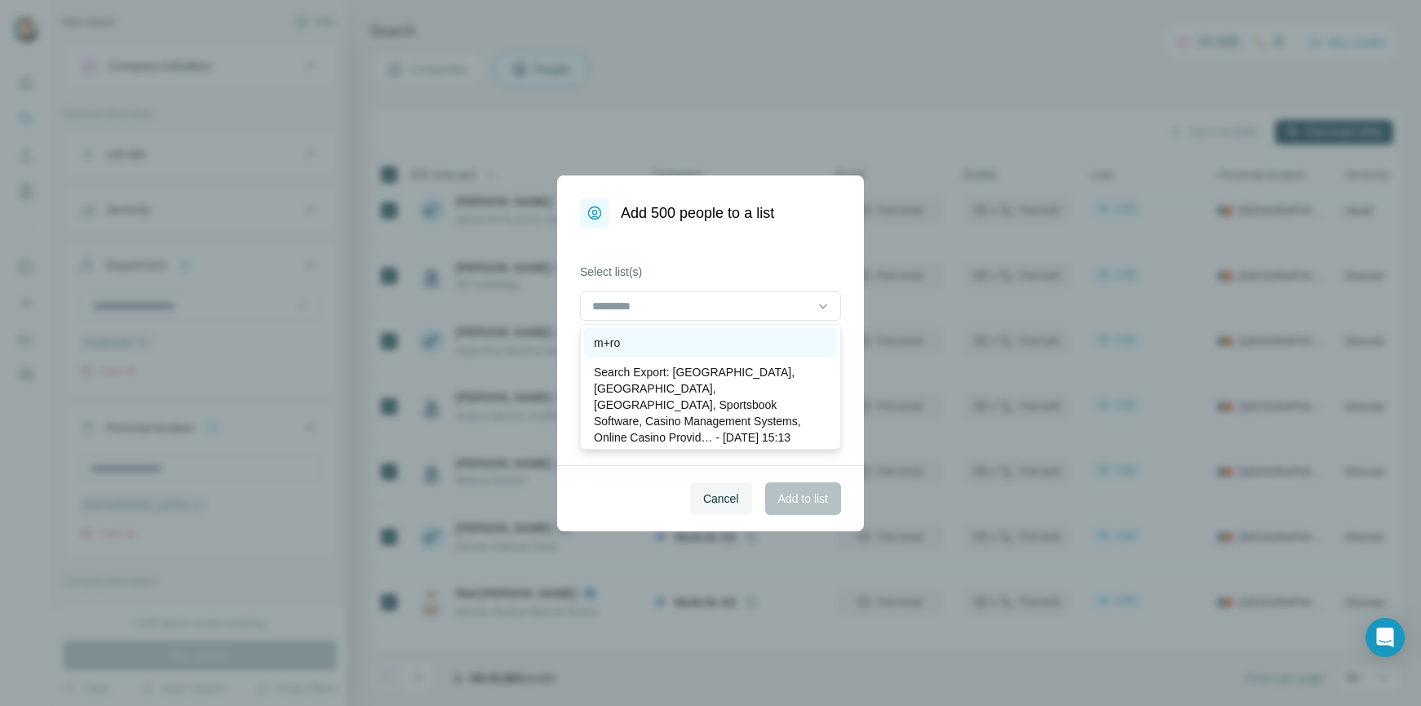
click at [638, 344] on div "m+ro" at bounding box center [710, 343] width 233 height 16
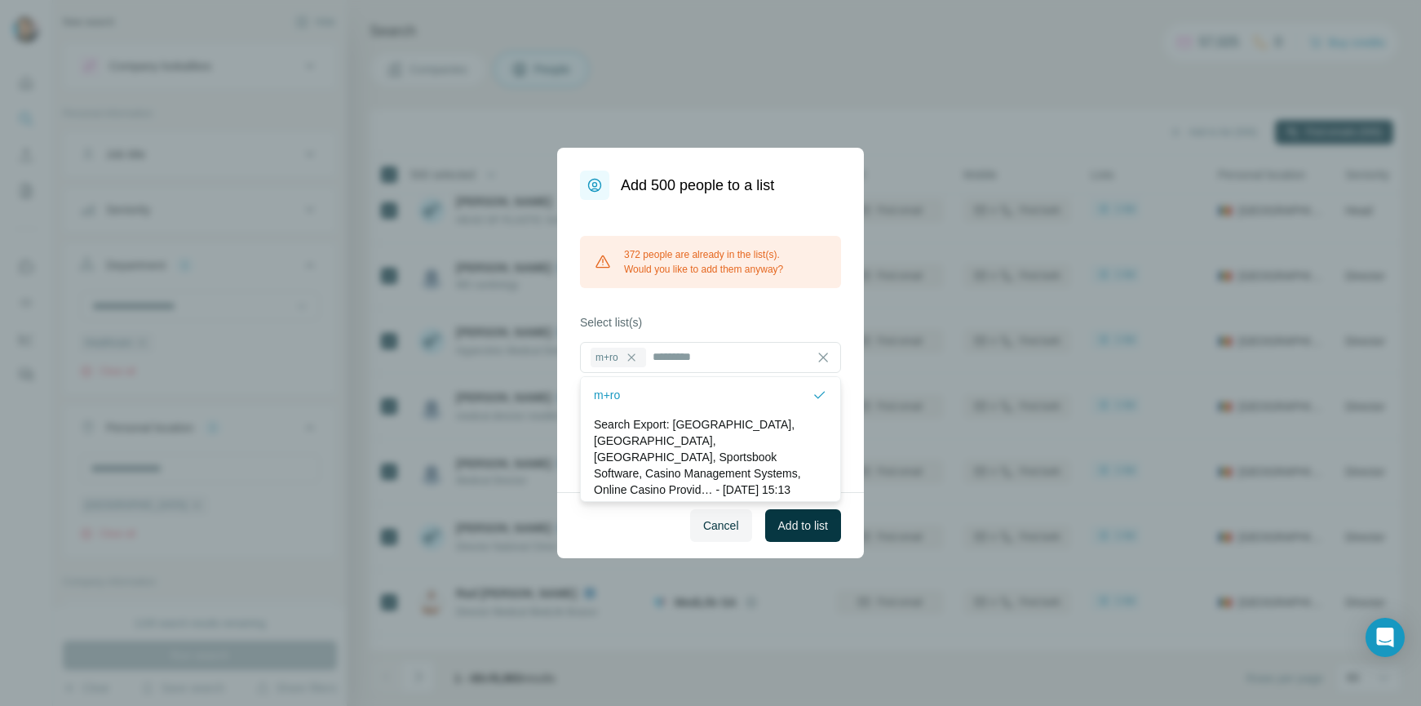
click at [724, 304] on div "372 people are already in the list(s). Would you like to add them anyway? Selec…" at bounding box center [710, 346] width 307 height 292
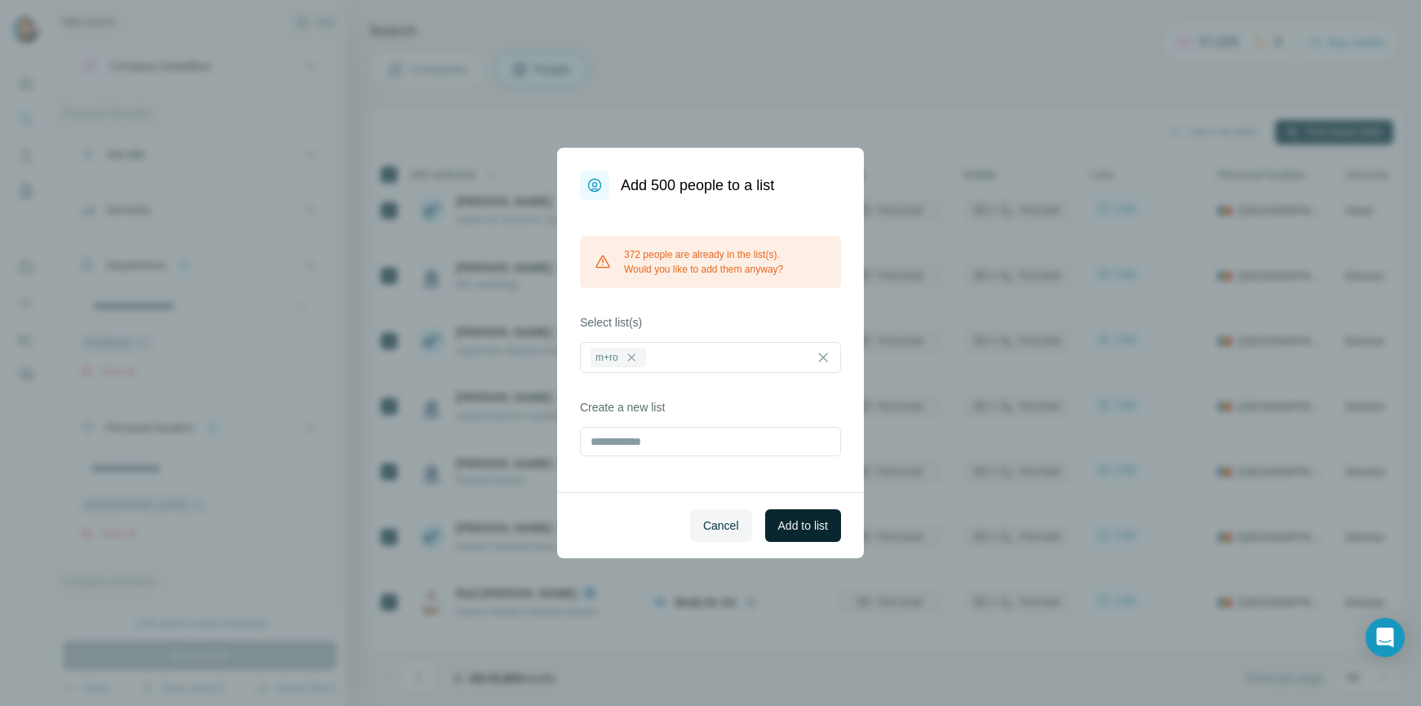
click at [788, 526] on span "Add to list" at bounding box center [803, 525] width 50 height 16
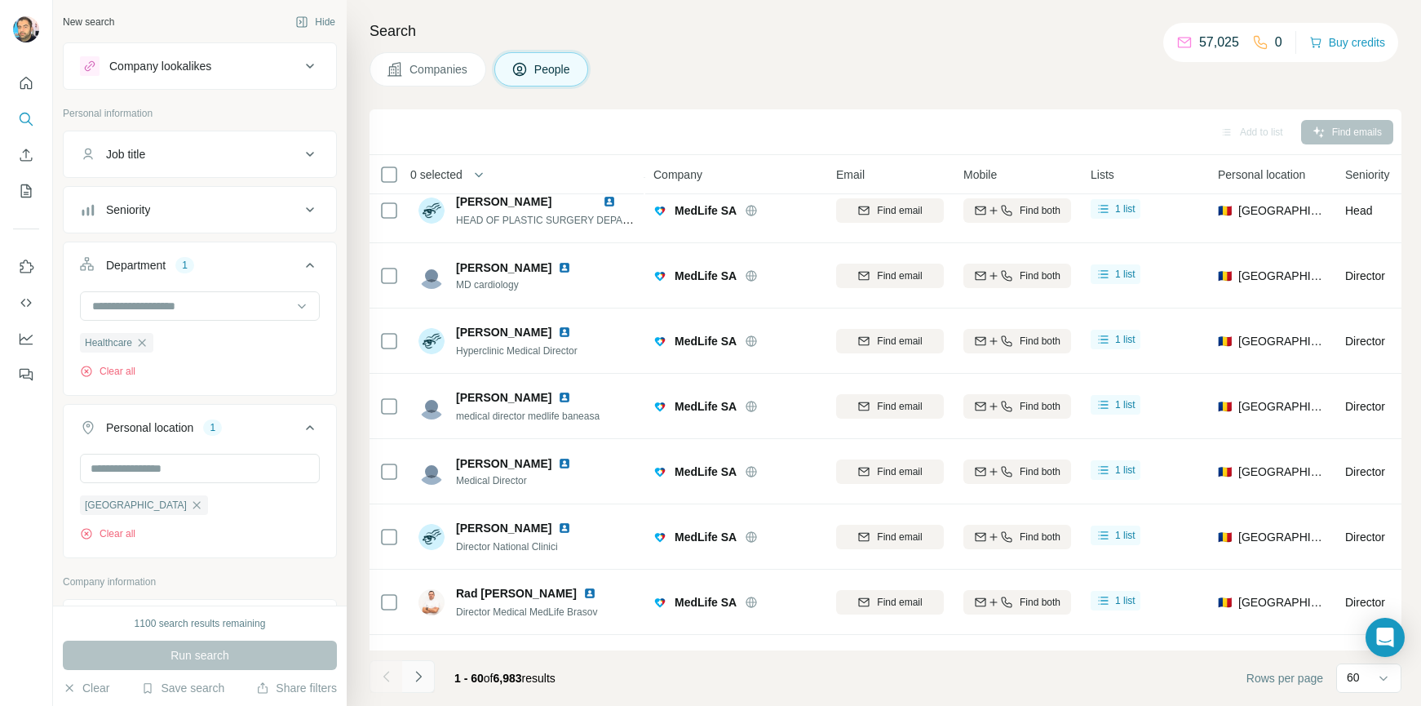
click at [414, 677] on icon "Navigate to next page" at bounding box center [418, 676] width 16 height 16
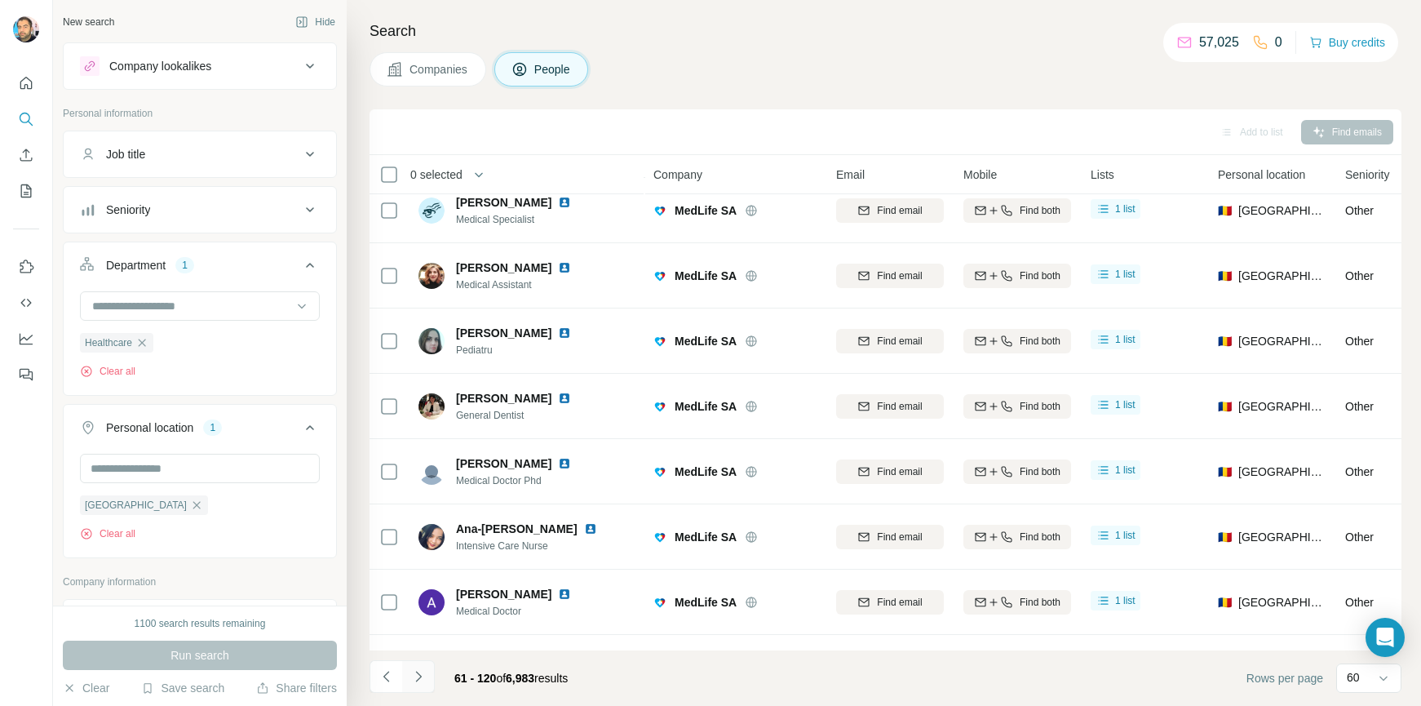
click at [415, 677] on icon "Navigate to next page" at bounding box center [418, 676] width 16 height 16
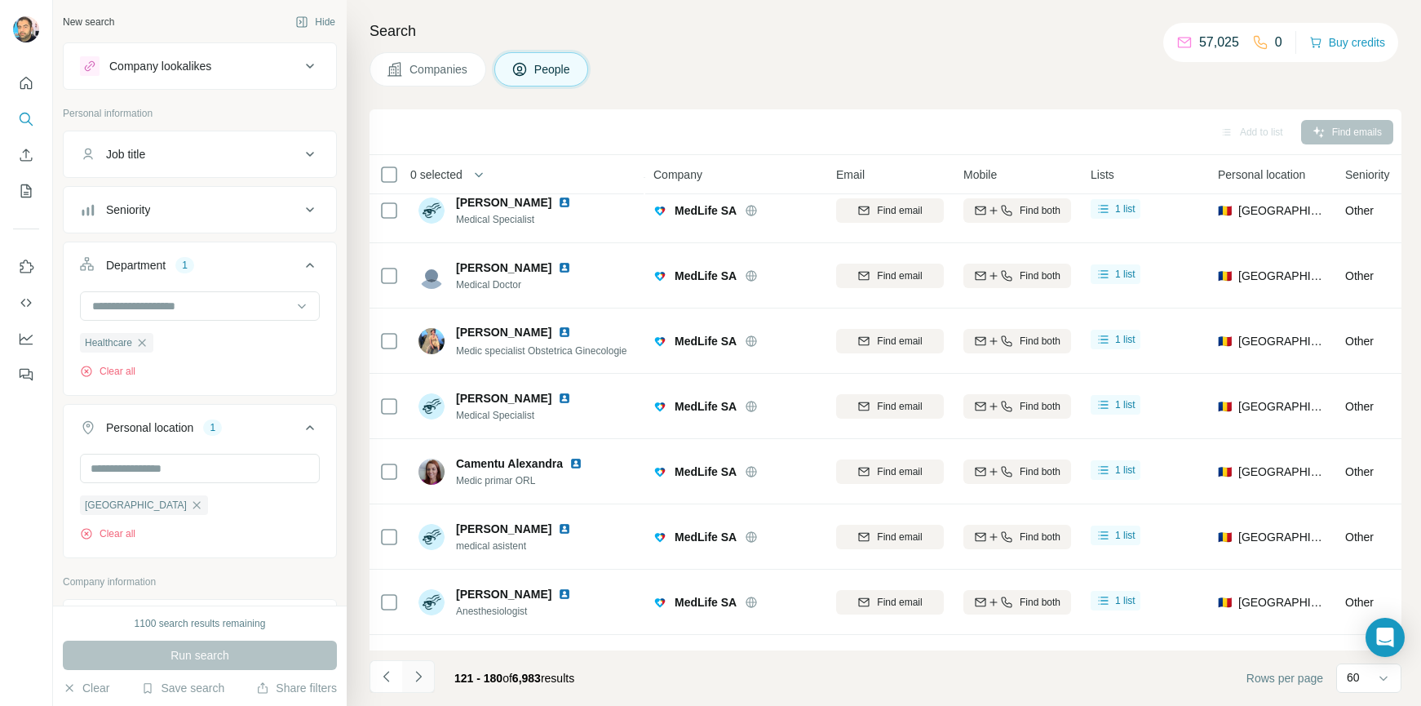
click at [415, 677] on icon "Navigate to next page" at bounding box center [418, 676] width 16 height 16
click at [416, 677] on icon "Navigate to next page" at bounding box center [418, 676] width 16 height 16
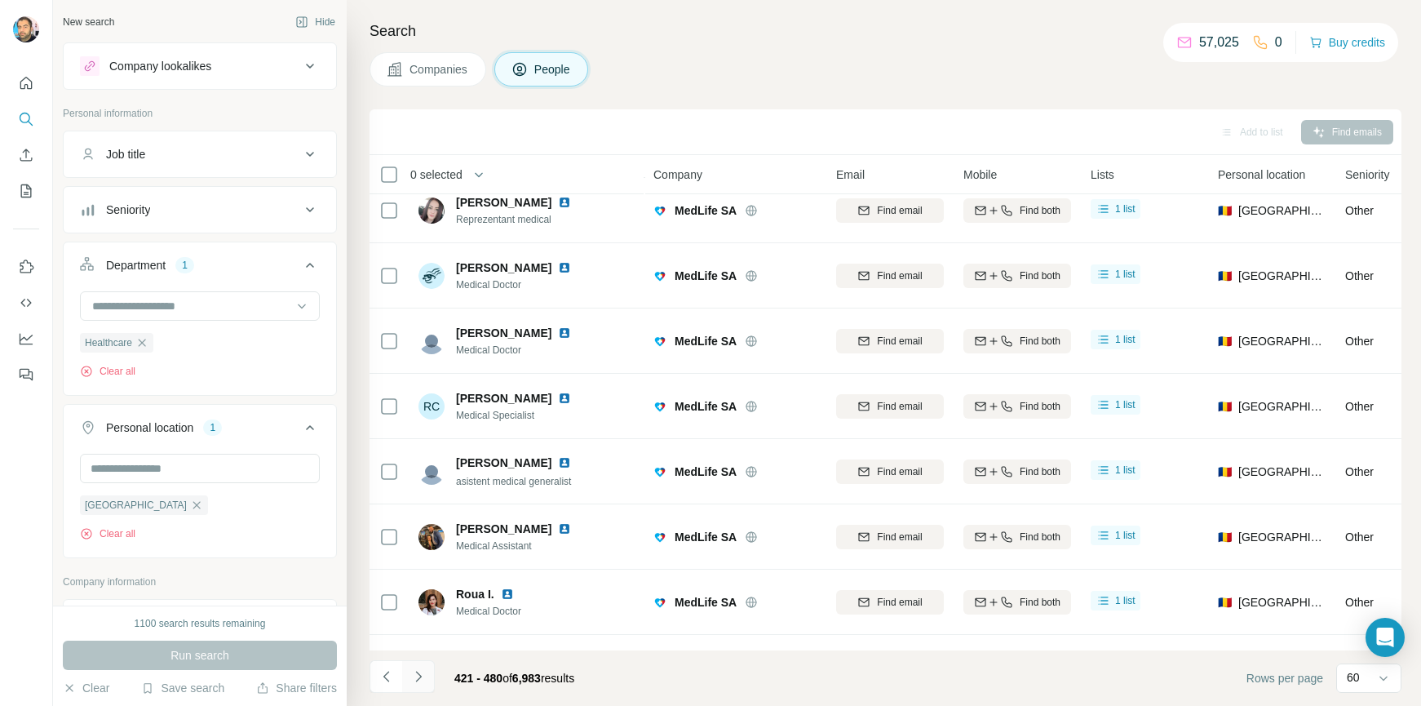
click at [416, 677] on icon "Navigate to next page" at bounding box center [418, 676] width 16 height 16
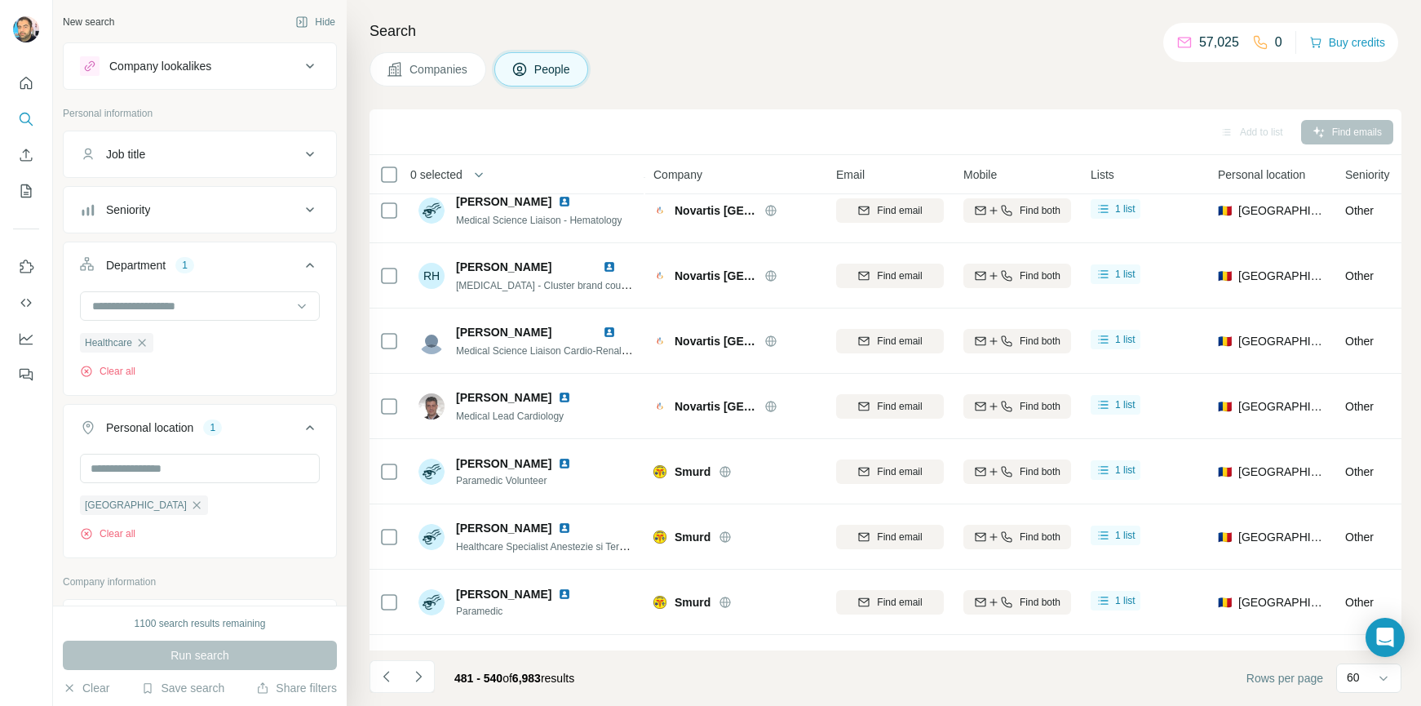
click at [460, 175] on span "0 selected" at bounding box center [436, 174] width 52 height 16
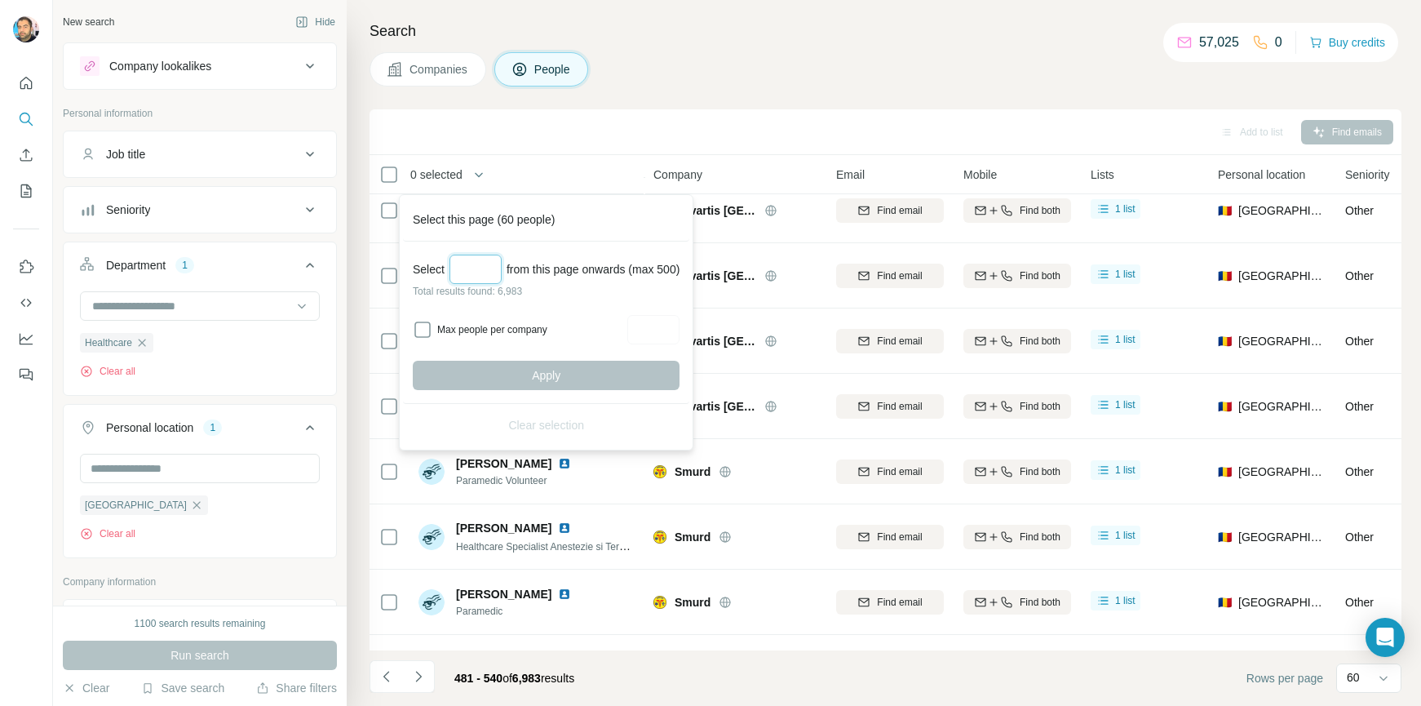
click at [467, 264] on input "Select a number (up to 500)" at bounding box center [476, 269] width 52 height 29
type input "***"
click at [549, 377] on span "Apply" at bounding box center [546, 375] width 29 height 16
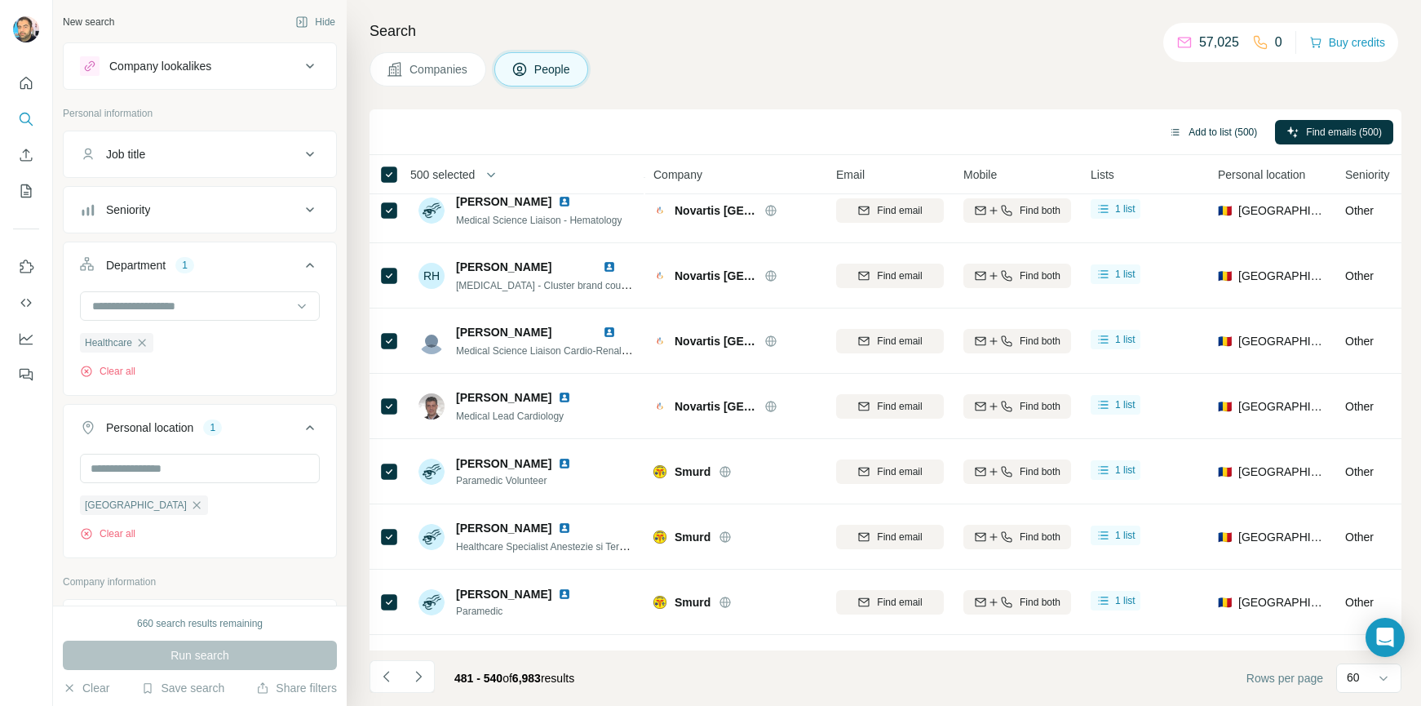
click at [1216, 128] on button "Add to list (500)" at bounding box center [1213, 132] width 111 height 24
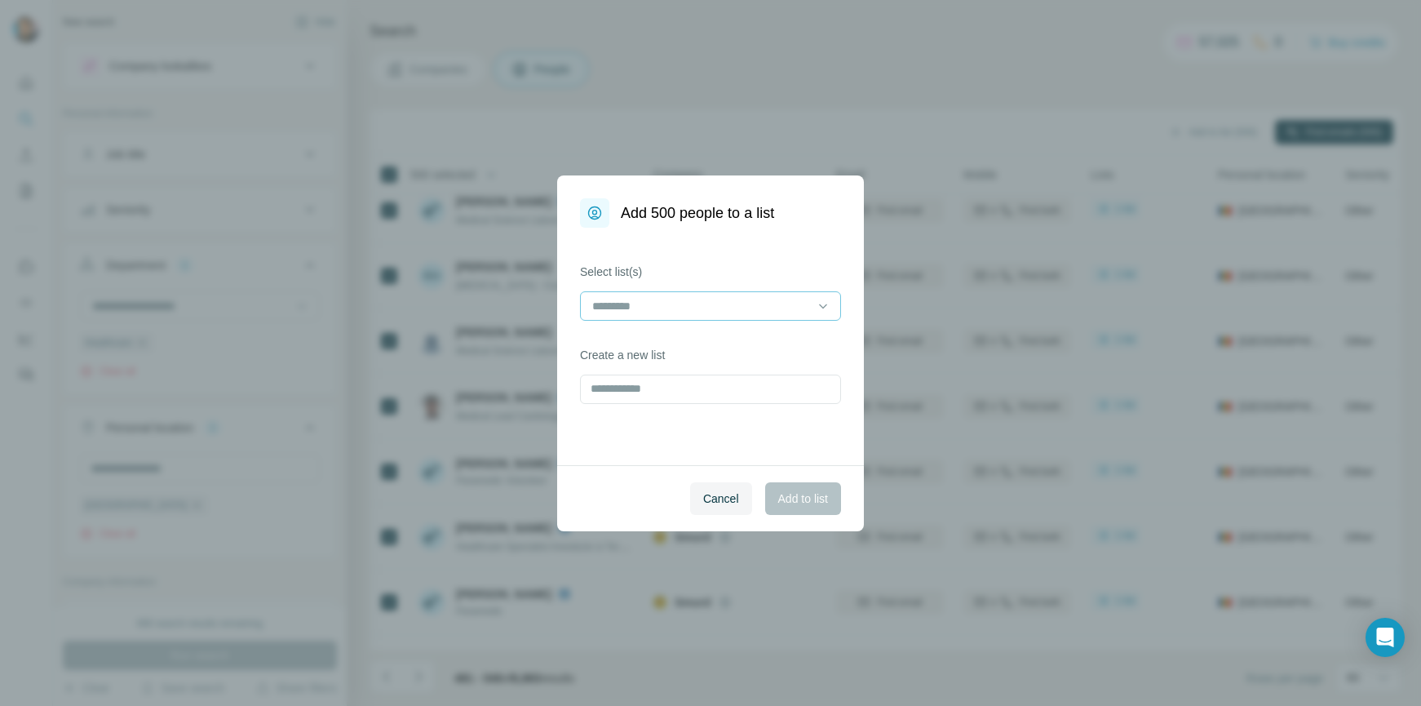
click at [623, 313] on input at bounding box center [701, 306] width 220 height 18
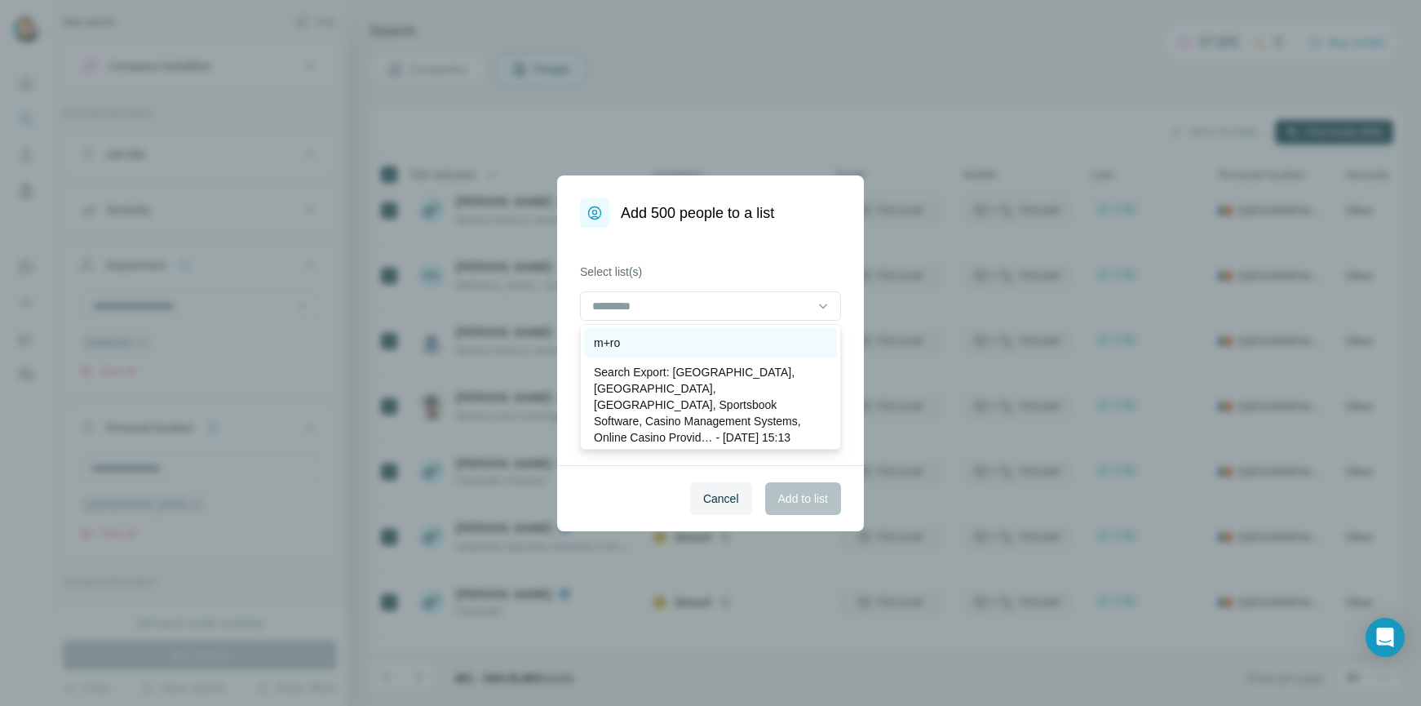
click at [609, 345] on p "m+ro" at bounding box center [607, 343] width 26 height 16
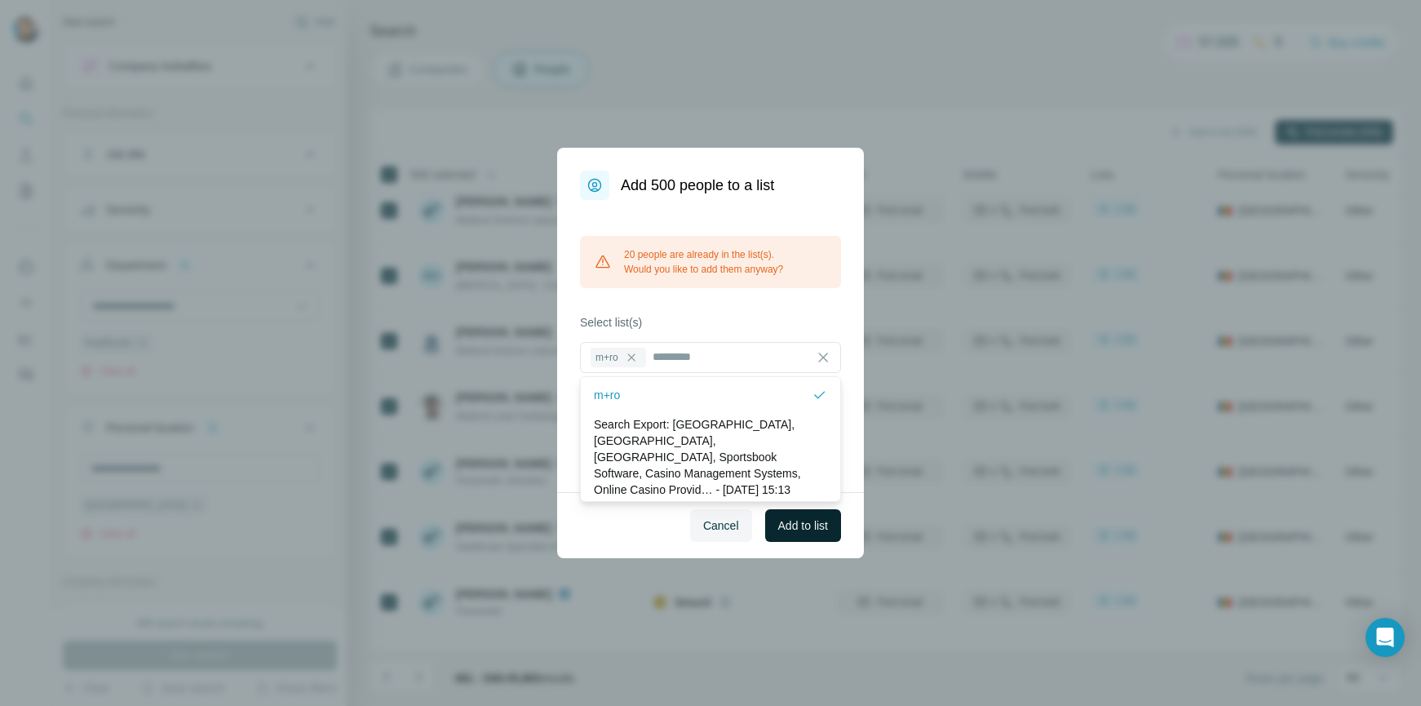
click at [814, 526] on span "Add to list" at bounding box center [803, 525] width 50 height 16
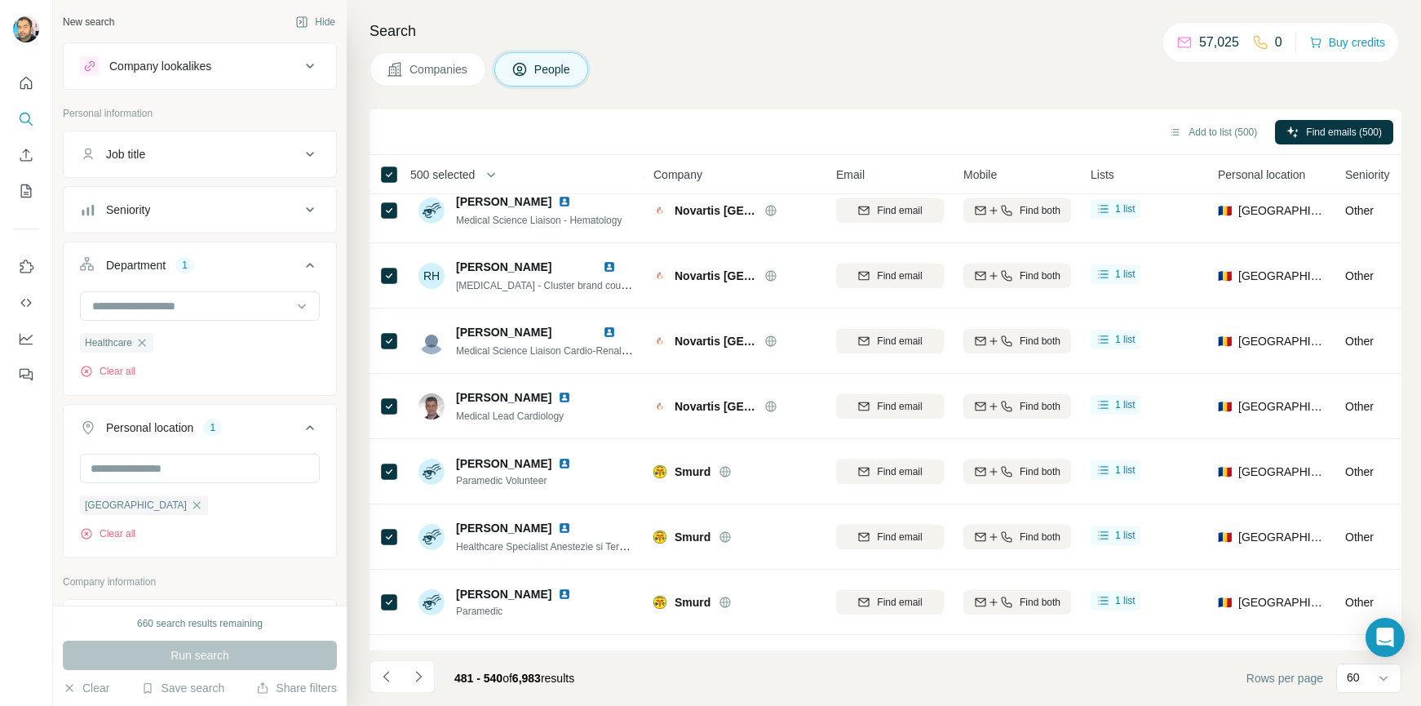
click at [871, 673] on footer "481 - 540 of 6,983 results Rows per page 60" at bounding box center [886, 677] width 1032 height 55
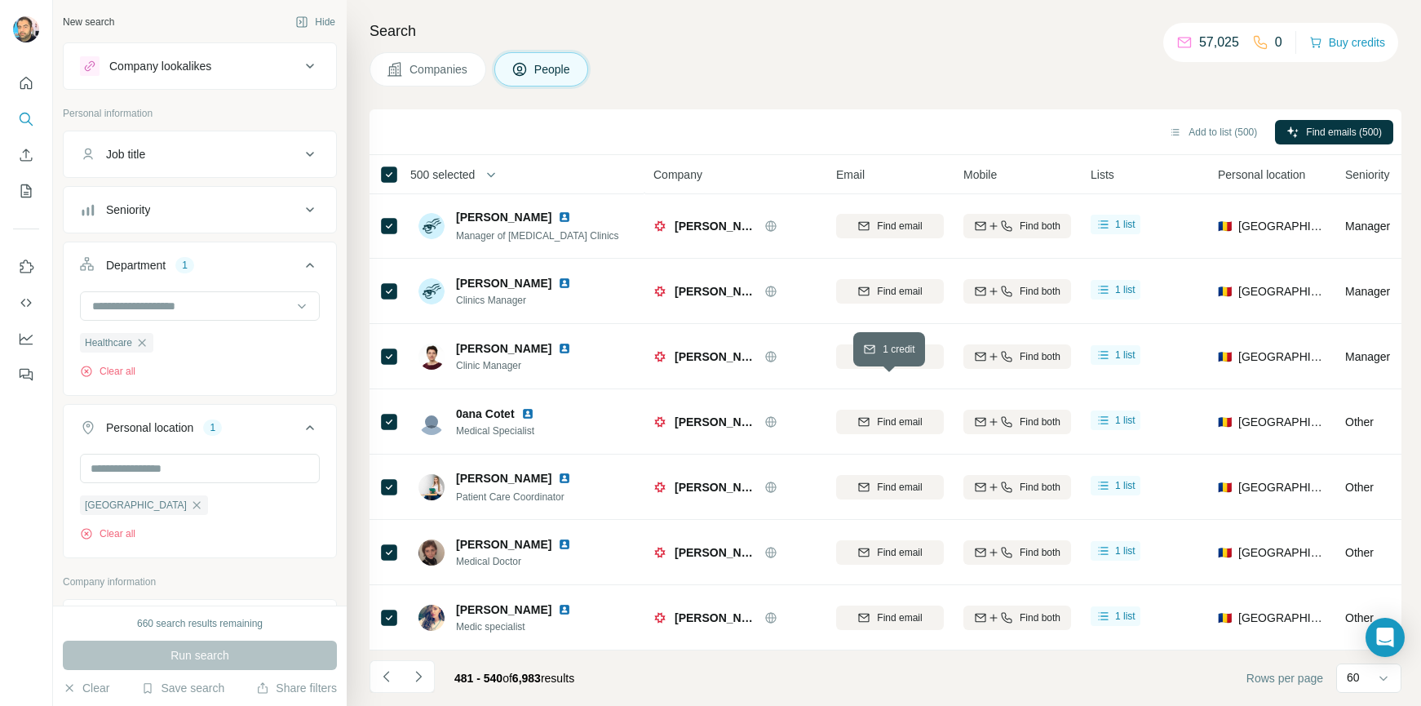
scroll to position [3468, 0]
click at [1200, 135] on button "Add to list (500)" at bounding box center [1213, 132] width 111 height 24
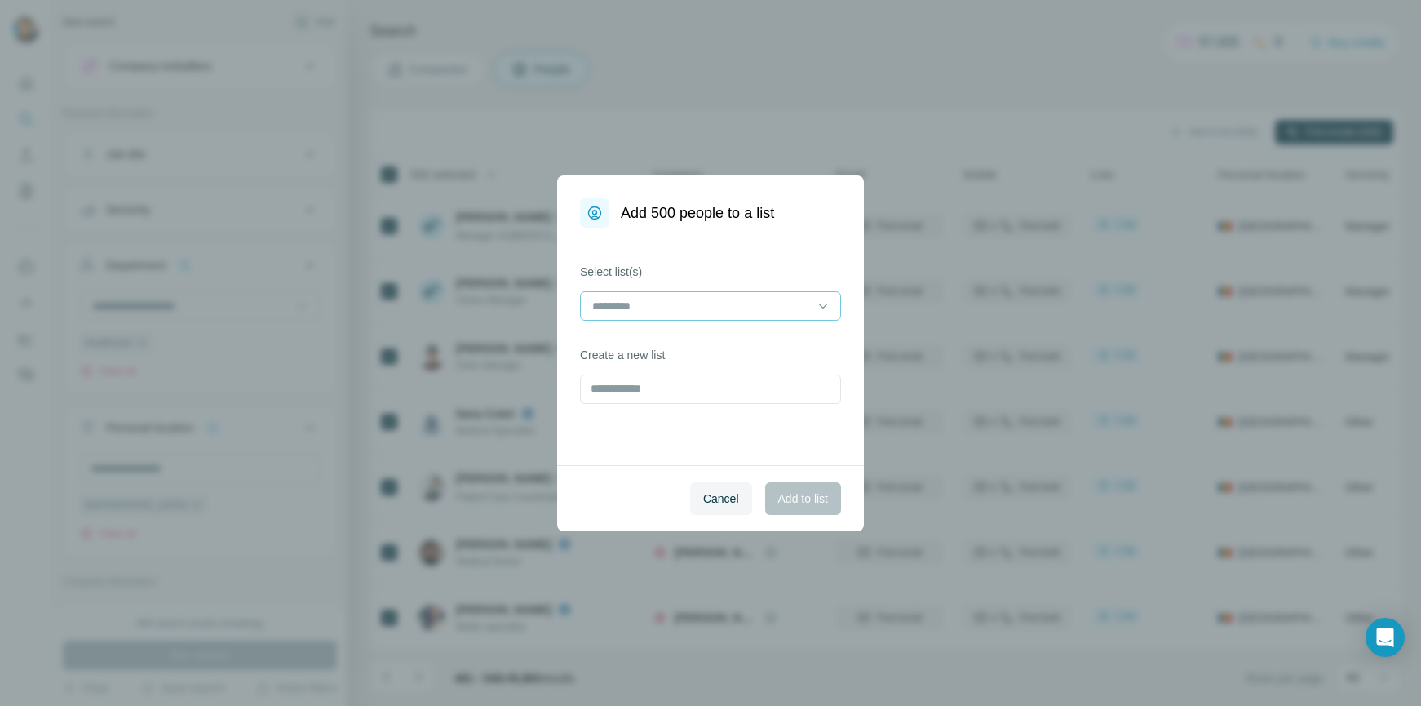
click at [689, 307] on input at bounding box center [701, 306] width 220 height 18
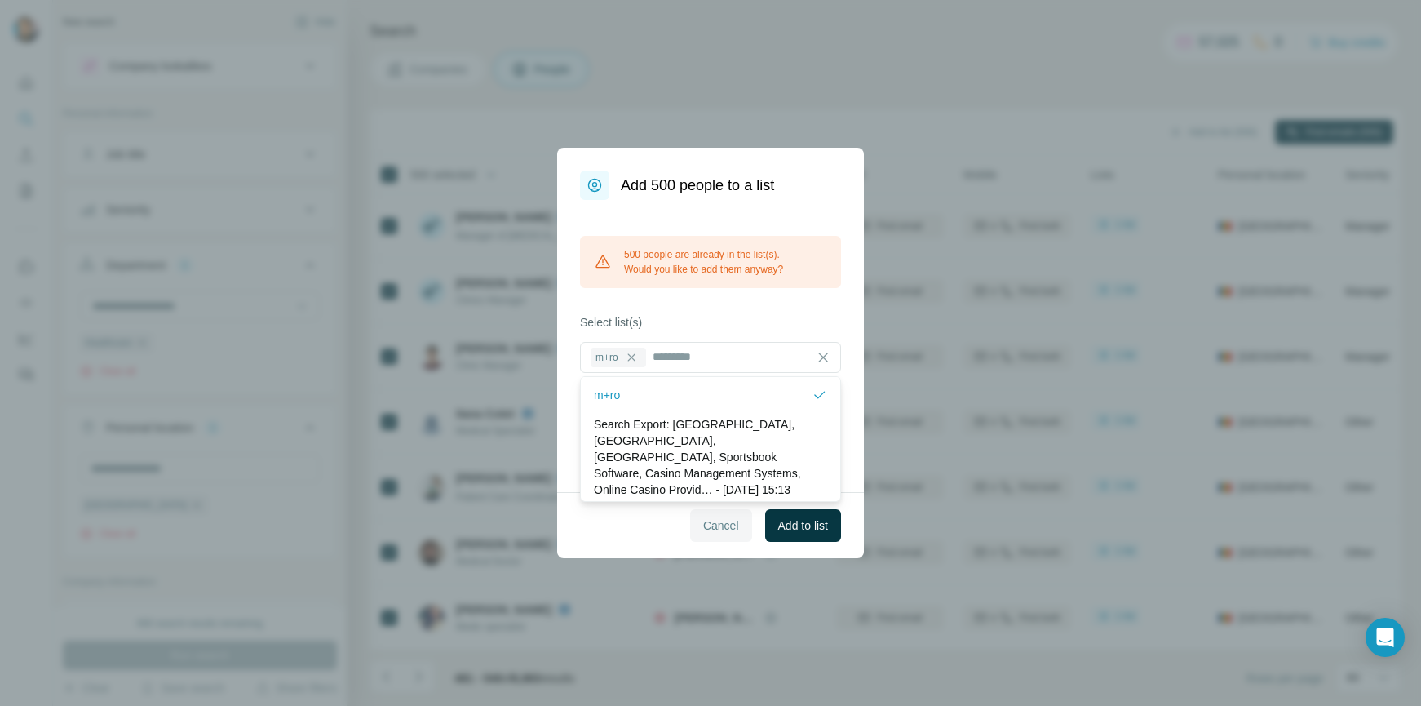
click at [712, 528] on span "Cancel" at bounding box center [721, 525] width 36 height 16
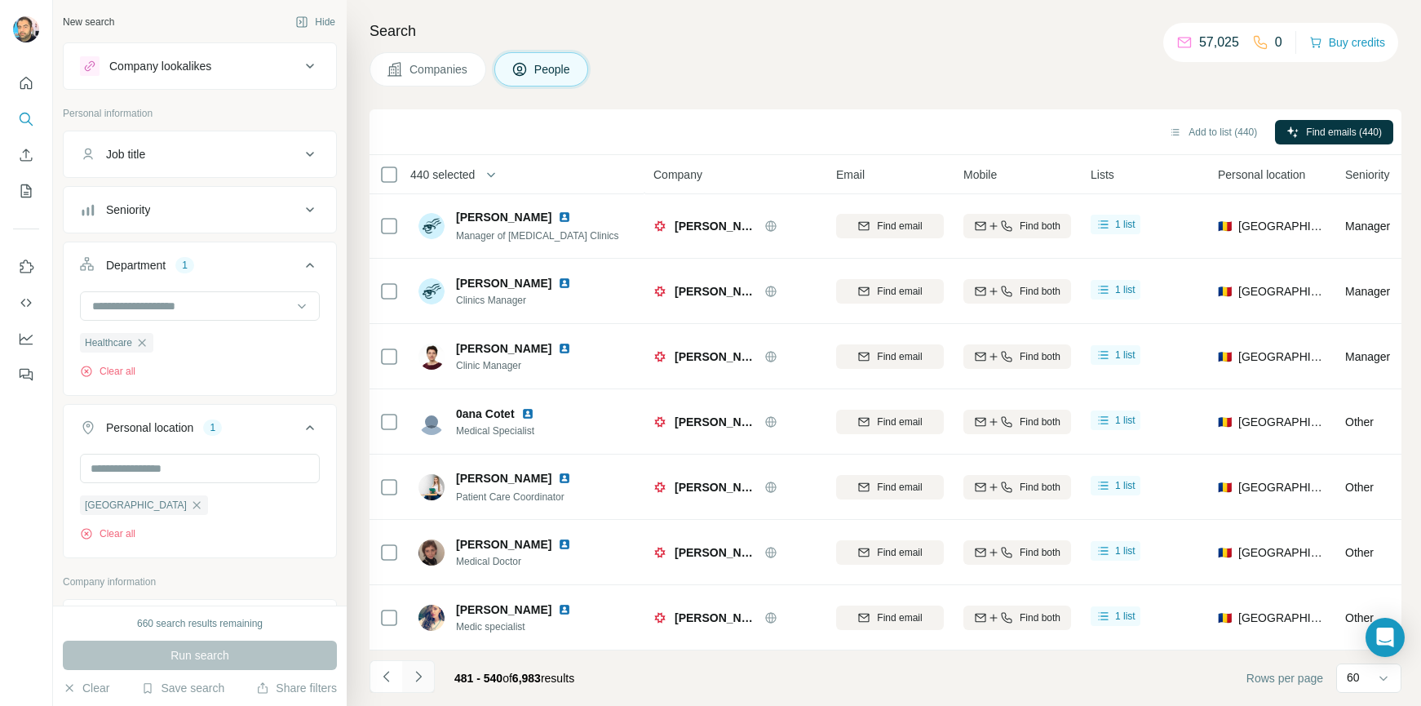
click at [422, 680] on icon "Navigate to next page" at bounding box center [418, 676] width 16 height 16
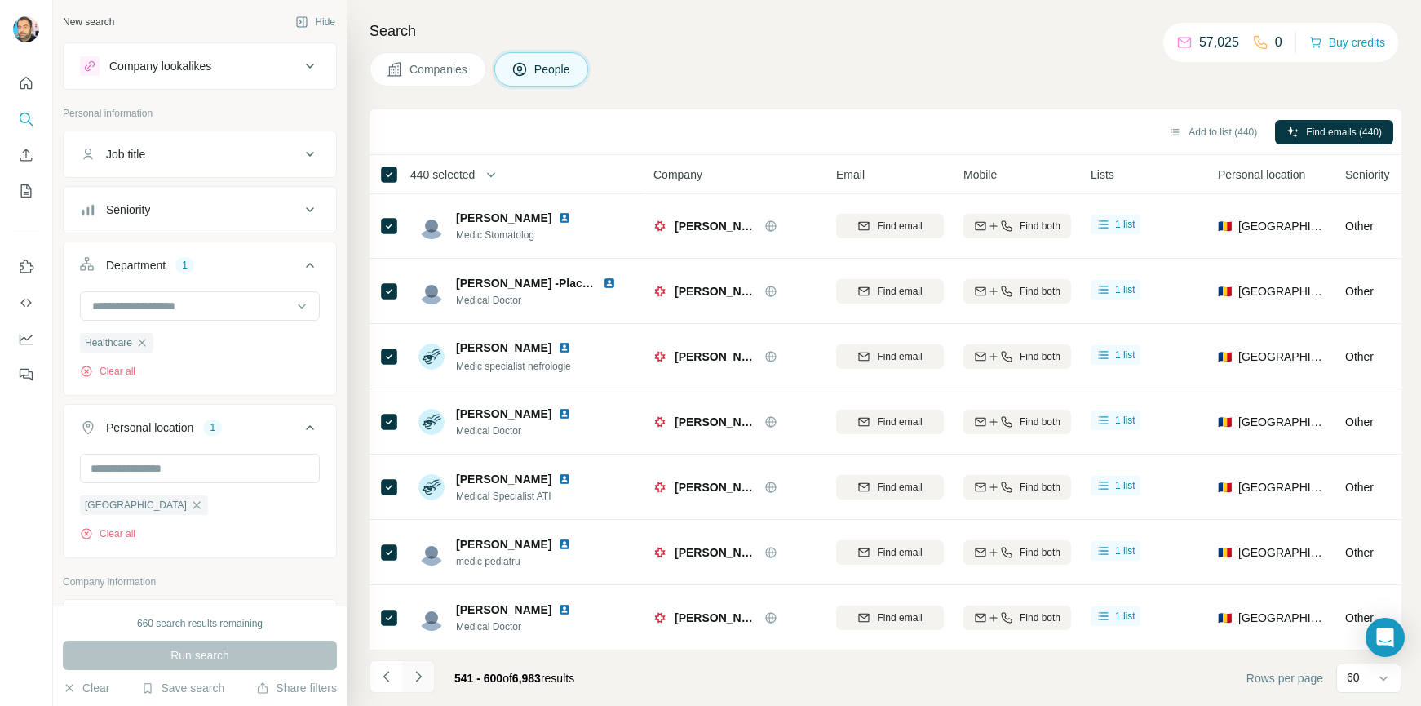
click at [422, 680] on icon "Navigate to next page" at bounding box center [418, 676] width 16 height 16
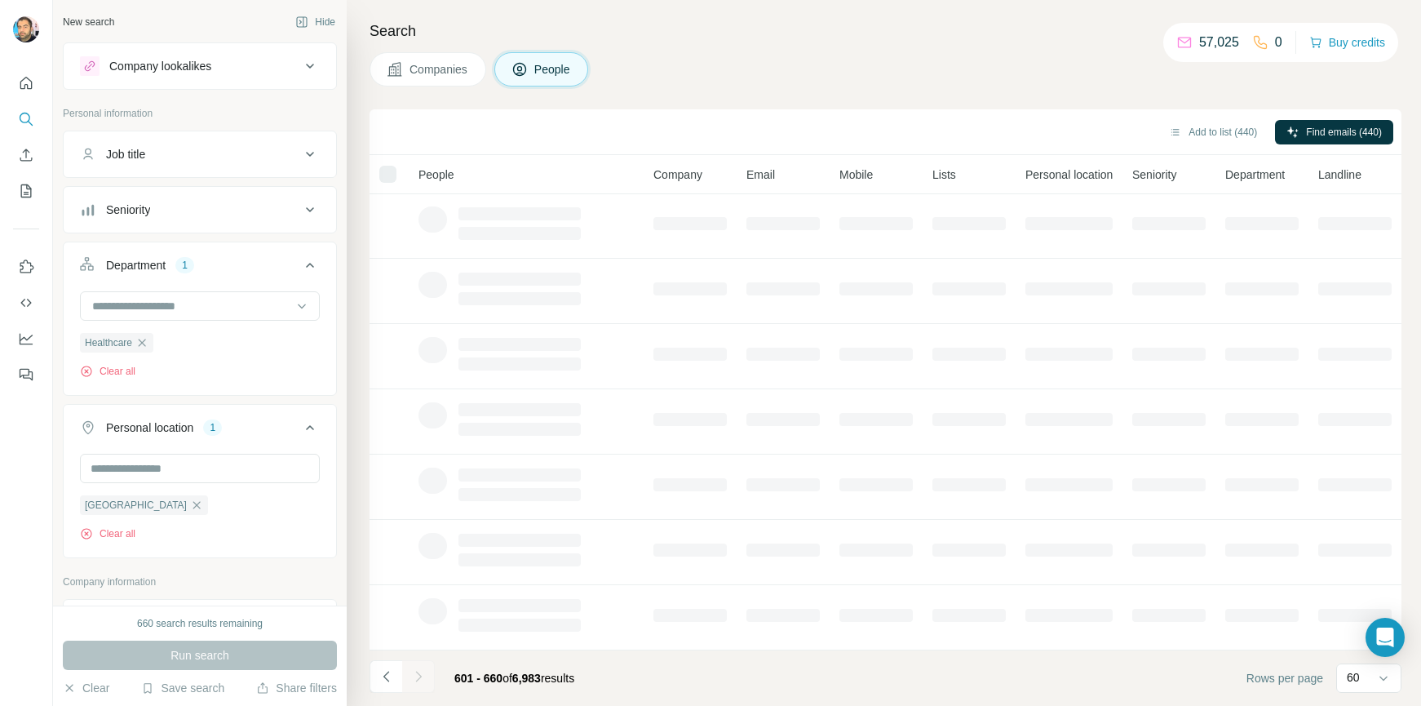
scroll to position [205, 0]
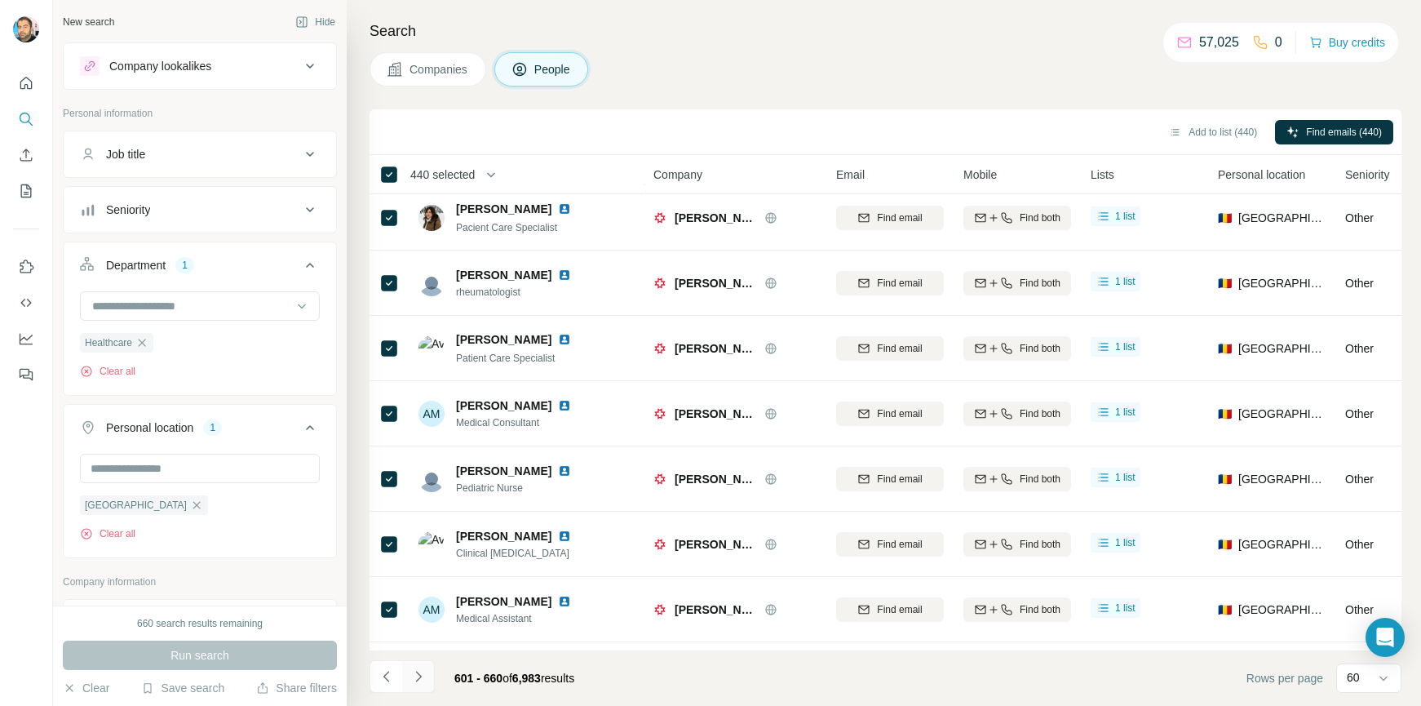
click at [422, 680] on icon "Navigate to next page" at bounding box center [418, 676] width 16 height 16
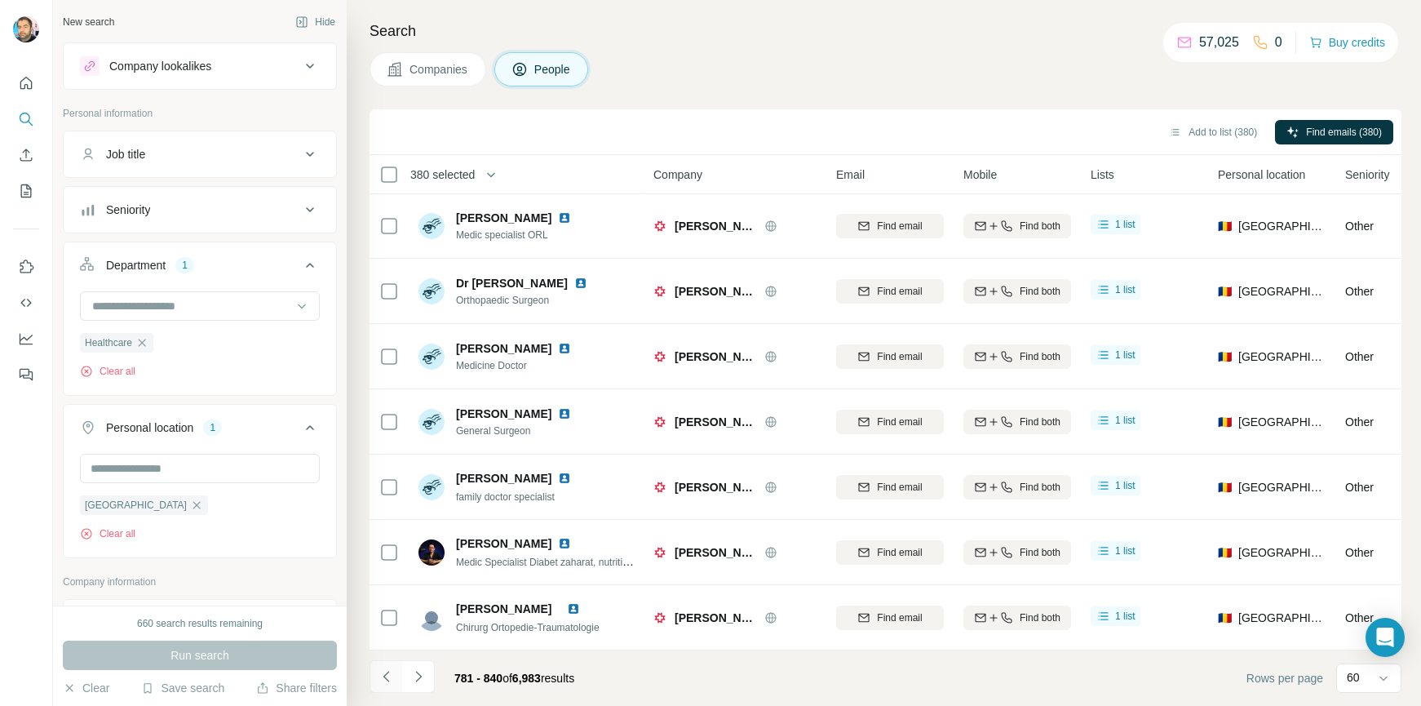
click at [392, 680] on icon "Navigate to previous page" at bounding box center [387, 676] width 16 height 16
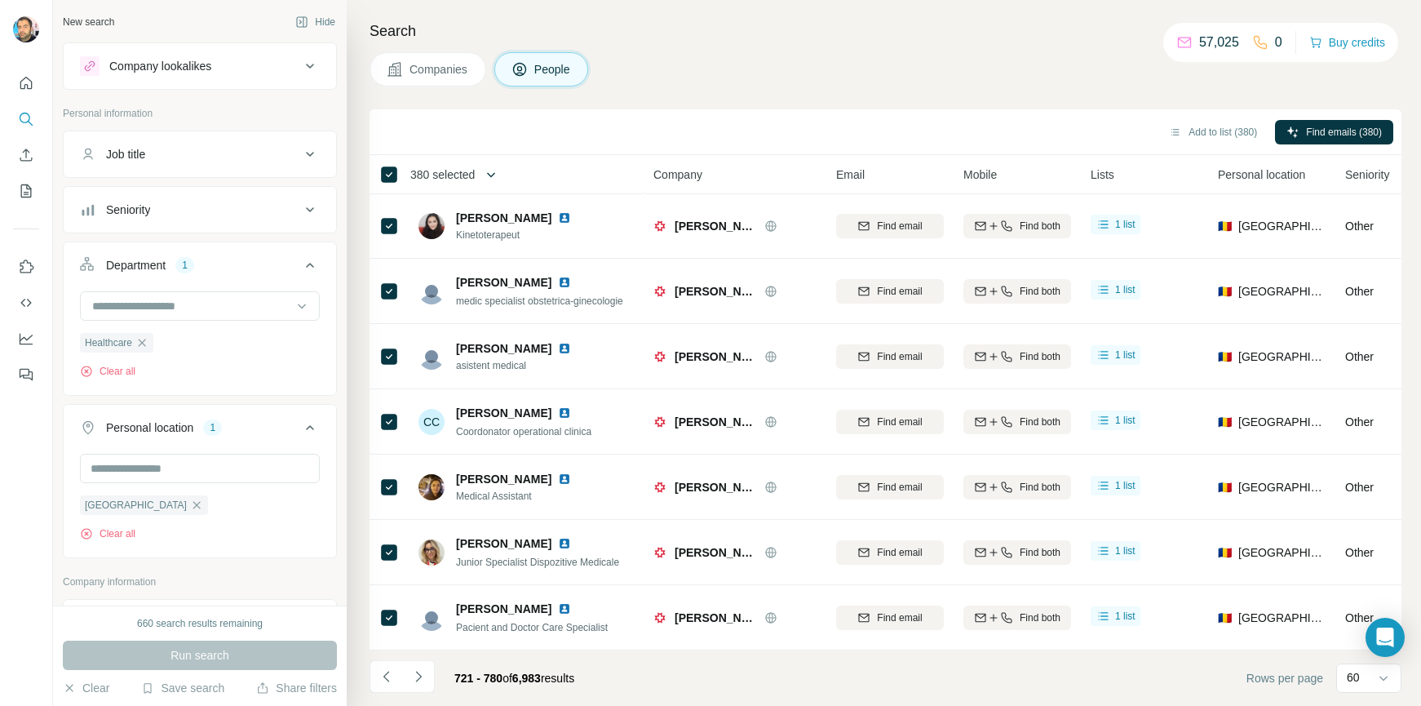
click at [494, 171] on icon "button" at bounding box center [491, 174] width 16 height 16
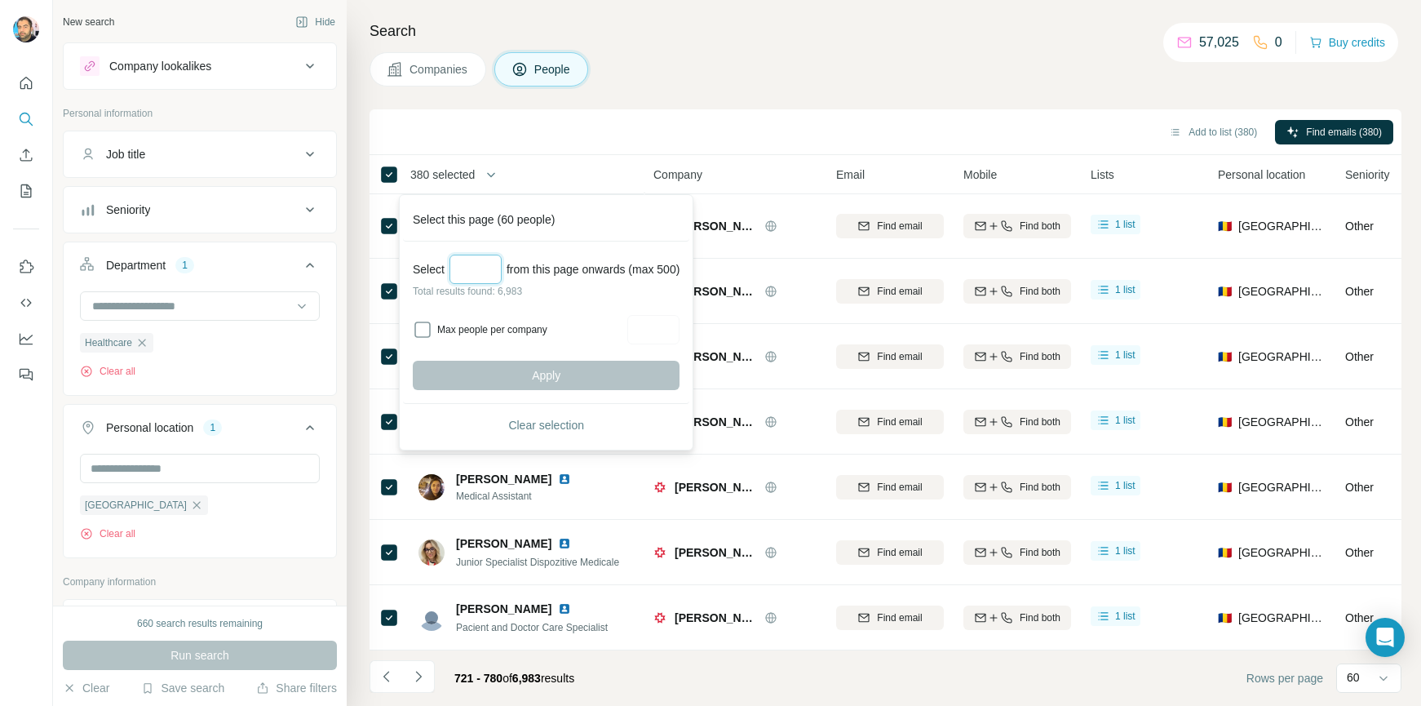
click at [473, 277] on input "Select a number (up to 500)" at bounding box center [476, 269] width 52 height 29
click at [601, 131] on div "Add to list (380) Find emails (380)" at bounding box center [886, 131] width 1016 height 29
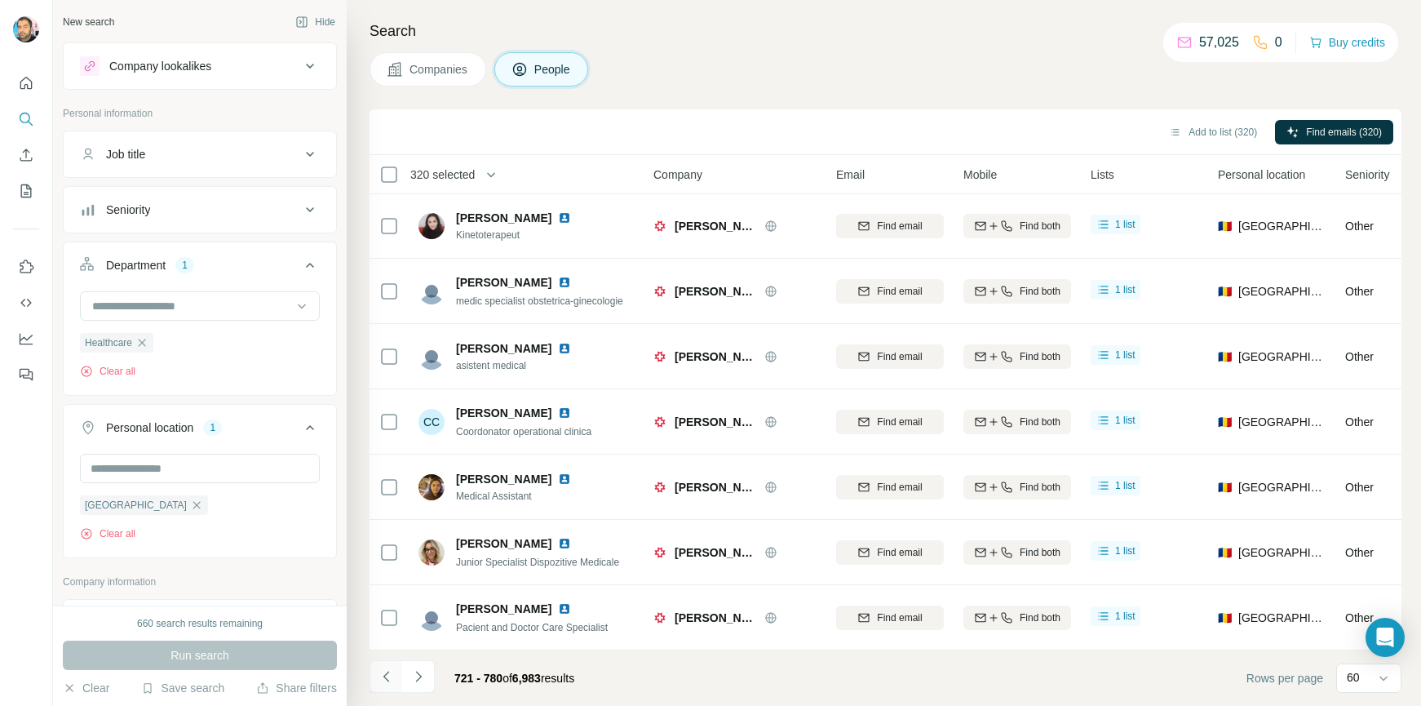
click at [389, 676] on icon "Navigate to previous page" at bounding box center [387, 676] width 16 height 16
click at [489, 171] on button "button" at bounding box center [491, 174] width 33 height 33
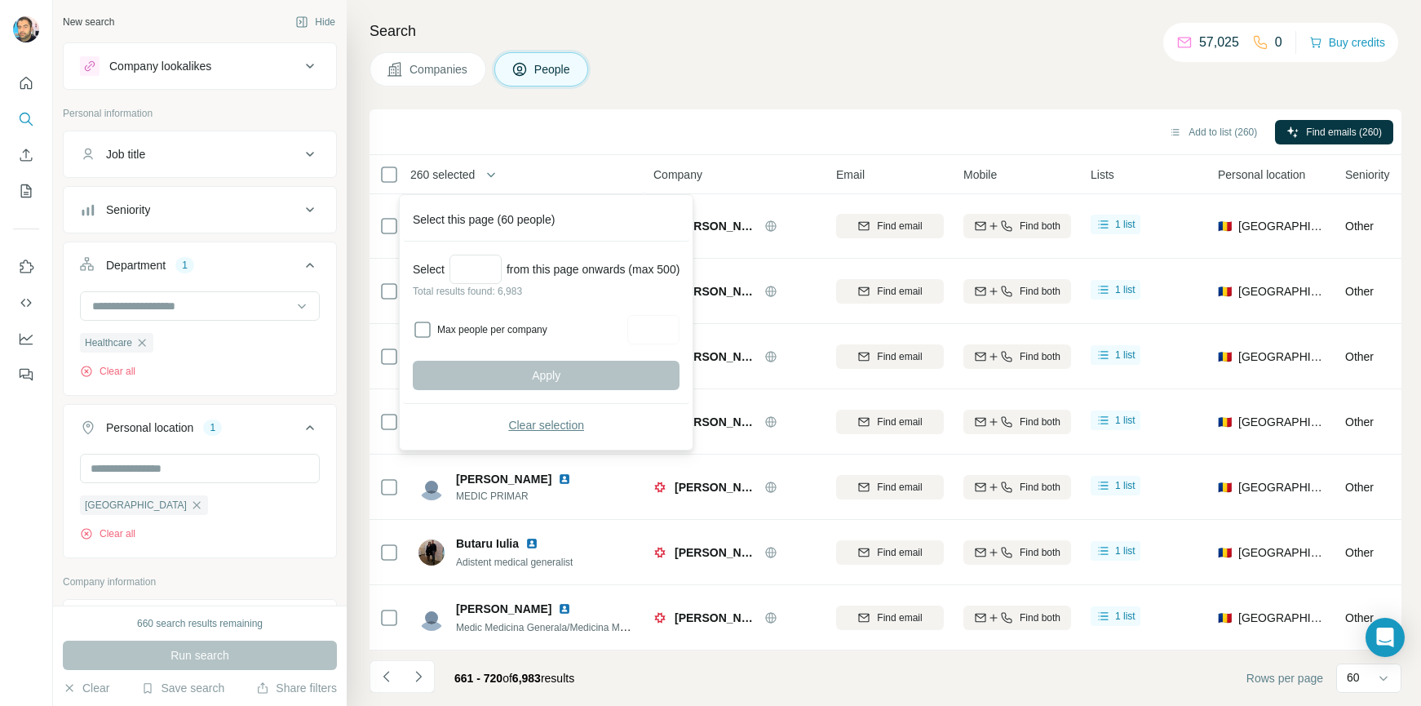
click at [547, 422] on span "Clear selection" at bounding box center [546, 425] width 76 height 16
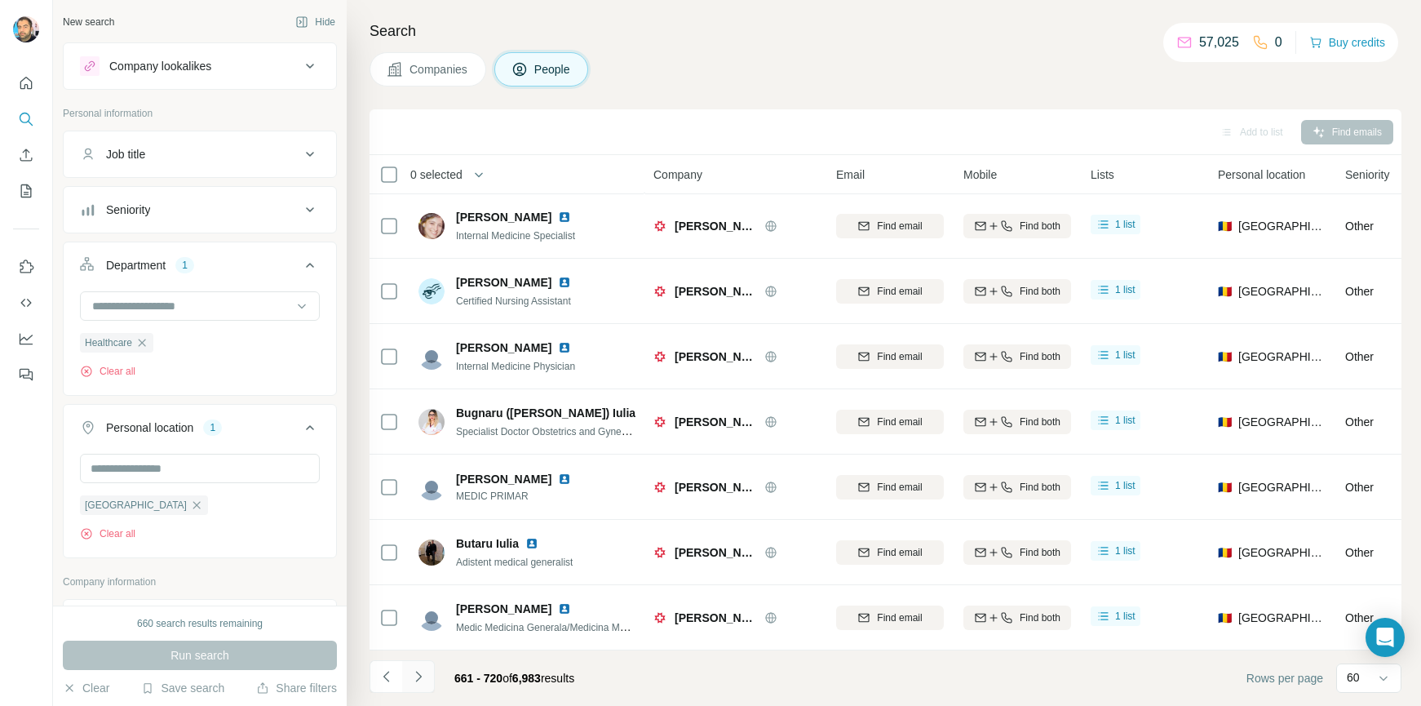
click at [432, 678] on button "Navigate to next page" at bounding box center [418, 676] width 33 height 33
click at [426, 680] on icon "Navigate to next page" at bounding box center [418, 676] width 16 height 16
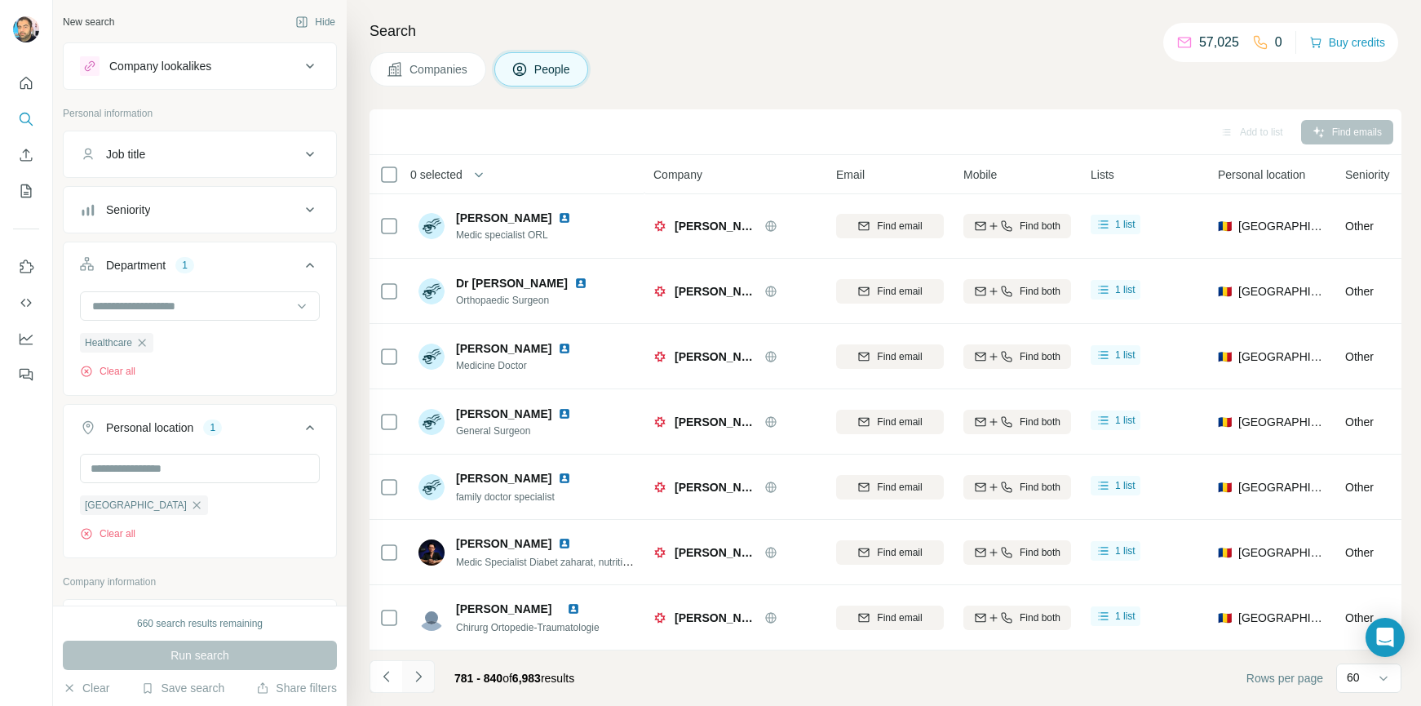
click at [426, 680] on icon "Navigate to next page" at bounding box center [418, 676] width 16 height 16
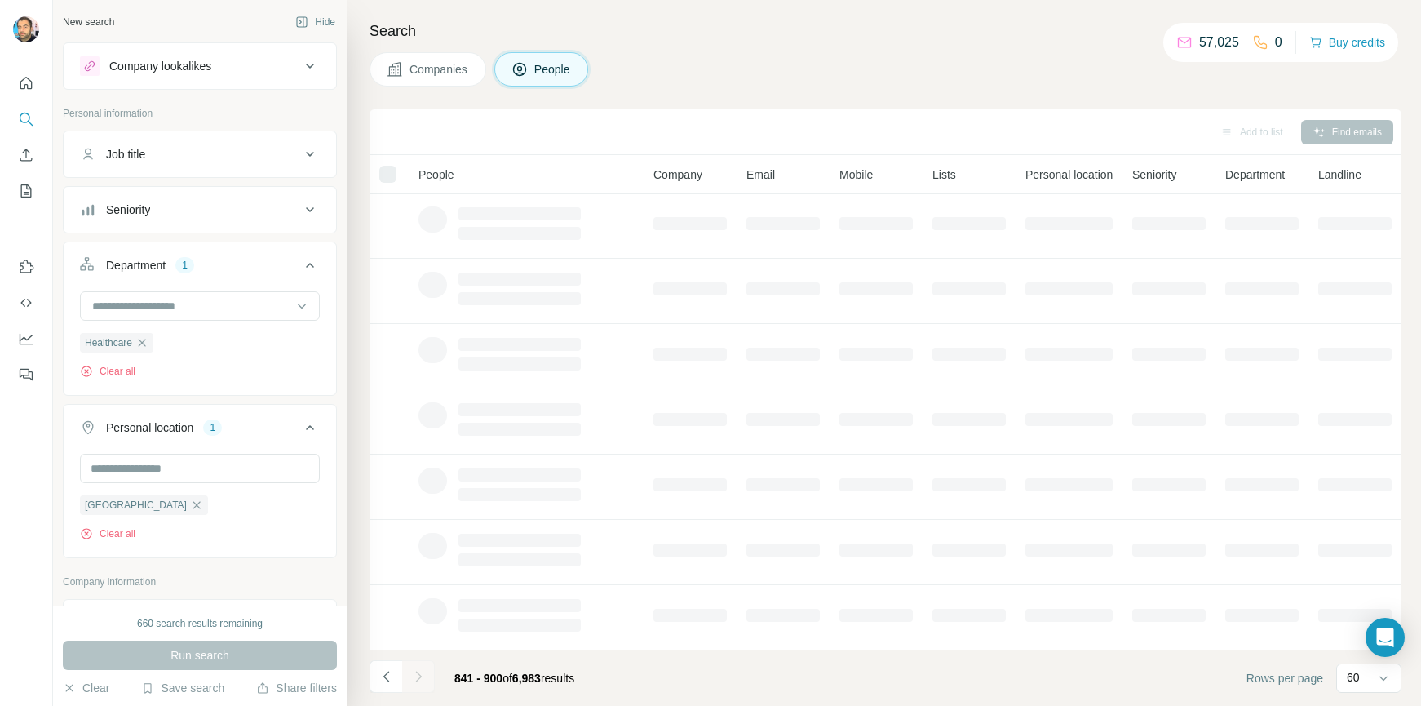
scroll to position [205, 0]
click at [426, 680] on div at bounding box center [418, 676] width 33 height 33
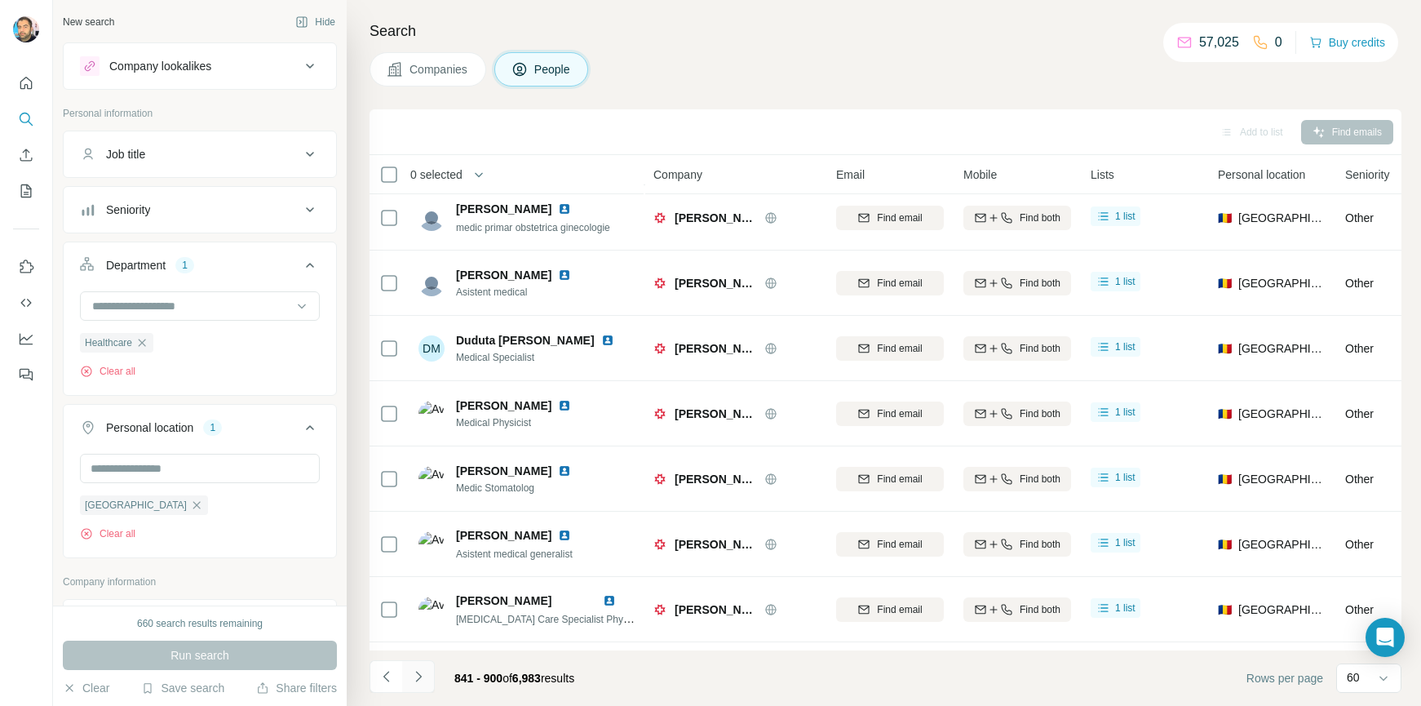
scroll to position [3468, 0]
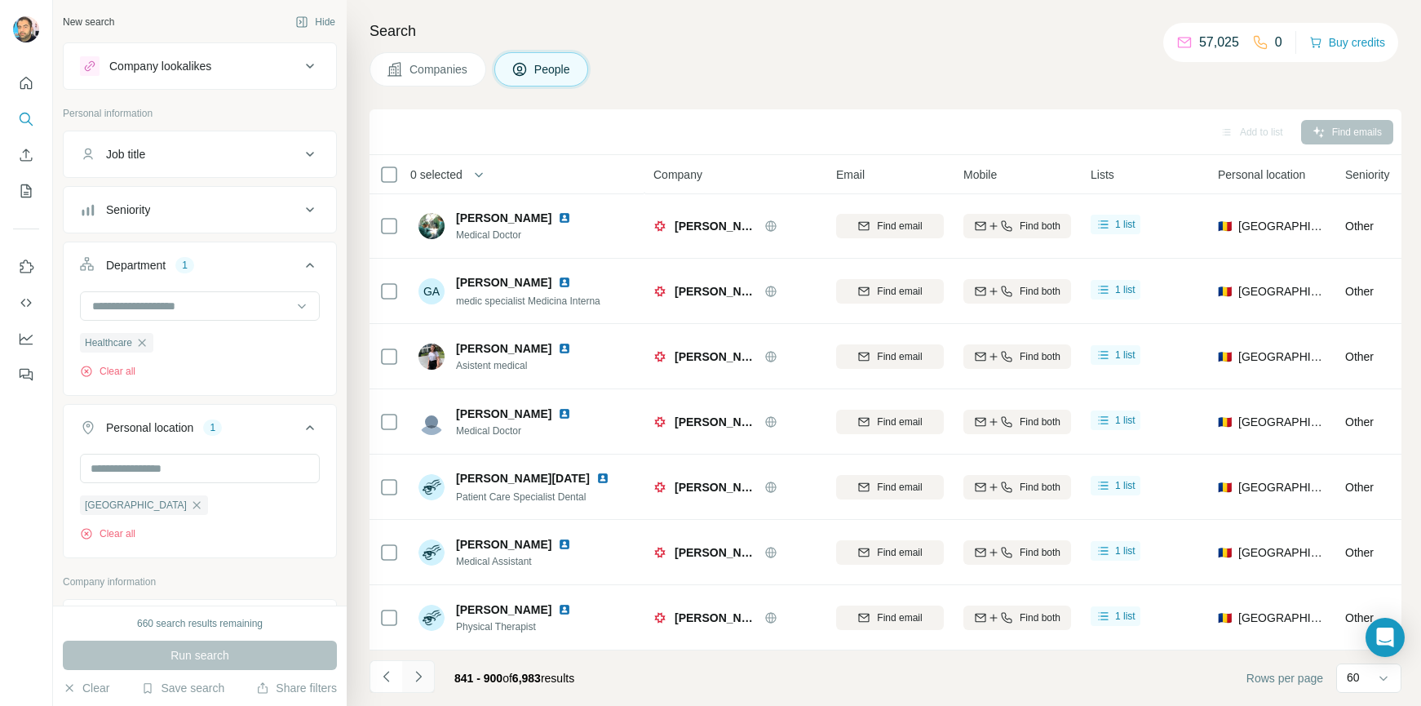
click at [426, 680] on icon "Navigate to next page" at bounding box center [418, 676] width 16 height 16
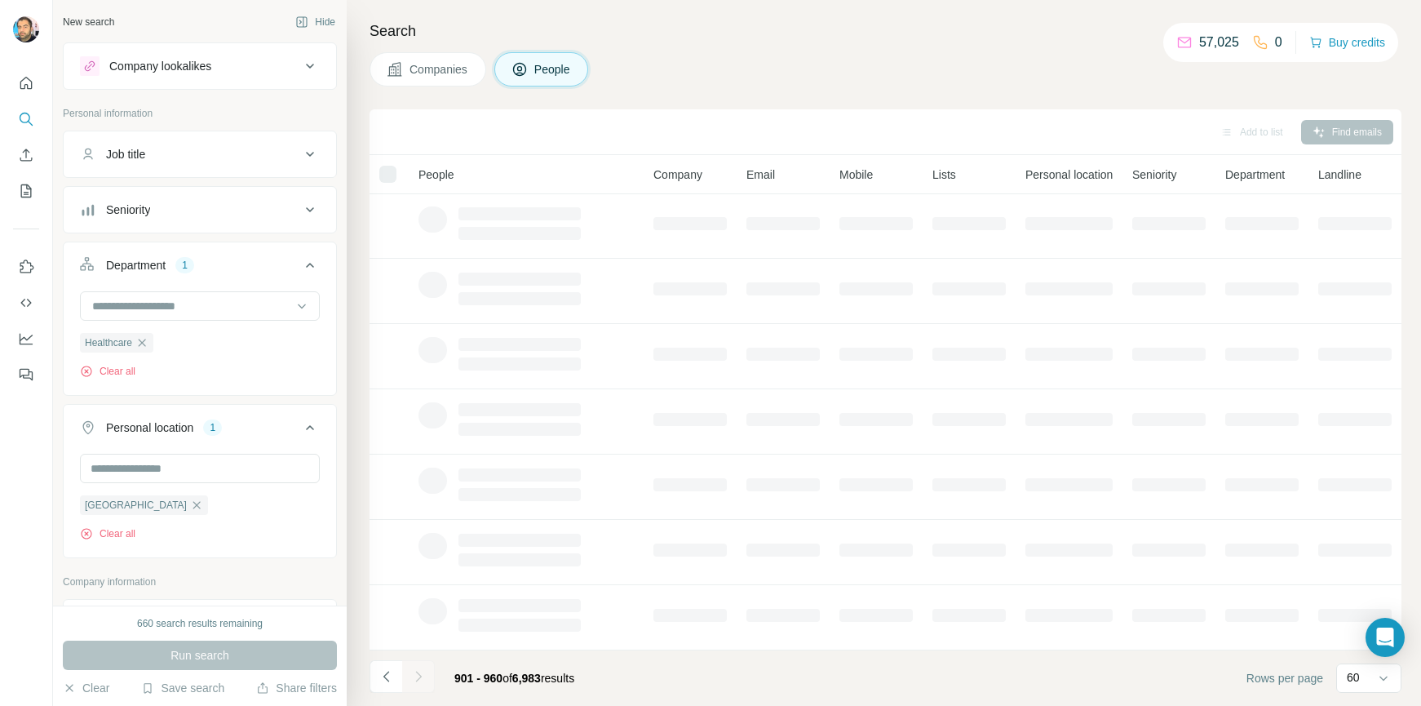
scroll to position [205, 0]
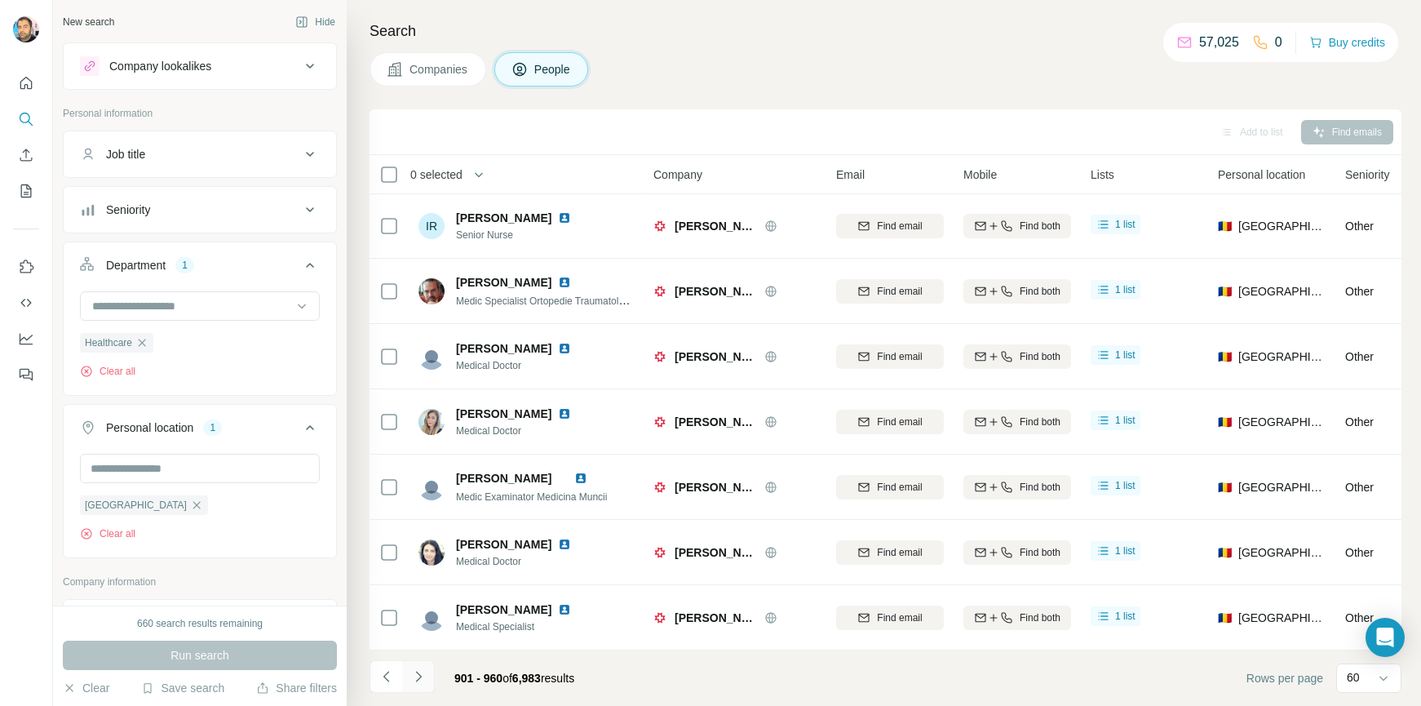
click at [426, 680] on icon "Navigate to next page" at bounding box center [418, 676] width 16 height 16
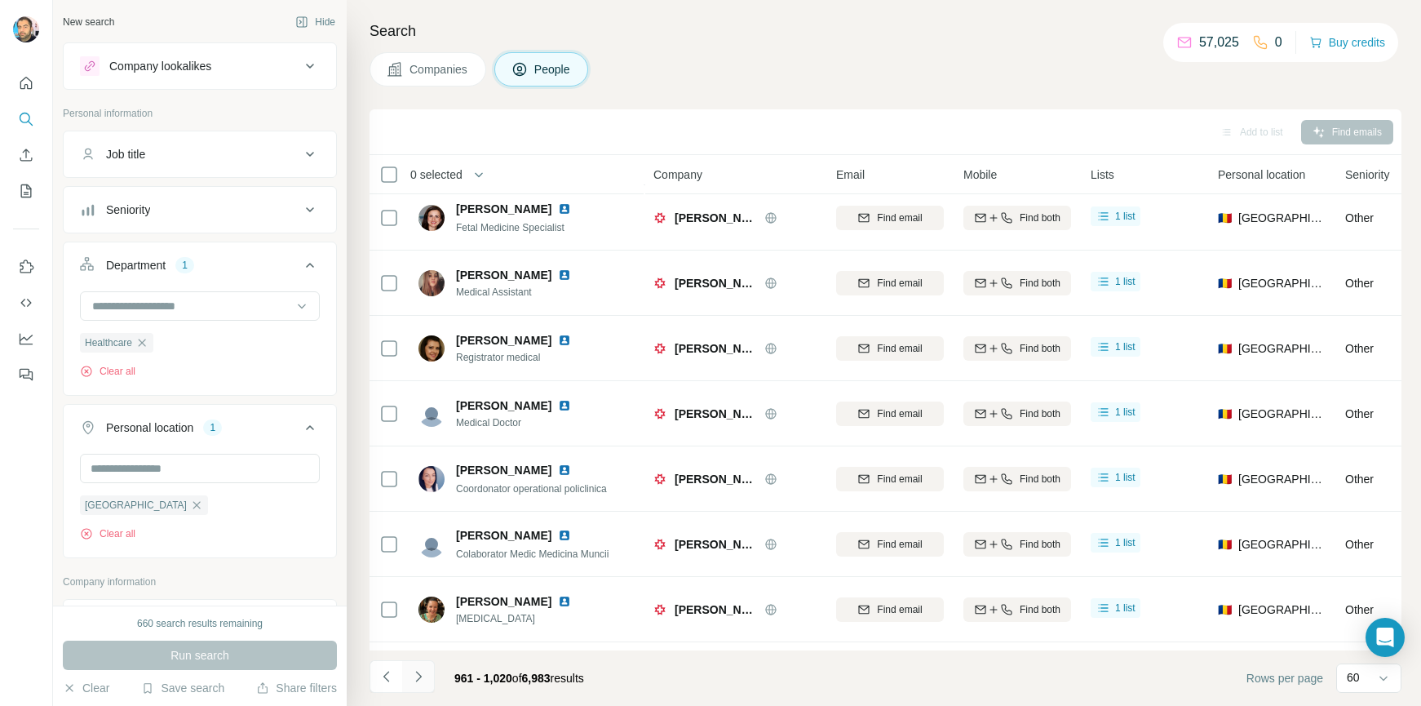
scroll to position [3468, 0]
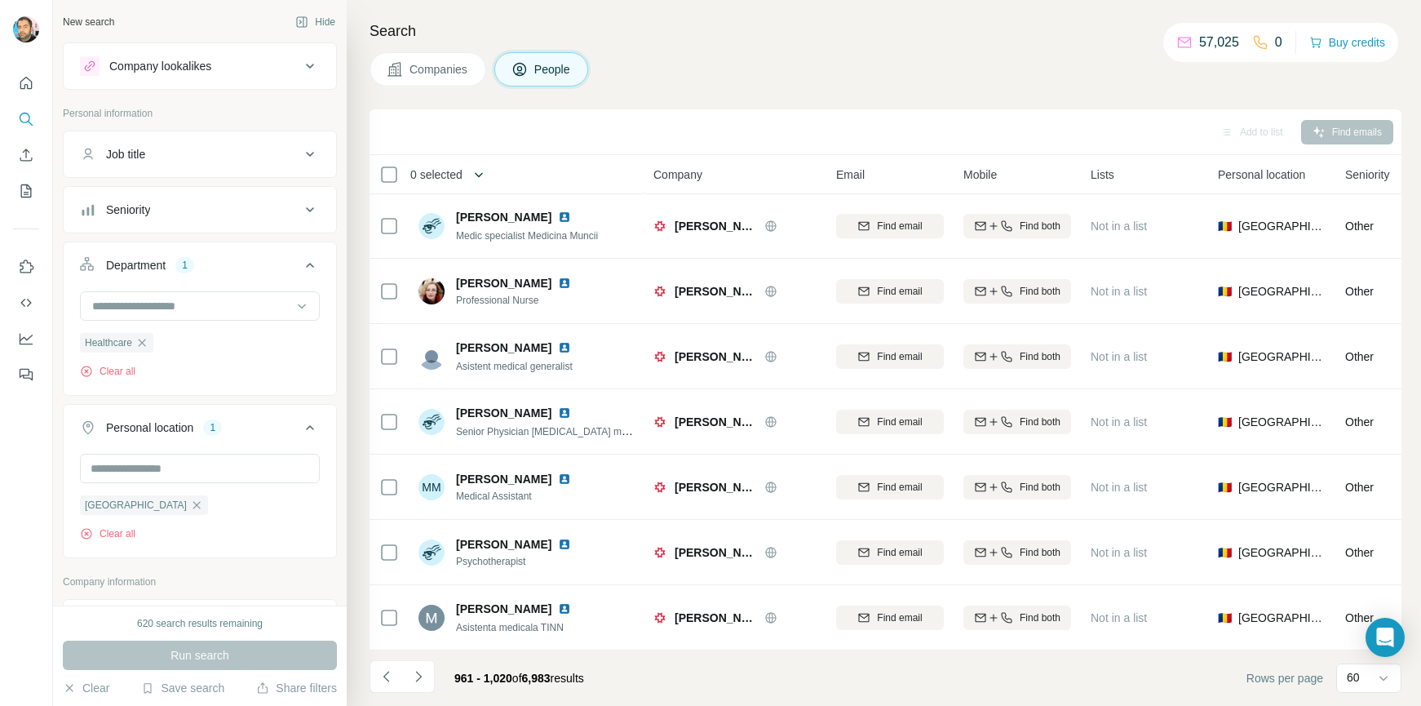
click at [482, 171] on icon "button" at bounding box center [479, 174] width 16 height 16
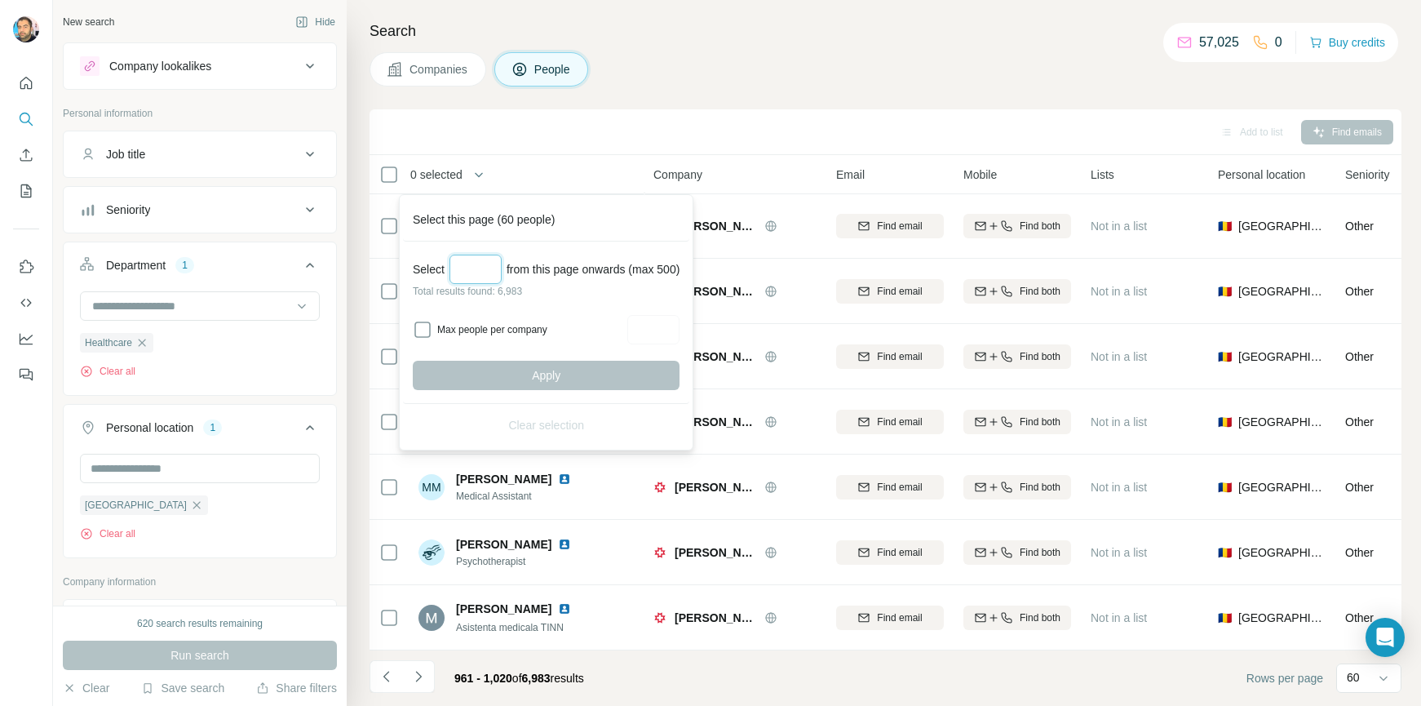
click at [483, 272] on input "Select a number (up to 500)" at bounding box center [476, 269] width 52 height 29
type input "***"
click at [545, 371] on span "Apply" at bounding box center [546, 375] width 29 height 16
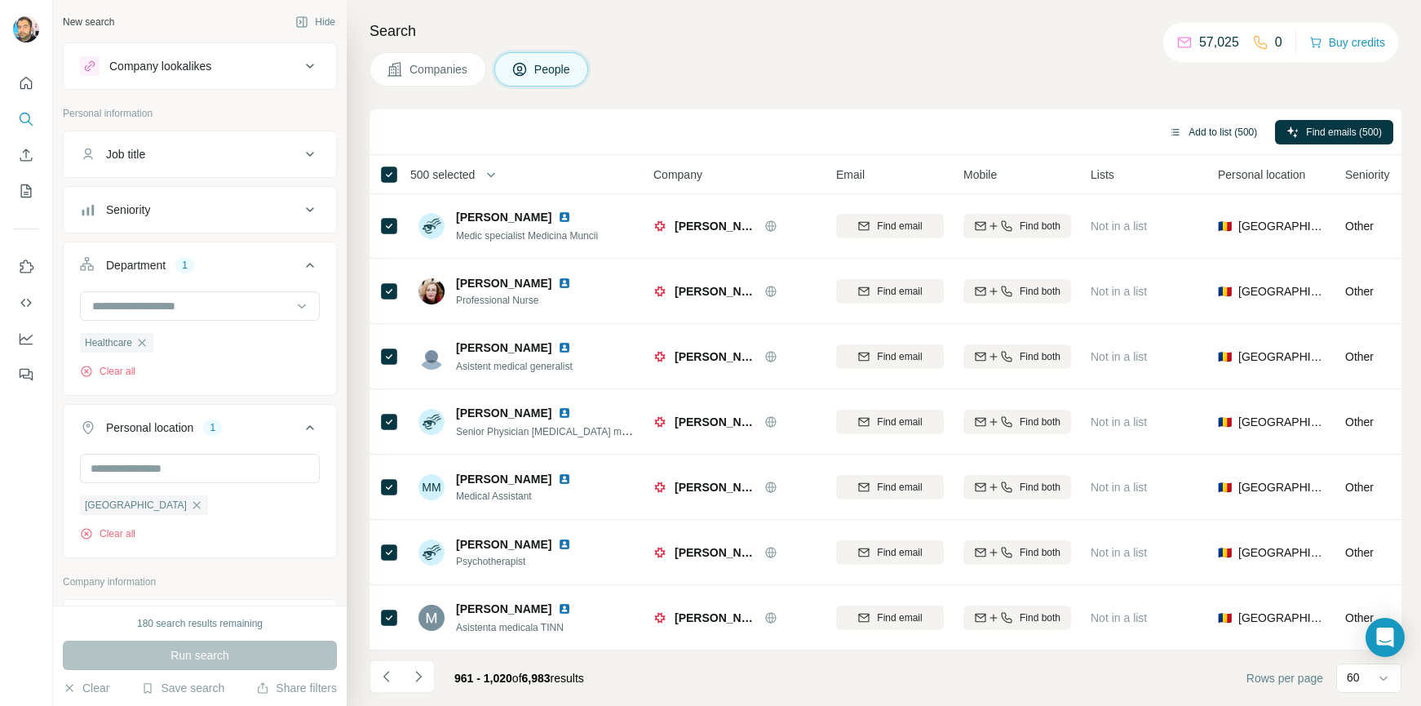
click at [1220, 130] on button "Add to list (500)" at bounding box center [1213, 132] width 111 height 24
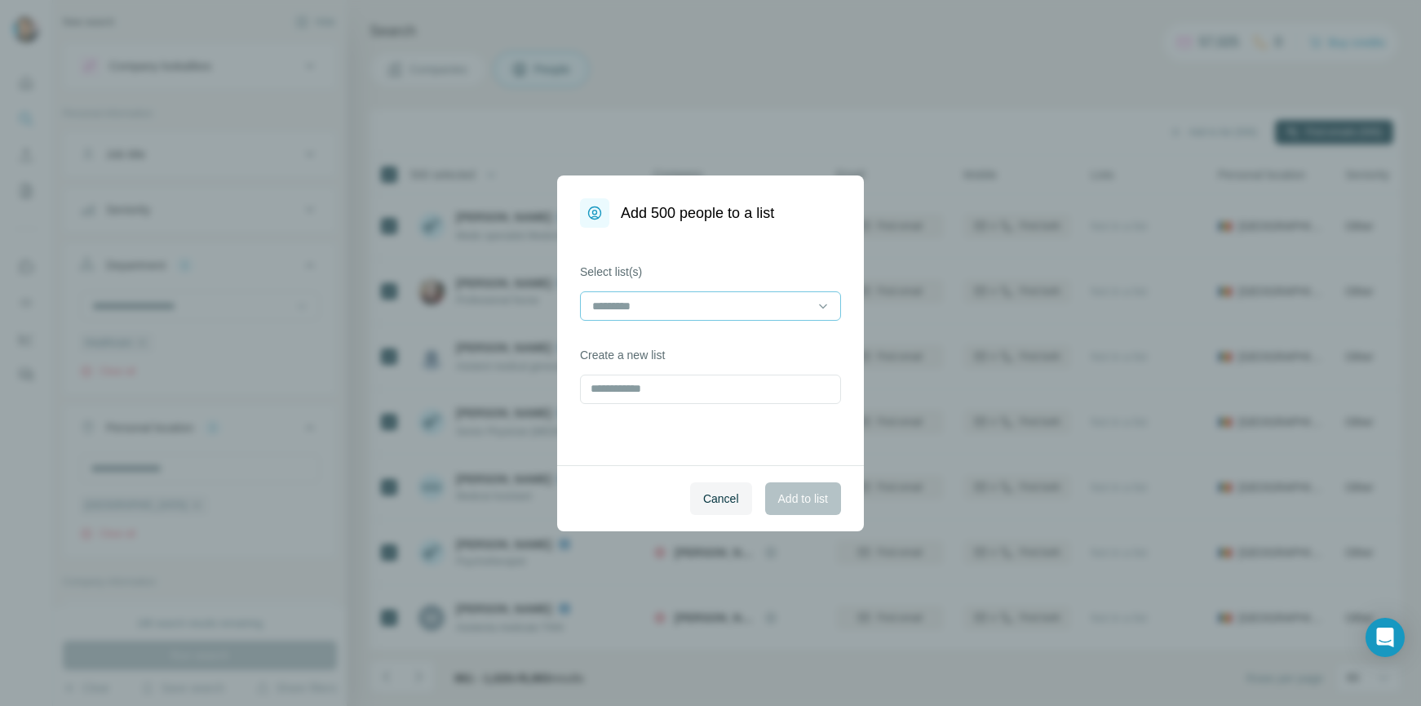
click at [636, 307] on input at bounding box center [701, 306] width 220 height 18
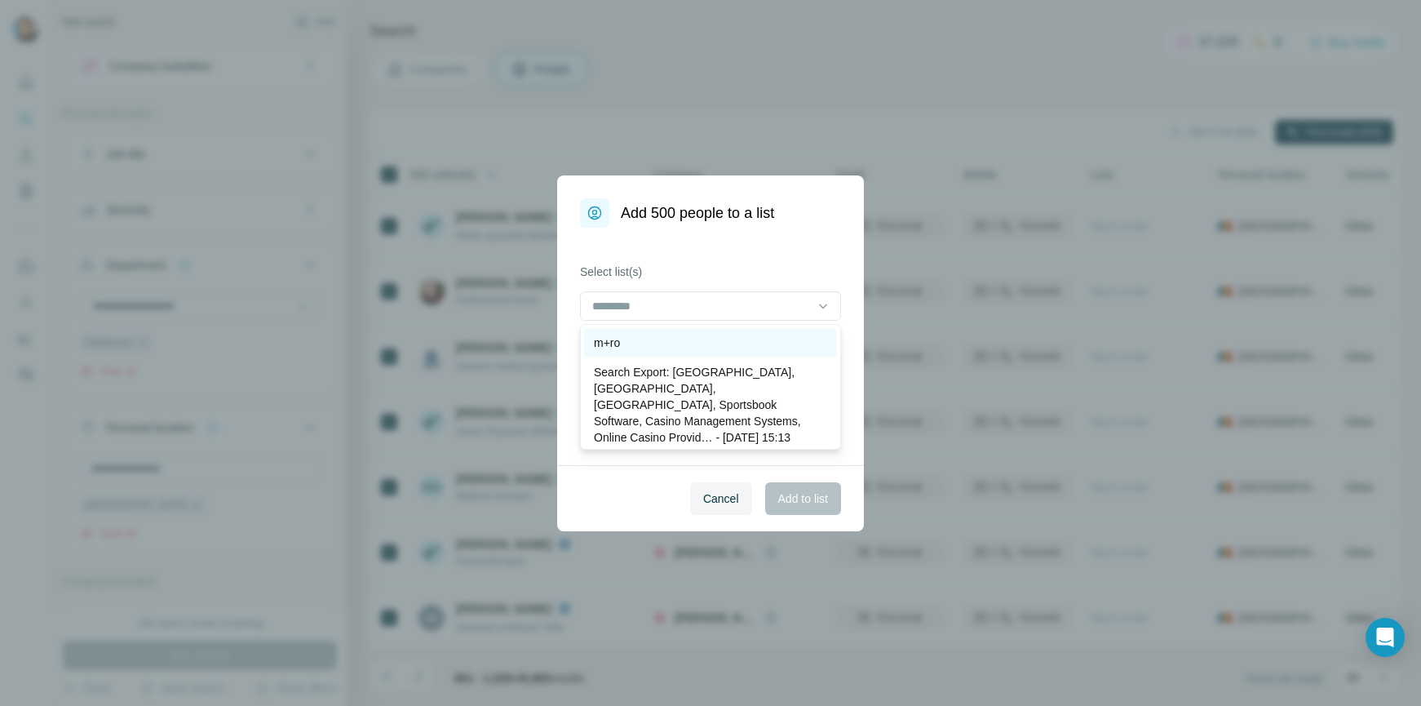
click at [633, 340] on div "m+ro" at bounding box center [710, 343] width 233 height 16
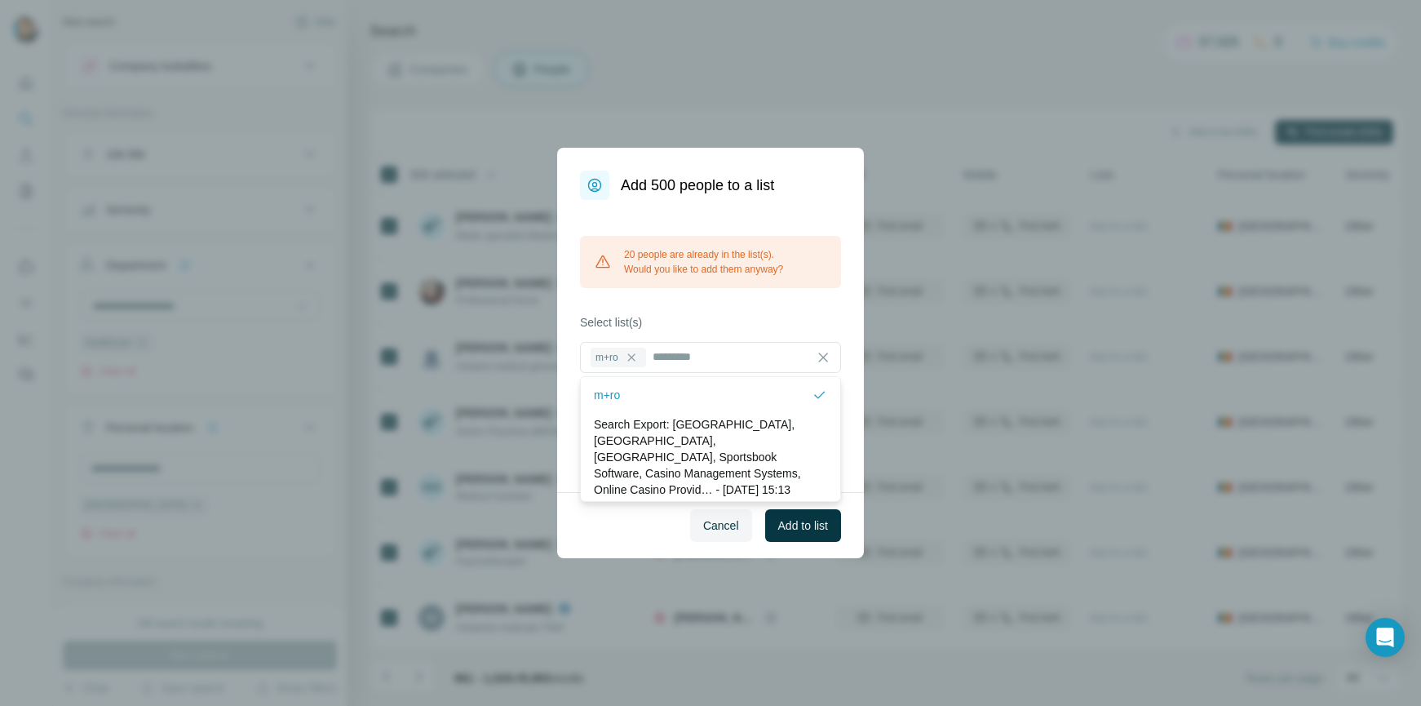
click at [709, 306] on div "20 people are already in the list(s). Would you like to add them anyway? Select…" at bounding box center [710, 346] width 307 height 292
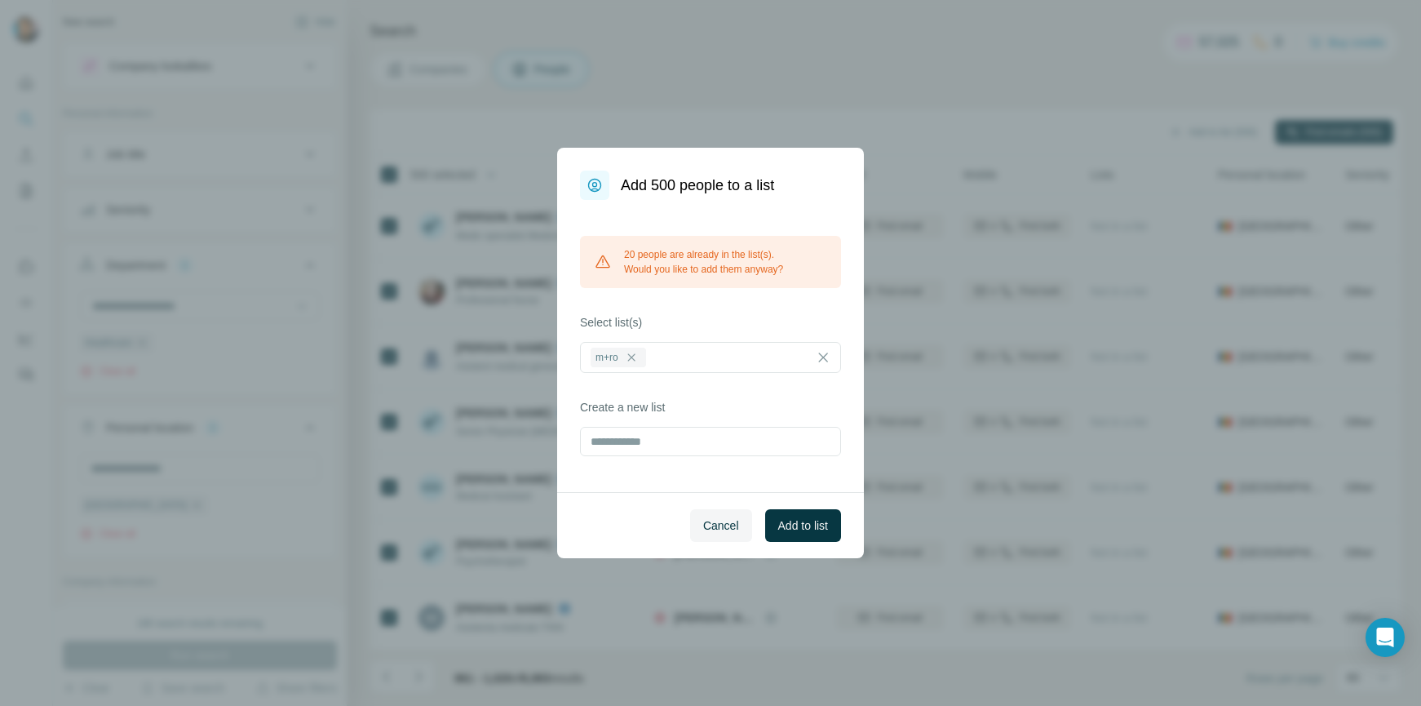
click at [809, 522] on span "Add to list" at bounding box center [803, 525] width 50 height 16
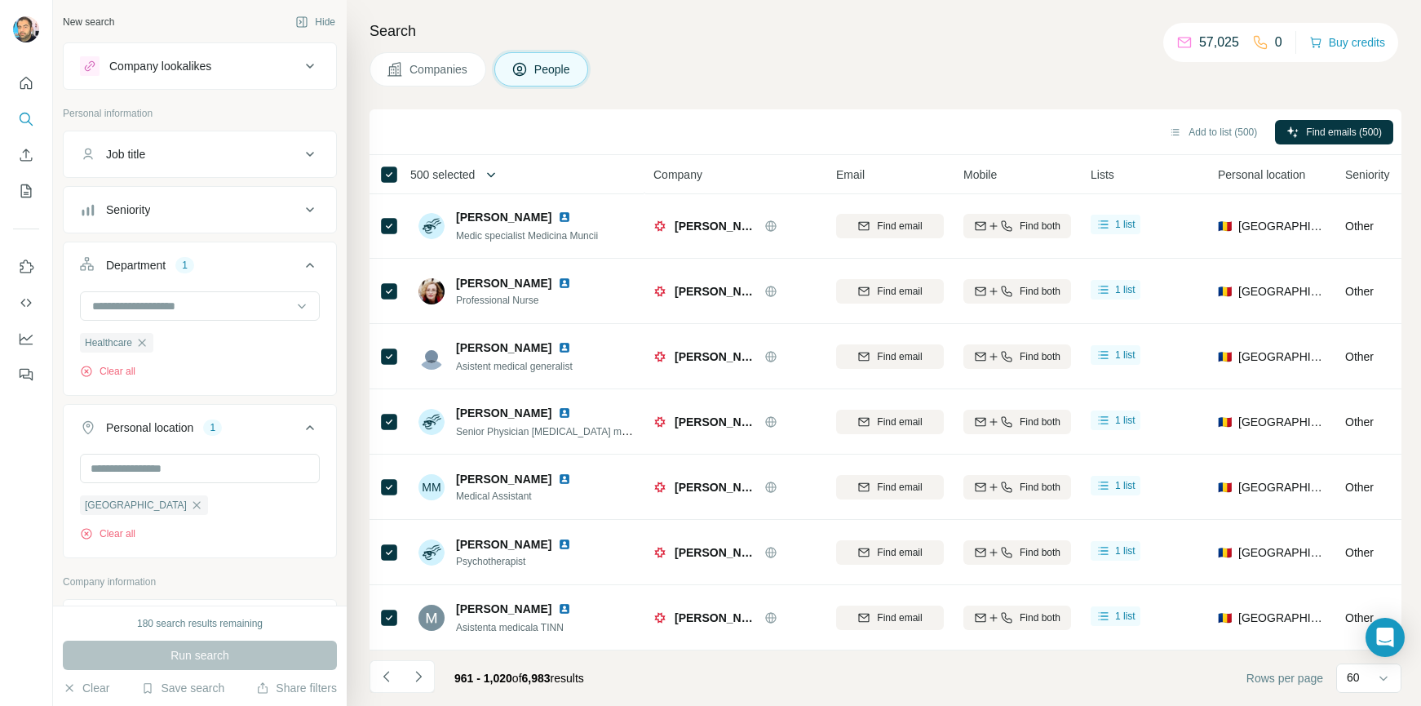
click at [491, 175] on icon "button" at bounding box center [491, 174] width 16 height 16
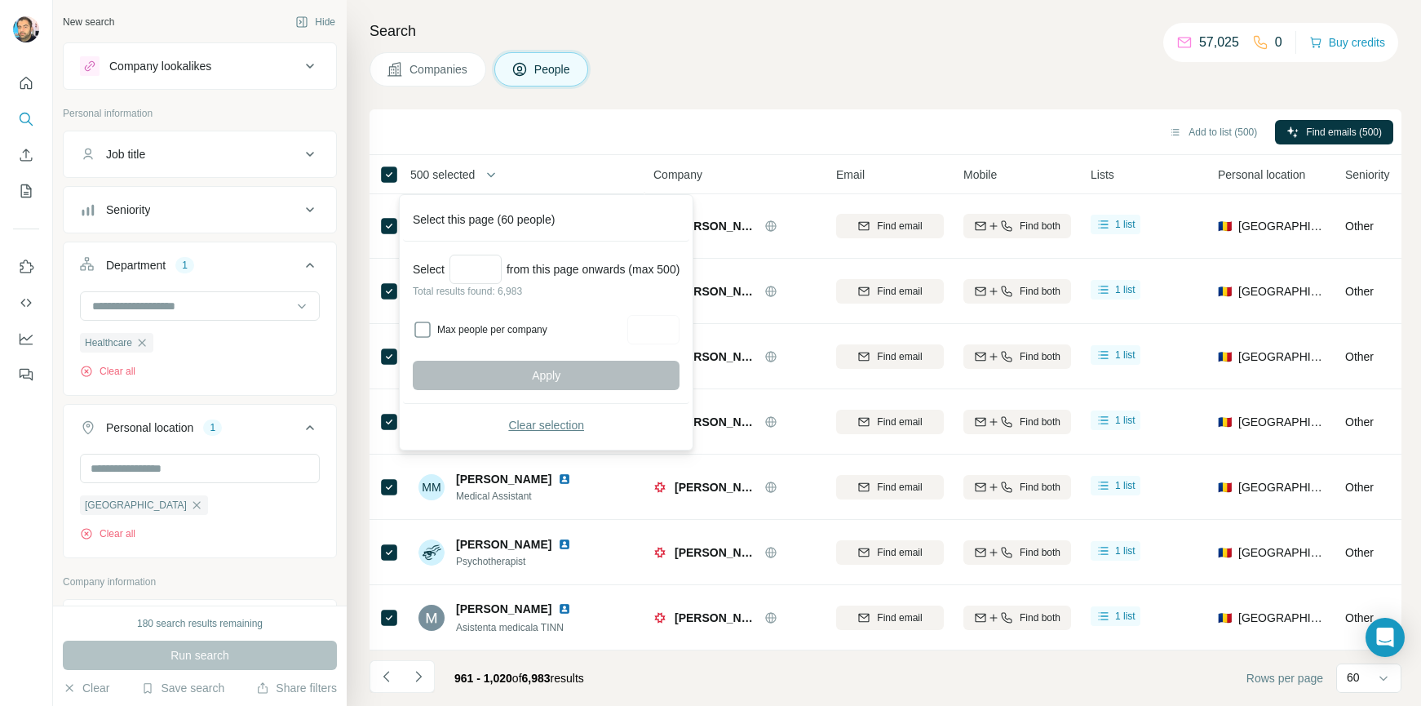
click at [505, 423] on button "Clear selection" at bounding box center [546, 424] width 267 height 29
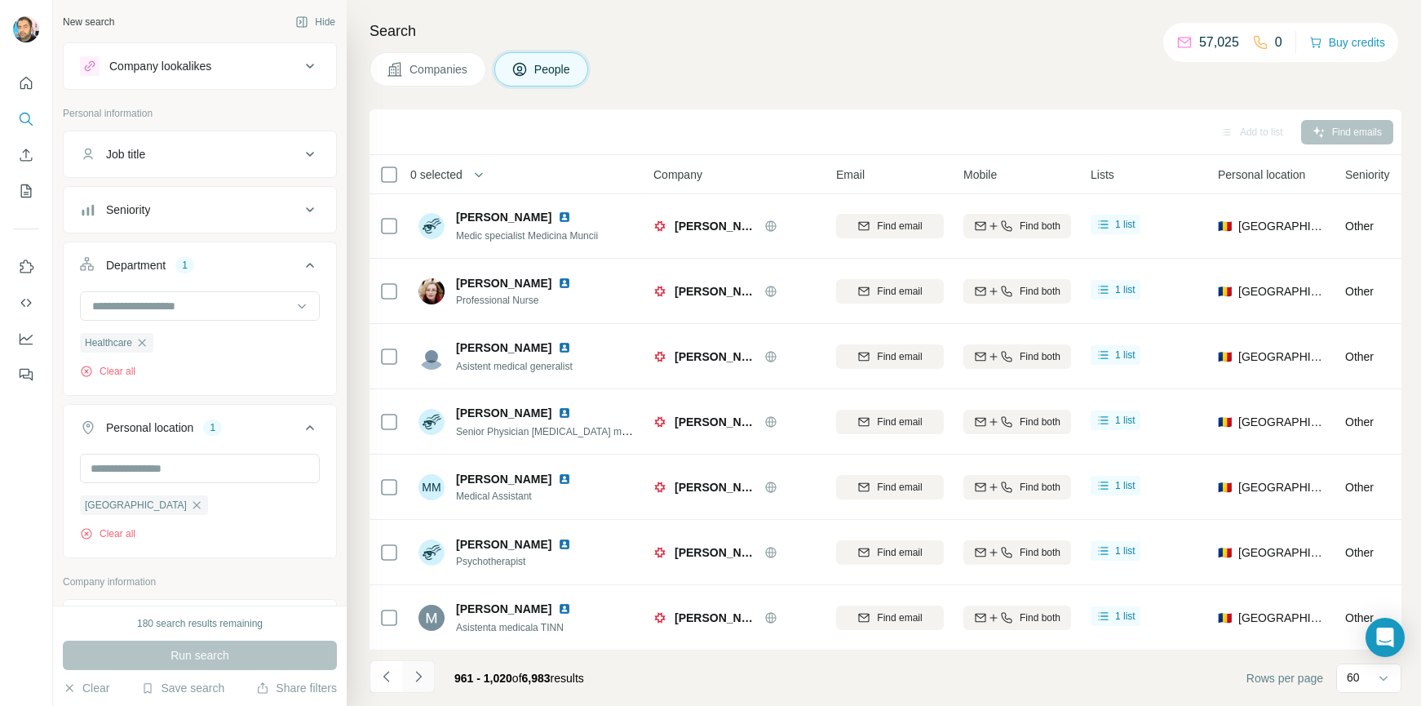
click at [413, 675] on icon "Navigate to next page" at bounding box center [418, 676] width 16 height 16
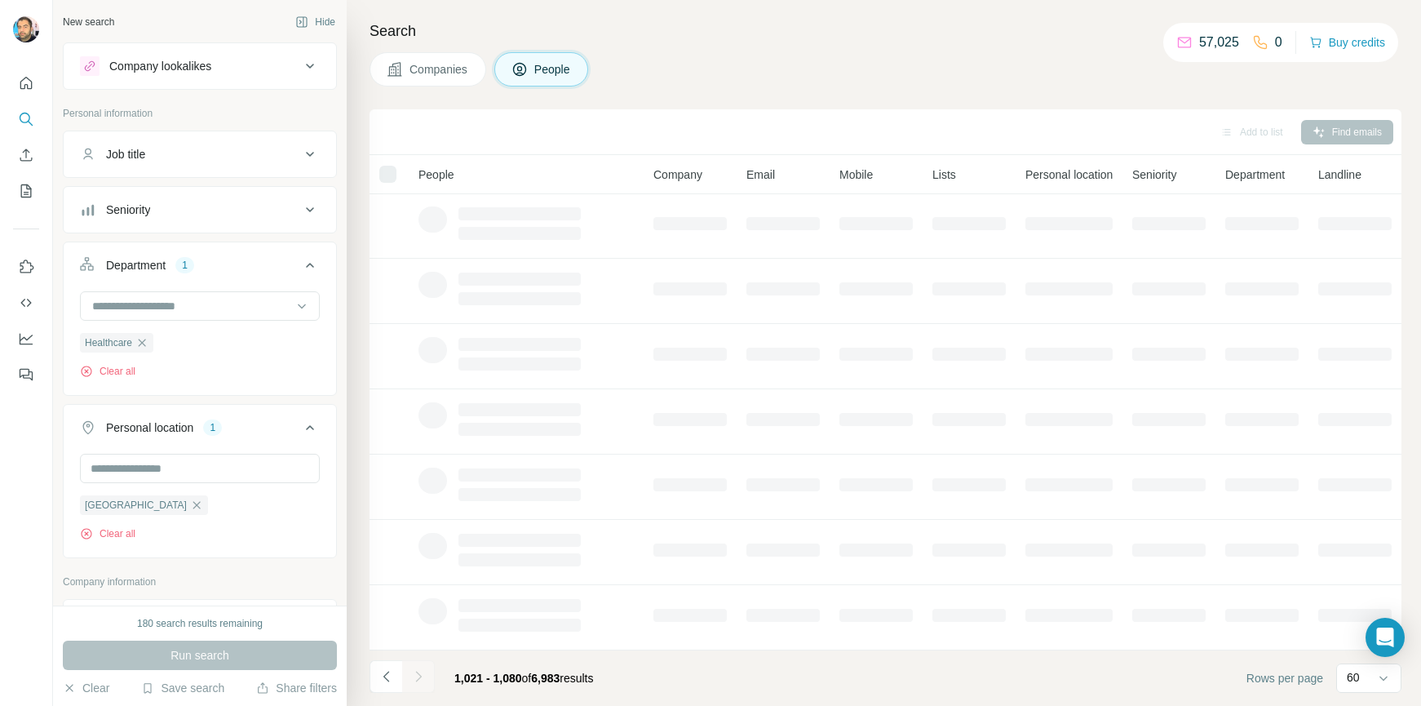
scroll to position [205, 0]
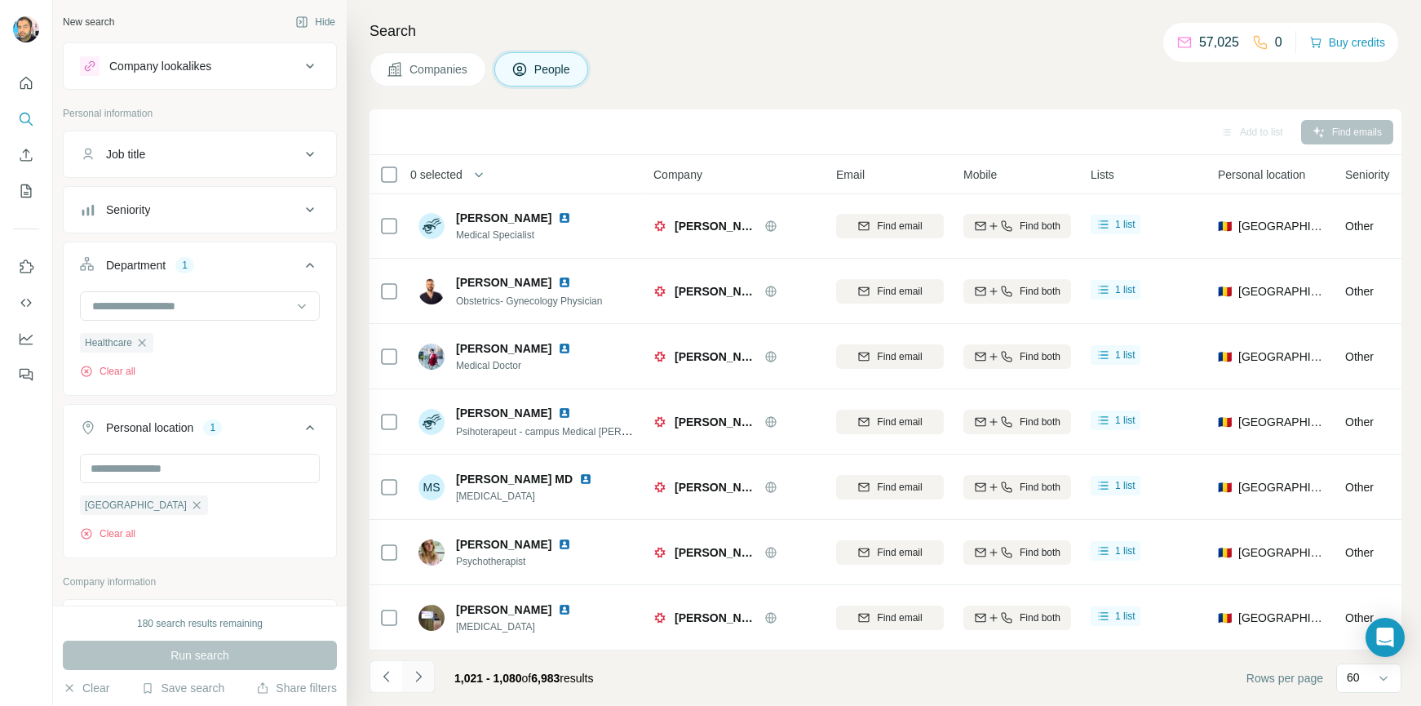
click at [414, 676] on icon "Navigate to next page" at bounding box center [418, 676] width 16 height 16
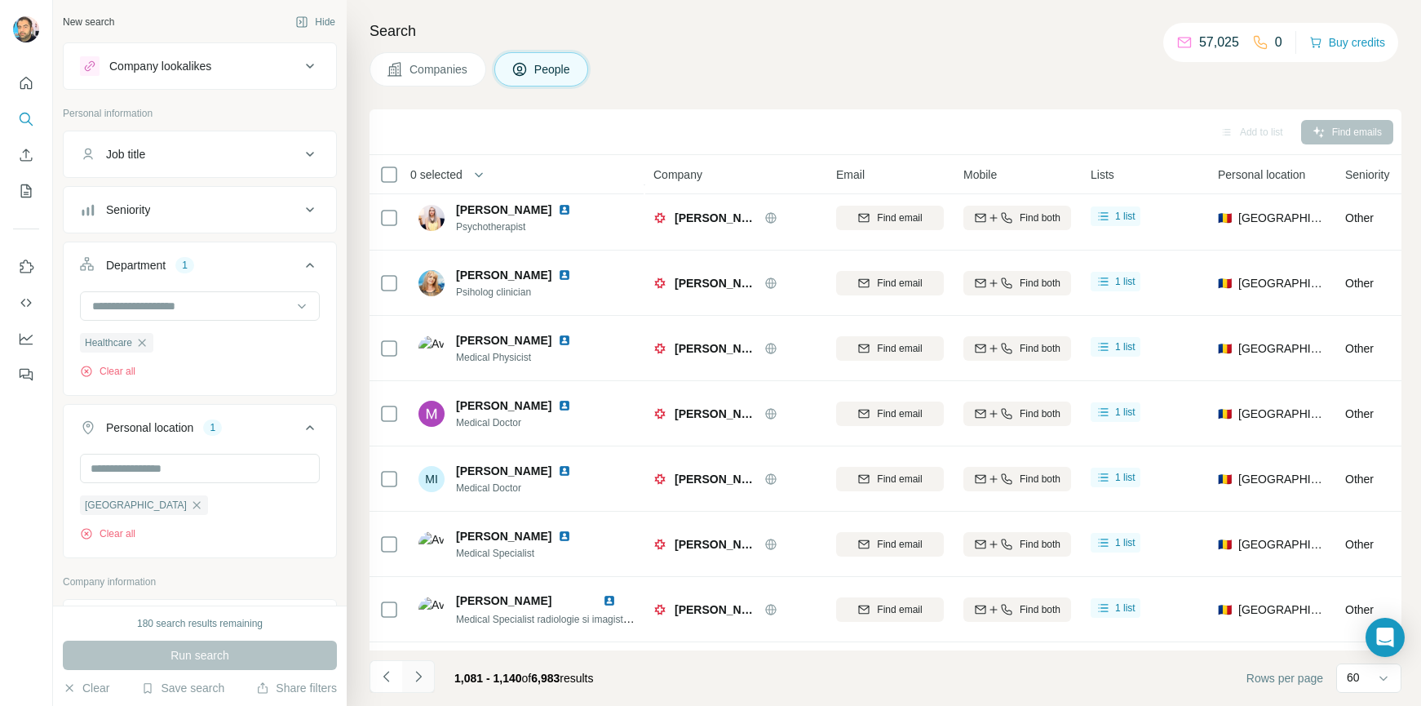
click at [414, 676] on icon "Navigate to next page" at bounding box center [418, 676] width 16 height 16
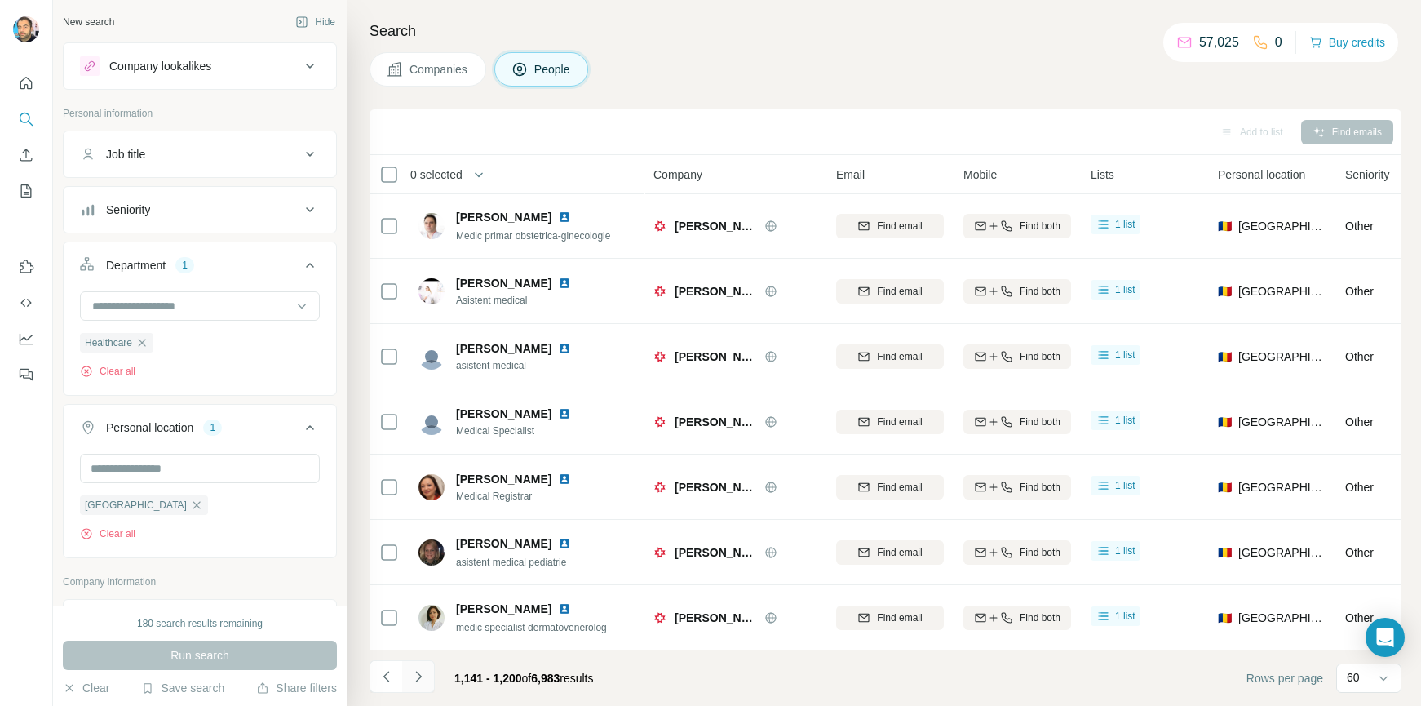
click at [414, 676] on icon "Navigate to next page" at bounding box center [418, 676] width 16 height 16
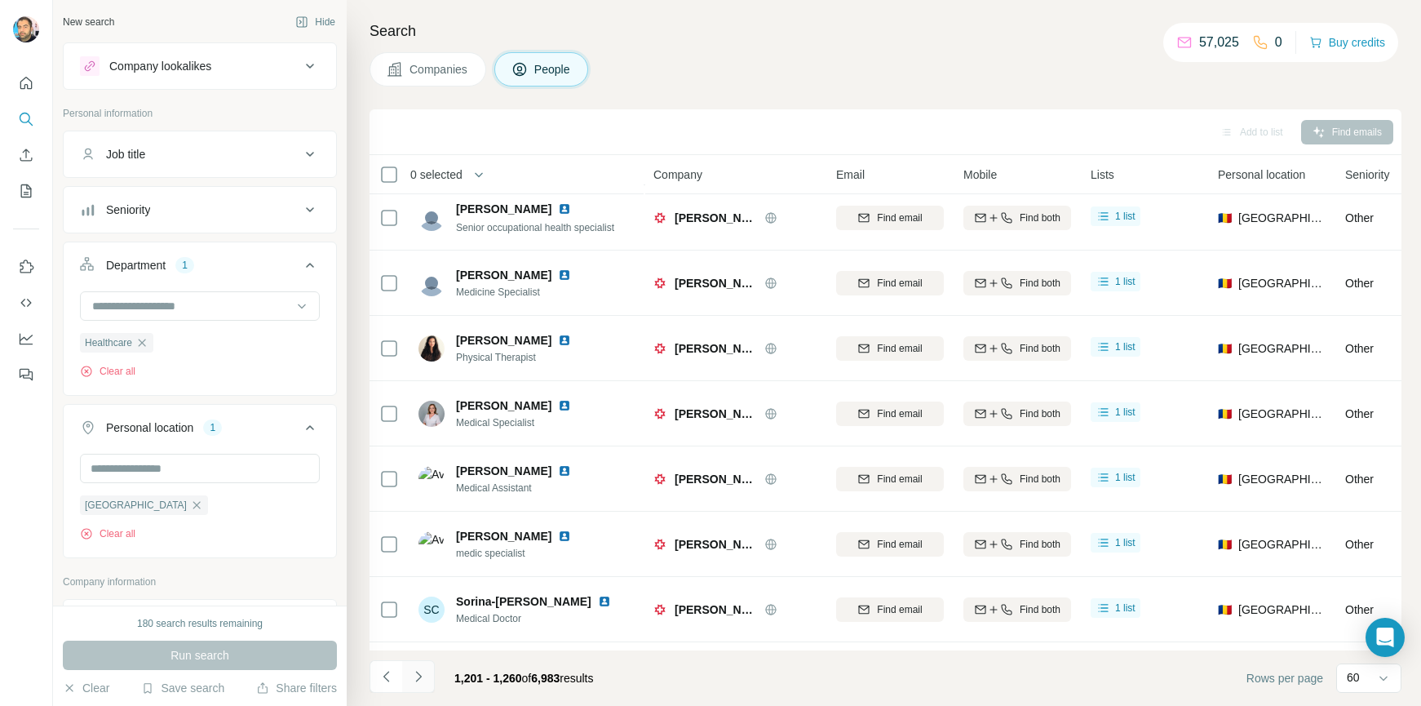
click at [414, 676] on icon "Navigate to next page" at bounding box center [418, 676] width 16 height 16
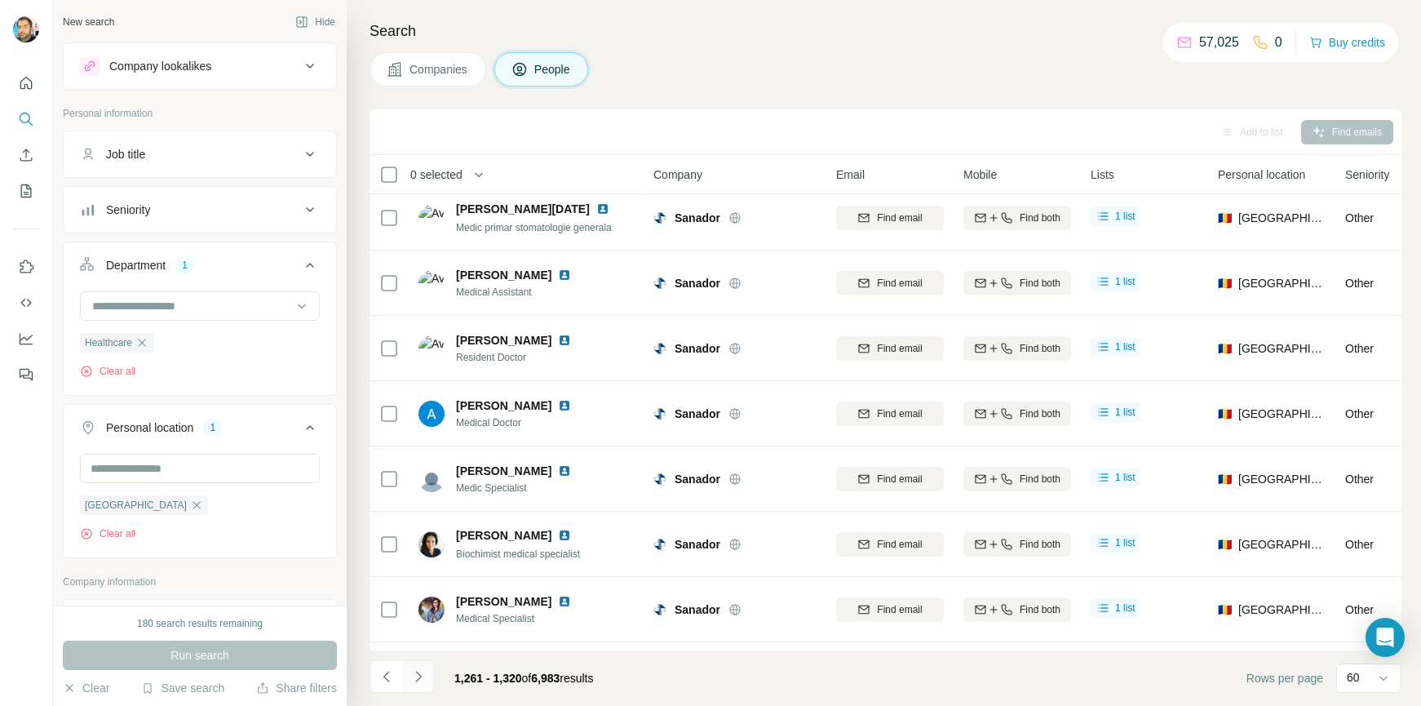
click at [414, 676] on icon "Navigate to next page" at bounding box center [418, 676] width 16 height 16
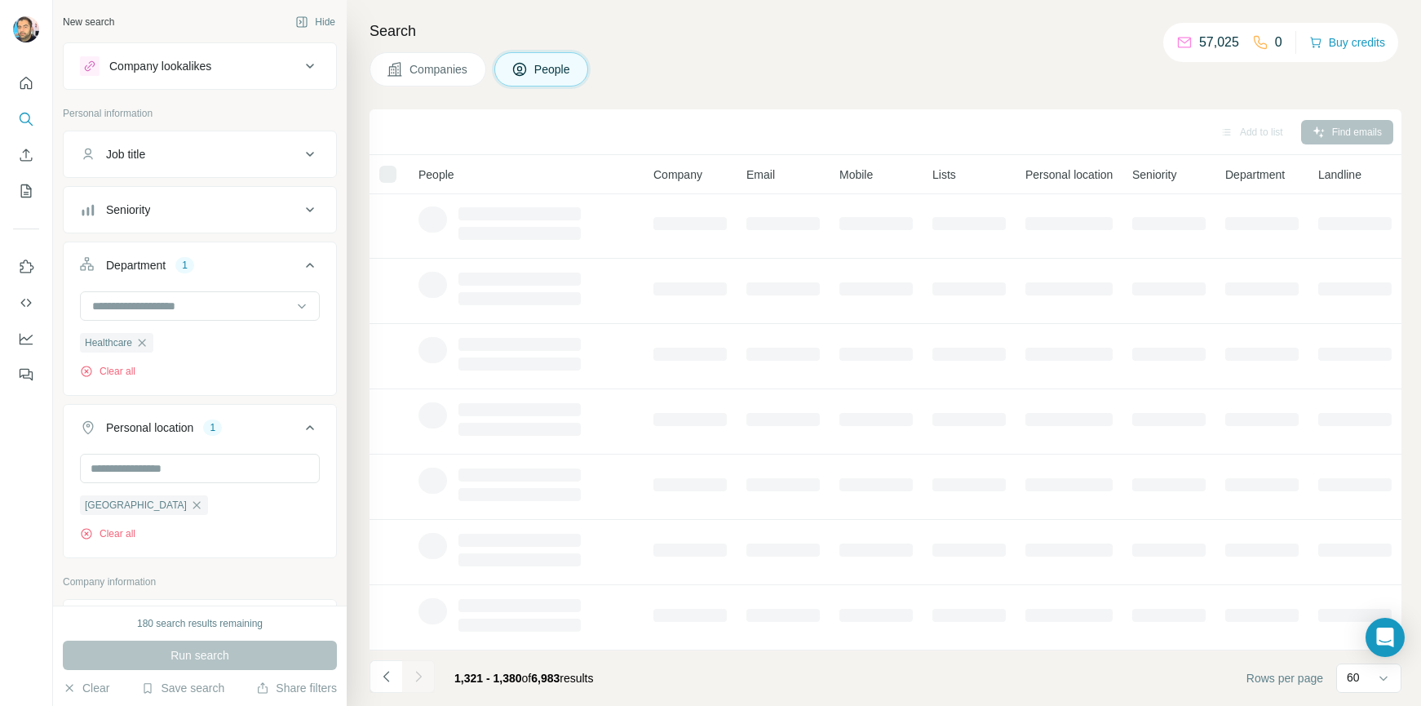
click at [414, 676] on icon "Navigate to next page" at bounding box center [418, 676] width 16 height 16
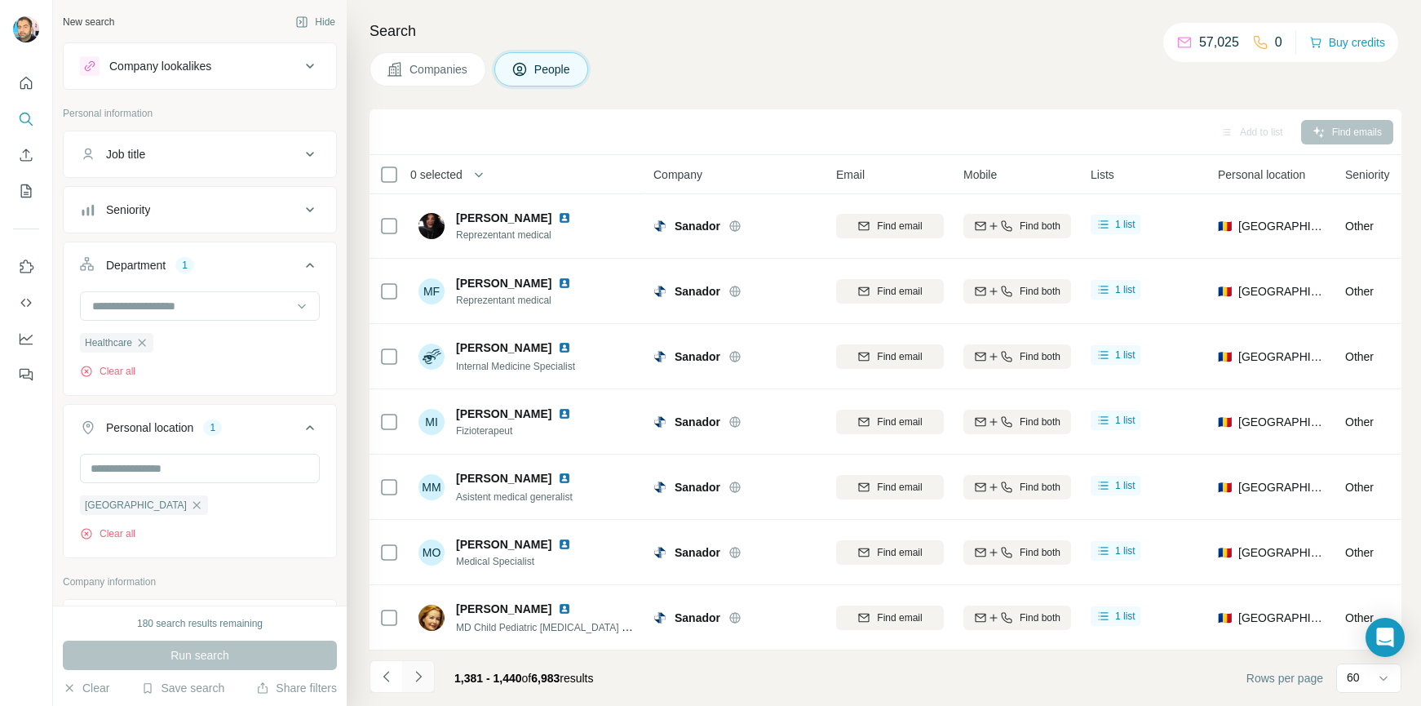
click at [414, 676] on icon "Navigate to next page" at bounding box center [418, 676] width 16 height 16
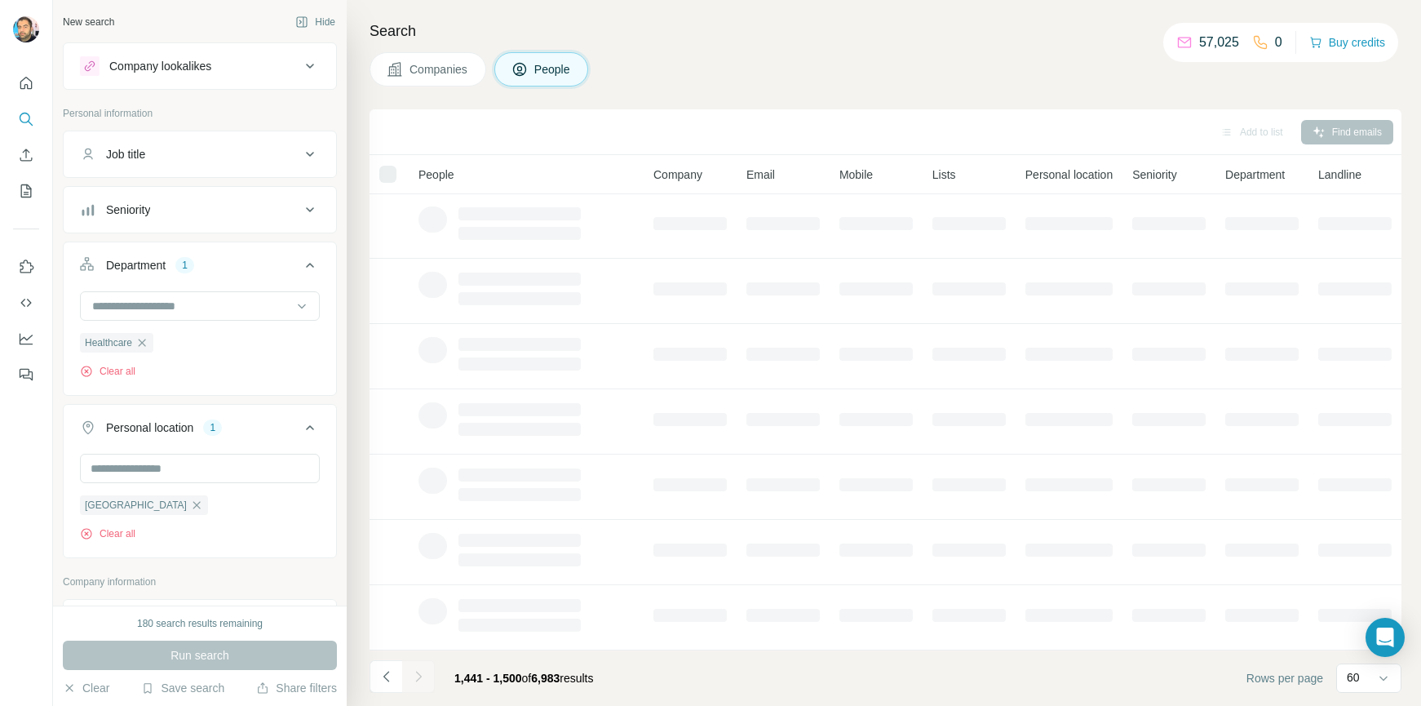
click at [414, 677] on icon "Navigate to next page" at bounding box center [418, 676] width 16 height 16
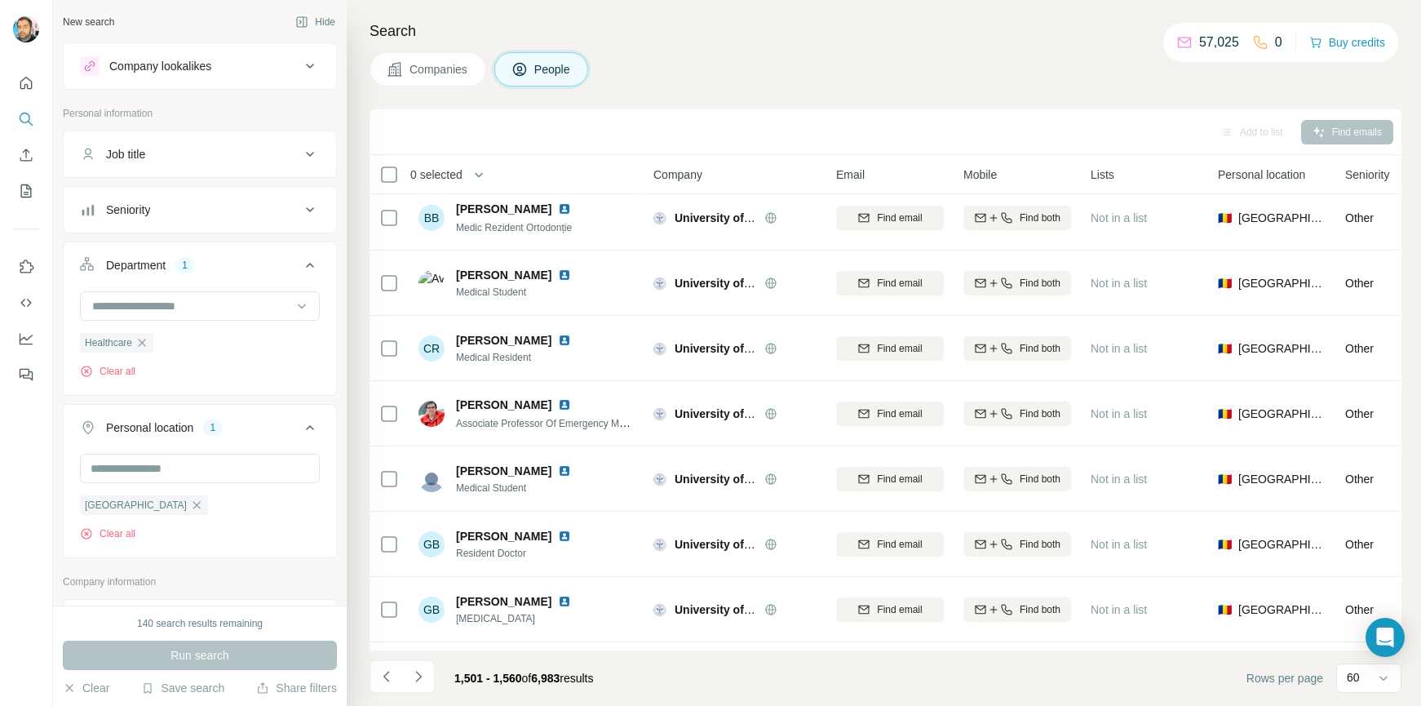
scroll to position [3468, 0]
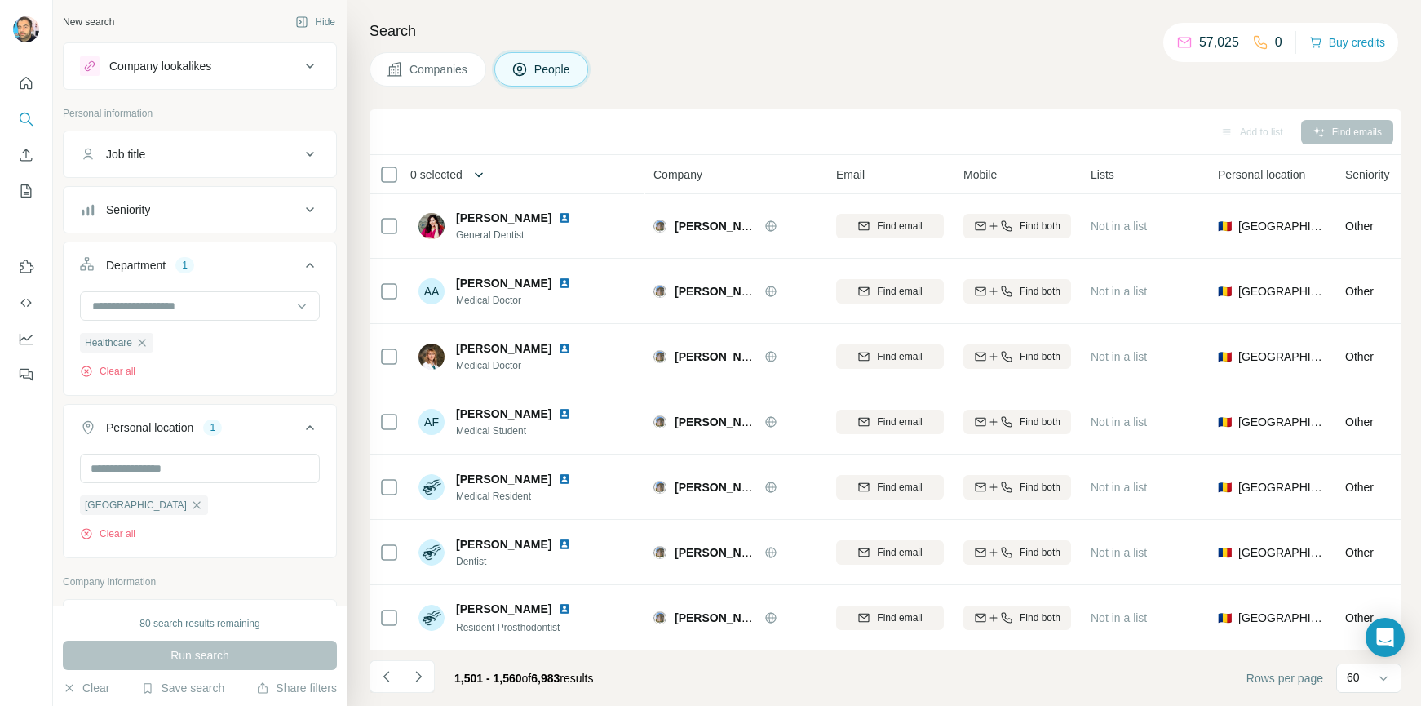
click at [485, 172] on icon "button" at bounding box center [479, 174] width 16 height 16
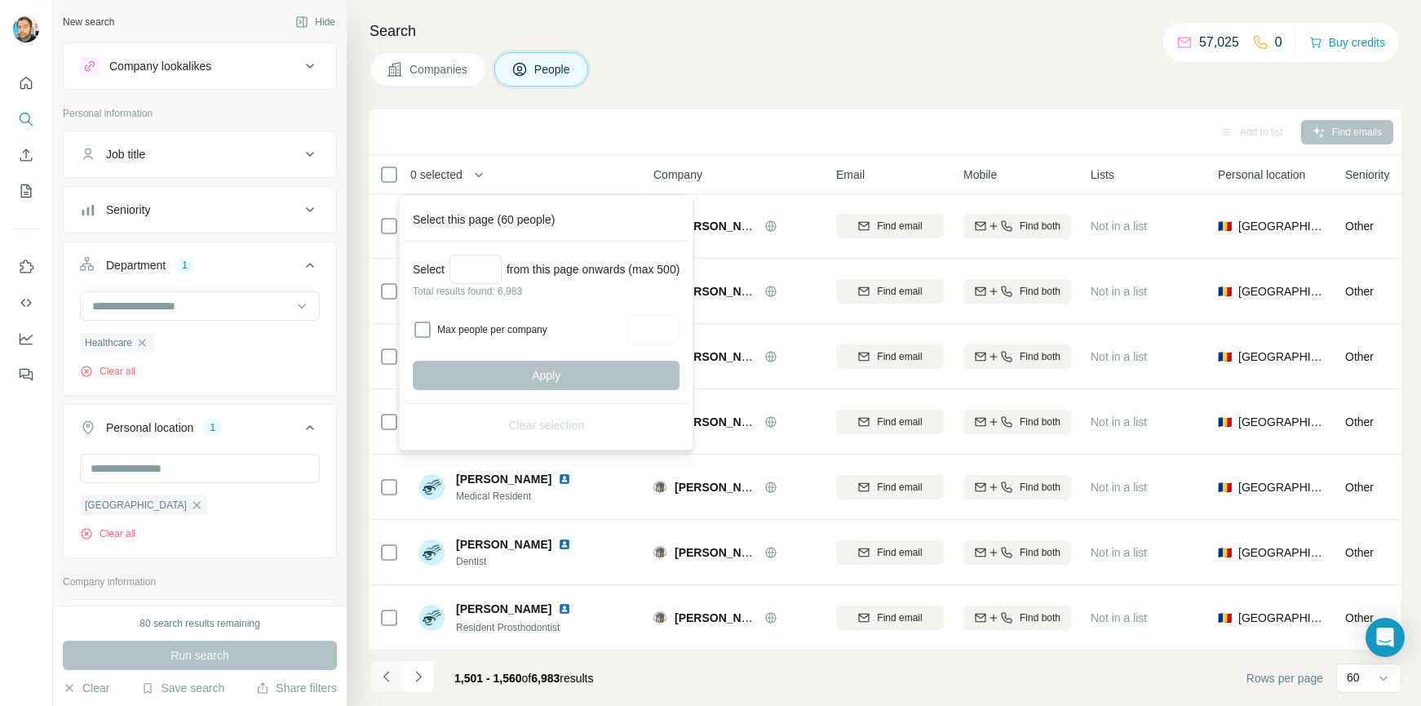
click at [388, 679] on icon "Navigate to previous page" at bounding box center [387, 676] width 16 height 16
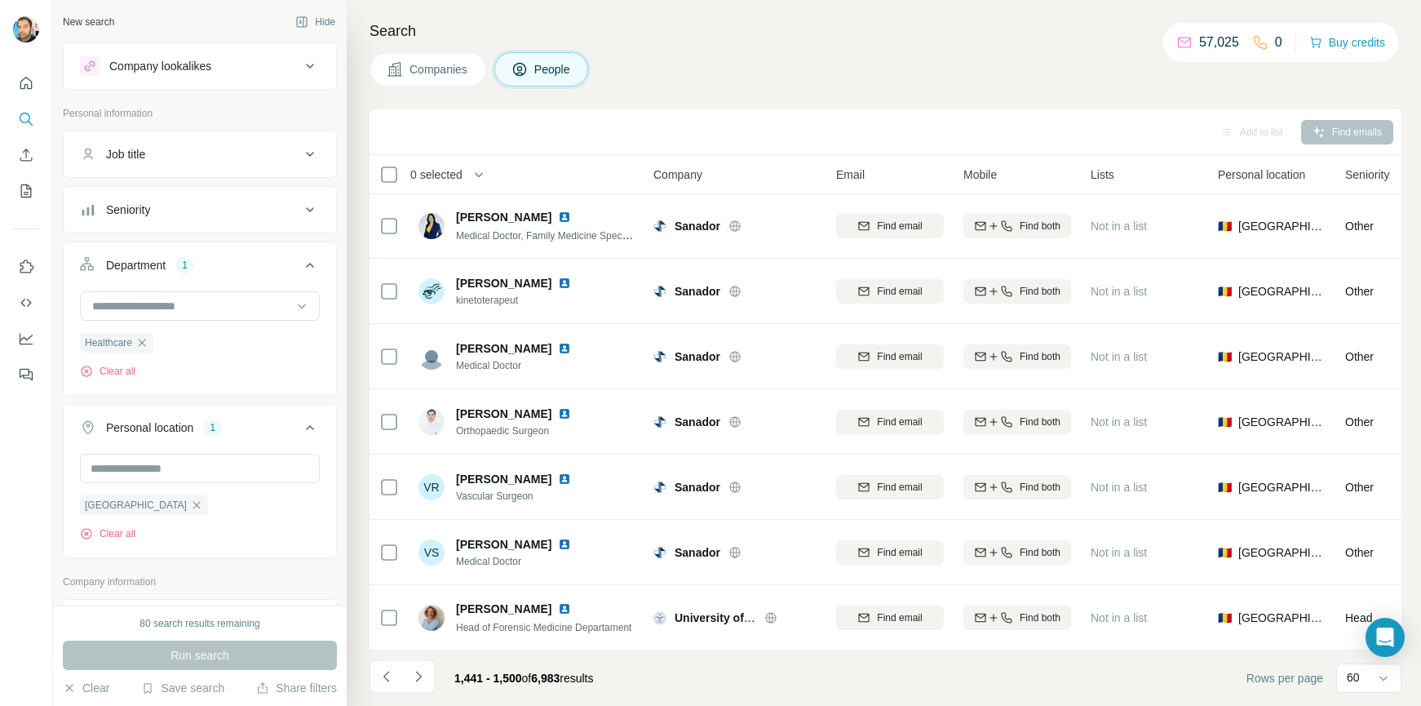
click at [463, 175] on span "0 selected" at bounding box center [436, 174] width 52 height 16
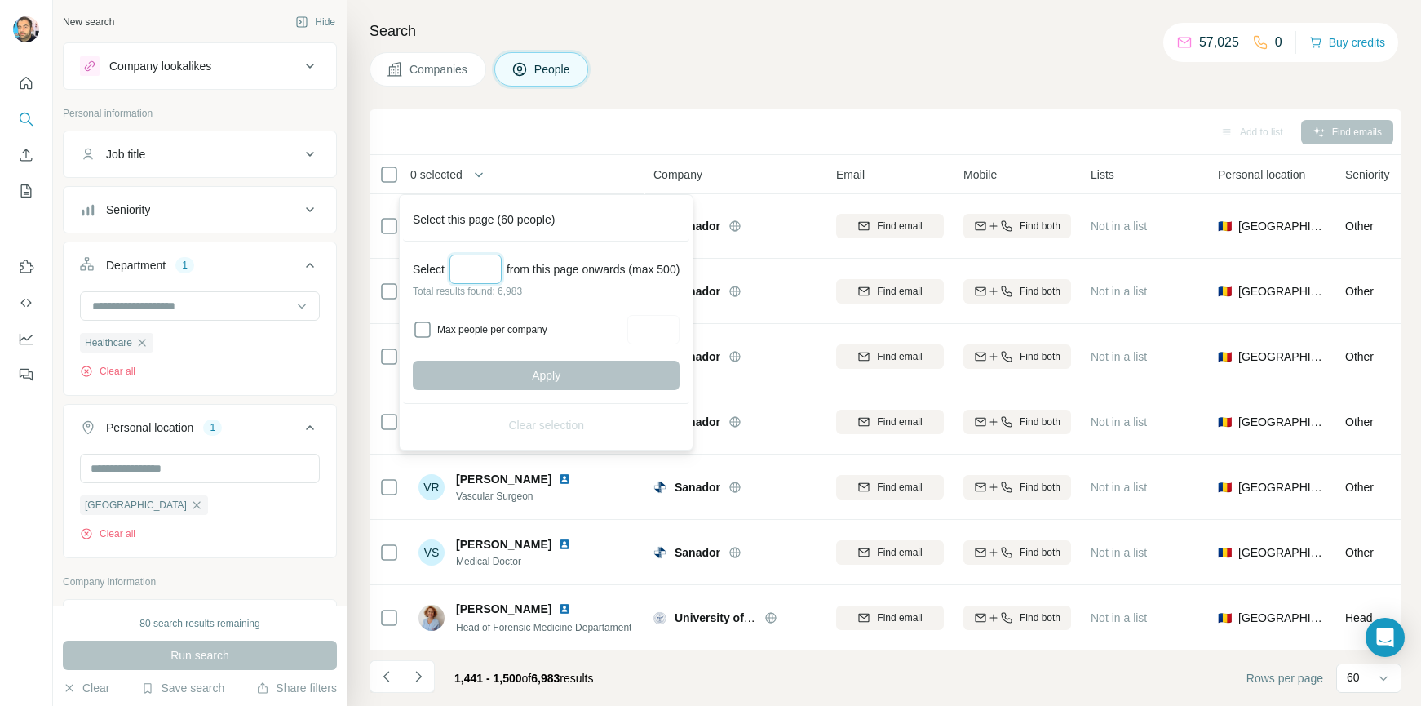
click at [472, 266] on input "Select a number (up to 500)" at bounding box center [476, 269] width 52 height 29
type input "***"
click at [541, 281] on div "Select *** from this page onwards (max 500)" at bounding box center [546, 269] width 267 height 29
click at [550, 383] on button "Apply" at bounding box center [546, 375] width 267 height 29
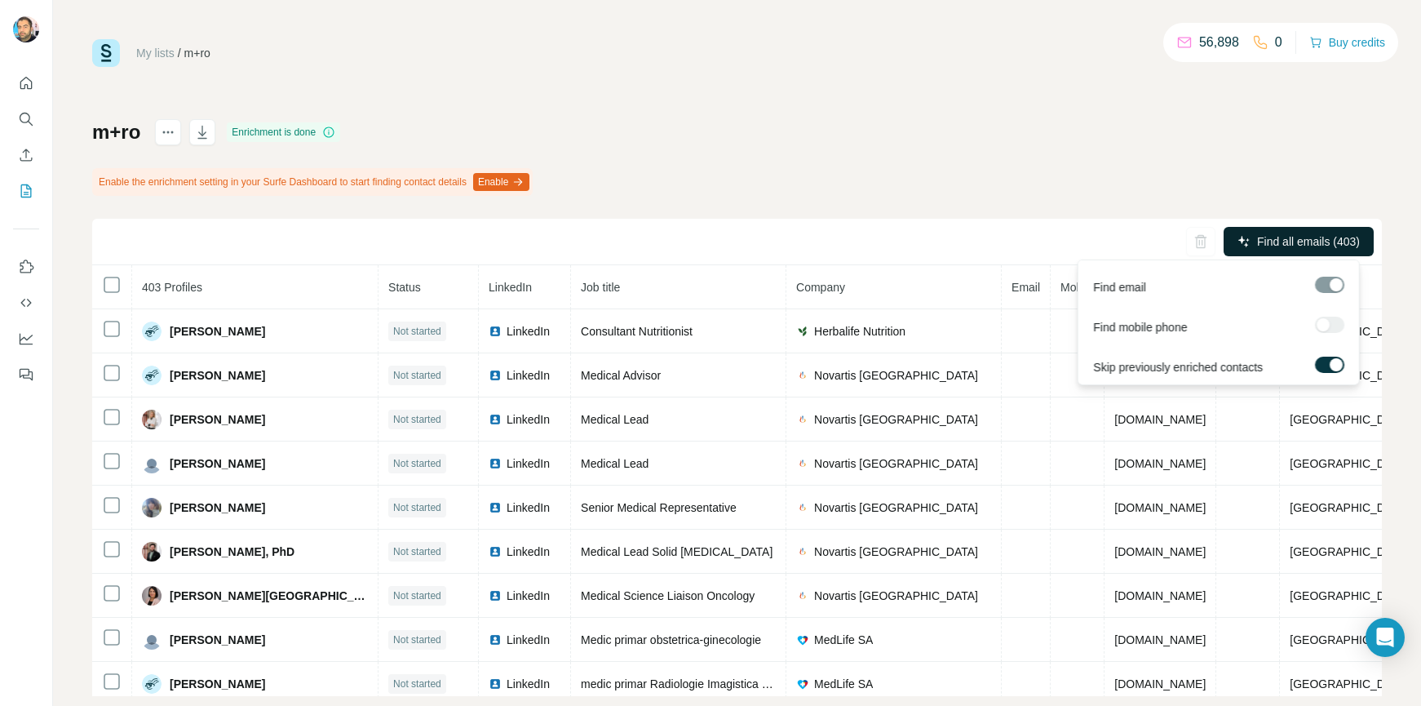
click at [1292, 238] on span "Find all emails (403)" at bounding box center [1308, 241] width 103 height 16
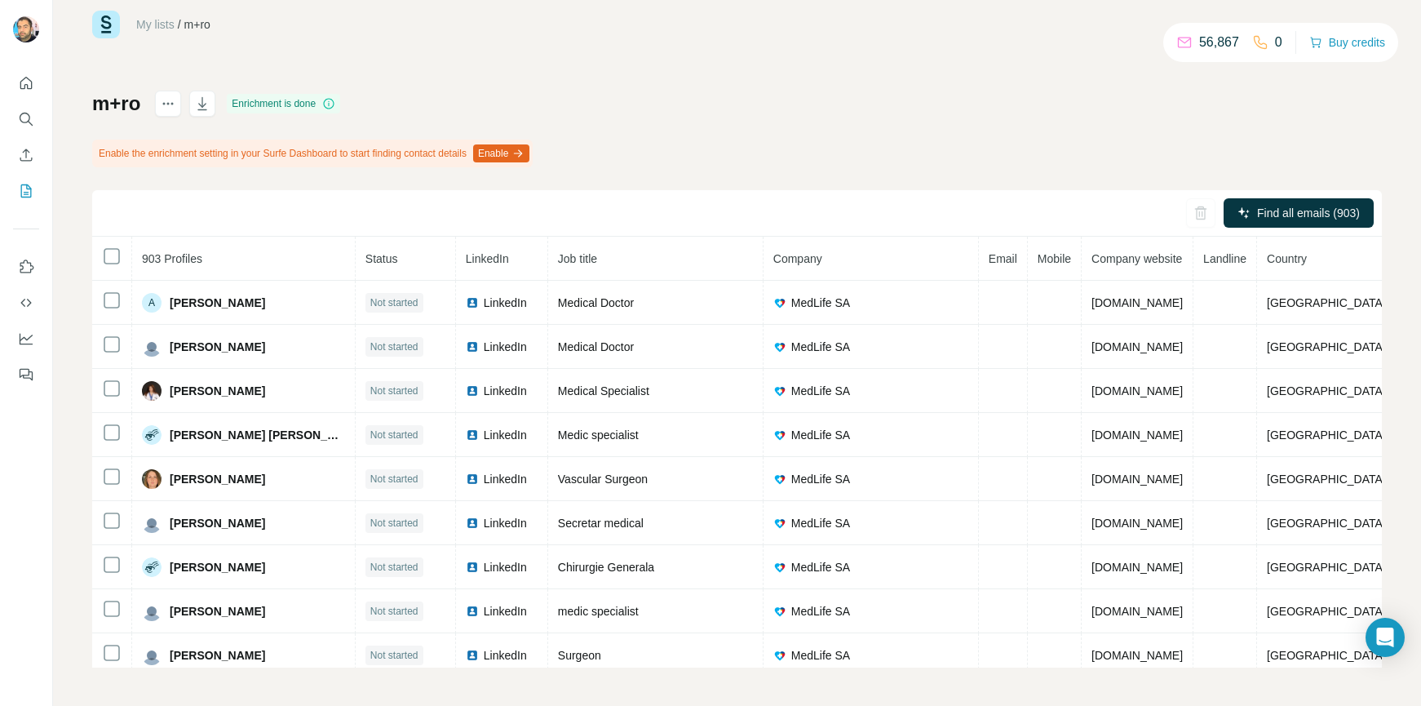
scroll to position [29, 0]
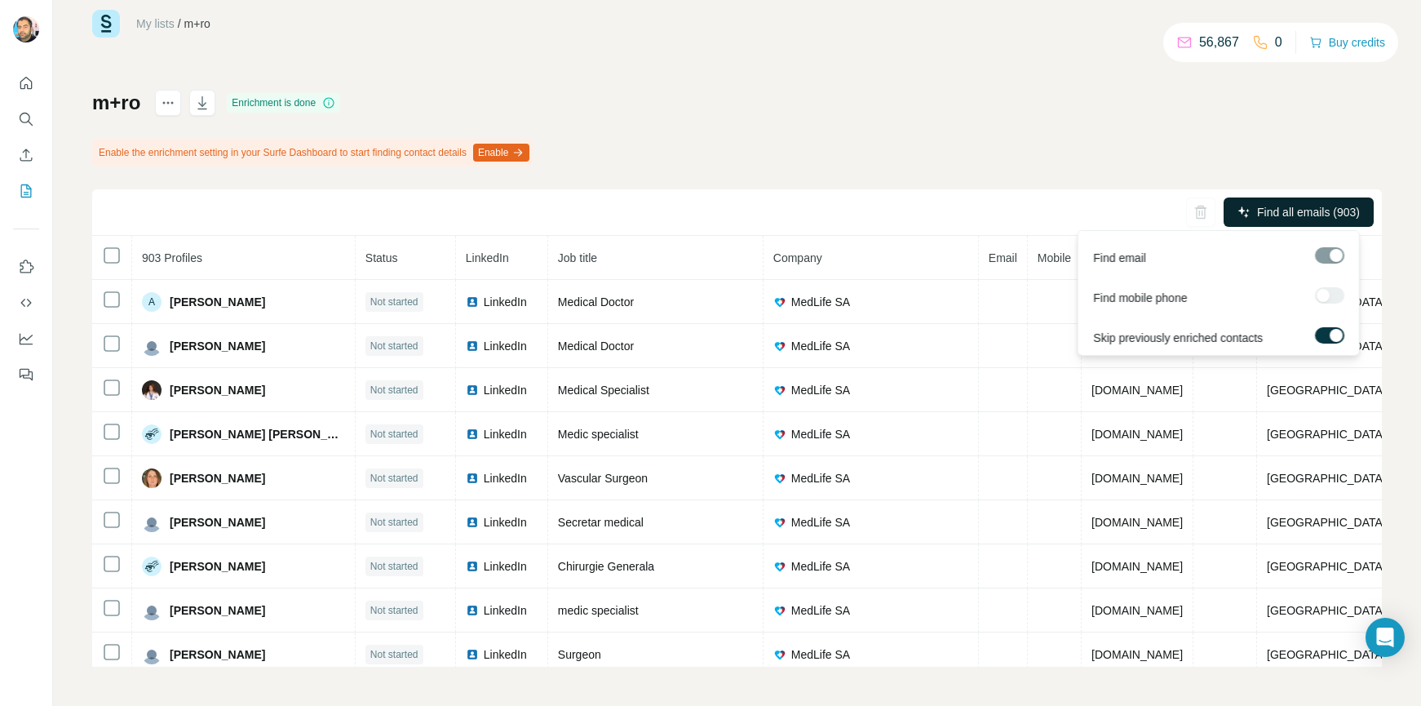
click at [1299, 211] on span "Find all emails (903)" at bounding box center [1308, 212] width 103 height 16
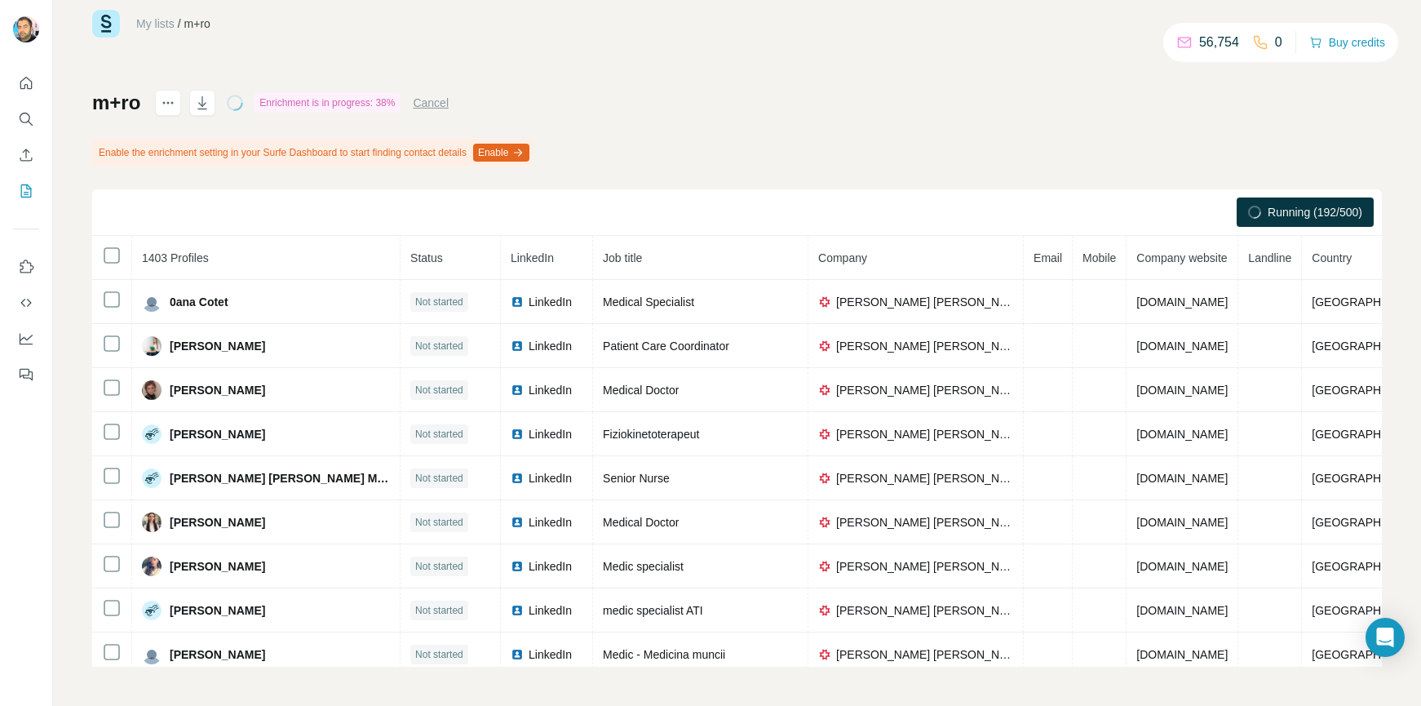
click at [205, 265] on th "1403 Profiles" at bounding box center [266, 258] width 268 height 44
click at [200, 259] on span "1403 Profiles" at bounding box center [175, 257] width 67 height 13
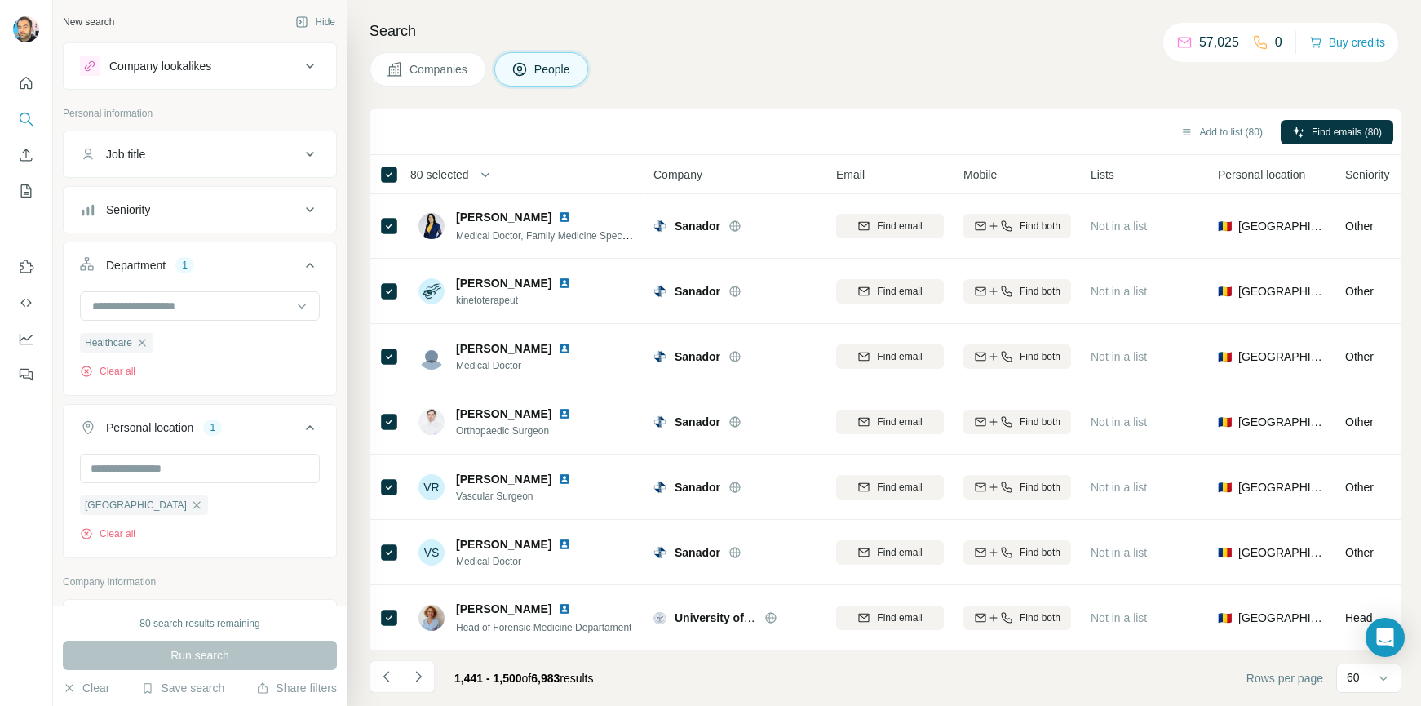
scroll to position [180, 0]
click at [1222, 122] on button "Add to list (80)" at bounding box center [1221, 132] width 105 height 24
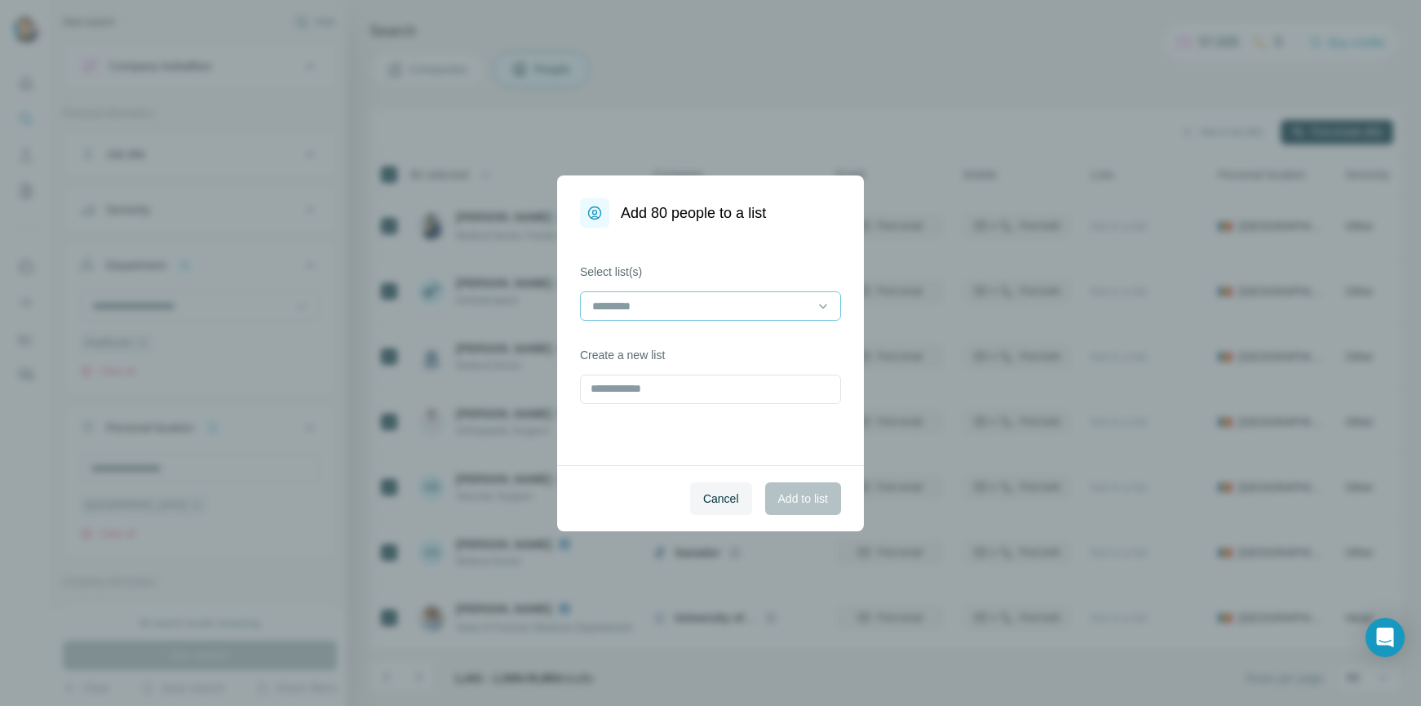
click at [647, 308] on input at bounding box center [701, 306] width 220 height 18
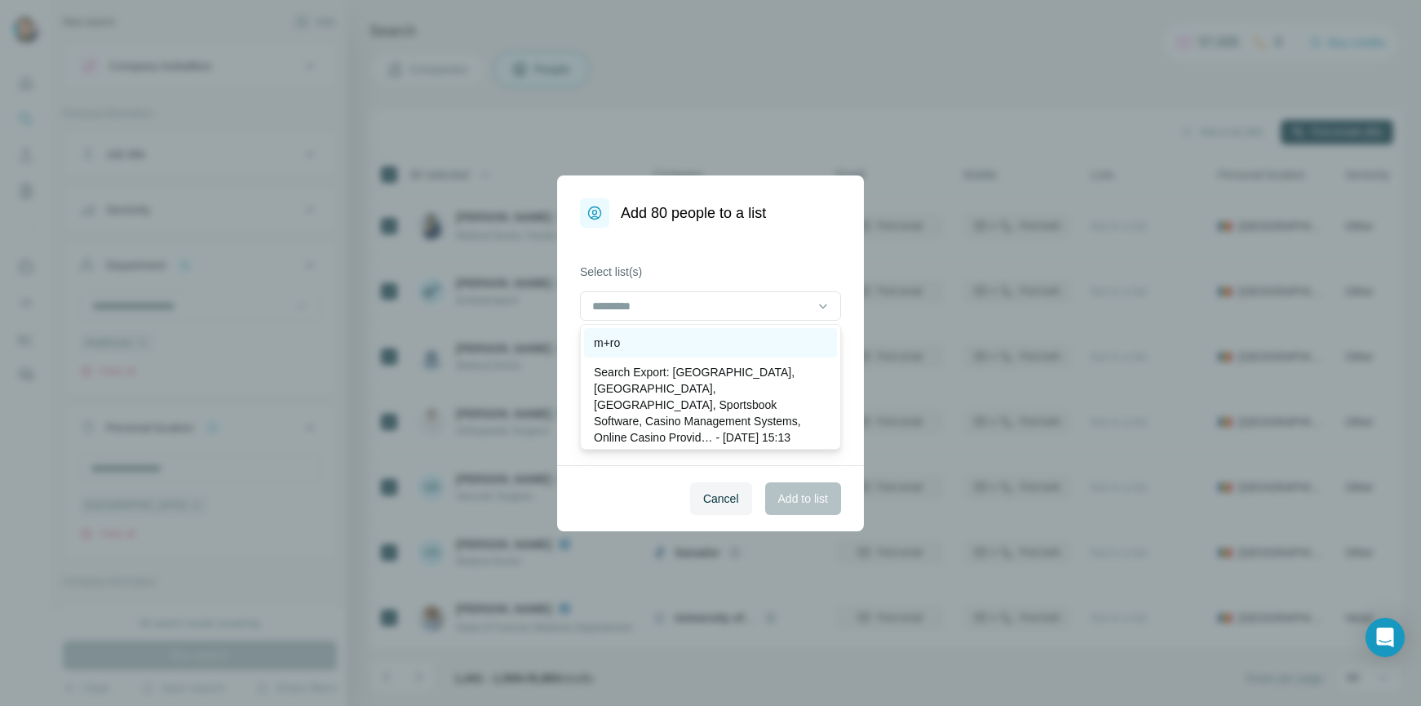
click at [634, 339] on div "m+ro" at bounding box center [710, 343] width 233 height 16
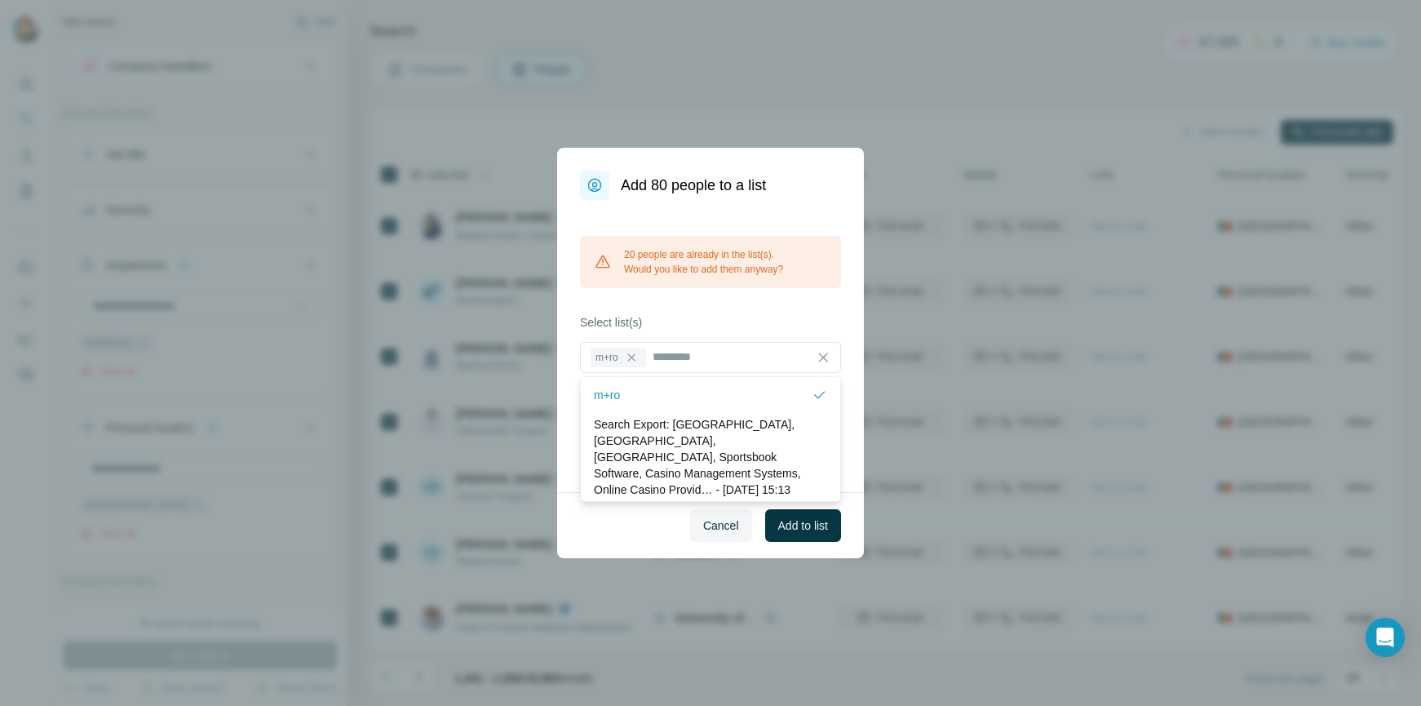
click at [713, 301] on div "20 people are already in the list(s). Would you like to add them anyway? Select…" at bounding box center [710, 346] width 307 height 292
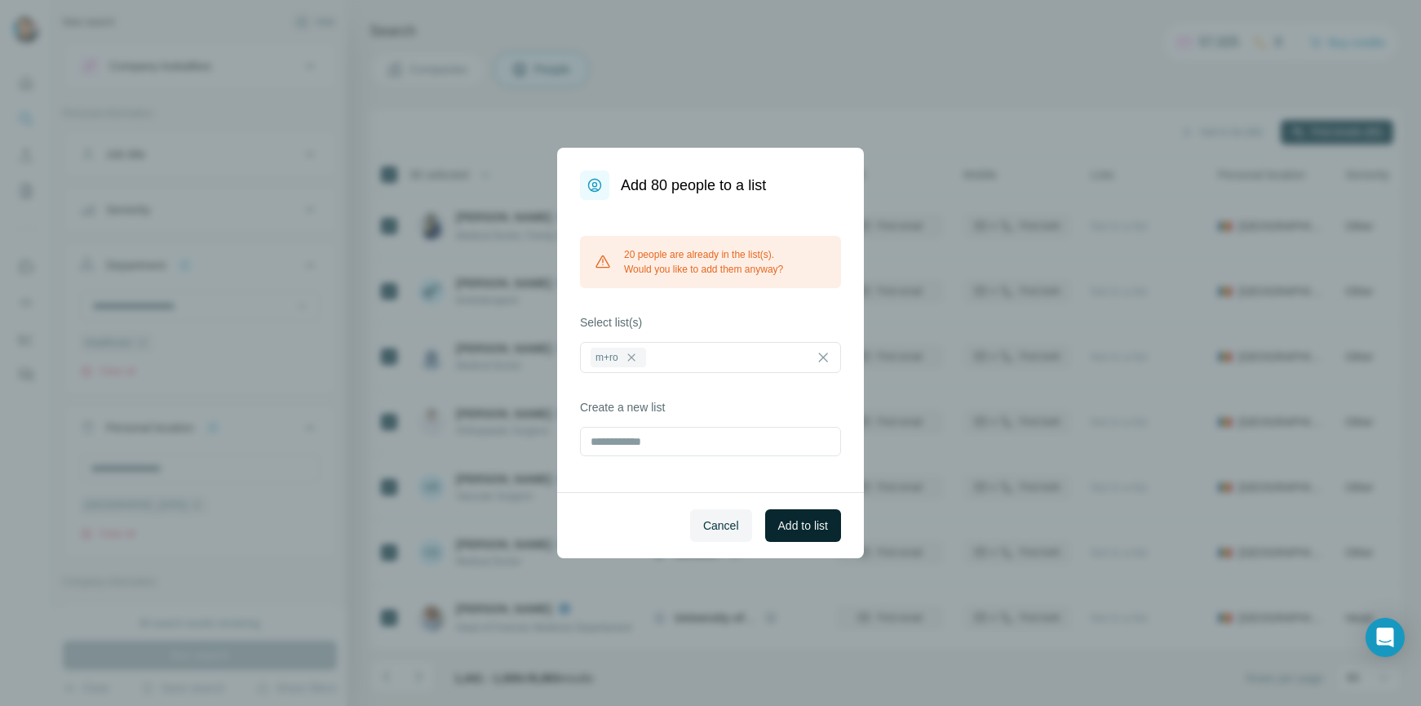
click at [810, 529] on span "Add to list" at bounding box center [803, 525] width 50 height 16
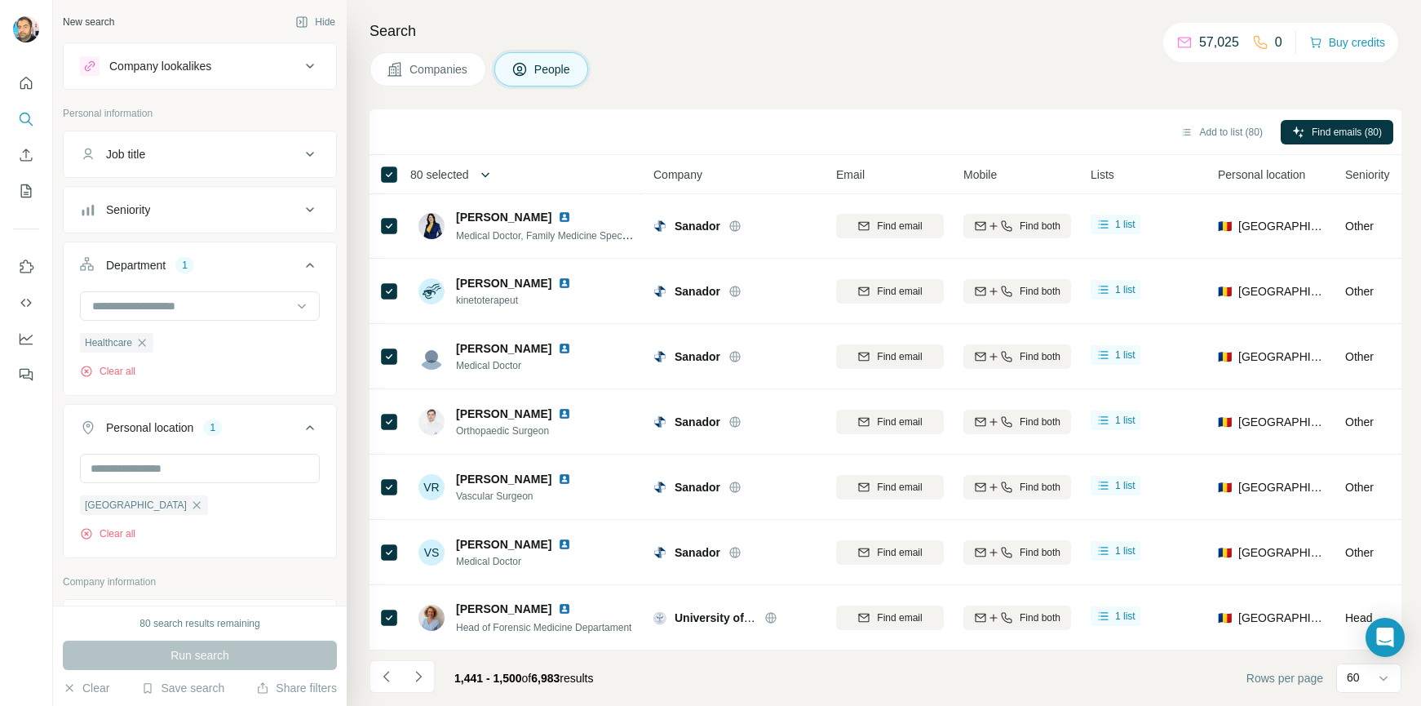
click at [491, 171] on icon "button" at bounding box center [485, 174] width 16 height 16
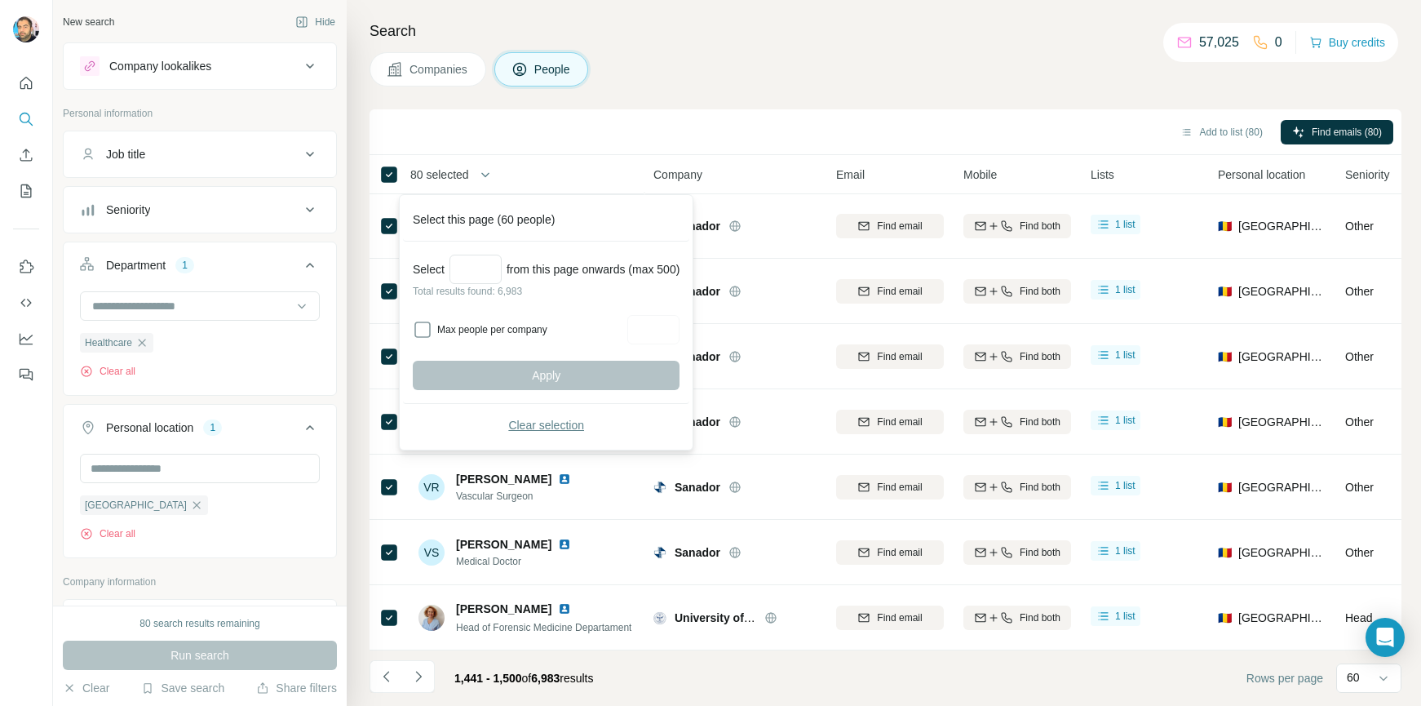
click at [536, 427] on span "Clear selection" at bounding box center [546, 425] width 76 height 16
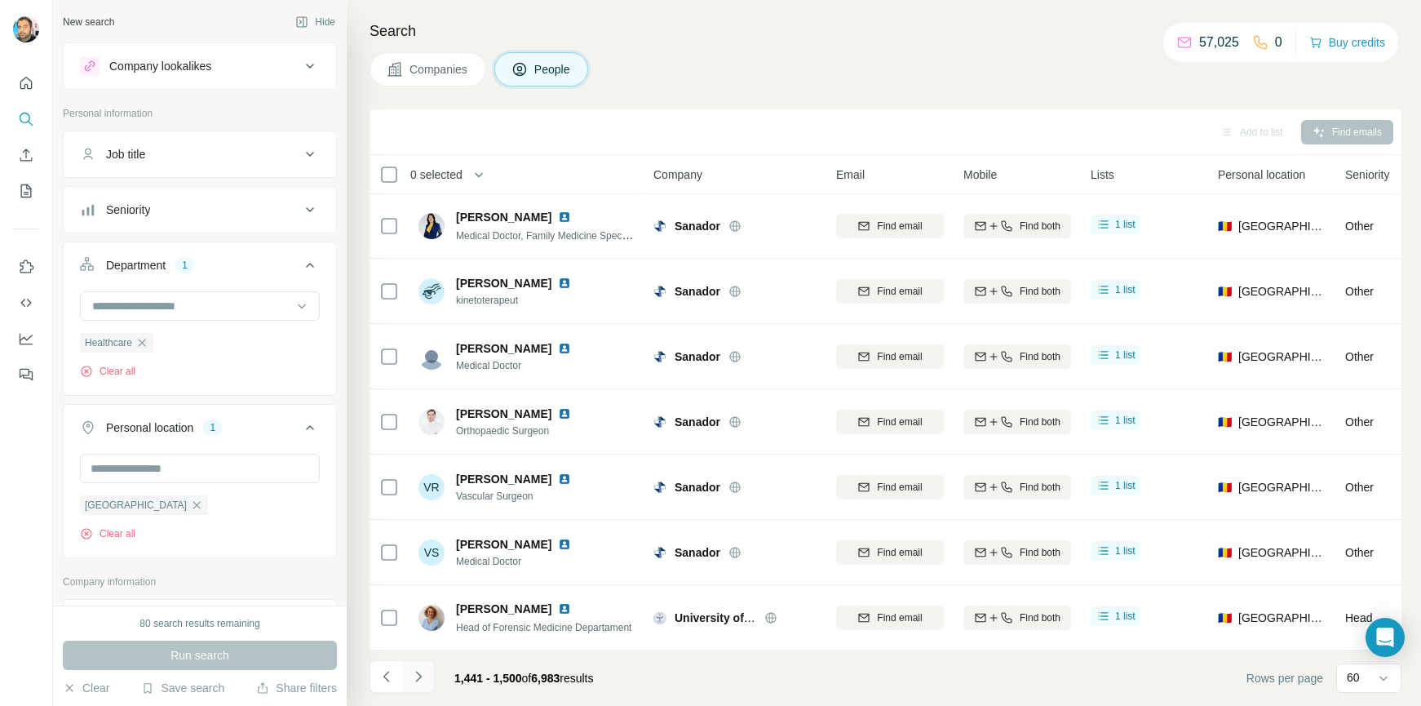
click at [416, 676] on icon "Navigate to next page" at bounding box center [418, 676] width 16 height 16
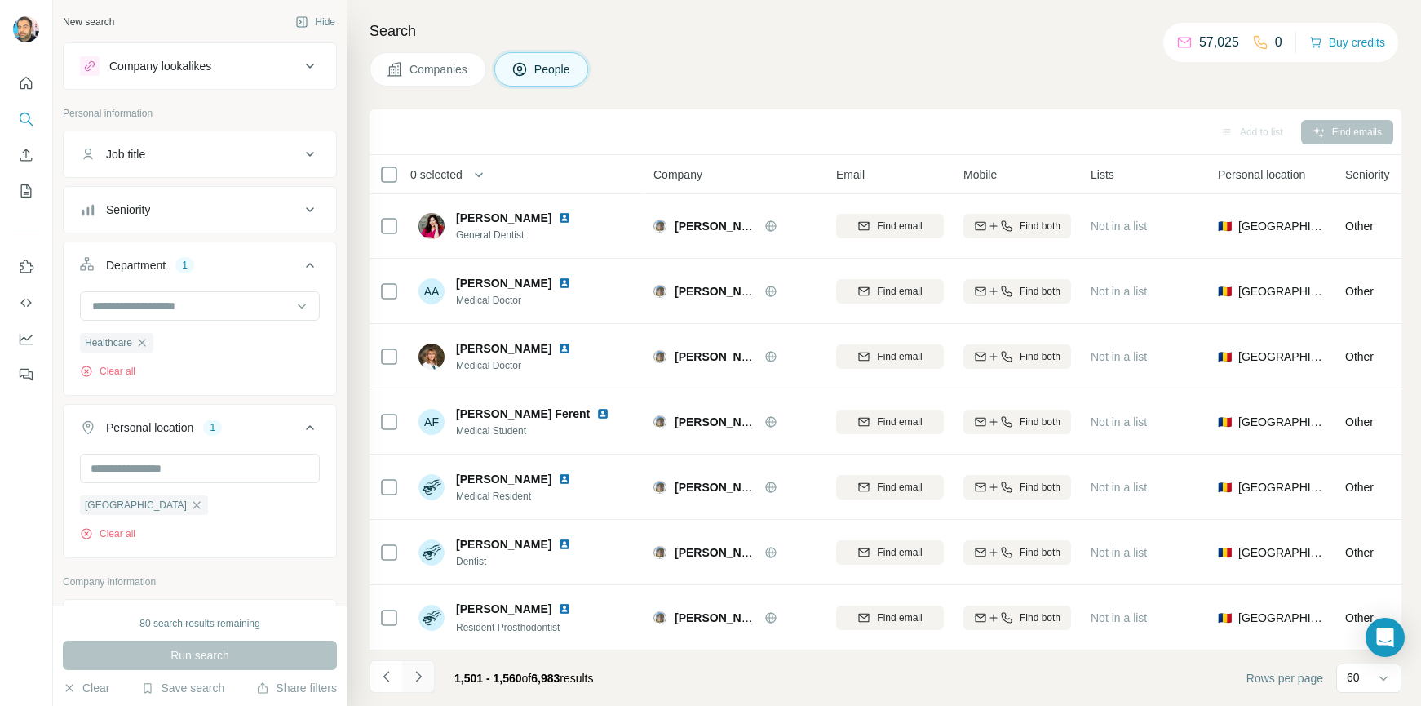
click at [416, 676] on icon "Navigate to next page" at bounding box center [418, 676] width 16 height 16
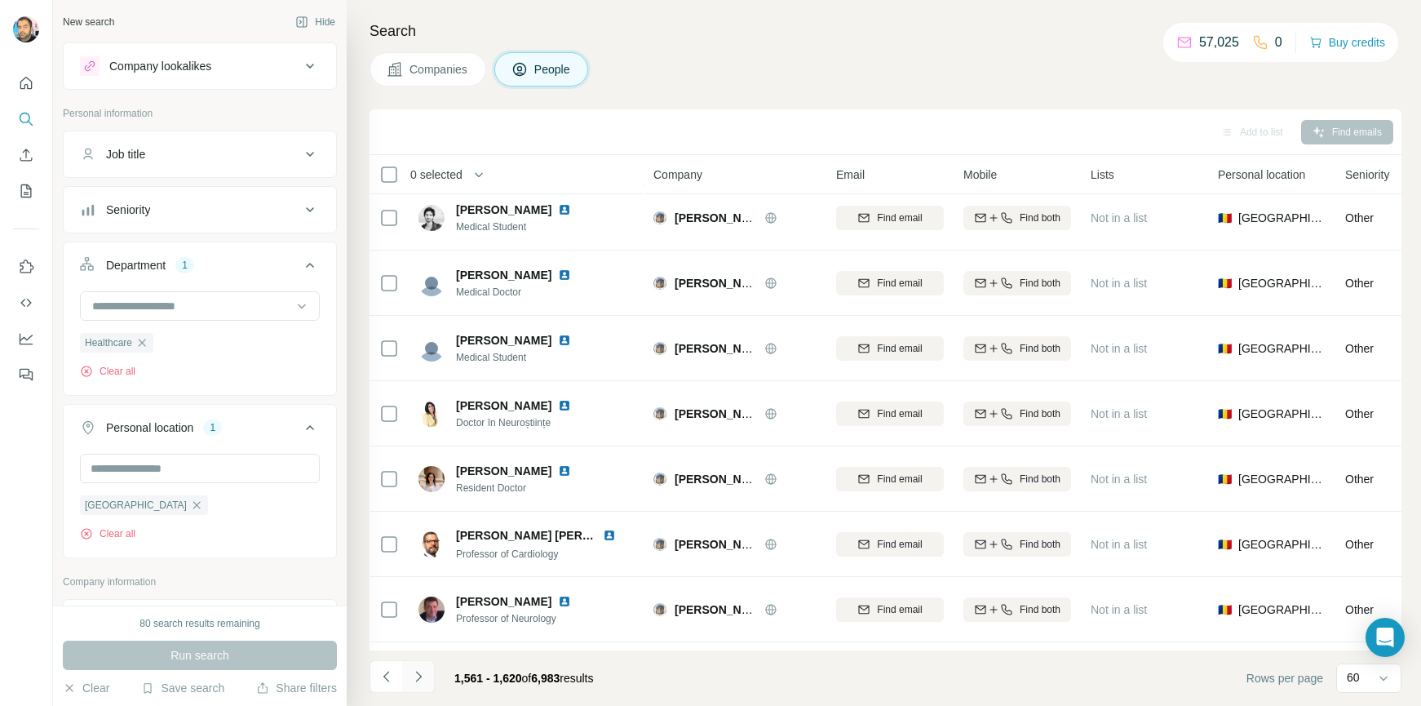
scroll to position [3468, 0]
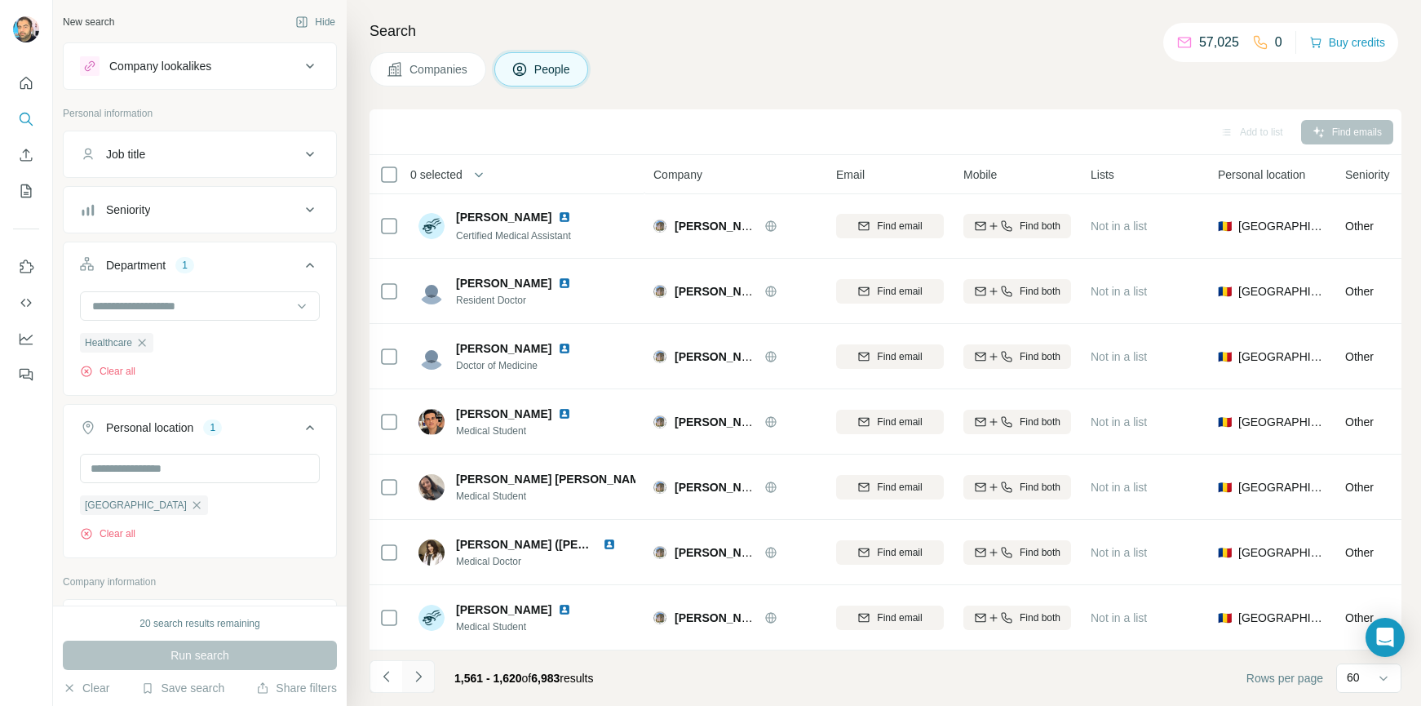
click at [416, 676] on icon "Navigate to next page" at bounding box center [418, 676] width 16 height 16
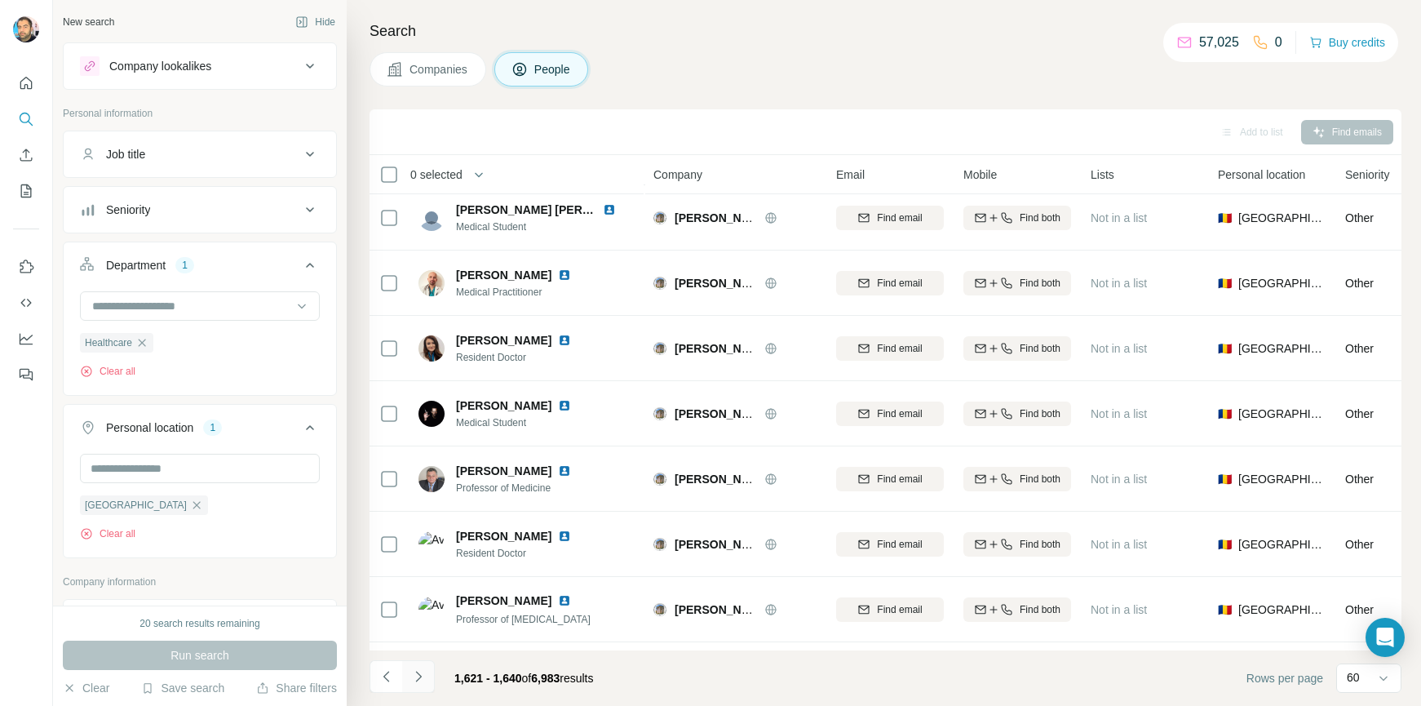
scroll to position [858, 0]
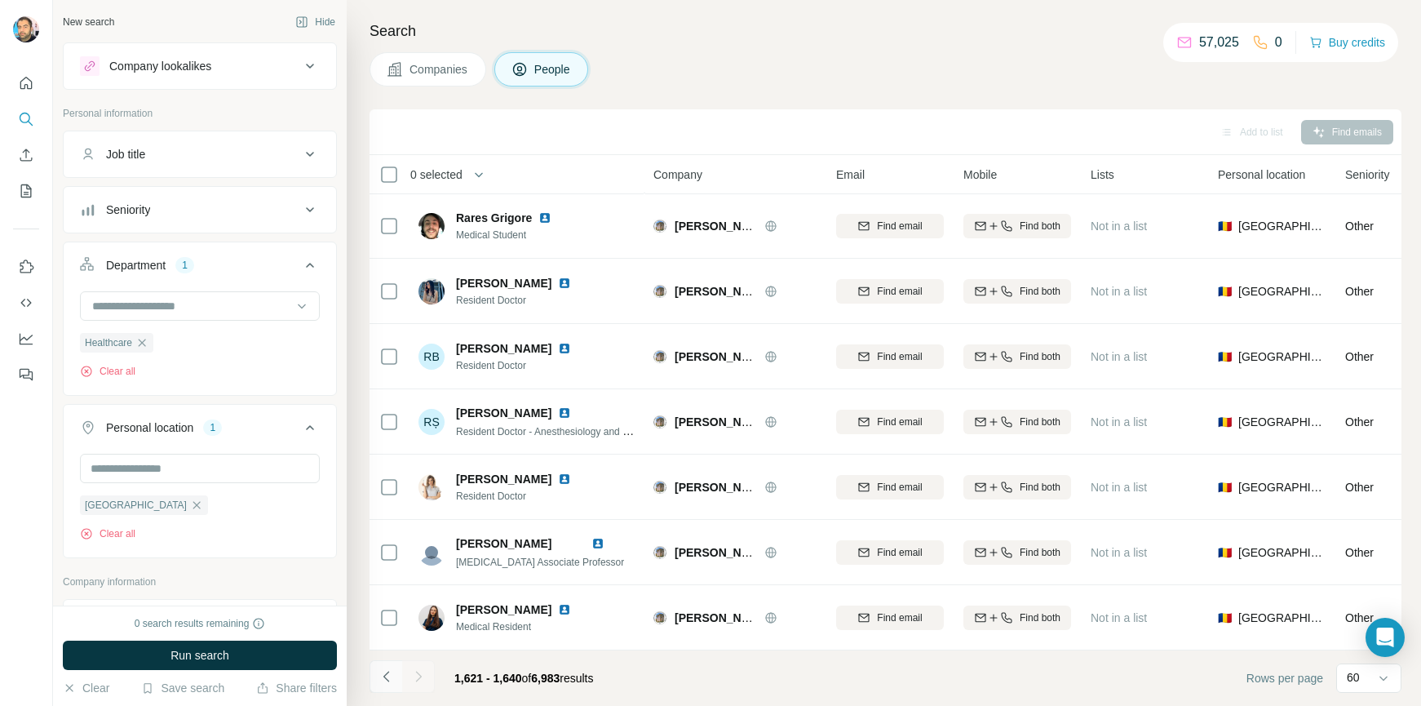
click at [389, 684] on icon "Navigate to previous page" at bounding box center [387, 676] width 16 height 16
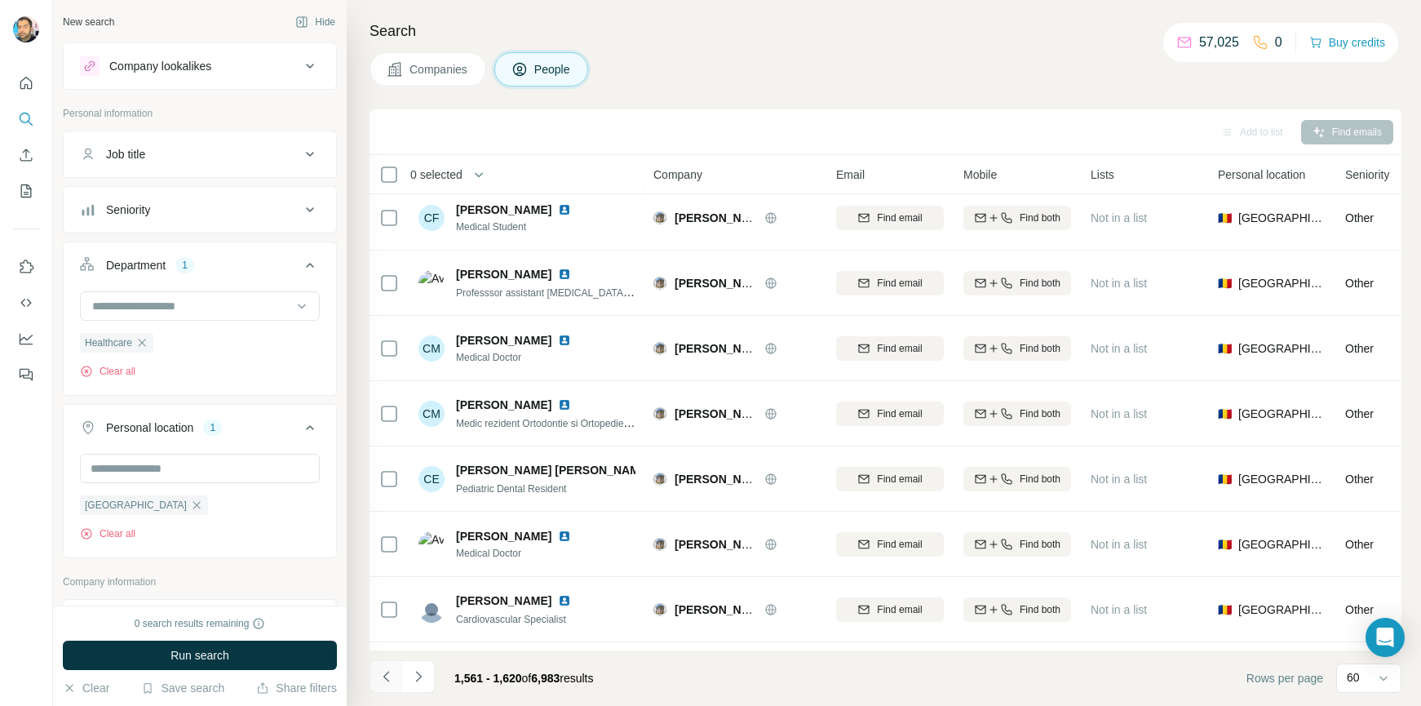
scroll to position [3468, 0]
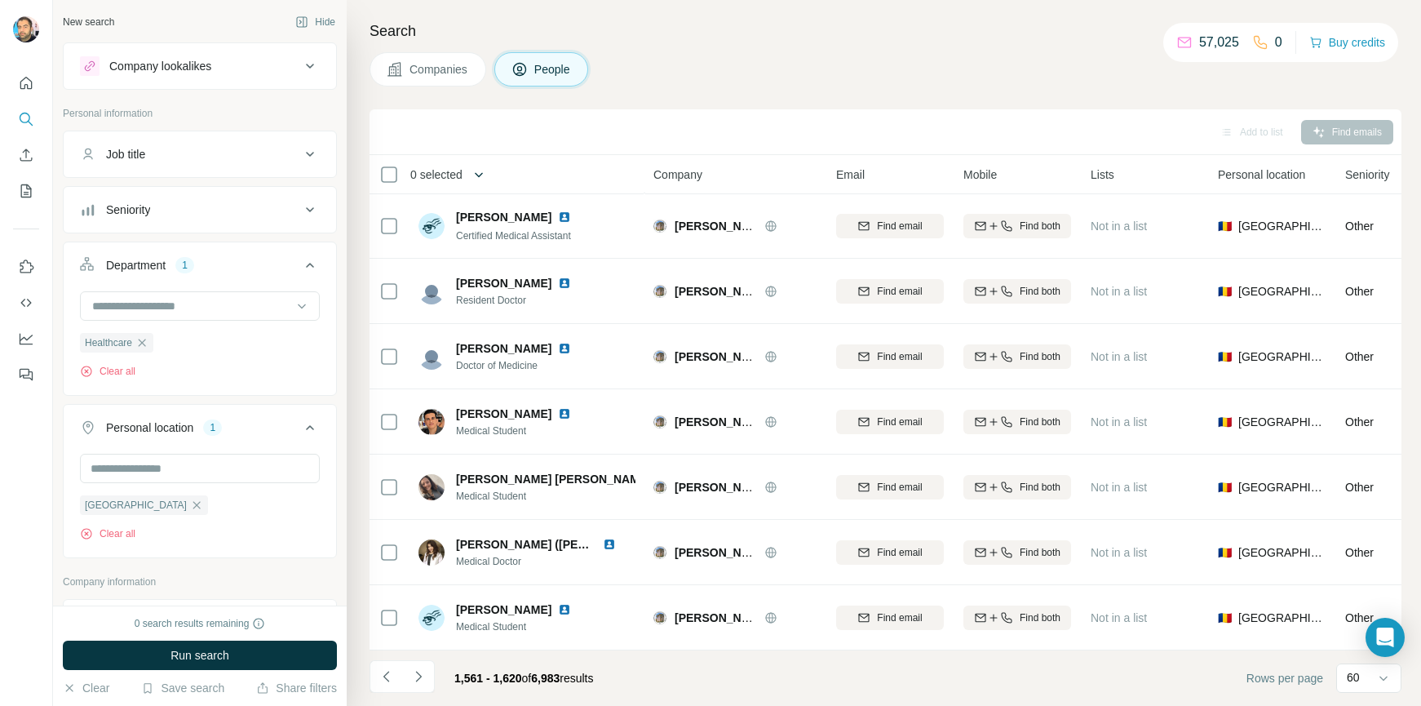
click at [468, 172] on button "button" at bounding box center [479, 174] width 33 height 33
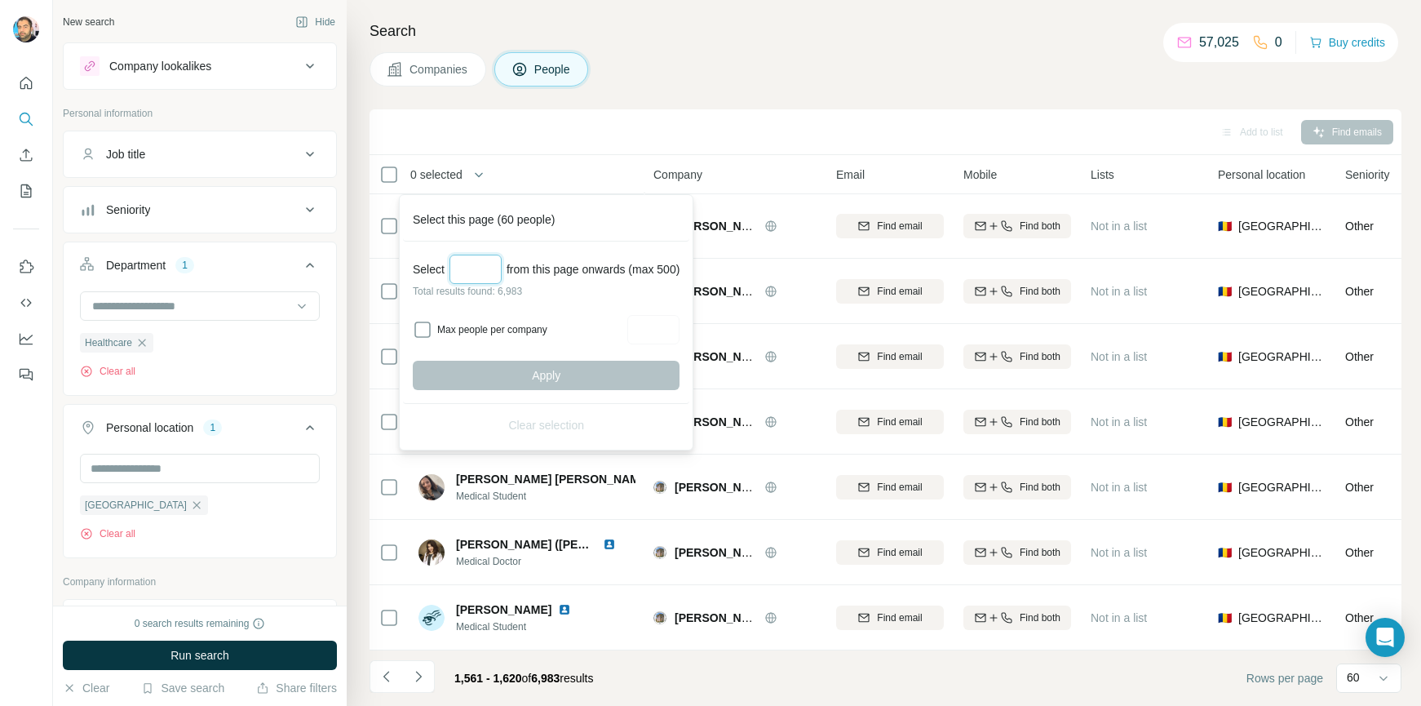
click at [474, 255] on input "Select a number (up to 500)" at bounding box center [476, 269] width 52 height 29
type input "***"
click at [561, 371] on span "Apply" at bounding box center [546, 375] width 29 height 16
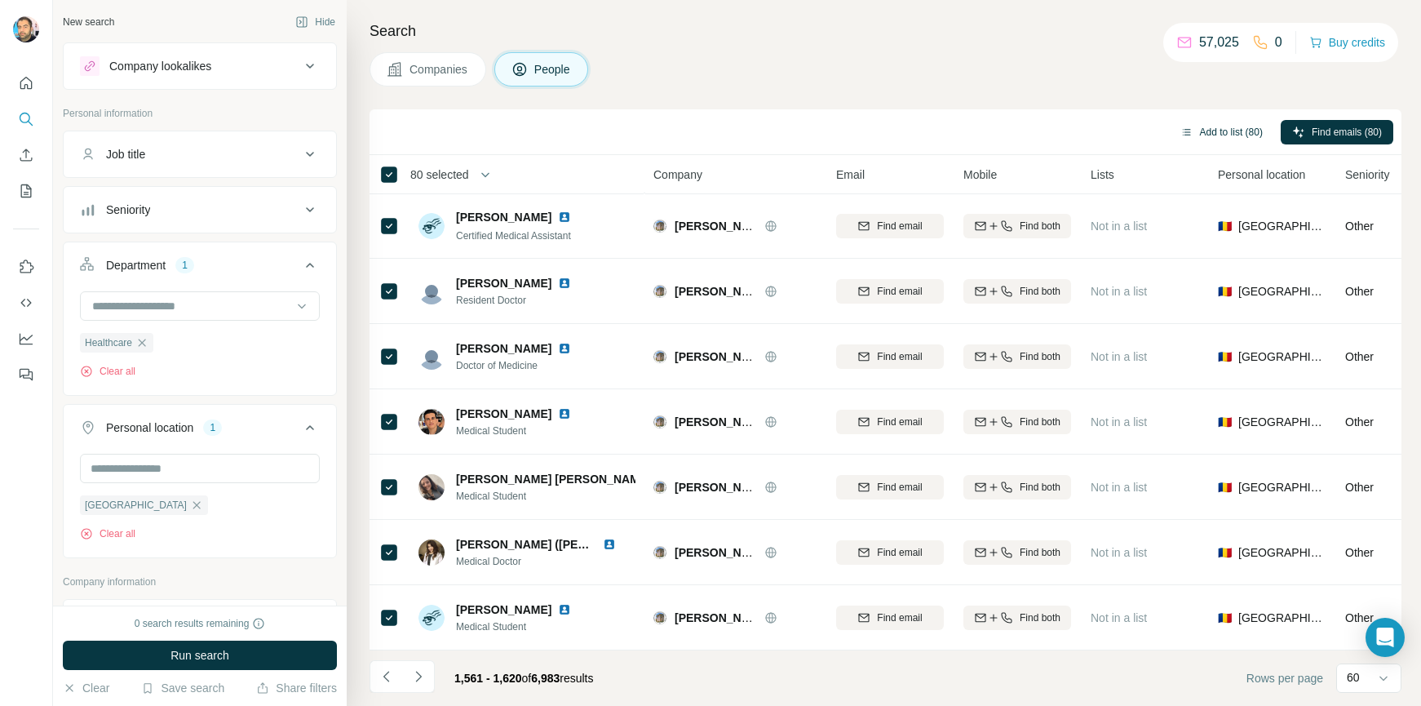
click at [1230, 135] on button "Add to list (80)" at bounding box center [1221, 132] width 105 height 24
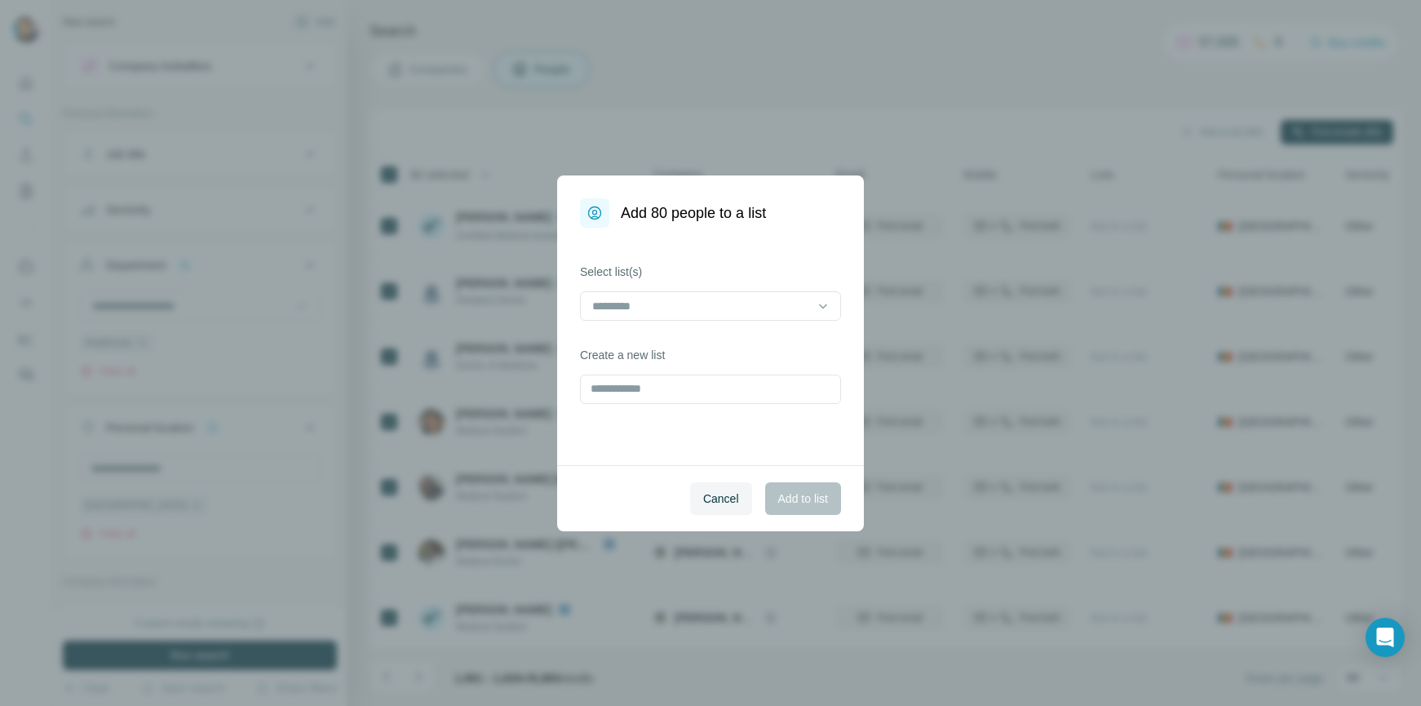
click at [656, 289] on div "Select list(s)" at bounding box center [710, 292] width 261 height 57
click at [656, 299] on input at bounding box center [701, 306] width 220 height 18
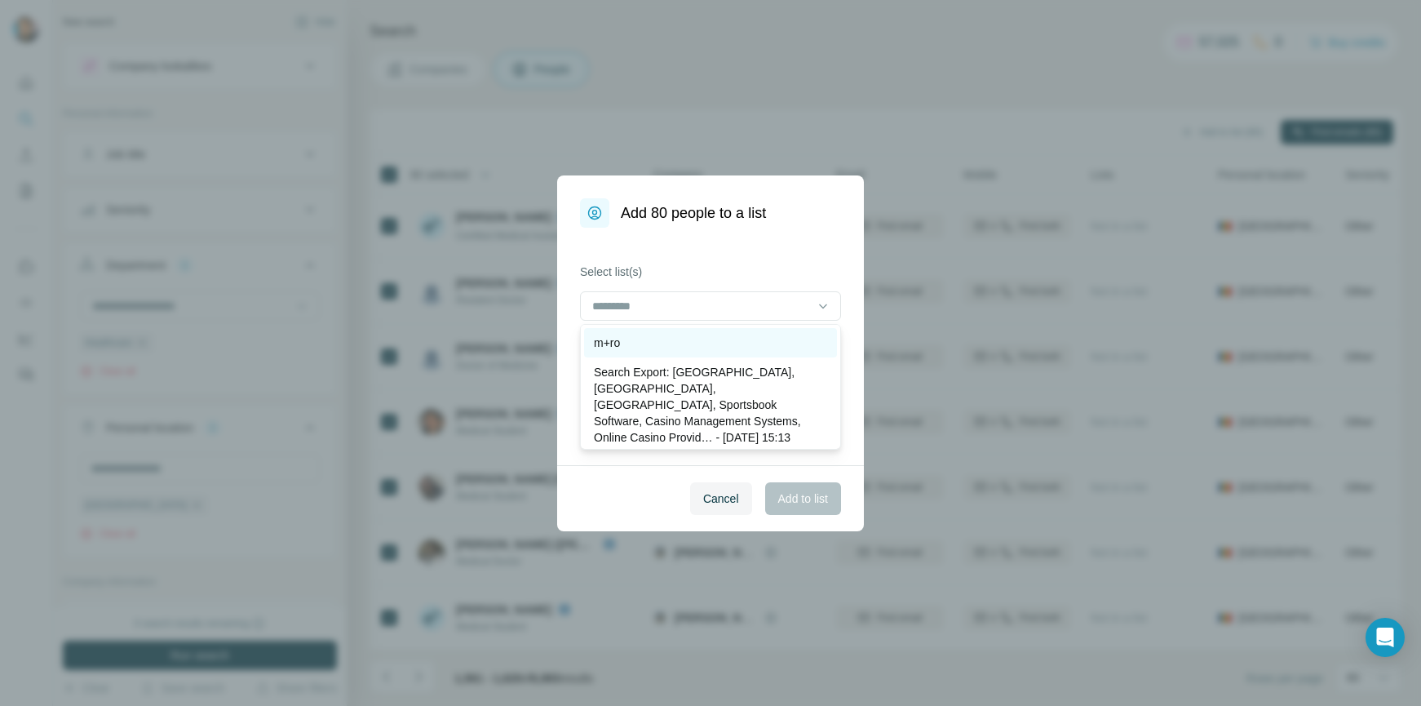
click at [637, 344] on div "m+ro" at bounding box center [710, 343] width 233 height 16
click at [809, 496] on span "Add to list" at bounding box center [803, 498] width 50 height 16
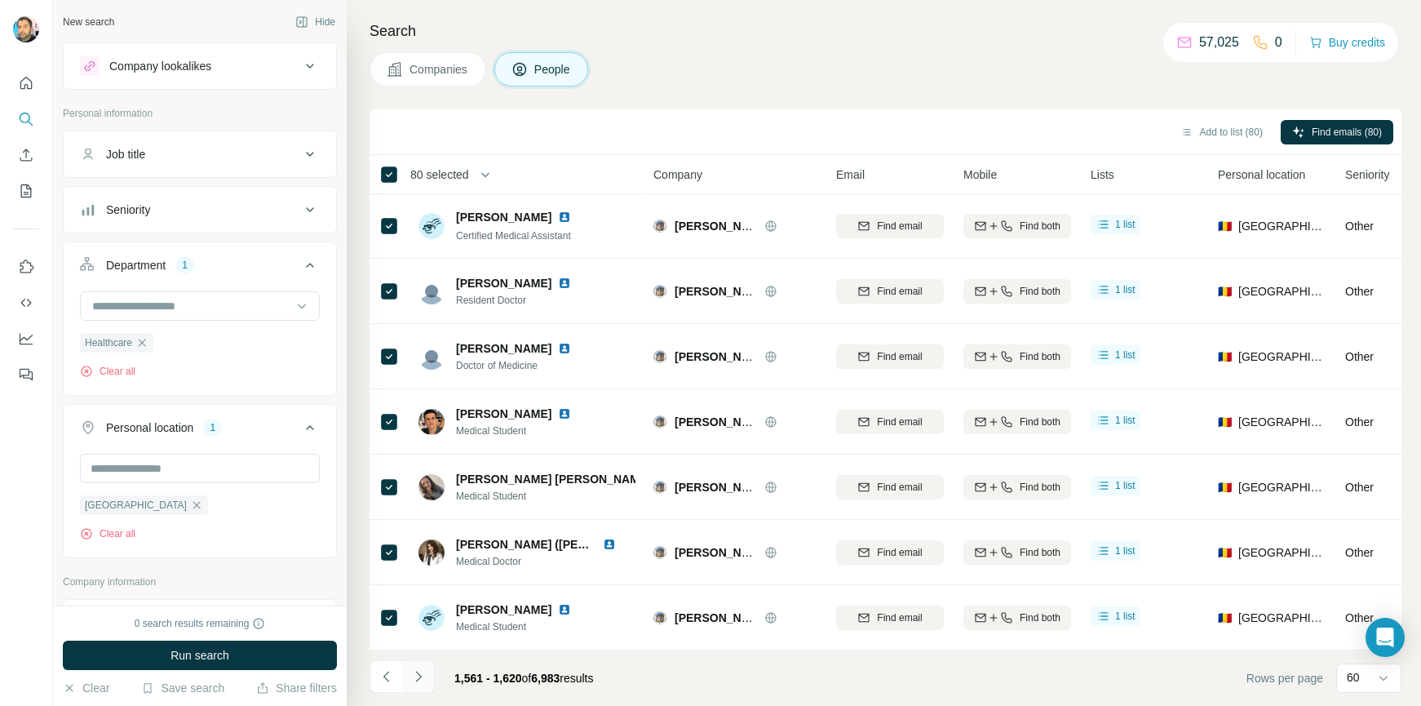
click at [414, 678] on icon "Navigate to next page" at bounding box center [418, 676] width 16 height 16
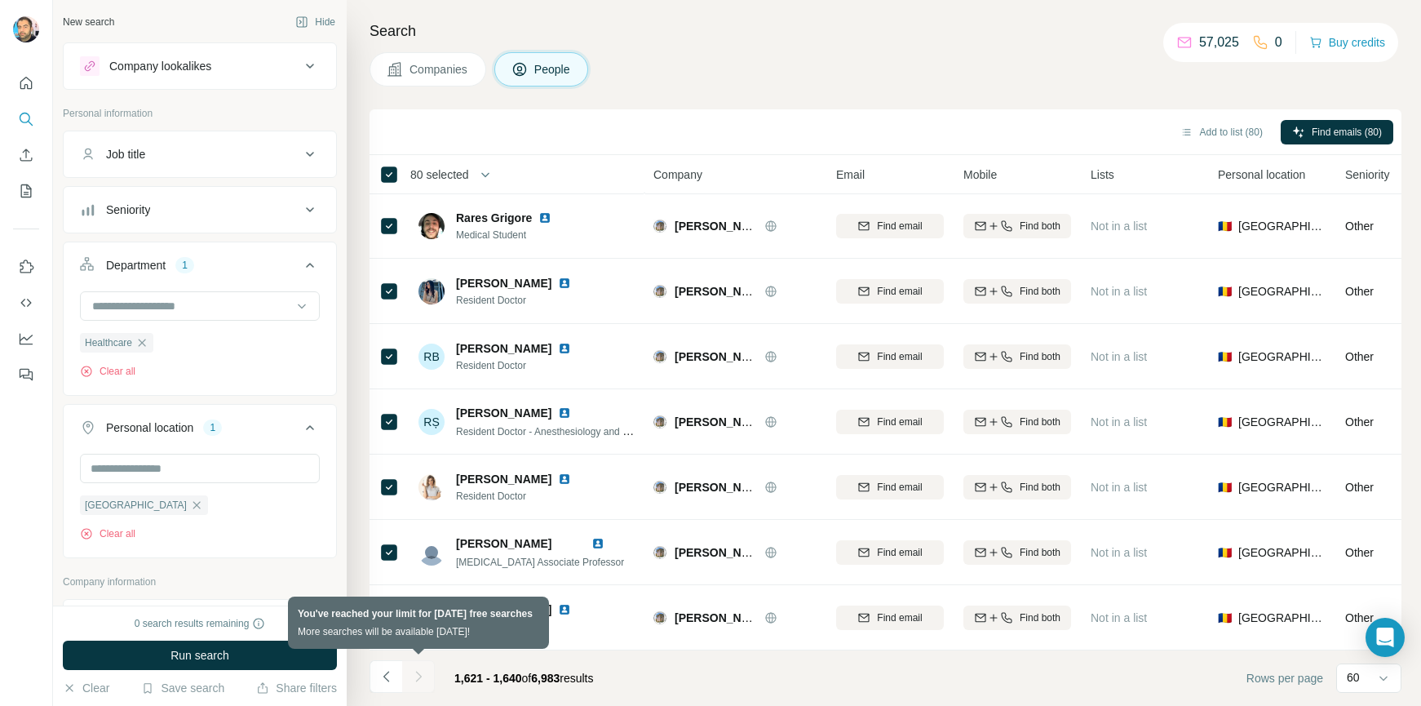
scroll to position [858, 0]
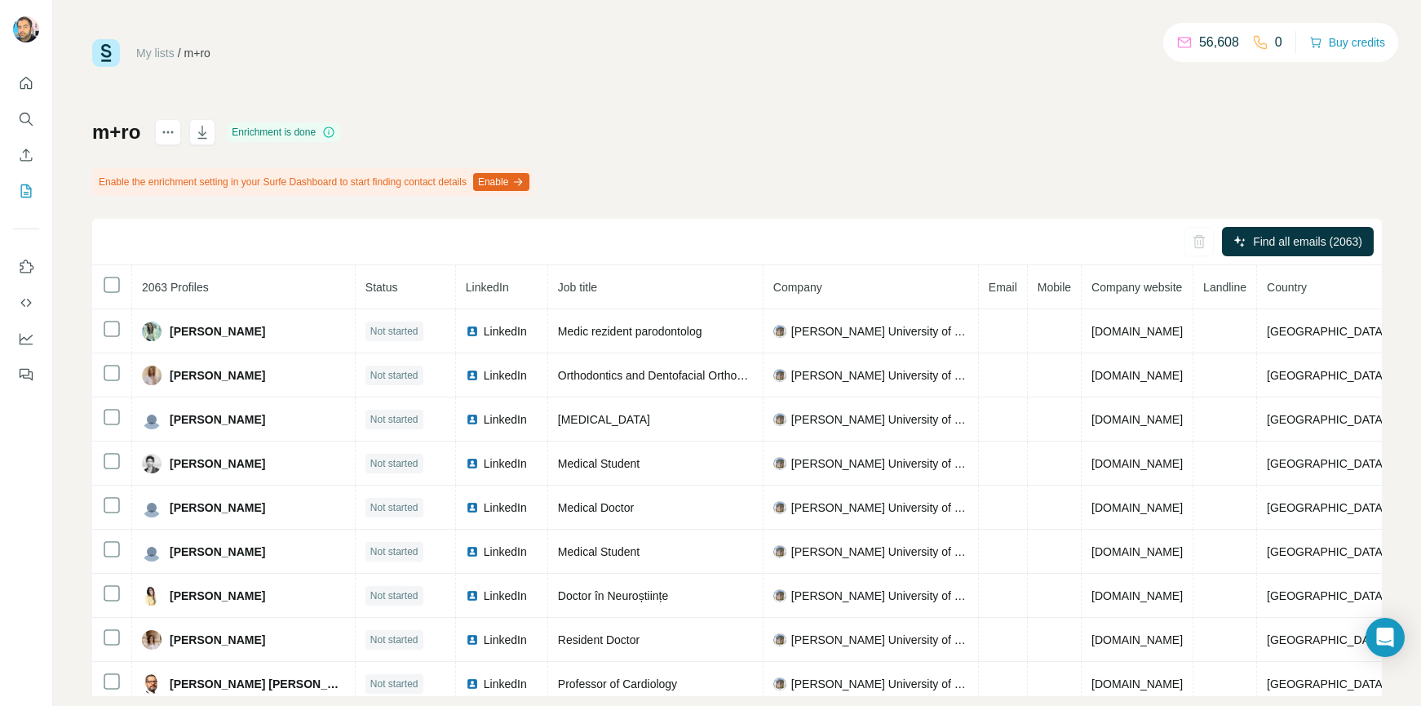
click at [198, 287] on span "2063 Profiles" at bounding box center [175, 287] width 67 height 13
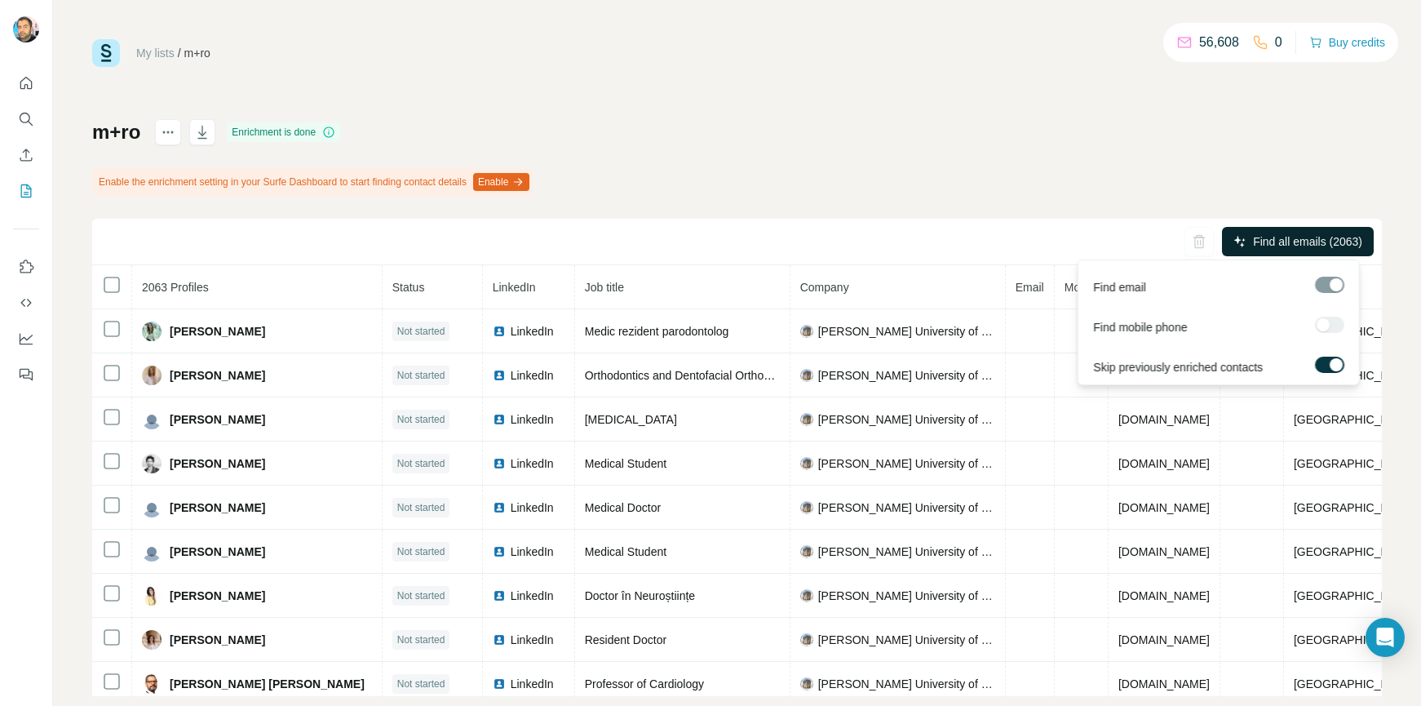
click at [1285, 240] on span "Find all emails (2063)" at bounding box center [1307, 241] width 109 height 16
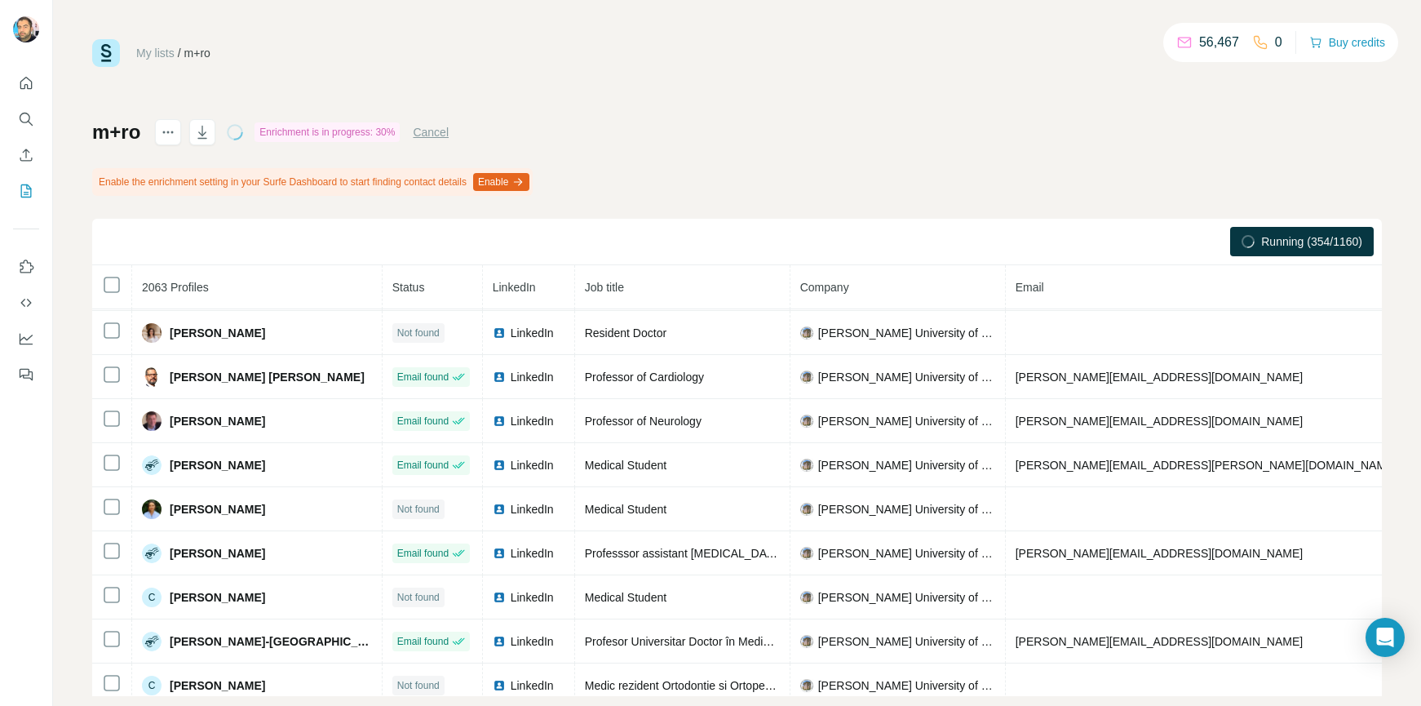
scroll to position [326, 0]
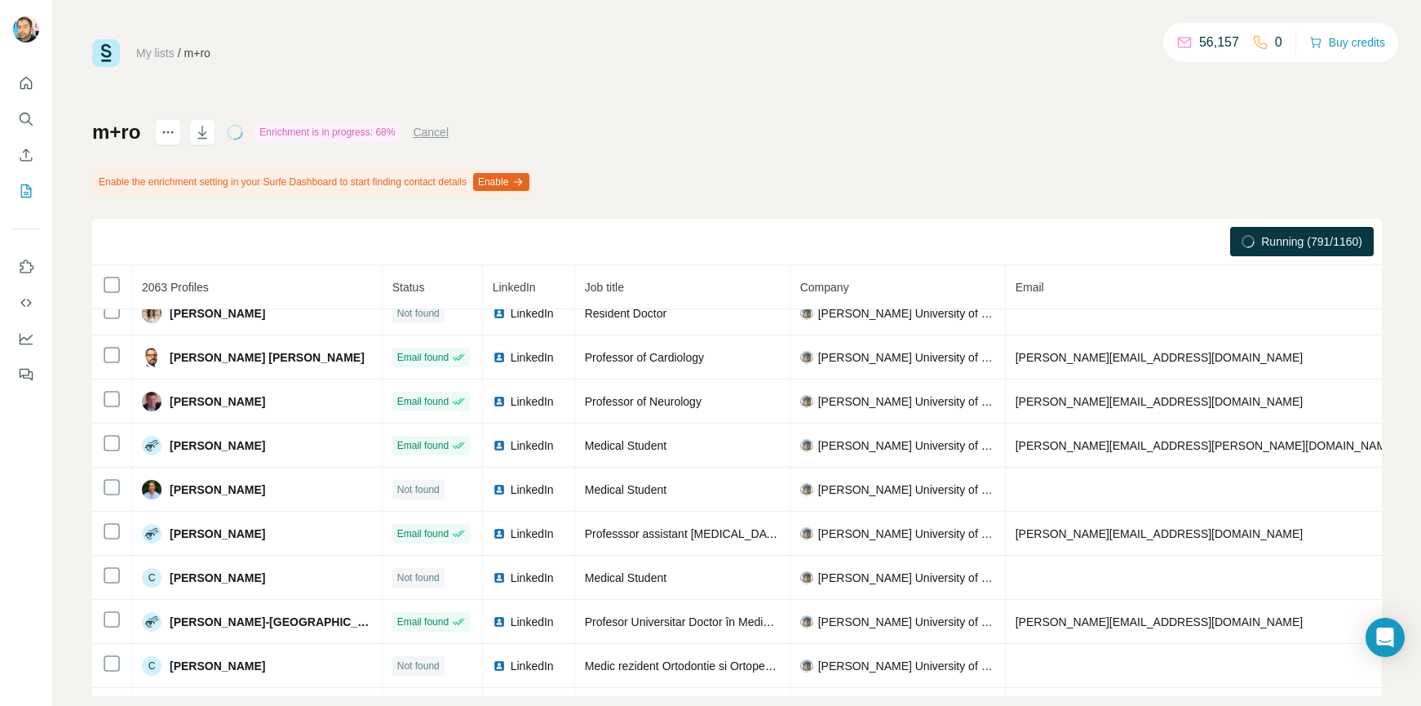
click at [694, 89] on div "My lists / m+ro 56,157 0 Buy credits m+ro Enrichment is in progress: 68% Cancel…" at bounding box center [737, 367] width 1290 height 657
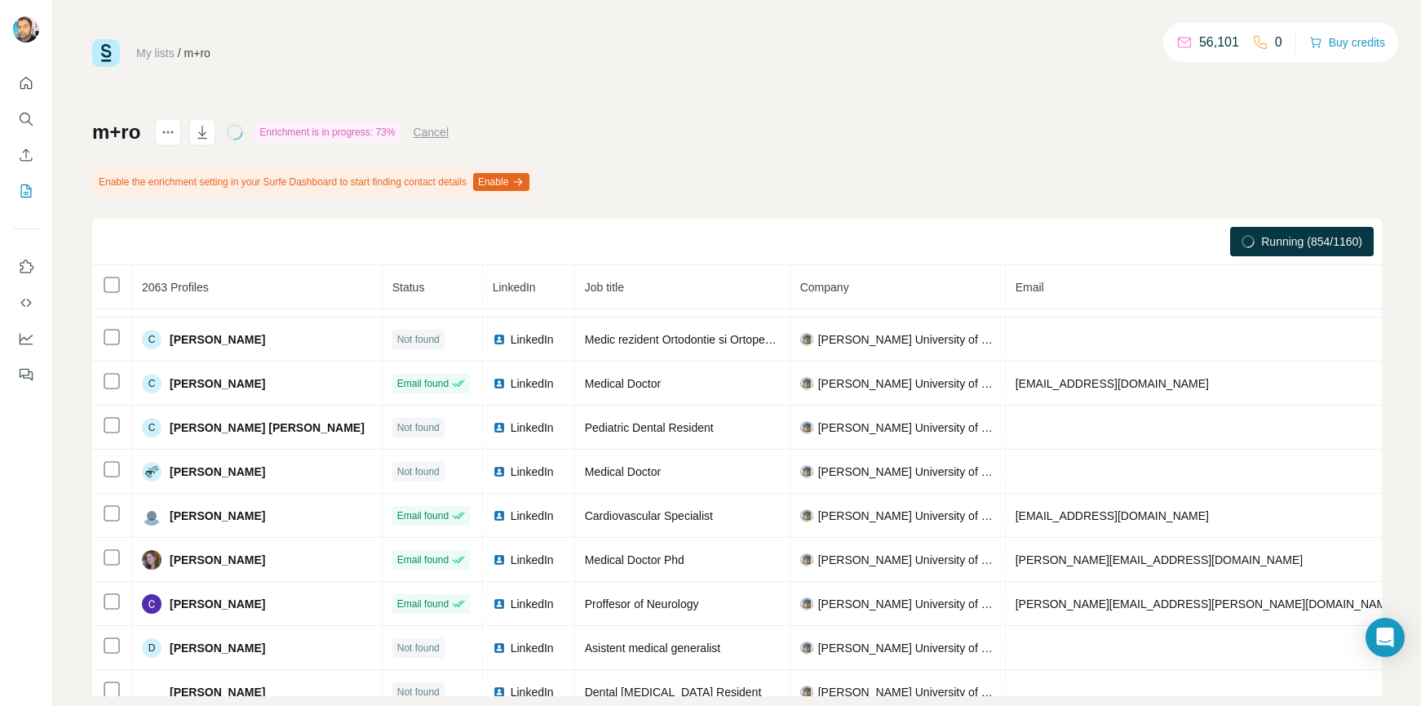
scroll to position [816, 0]
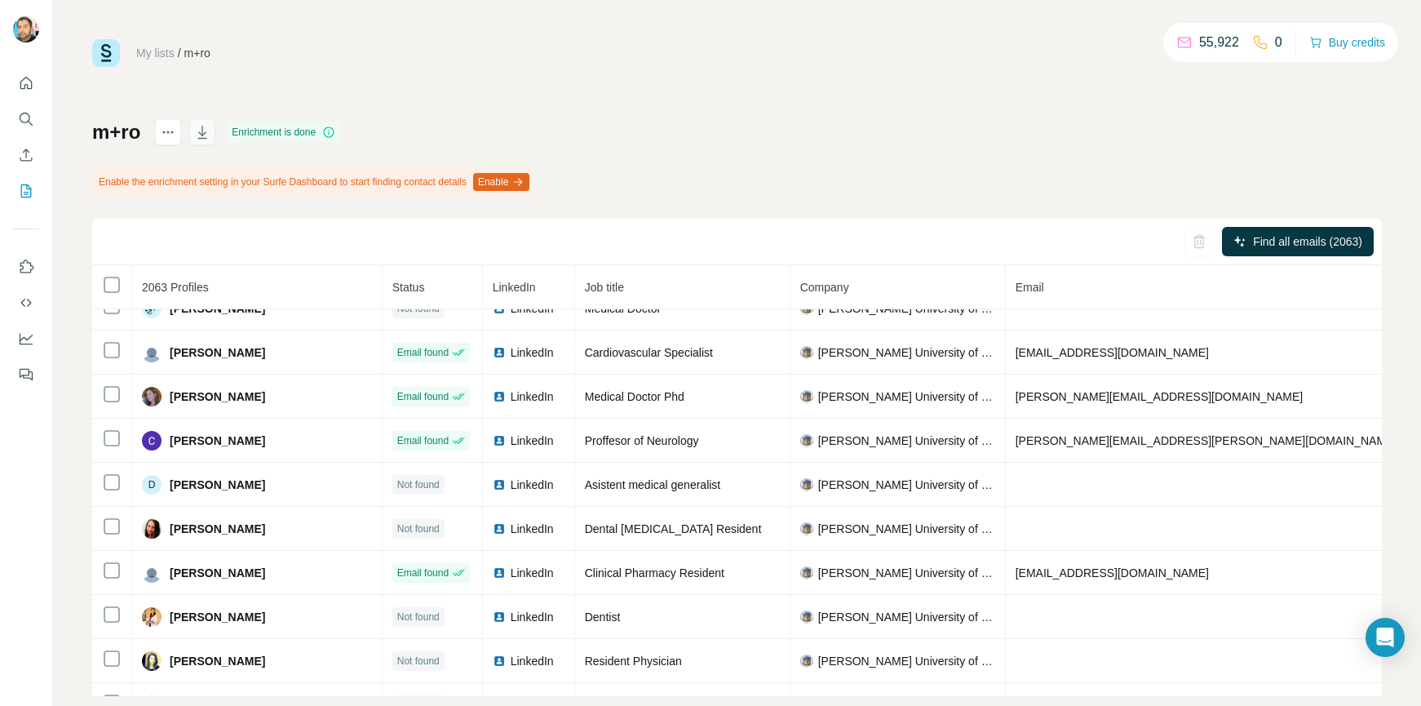
click at [205, 132] on icon "button" at bounding box center [202, 132] width 16 height 16
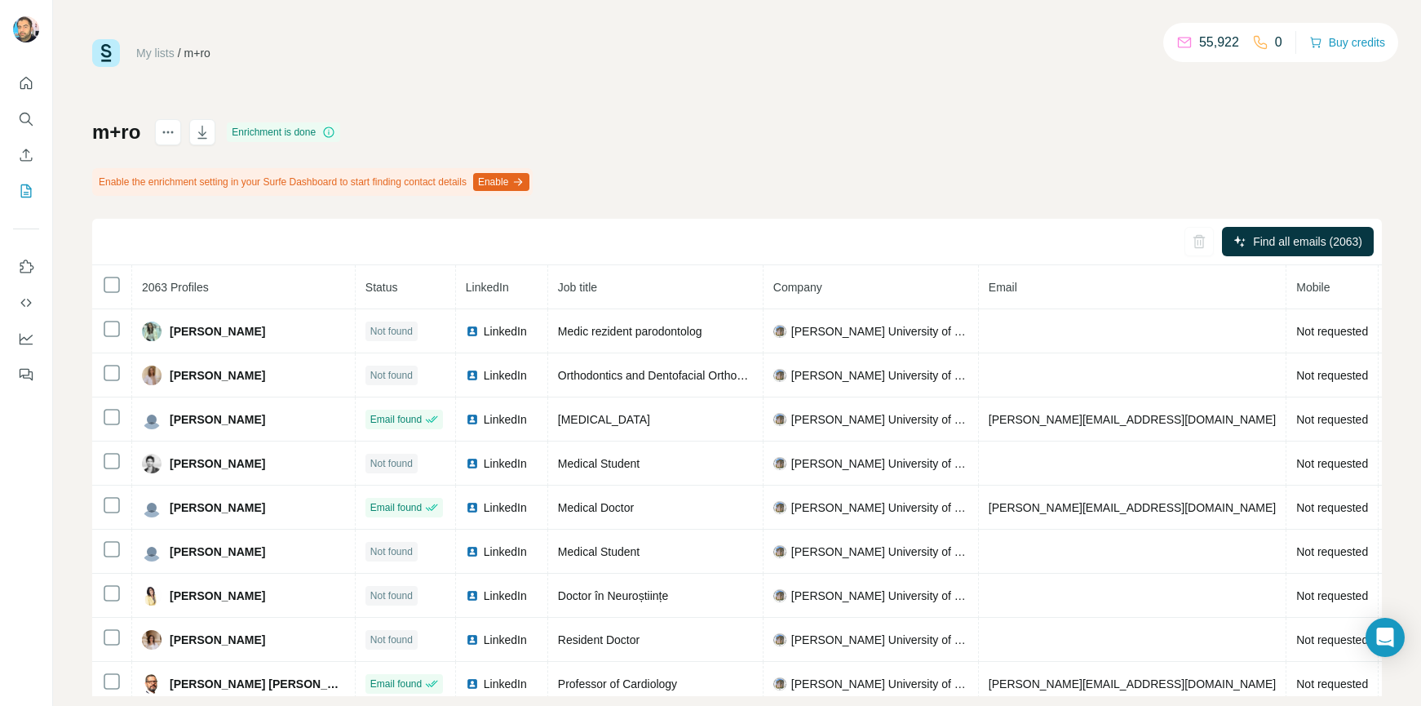
click at [700, 69] on div "My lists / m+ro 55,922 0 Buy credits m+ro Enrichment is done Enable the enrichm…" at bounding box center [737, 367] width 1290 height 657
